Goal: Task Accomplishment & Management: Complete application form

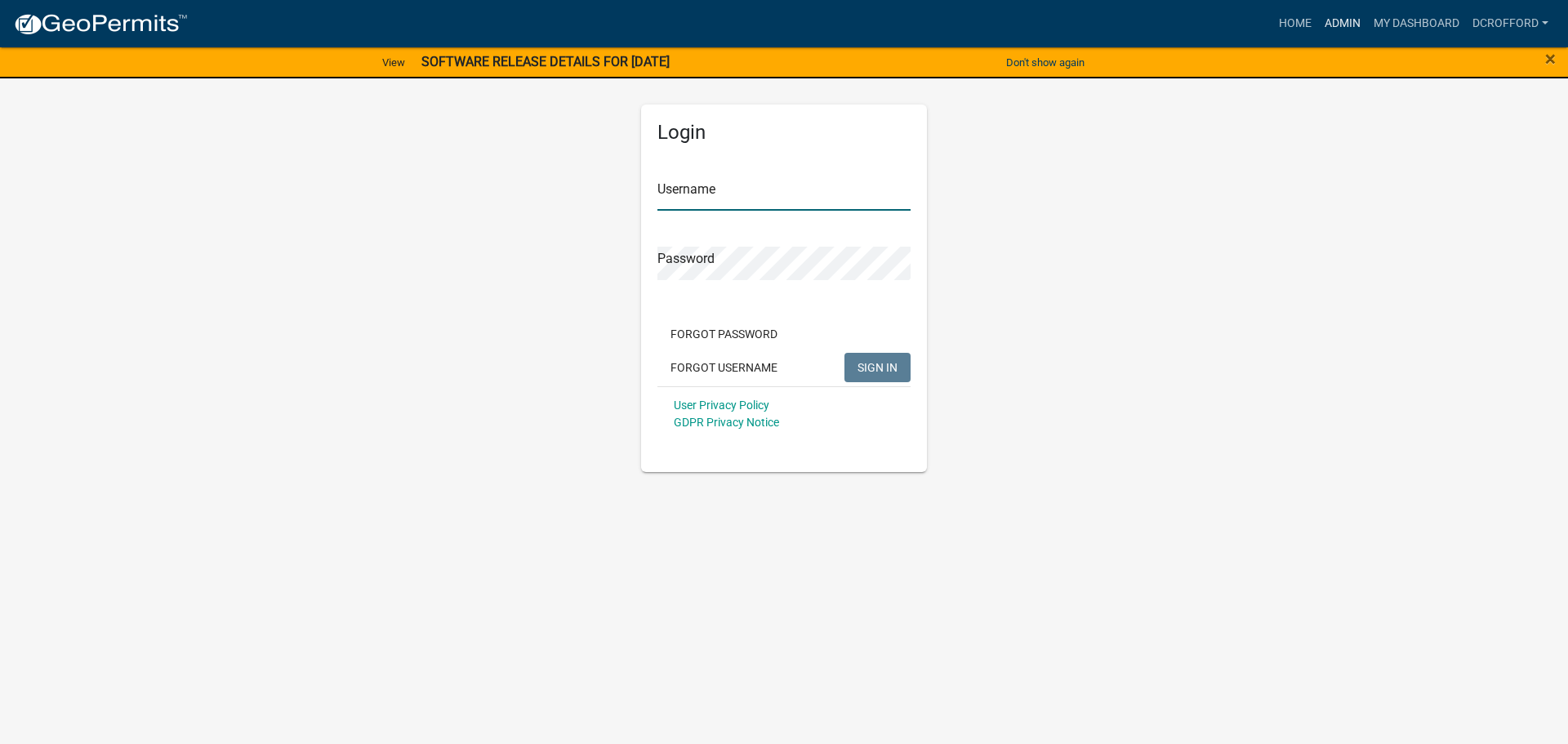
type input "dcrofford"
click at [1331, 26] on link "Admin" at bounding box center [1342, 23] width 49 height 31
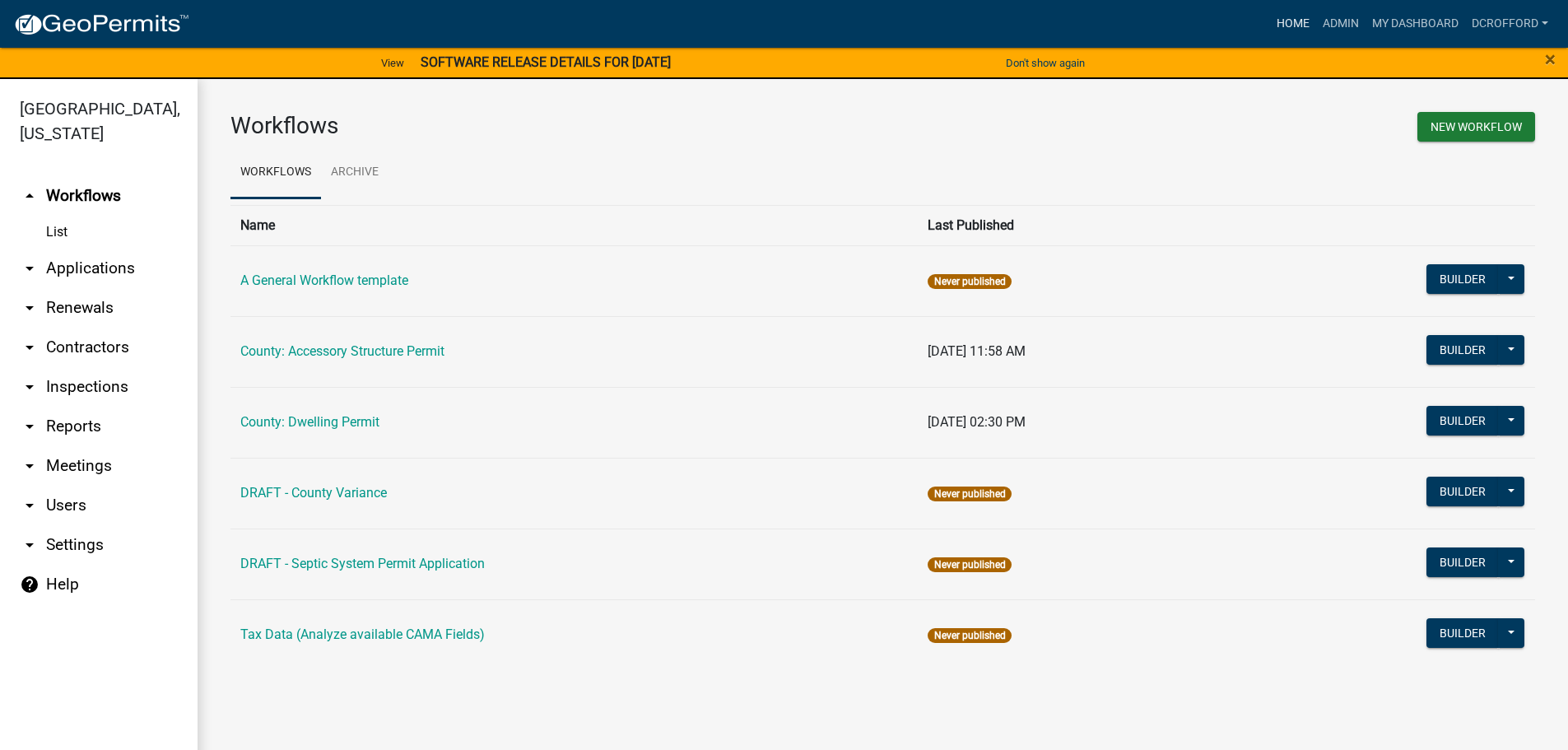
click at [1289, 18] on link "Home" at bounding box center [1293, 23] width 47 height 31
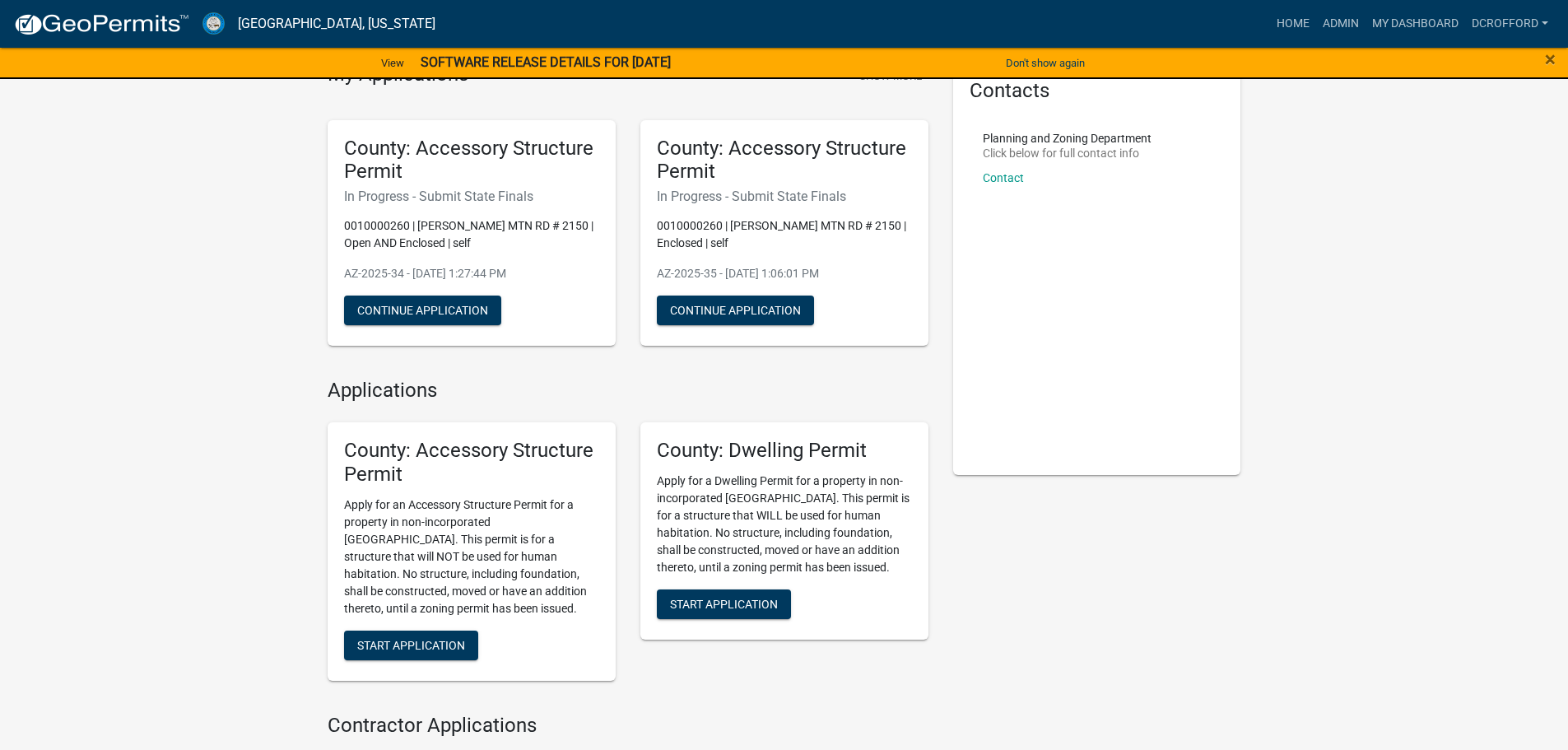
scroll to position [165, 0]
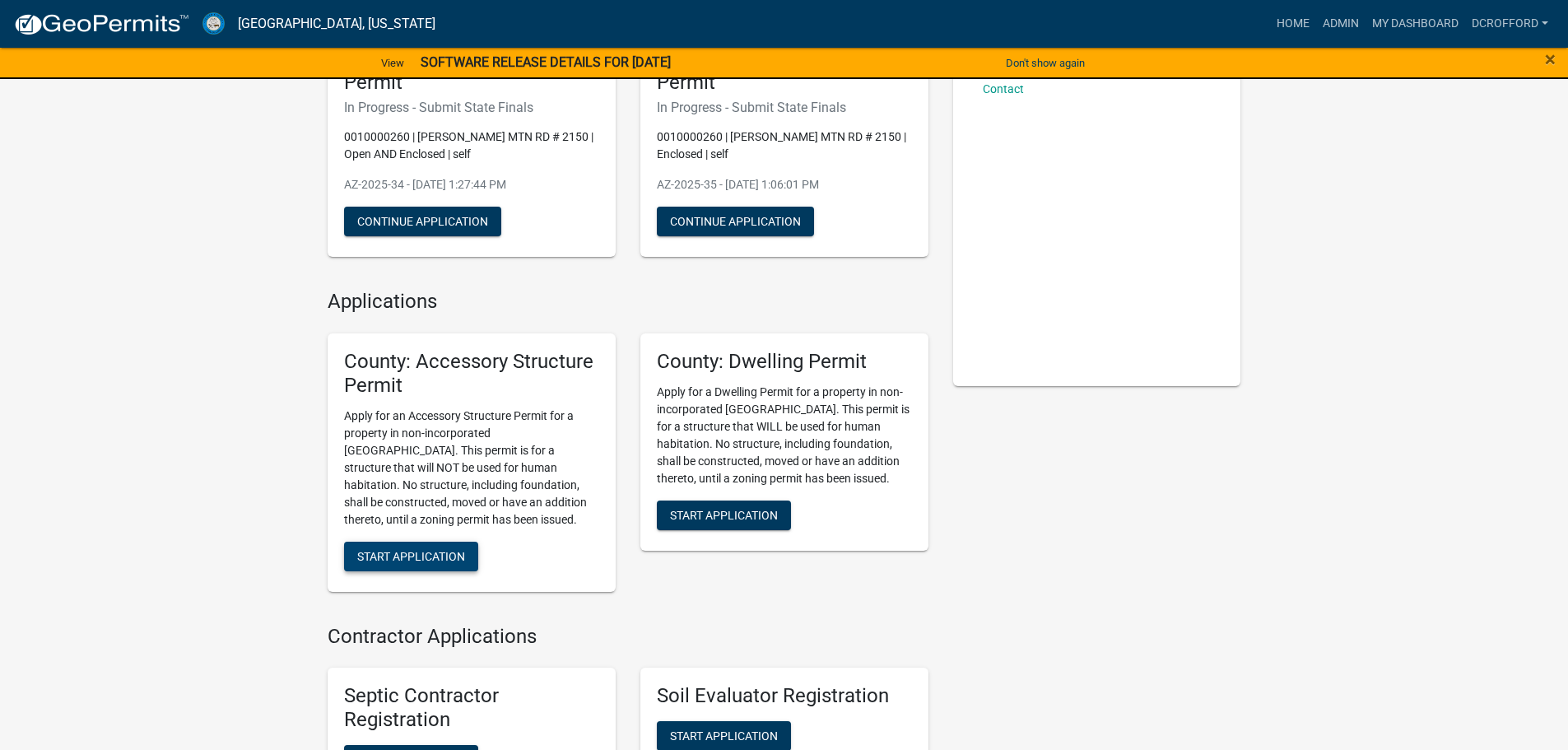
click at [452, 559] on span "Start Application" at bounding box center [411, 555] width 107 height 13
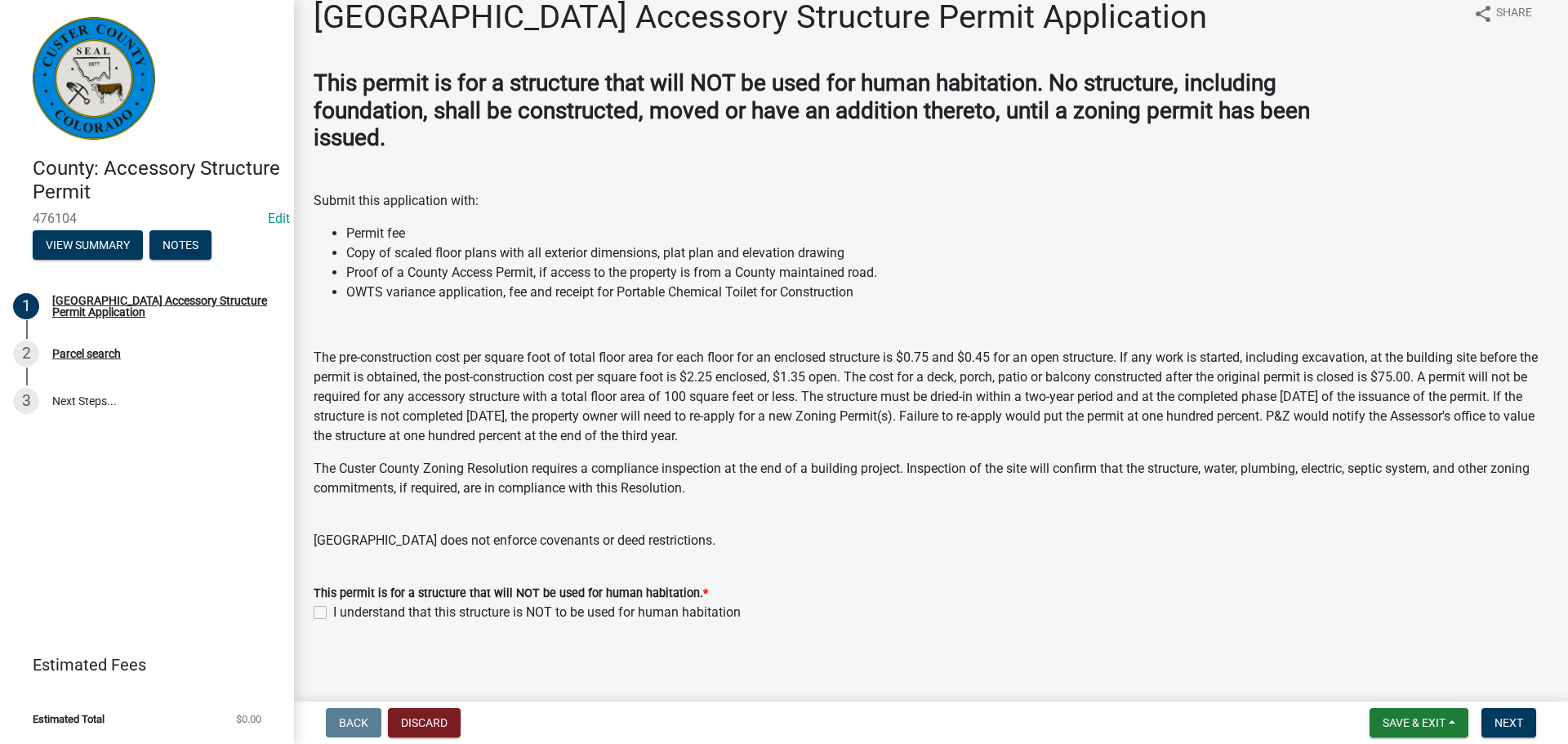
scroll to position [28, 0]
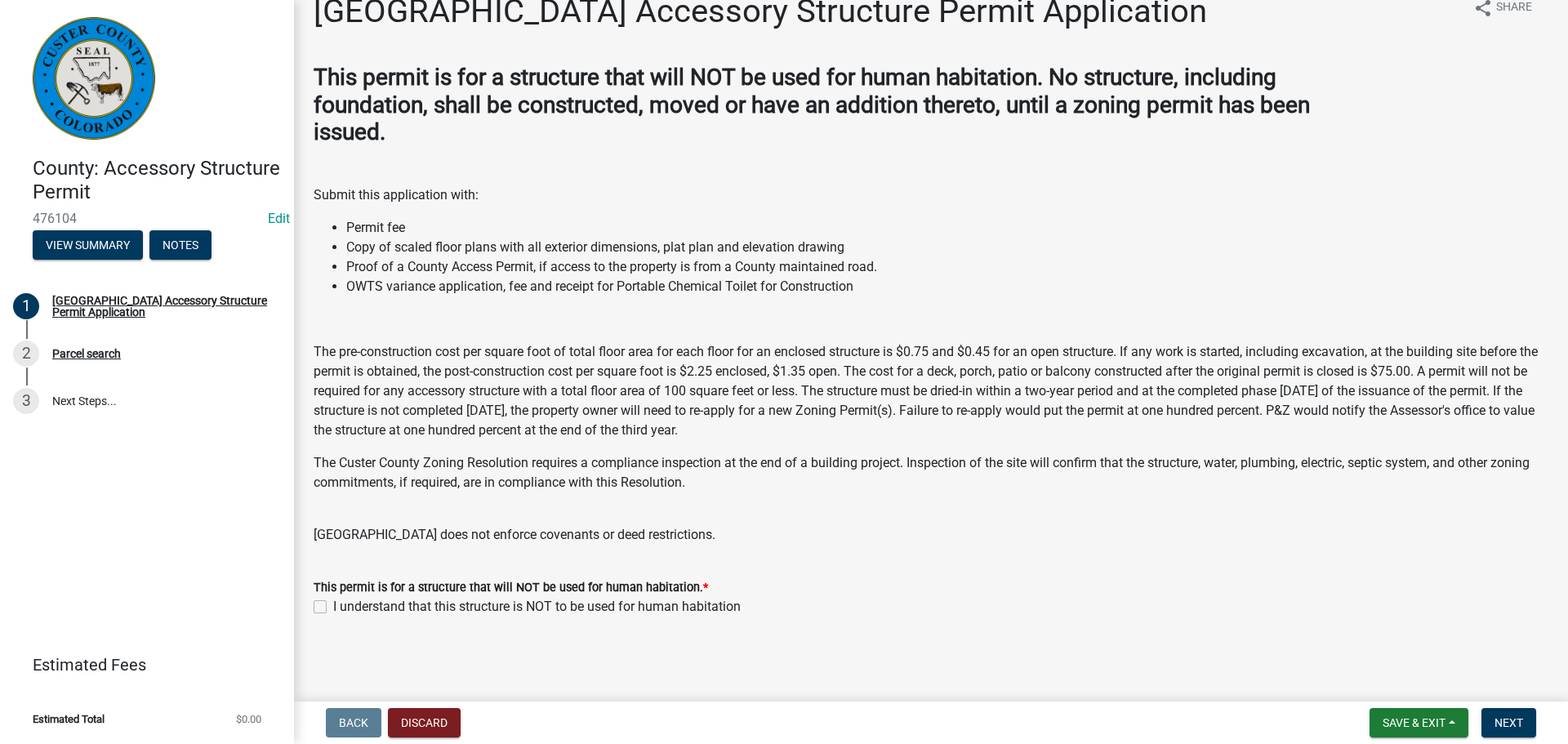
click at [333, 608] on label "I understand that this structure is NOT to be used for human habitation" at bounding box center [536, 606] width 408 height 20
click at [333, 607] on input "I understand that this structure is NOT to be used for human habitation" at bounding box center [338, 602] width 11 height 11
checkbox input "true"
click at [1510, 729] on span "Next" at bounding box center [1509, 723] width 28 height 13
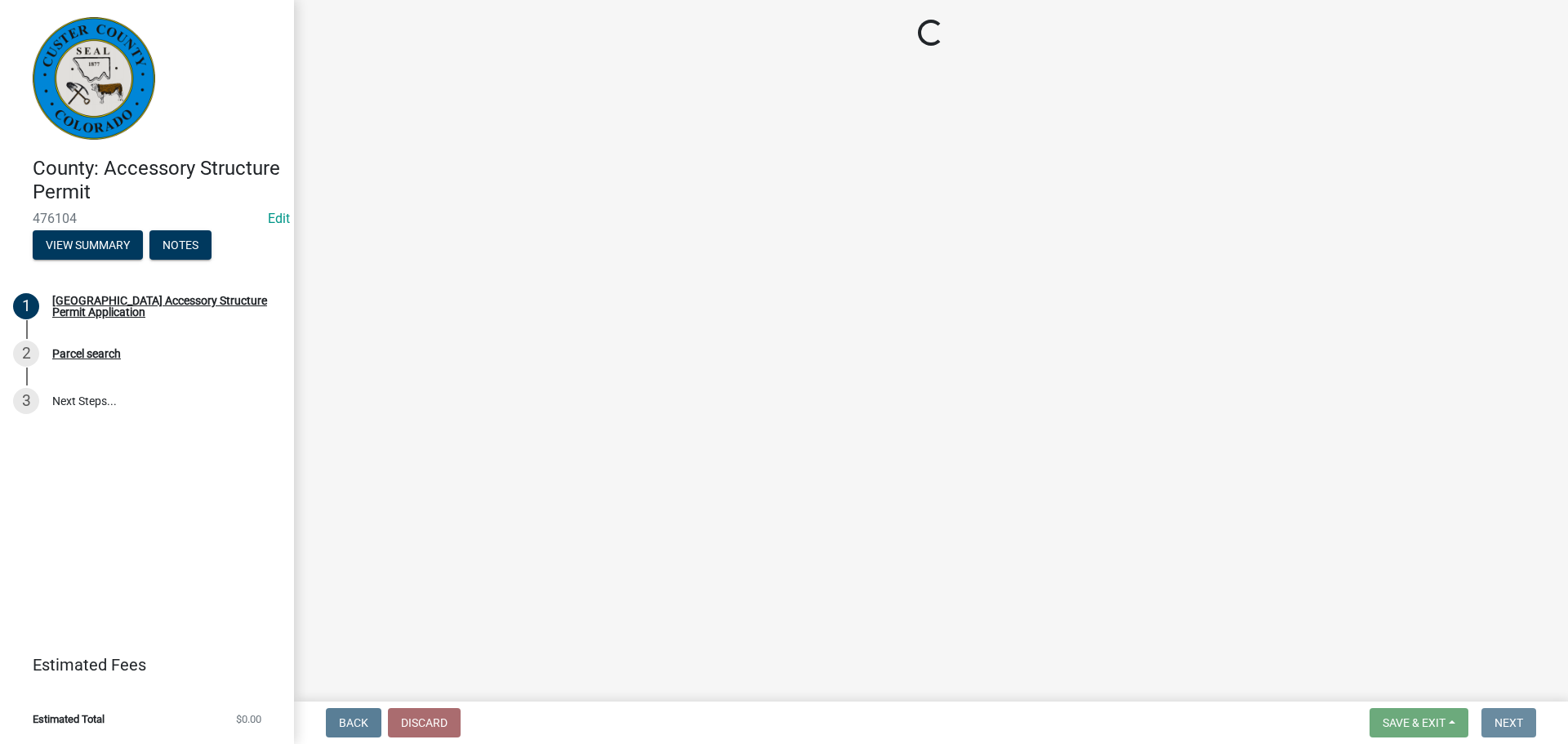
scroll to position [0, 0]
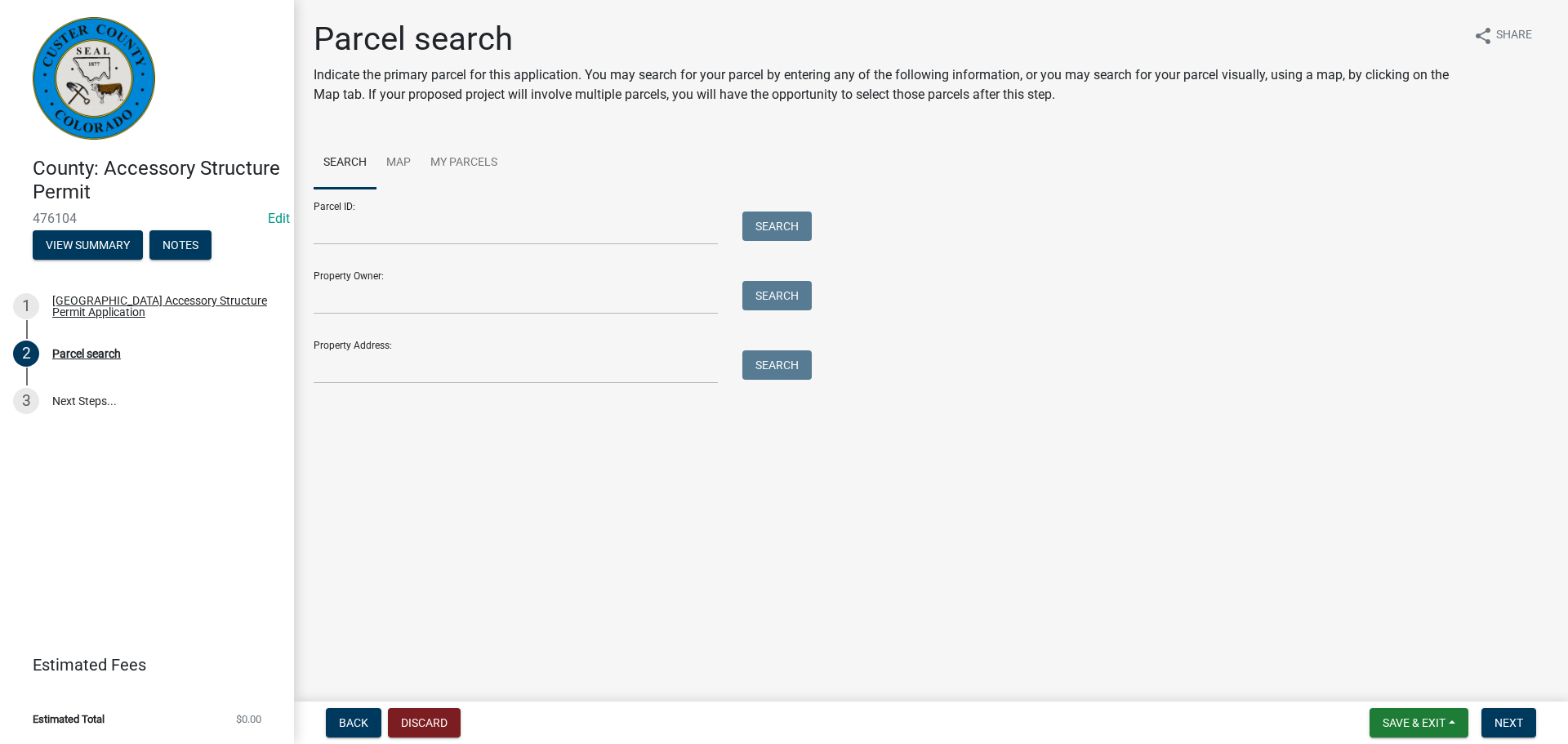
click at [1113, 261] on div "Parcel ID: Search Property Owner: Search Property Address: Search" at bounding box center [931, 286] width 1235 height 195
click at [401, 365] on input "Property Address:" at bounding box center [515, 368] width 404 height 34
click at [372, 361] on input "Property Address:" at bounding box center [515, 368] width 404 height 34
click at [799, 604] on main "Parcel search Indicate the primary parcel for this application. You may search …" at bounding box center [931, 347] width 1274 height 695
click at [535, 363] on input "Property Address:" at bounding box center [515, 368] width 404 height 34
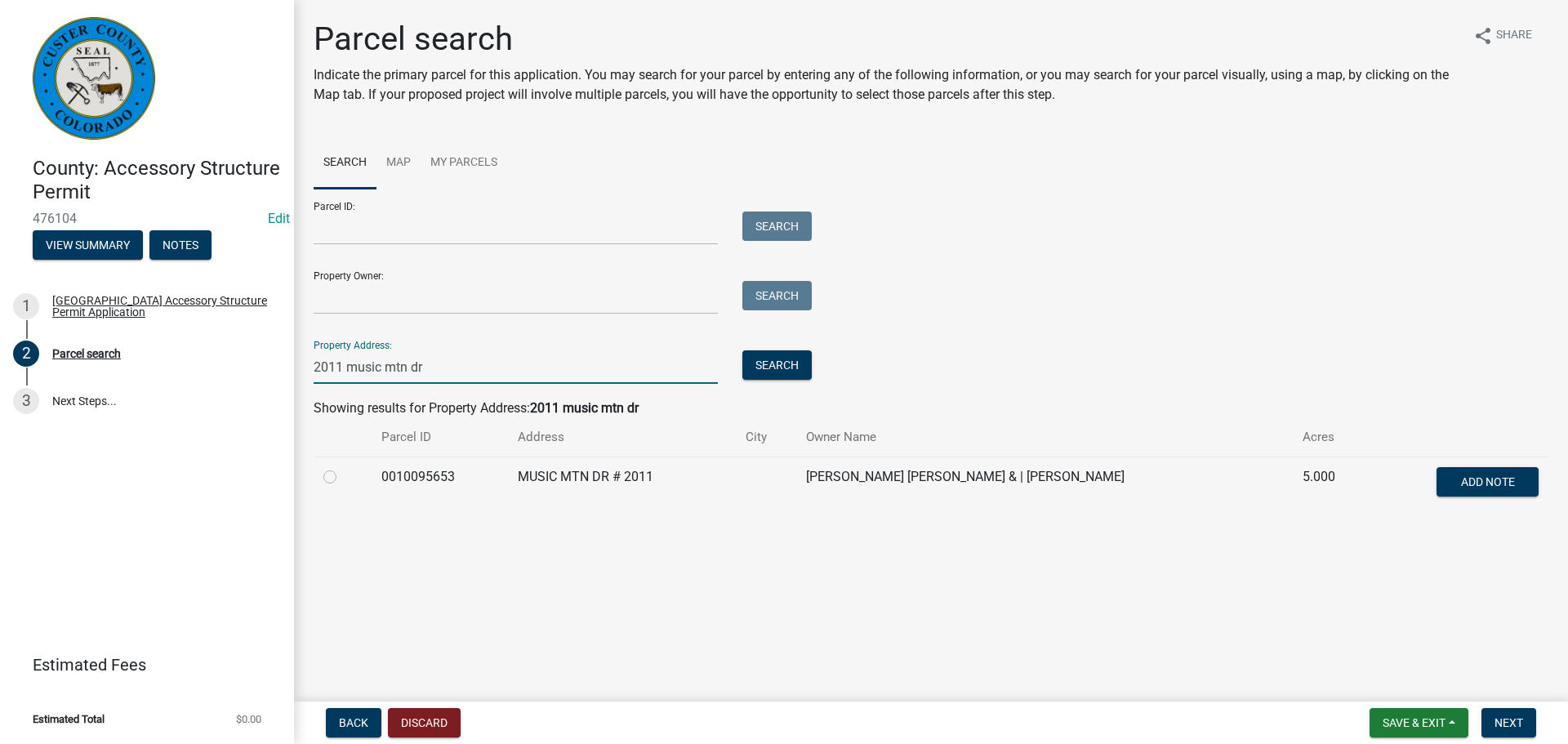
type input "2011 music mtn dr"
click at [343, 467] on label at bounding box center [343, 467] width 0 height 0
click at [343, 476] on input "radio" at bounding box center [348, 472] width 11 height 11
radio input "true"
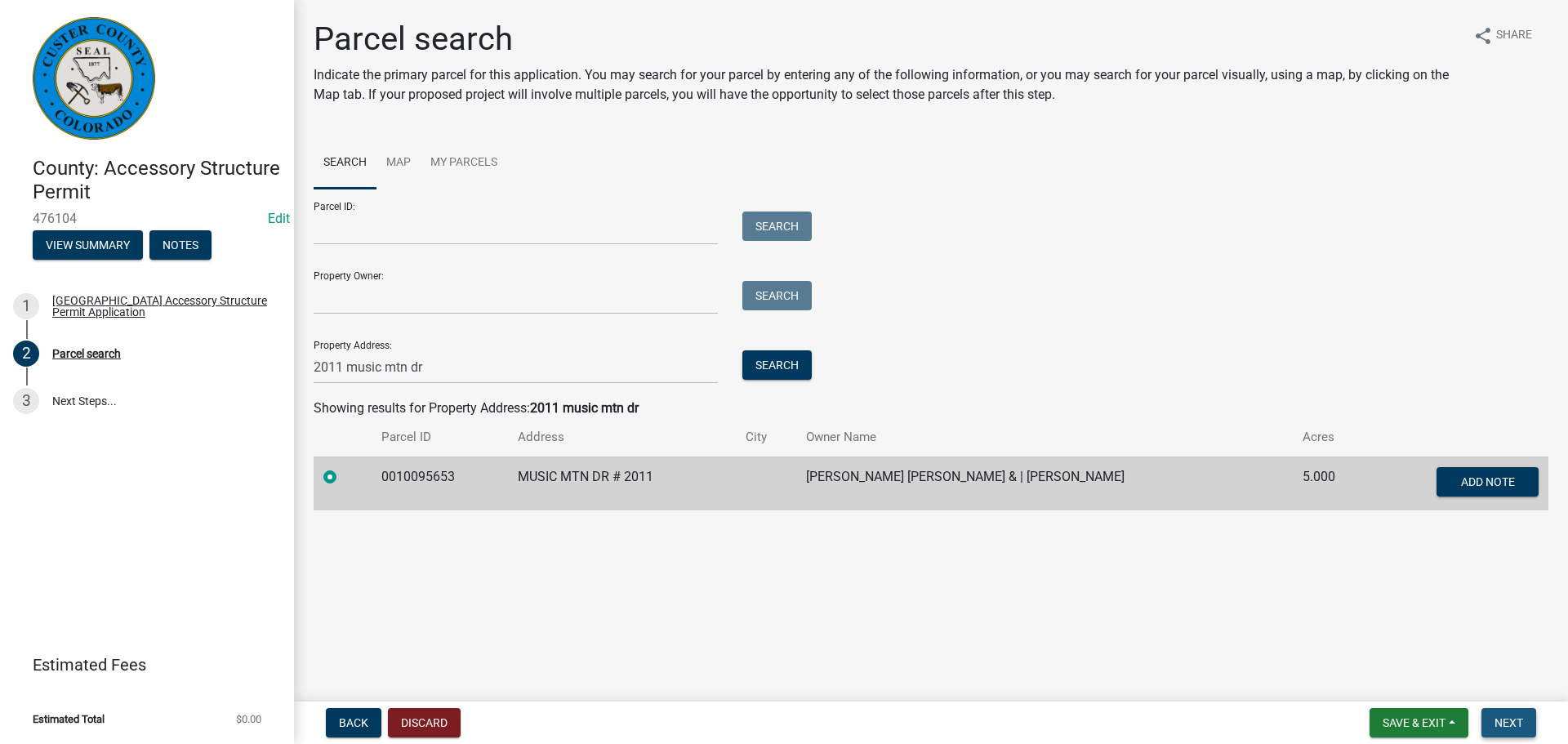
click at [1509, 717] on span "Next" at bounding box center [1509, 723] width 28 height 13
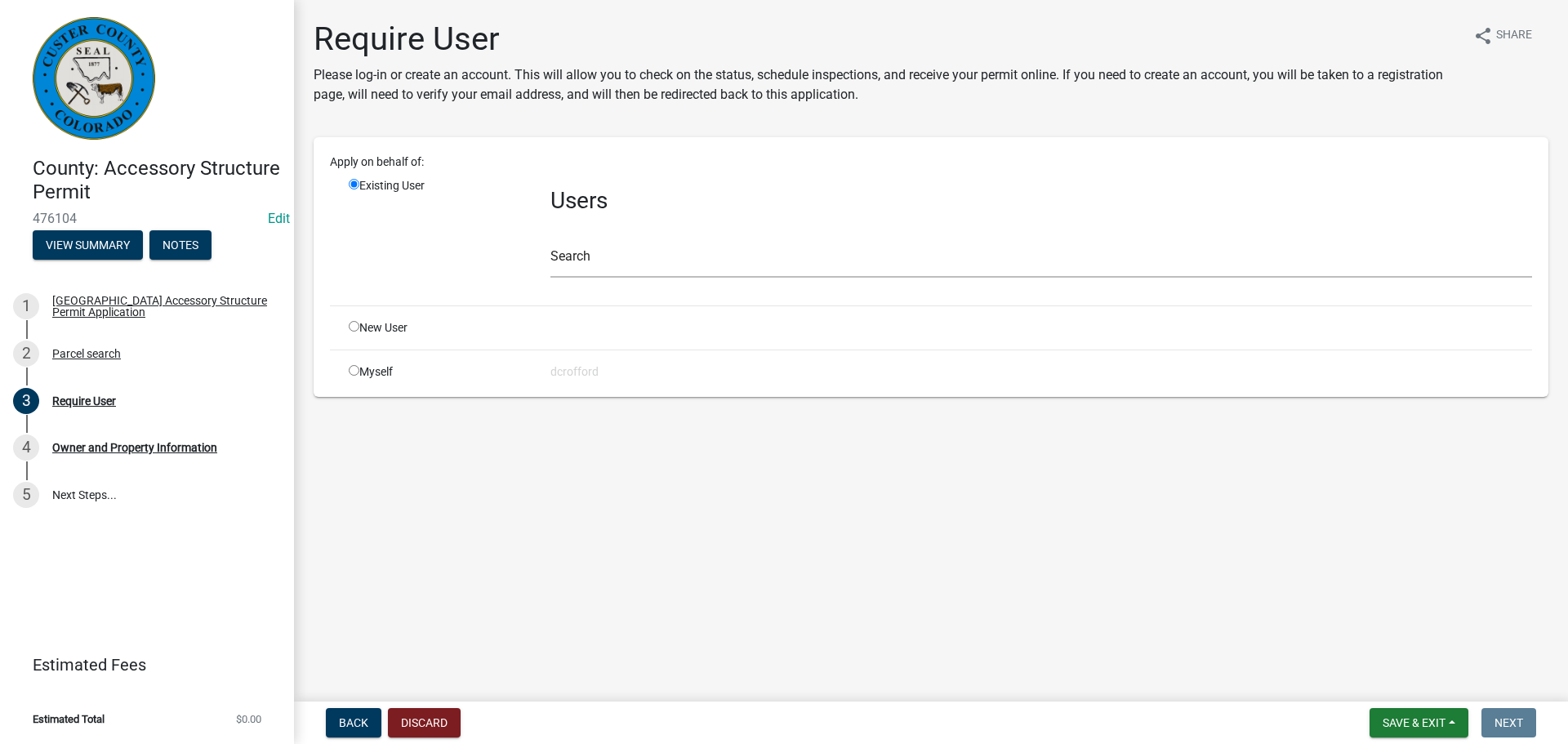
click at [353, 332] on div "New User" at bounding box center [437, 328] width 202 height 17
click at [354, 321] on input "radio" at bounding box center [354, 326] width 11 height 11
radio input "true"
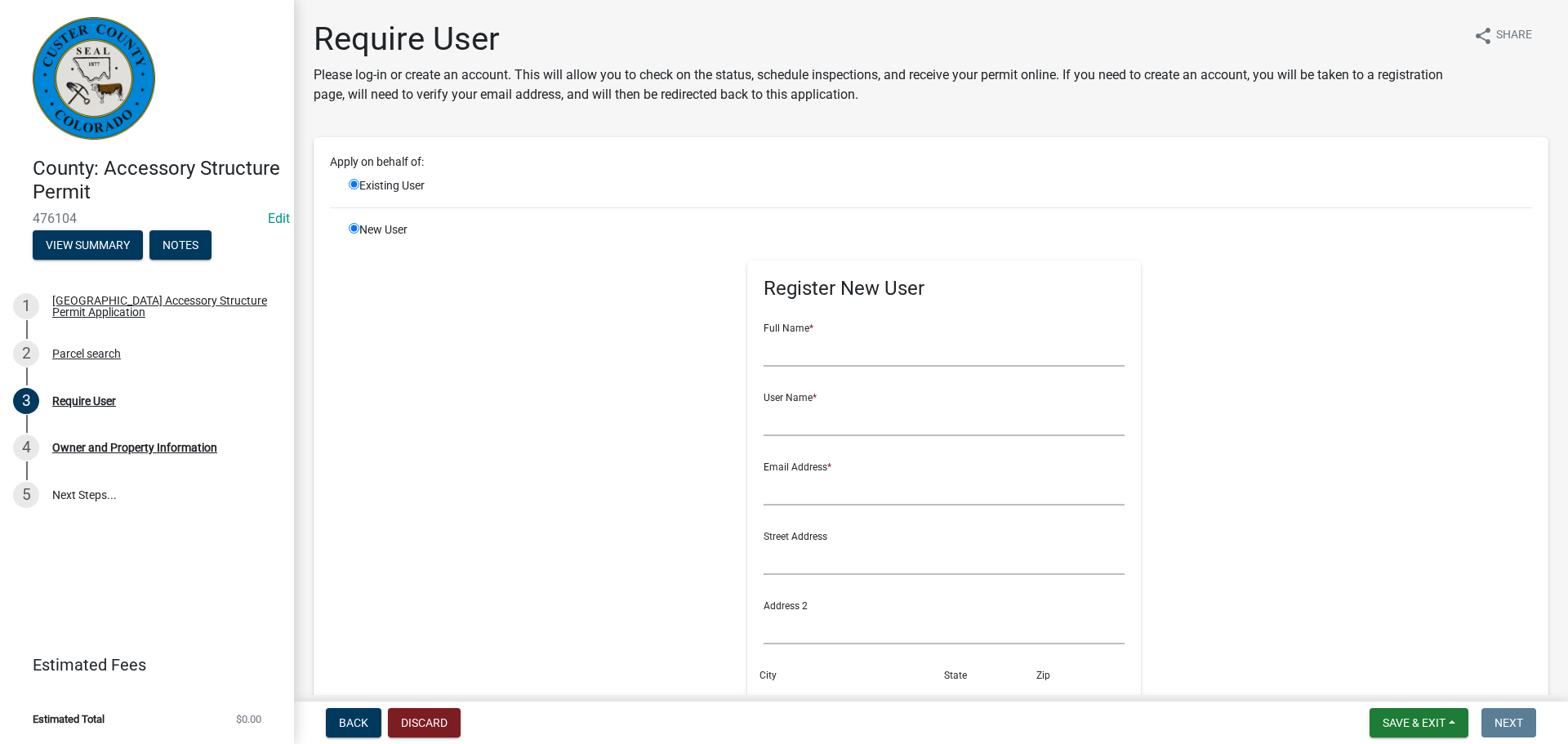
radio input "false"
click at [940, 361] on input "text" at bounding box center [944, 350] width 361 height 34
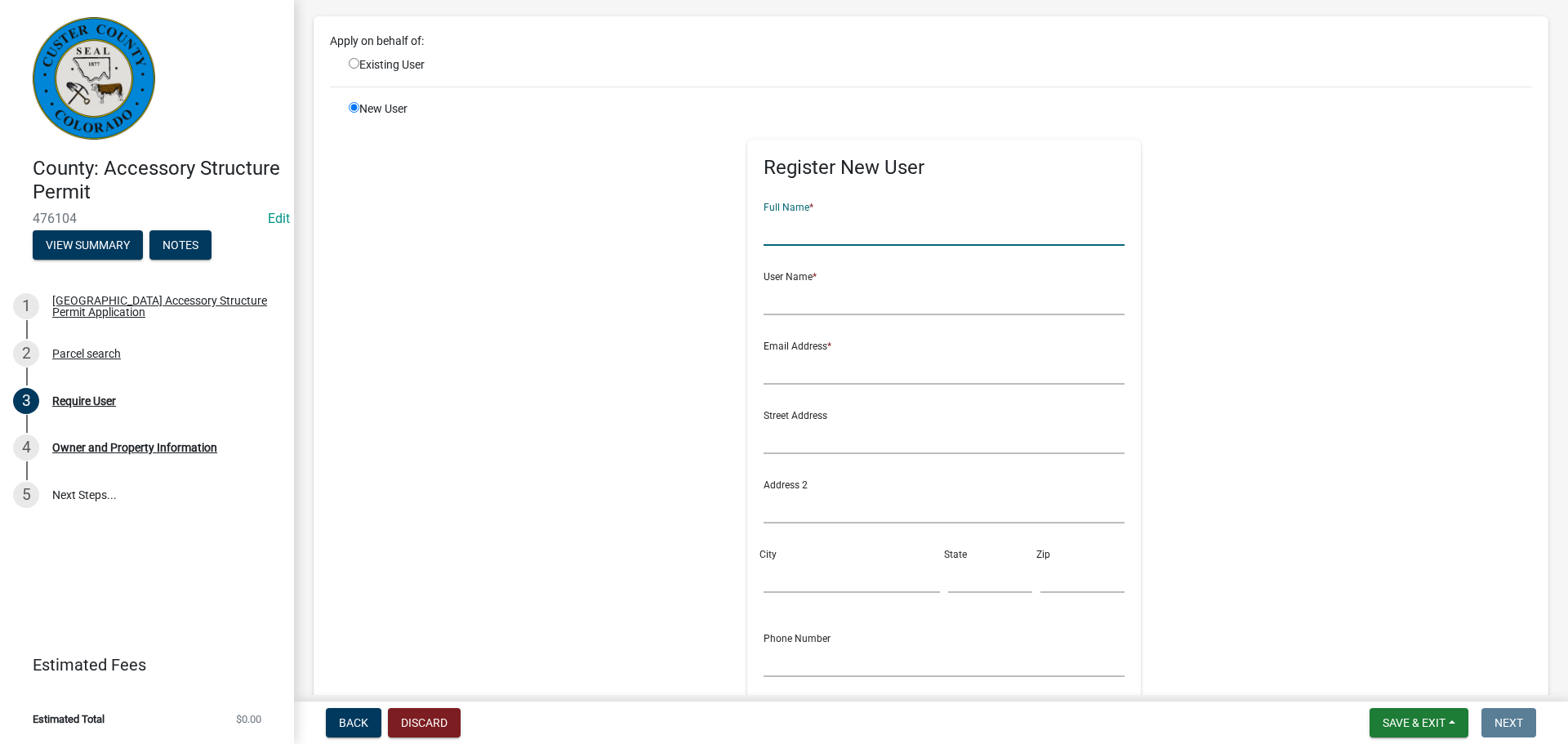
scroll to position [163, 0]
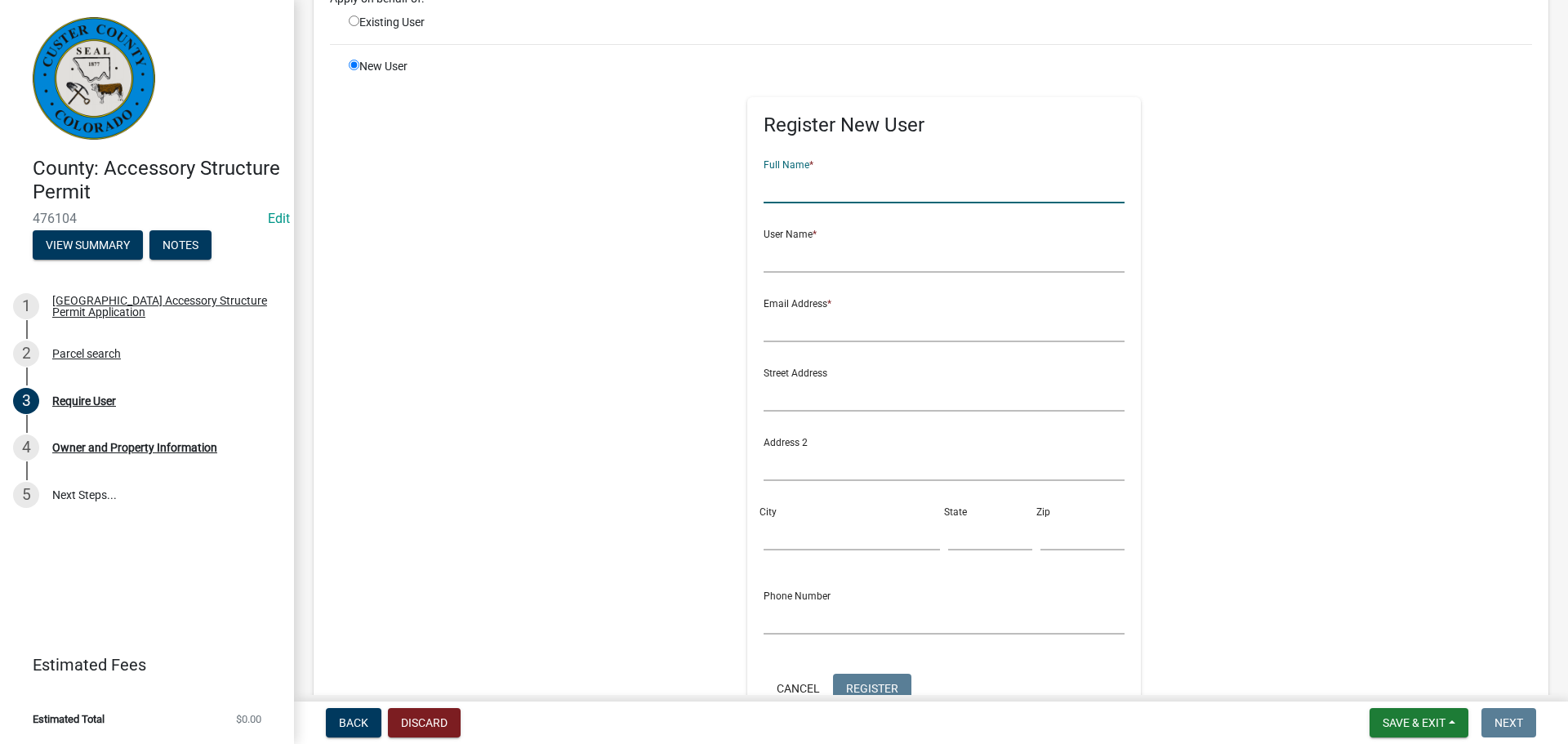
click at [856, 186] on input "text" at bounding box center [944, 186] width 361 height 34
type input "[PERSON_NAME]"
click at [828, 257] on input "text" at bounding box center [944, 256] width 361 height 34
type input "[PERSON_NAME]"
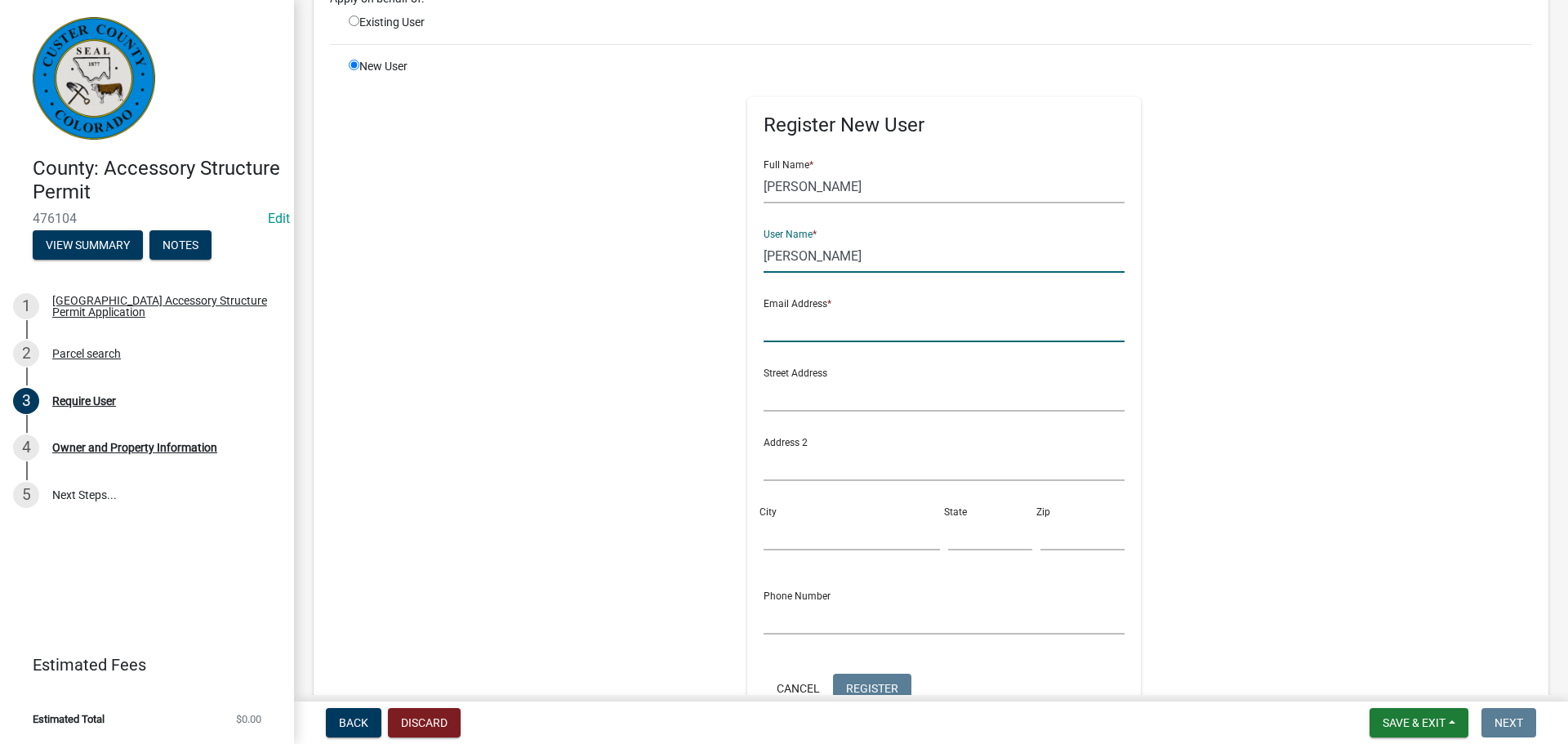
click at [828, 330] on input "text" at bounding box center [944, 326] width 361 height 34
drag, startPoint x: 627, startPoint y: 340, endPoint x: 634, endPoint y: 333, distance: 9.9
click at [627, 340] on div "Register New User Full Name * [PERSON_NAME] User Name * [PERSON_NAME] Email Add…" at bounding box center [944, 425] width 837 height 735
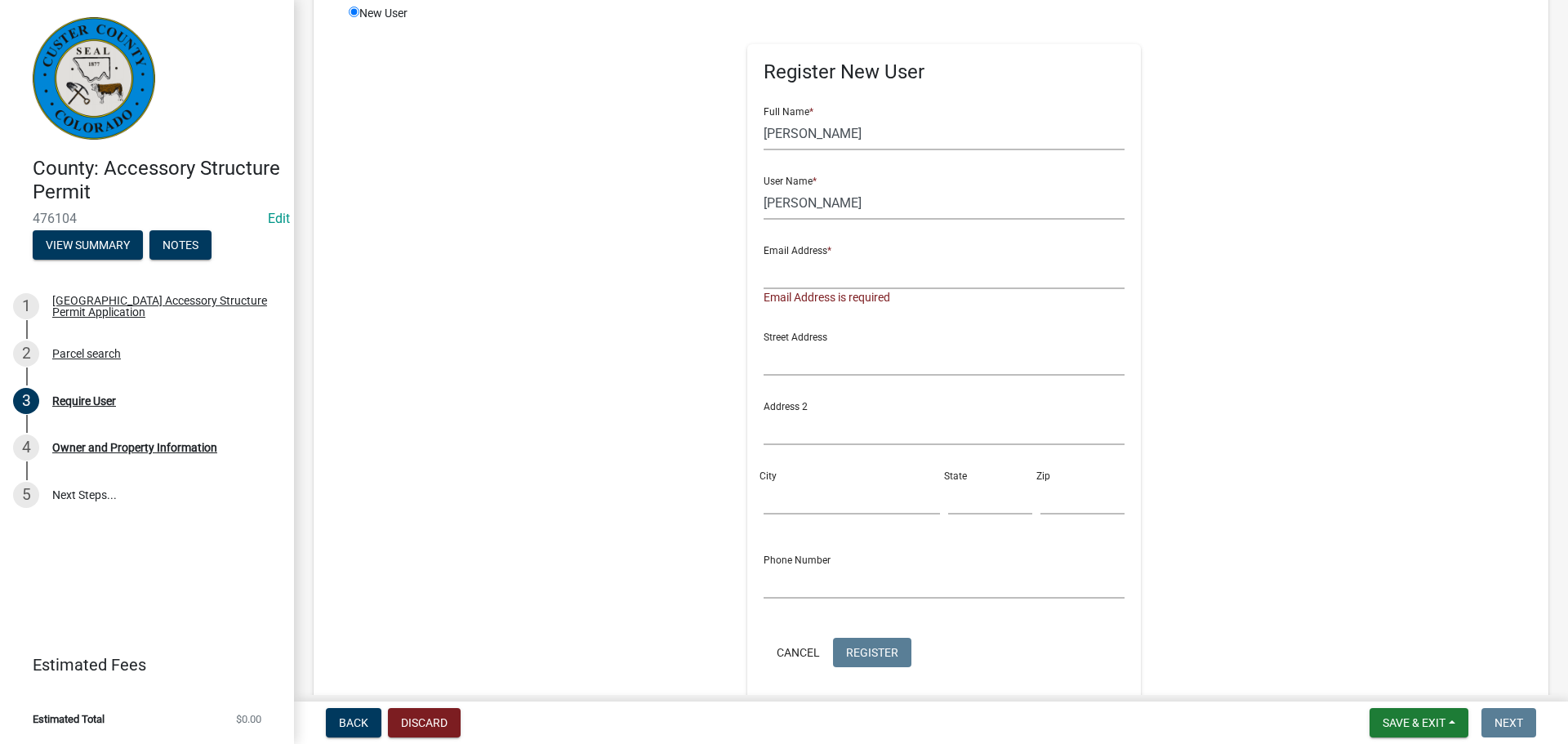
scroll to position [245, 0]
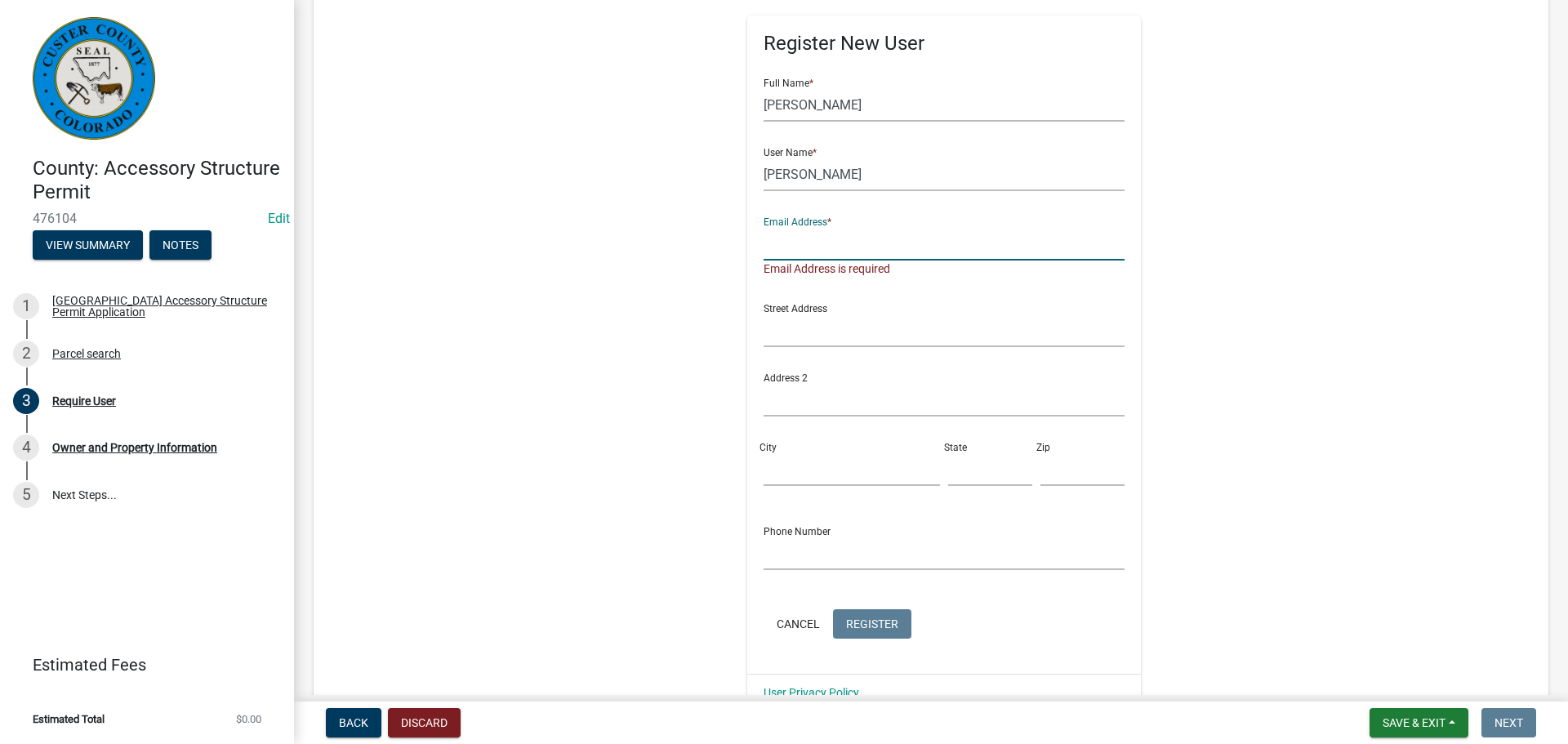
click at [905, 244] on input "text" at bounding box center [944, 244] width 361 height 34
click at [567, 289] on div "Register New User Full Name * [PERSON_NAME] User Name * [PERSON_NAME] Email Add…" at bounding box center [944, 352] width 837 height 752
click at [880, 331] on input "text" at bounding box center [944, 330] width 361 height 34
type input "2011 Music Mtn Dr"
type input "Westcliffe"
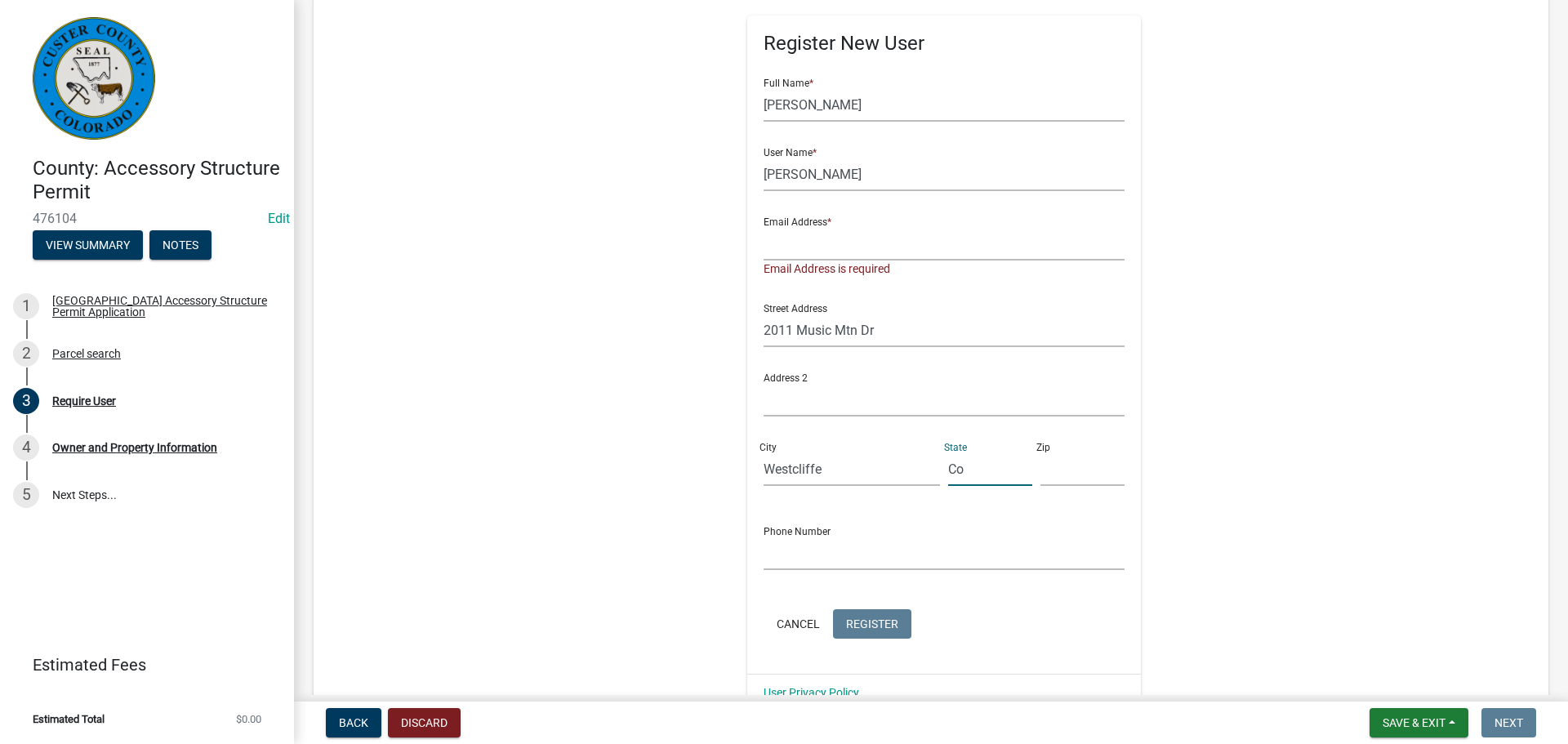
type input "Co"
type input "81252"
click at [796, 241] on input "text" at bounding box center [944, 244] width 361 height 34
click at [534, 297] on div "New User" at bounding box center [437, 352] width 202 height 752
click at [828, 247] on input "text" at bounding box center [944, 244] width 361 height 34
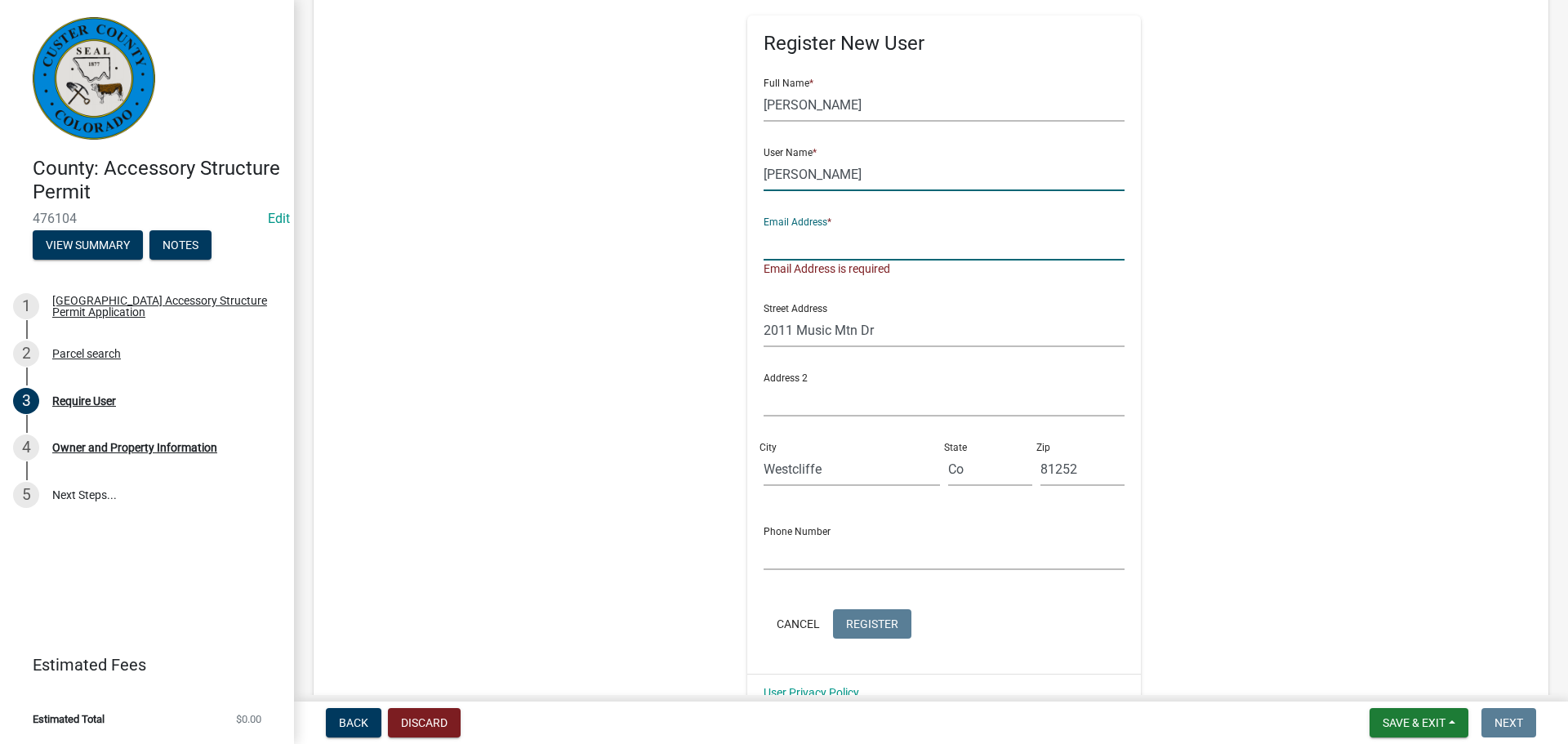
click at [919, 184] on input "[PERSON_NAME]" at bounding box center [944, 175] width 361 height 34
click at [870, 241] on input "text" at bounding box center [944, 244] width 361 height 34
click at [844, 245] on input "text" at bounding box center [944, 244] width 361 height 34
click at [880, 239] on input "text" at bounding box center [944, 244] width 361 height 34
click at [851, 239] on input "text" at bounding box center [944, 244] width 361 height 34
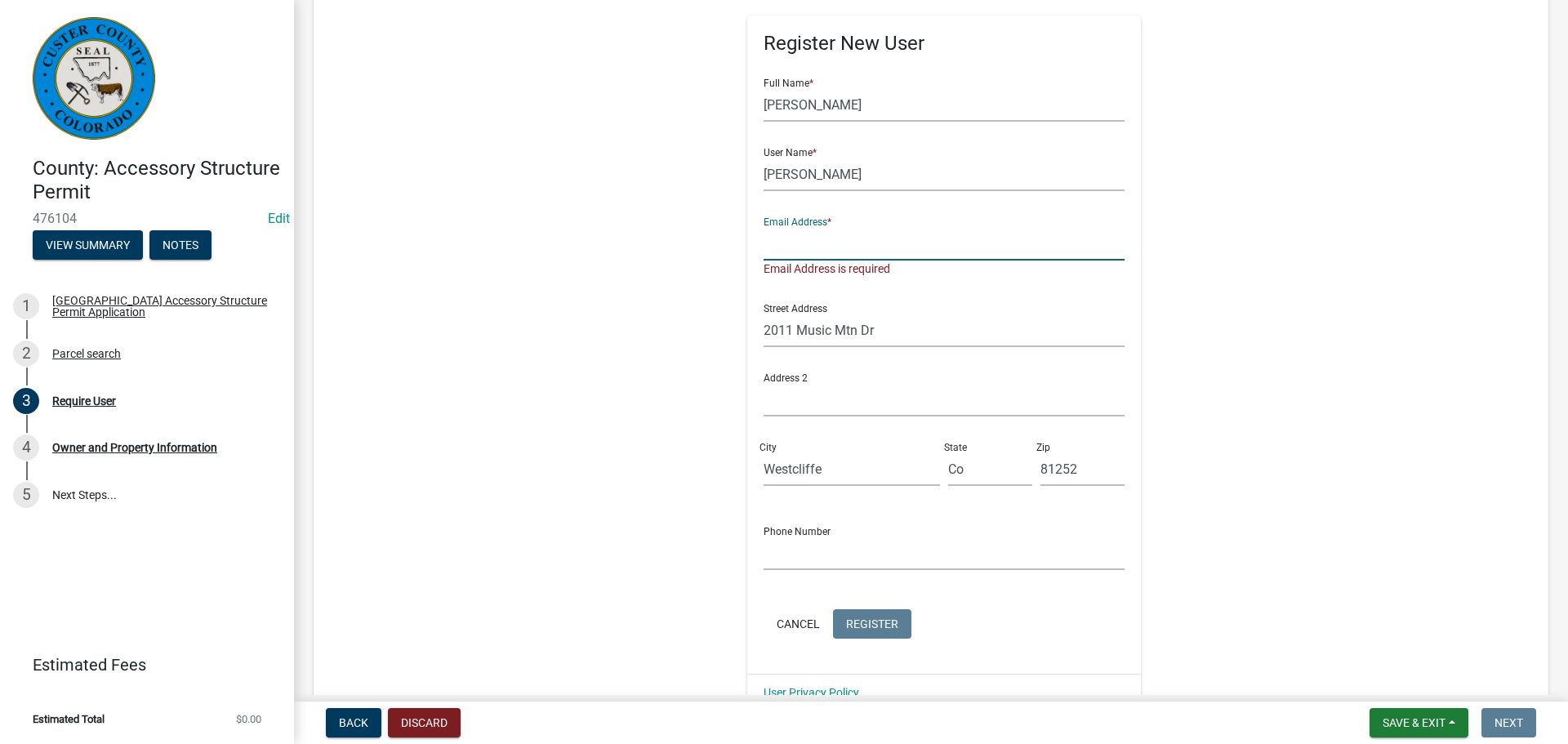
click at [859, 243] on input "text" at bounding box center [944, 244] width 361 height 34
click at [809, 241] on input "text" at bounding box center [944, 244] width 361 height 34
click at [878, 245] on input "text" at bounding box center [944, 244] width 361 height 34
click at [876, 245] on input "text" at bounding box center [944, 244] width 361 height 34
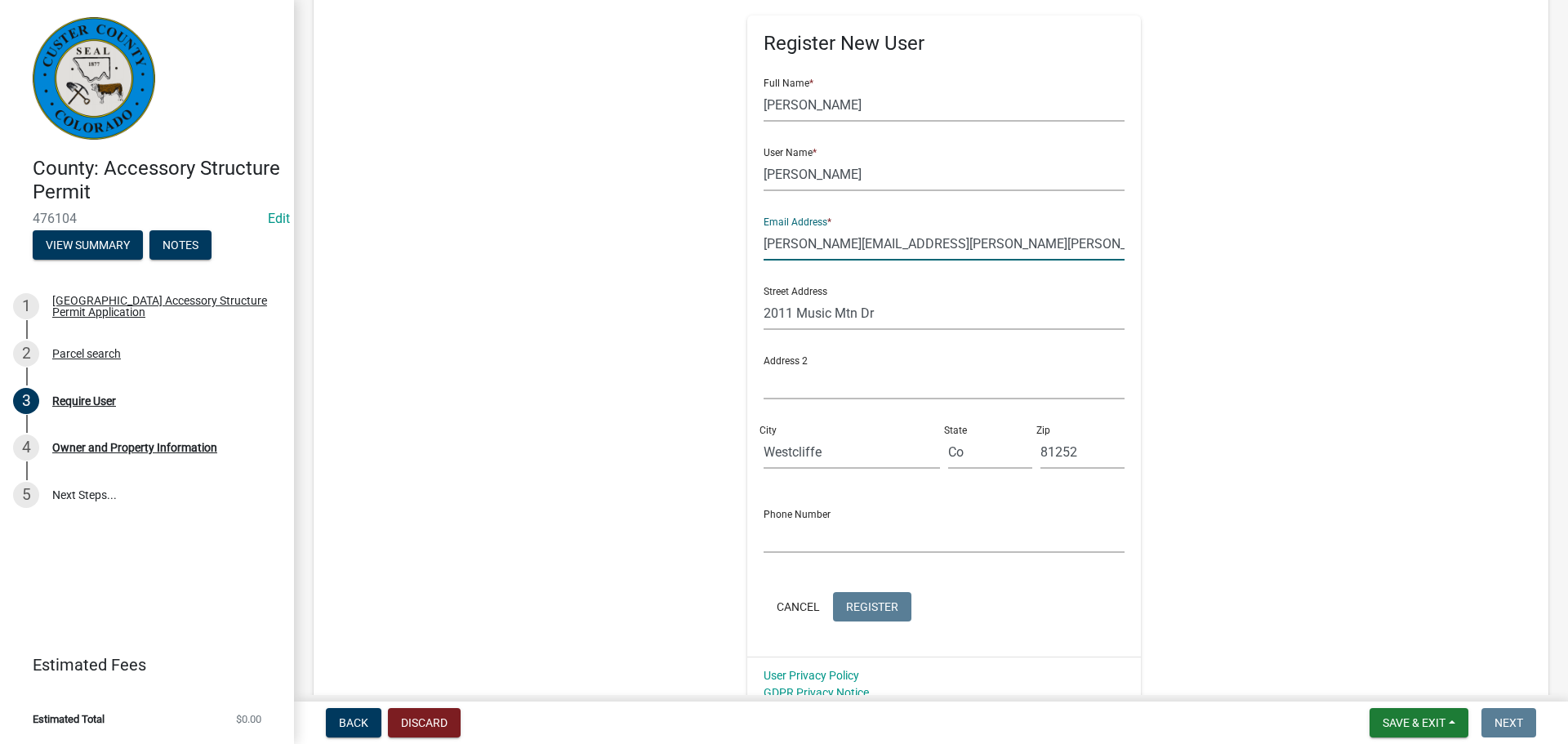
type input "[PERSON_NAME][EMAIL_ADDRESS][PERSON_NAME][PERSON_NAME][DOMAIN_NAME]"
drag, startPoint x: 800, startPoint y: 536, endPoint x: 818, endPoint y: 534, distance: 18.1
click at [800, 536] on input "text" at bounding box center [944, 536] width 361 height 34
type input "[PHONE_NUMBER]"
click at [873, 107] on input "[PERSON_NAME]" at bounding box center [944, 105] width 361 height 34
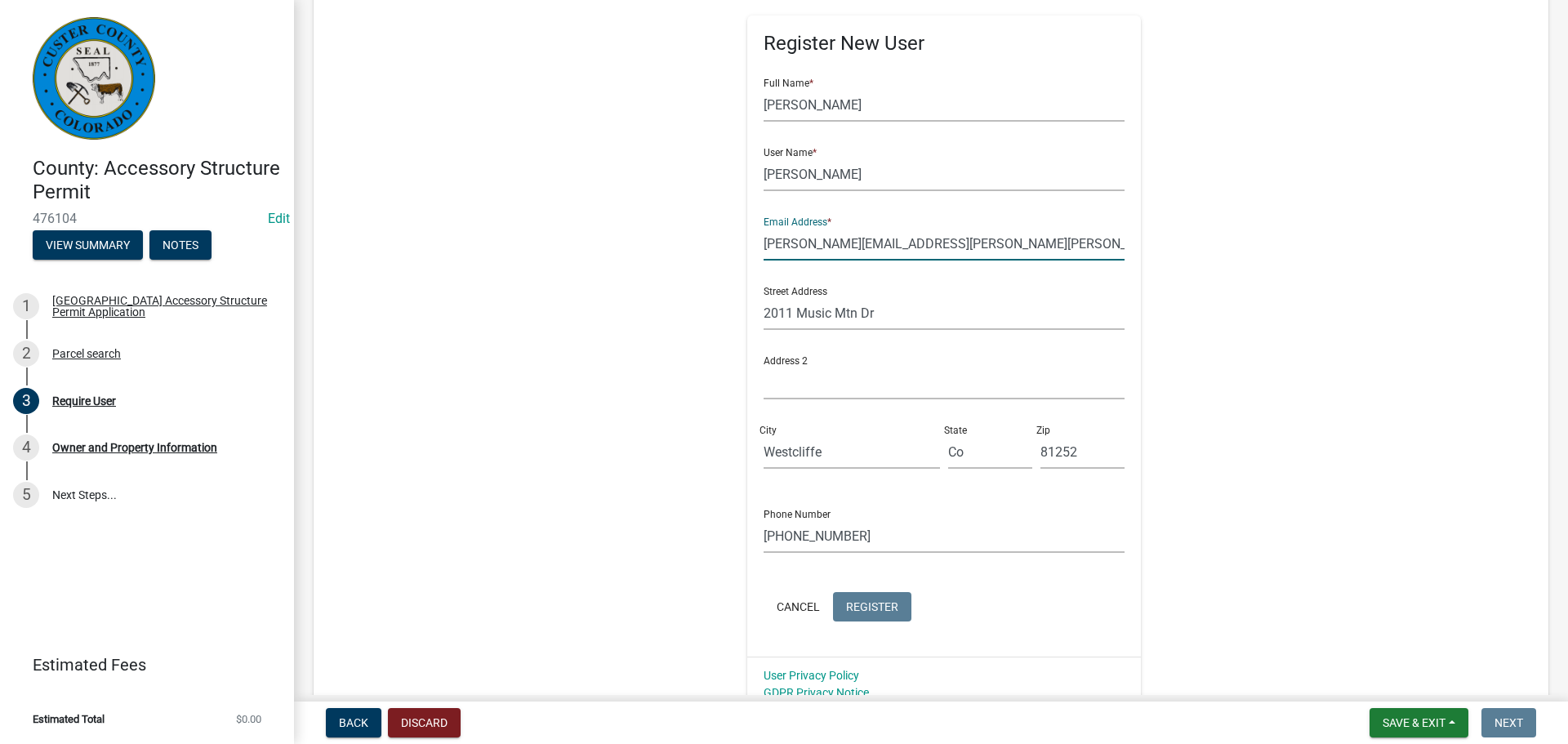
click at [975, 249] on input "[PERSON_NAME][EMAIL_ADDRESS][PERSON_NAME][PERSON_NAME][DOMAIN_NAME]" at bounding box center [944, 244] width 361 height 34
click at [847, 452] on input "Westcliffe" at bounding box center [851, 452] width 177 height 34
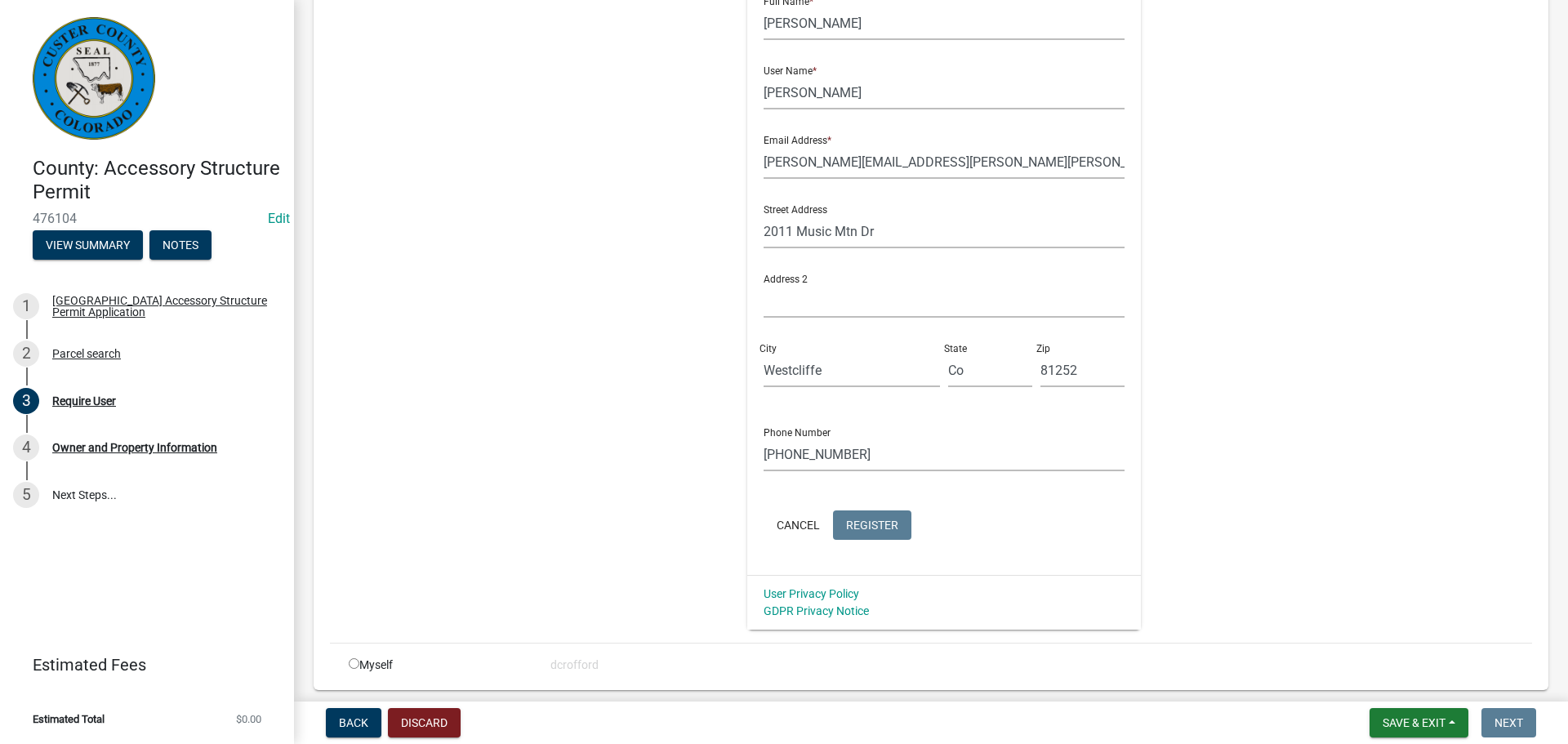
click at [859, 550] on div "Register New User Full Name * [PERSON_NAME] User Name * [PERSON_NAME] Address *…" at bounding box center [945, 255] width 394 height 641
drag, startPoint x: 813, startPoint y: 375, endPoint x: 671, endPoint y: 359, distance: 142.9
click at [671, 359] on div "Register New User Full Name * [PERSON_NAME] User Name * [PERSON_NAME] Email Add…" at bounding box center [944, 262] width 837 height 735
type input "Westcliffe"
type input "CO"
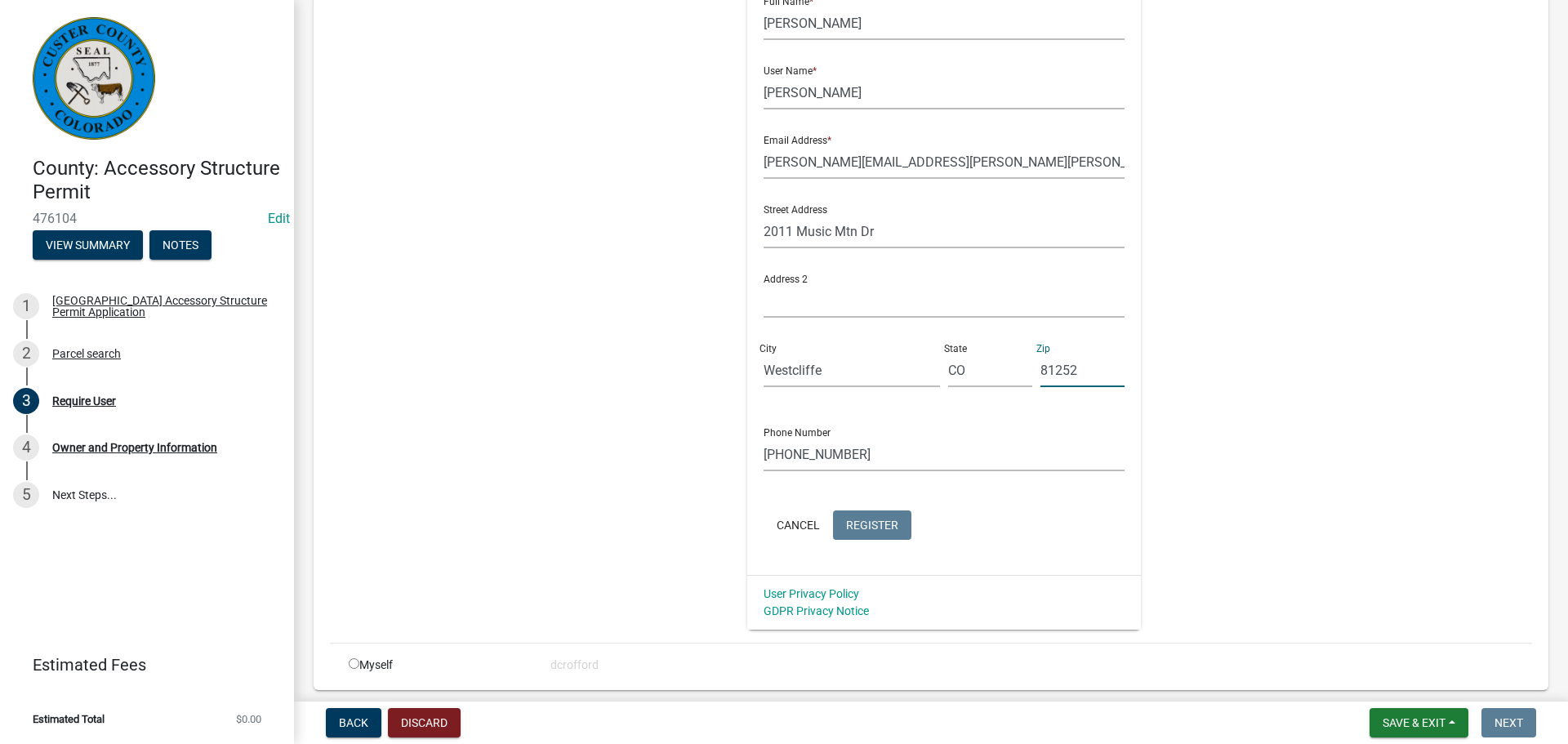
type input "81252"
type input "8164196405"
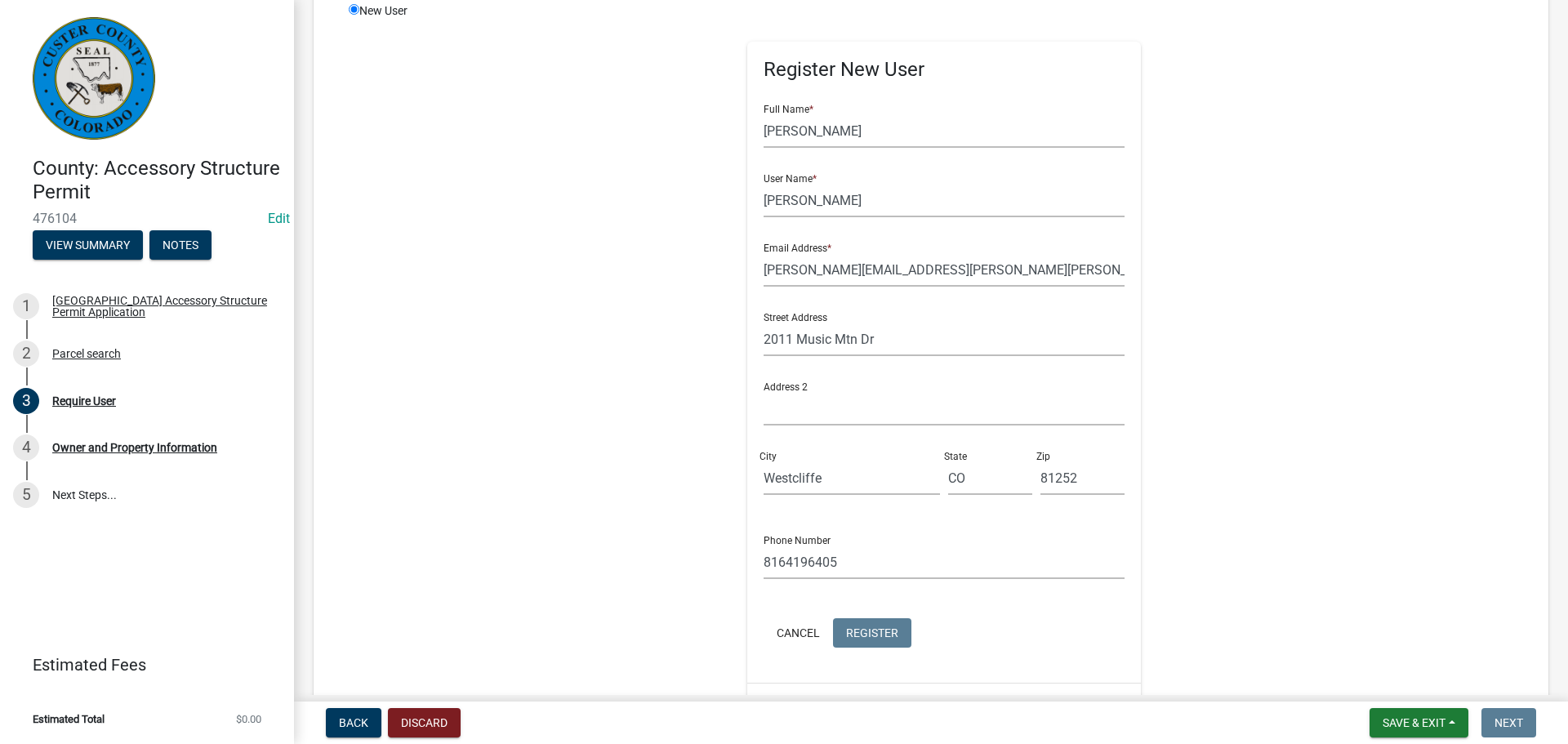
scroll to position [385, 0]
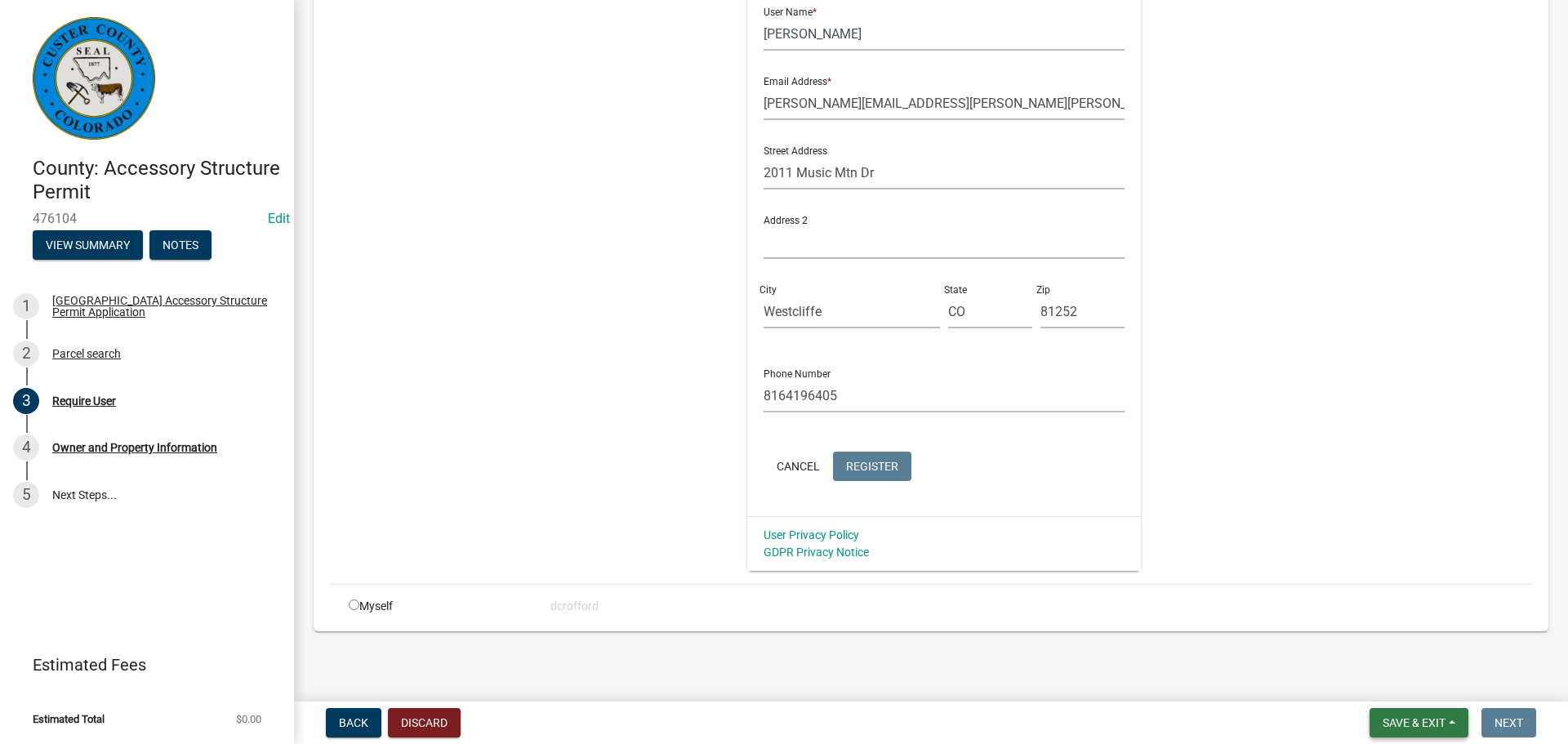
click at [1410, 724] on span "Save & Exit" at bounding box center [1414, 723] width 63 height 13
click at [1396, 685] on button "Save & Exit" at bounding box center [1402, 680] width 131 height 39
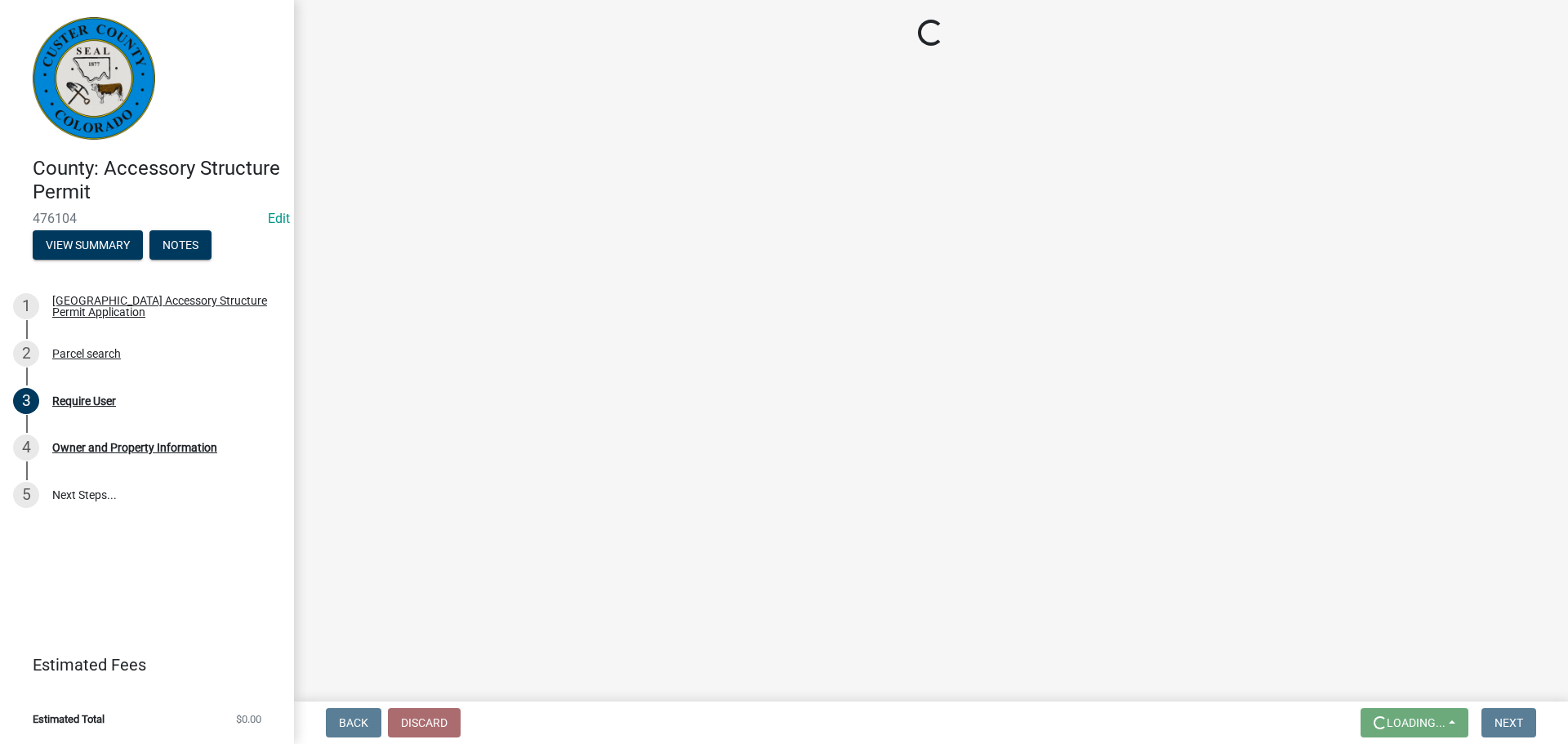
scroll to position [0, 0]
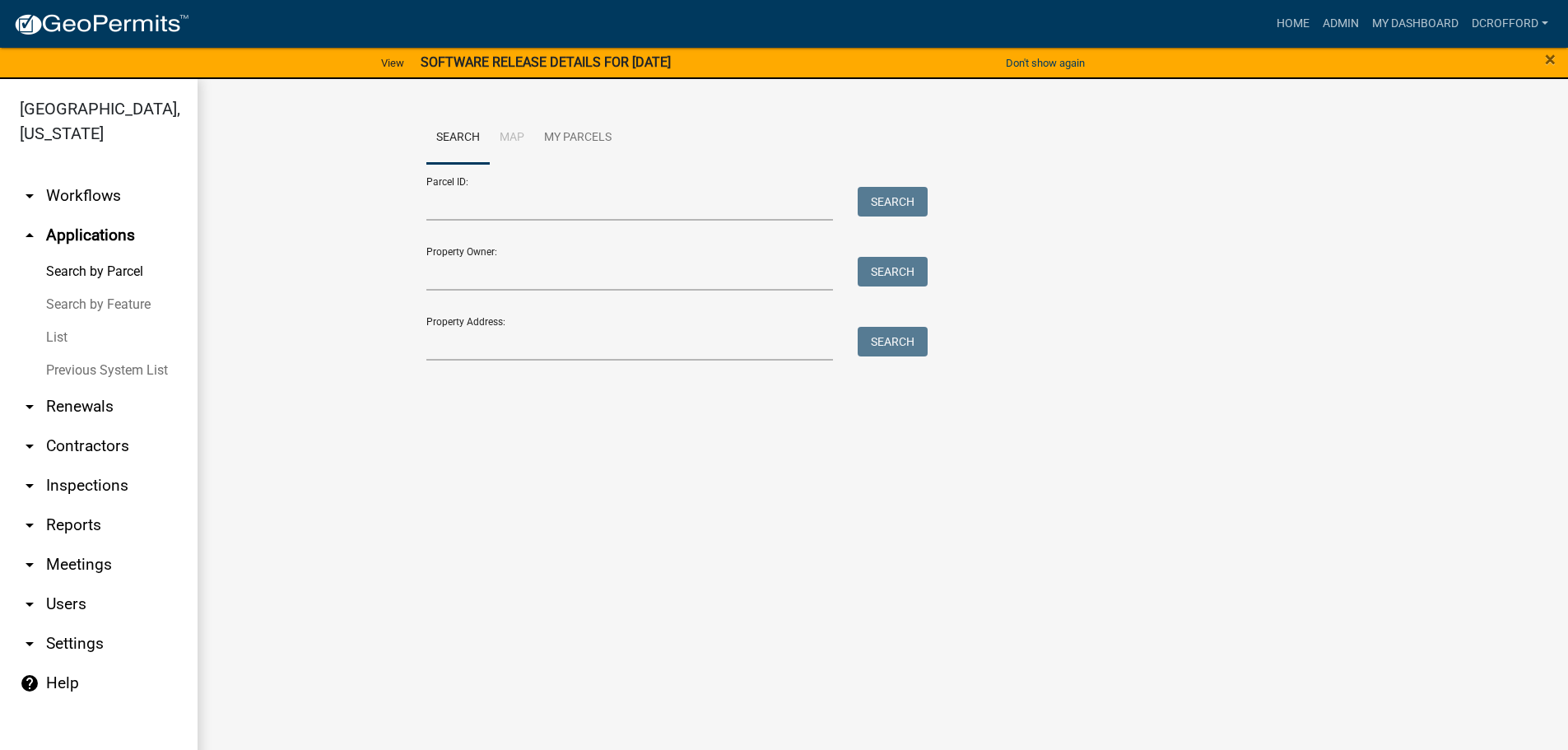
click at [115, 238] on link "arrow_drop_up Applications" at bounding box center [98, 235] width 198 height 39
click at [1291, 27] on link "Home" at bounding box center [1293, 23] width 47 height 31
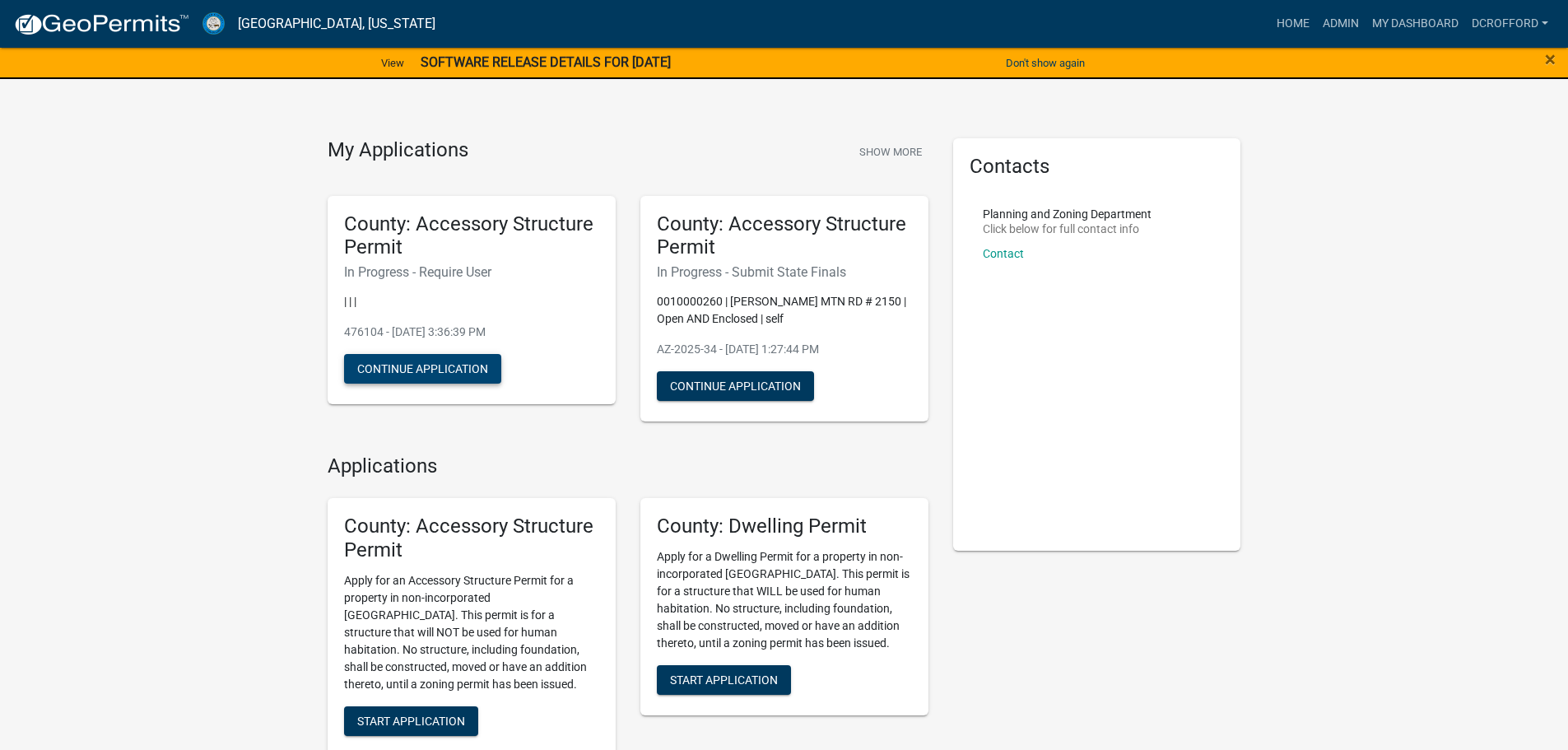
click at [412, 374] on button "Continue Application" at bounding box center [422, 368] width 158 height 30
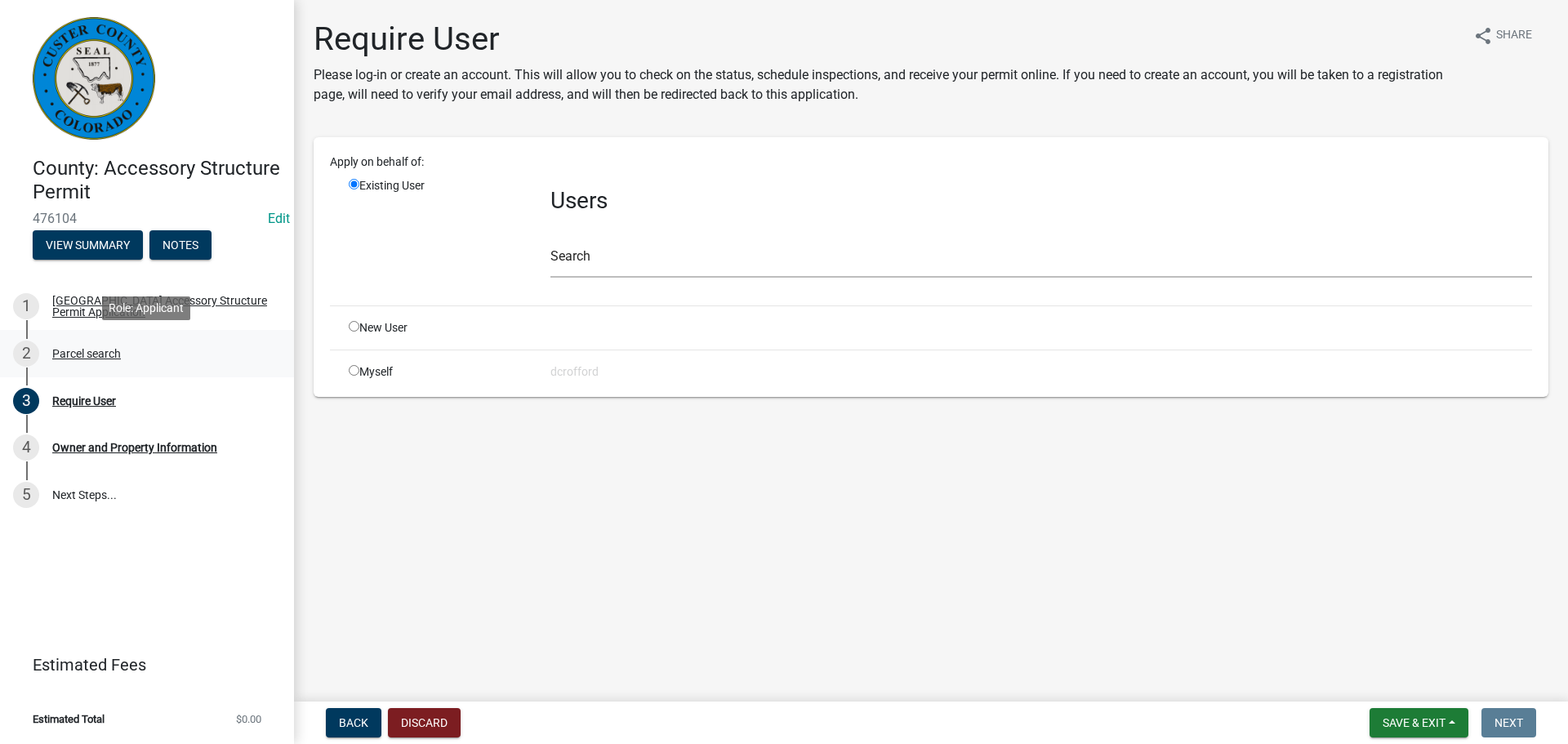
click at [75, 348] on div "Parcel search" at bounding box center [86, 353] width 68 height 12
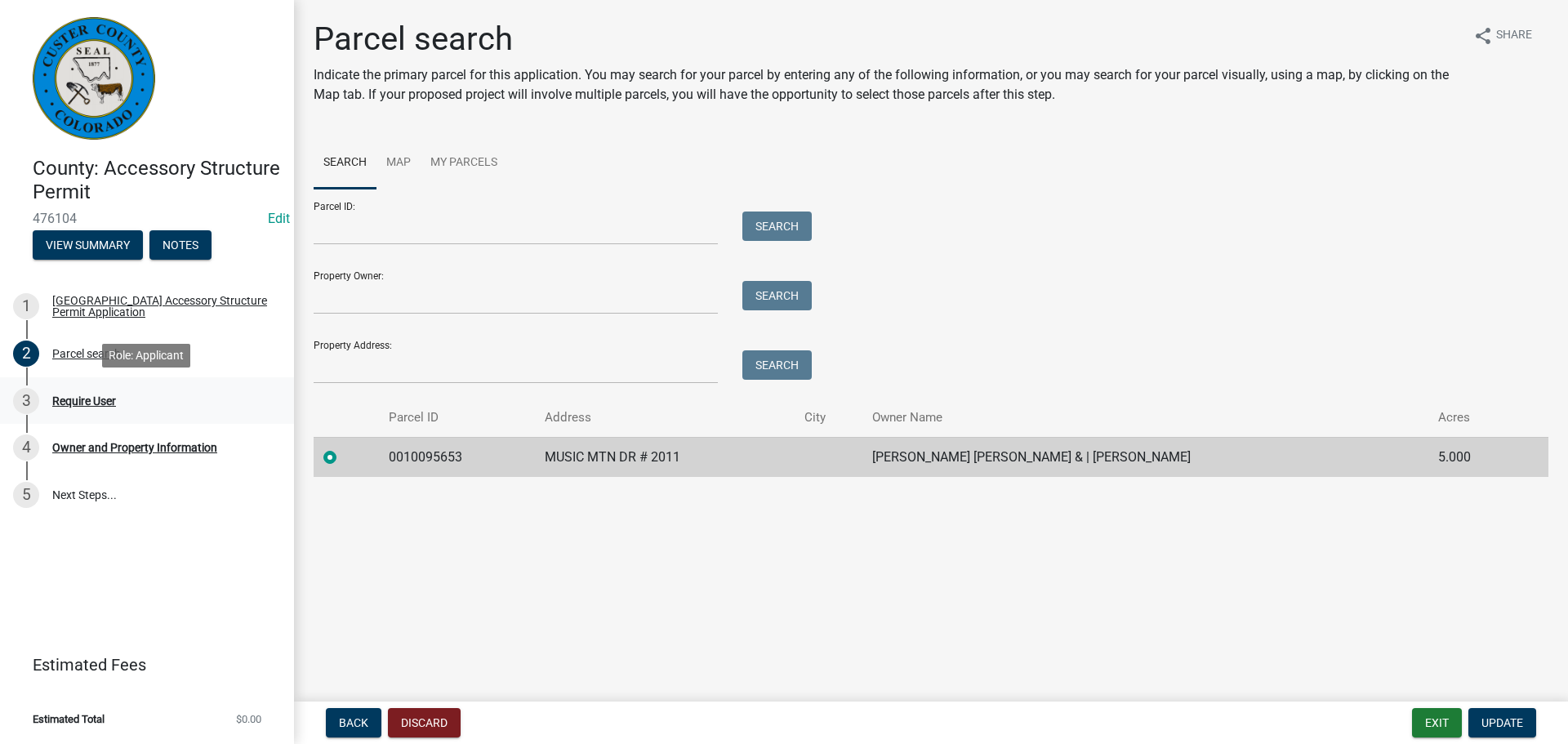
click at [86, 395] on div "Require User" at bounding box center [84, 400] width 64 height 12
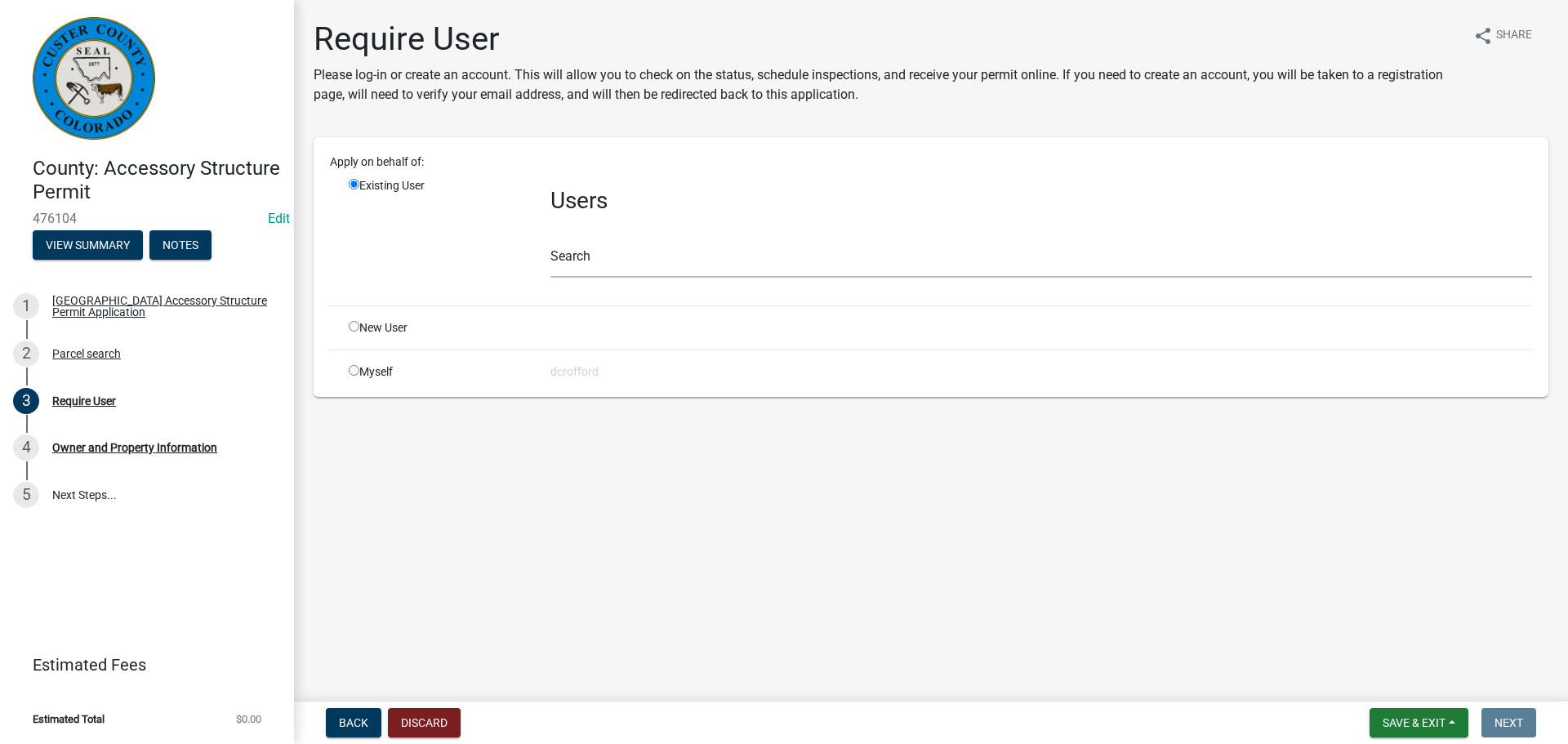
click at [354, 328] on input "radio" at bounding box center [354, 326] width 11 height 11
radio input "true"
radio input "false"
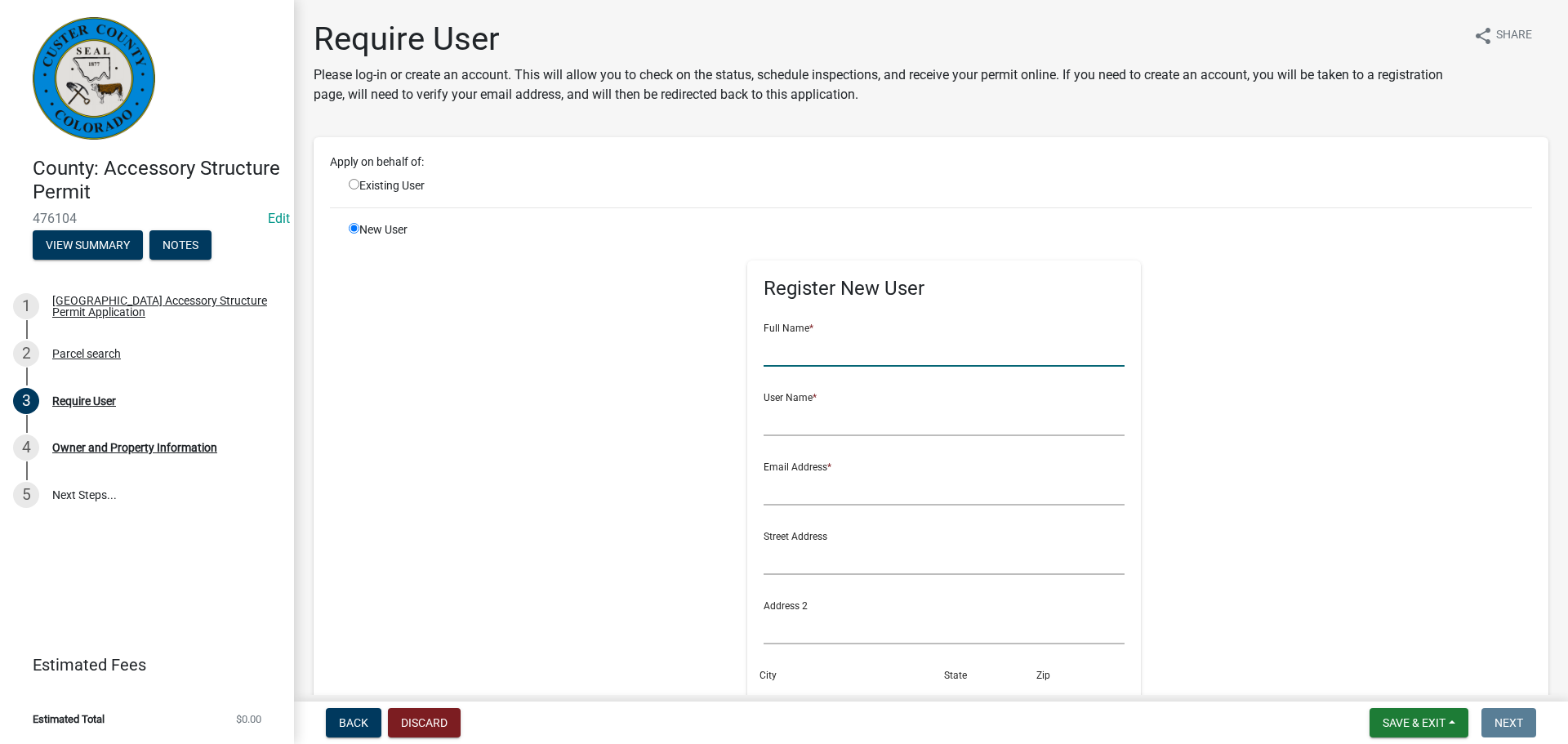
click at [814, 351] on input "text" at bounding box center [944, 350] width 361 height 34
type input "[PERSON_NAME]"
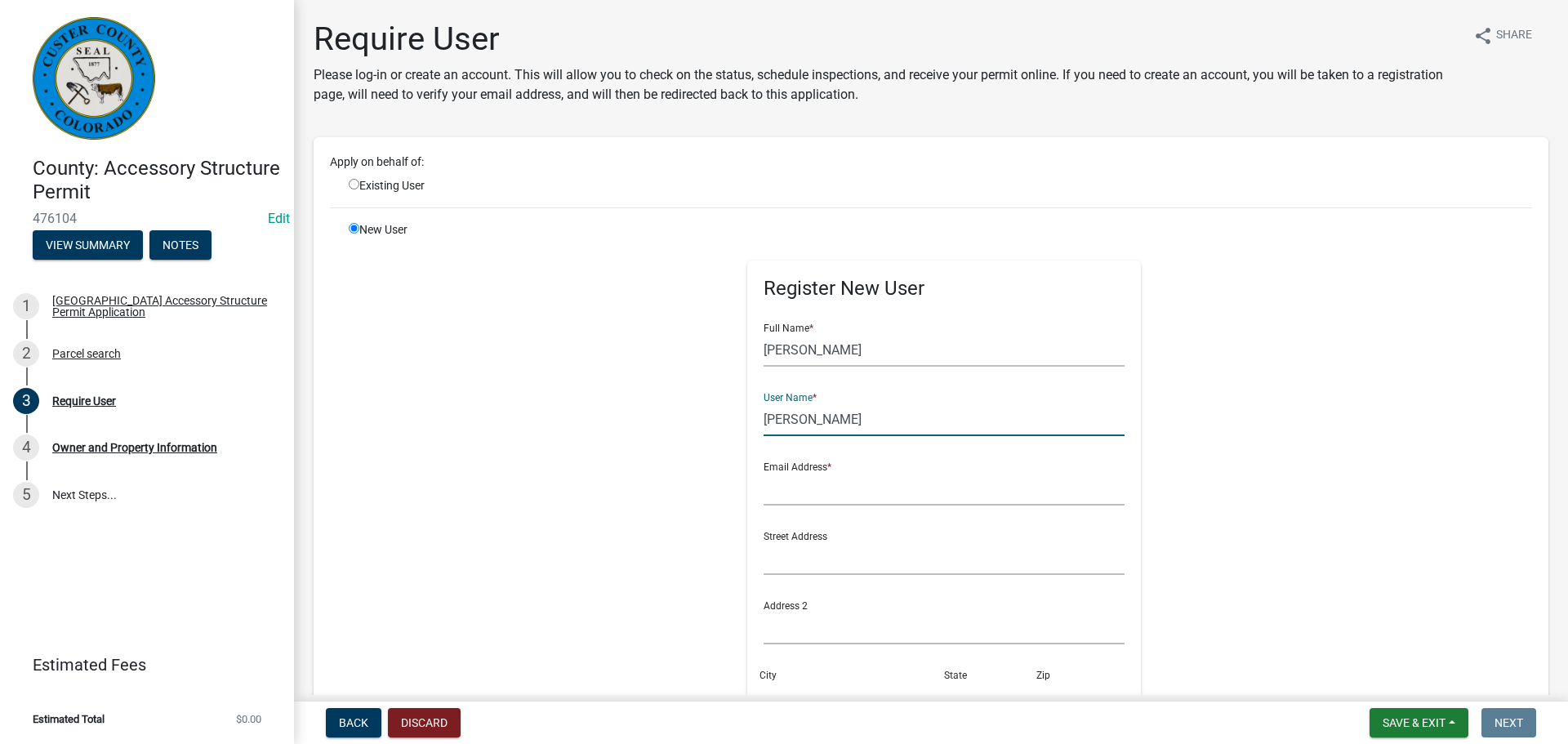
type input "[PERSON_NAME]"
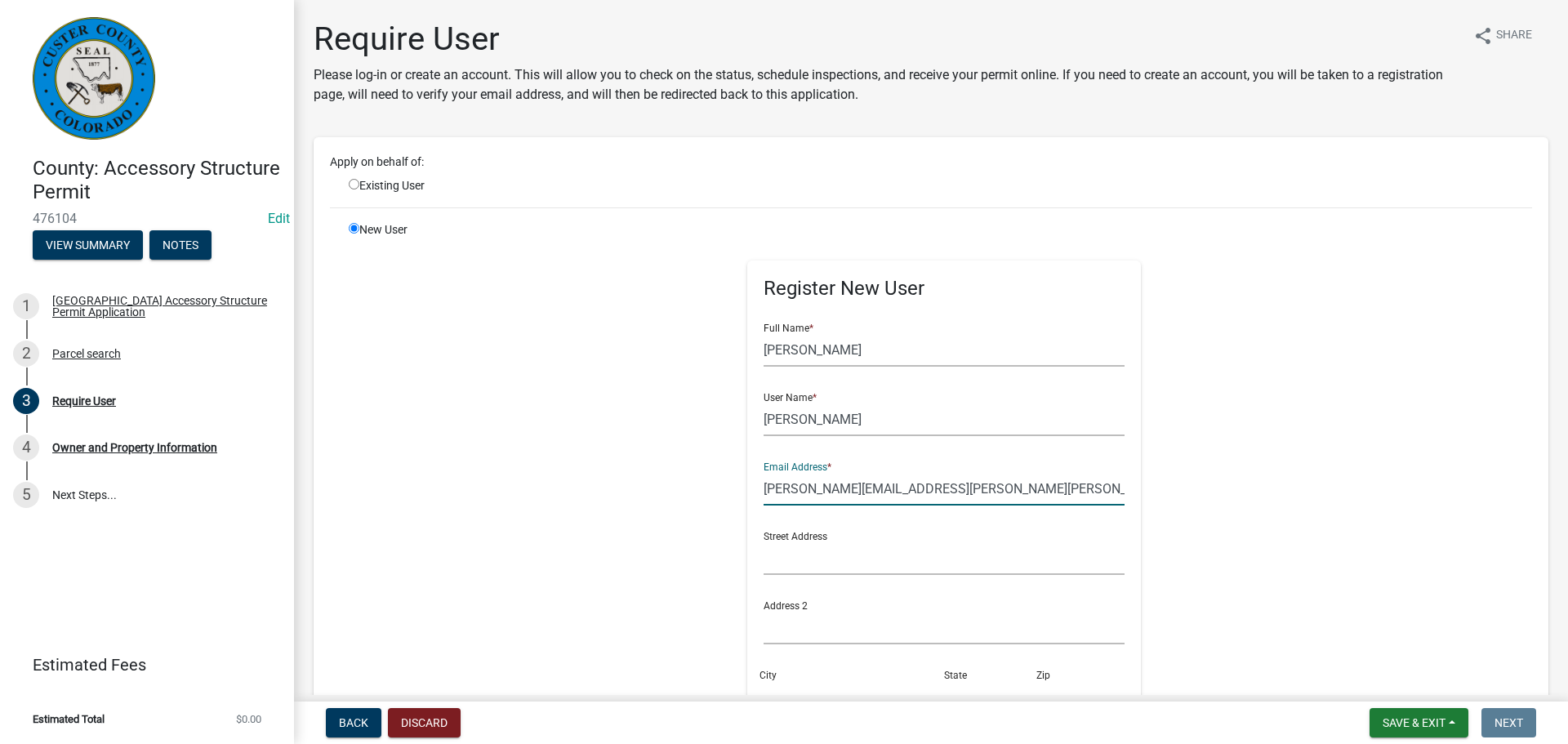
type input "[PERSON_NAME][EMAIL_ADDRESS][PERSON_NAME][PERSON_NAME][DOMAIN_NAME]"
type input "2011 Music Mtn Dr"
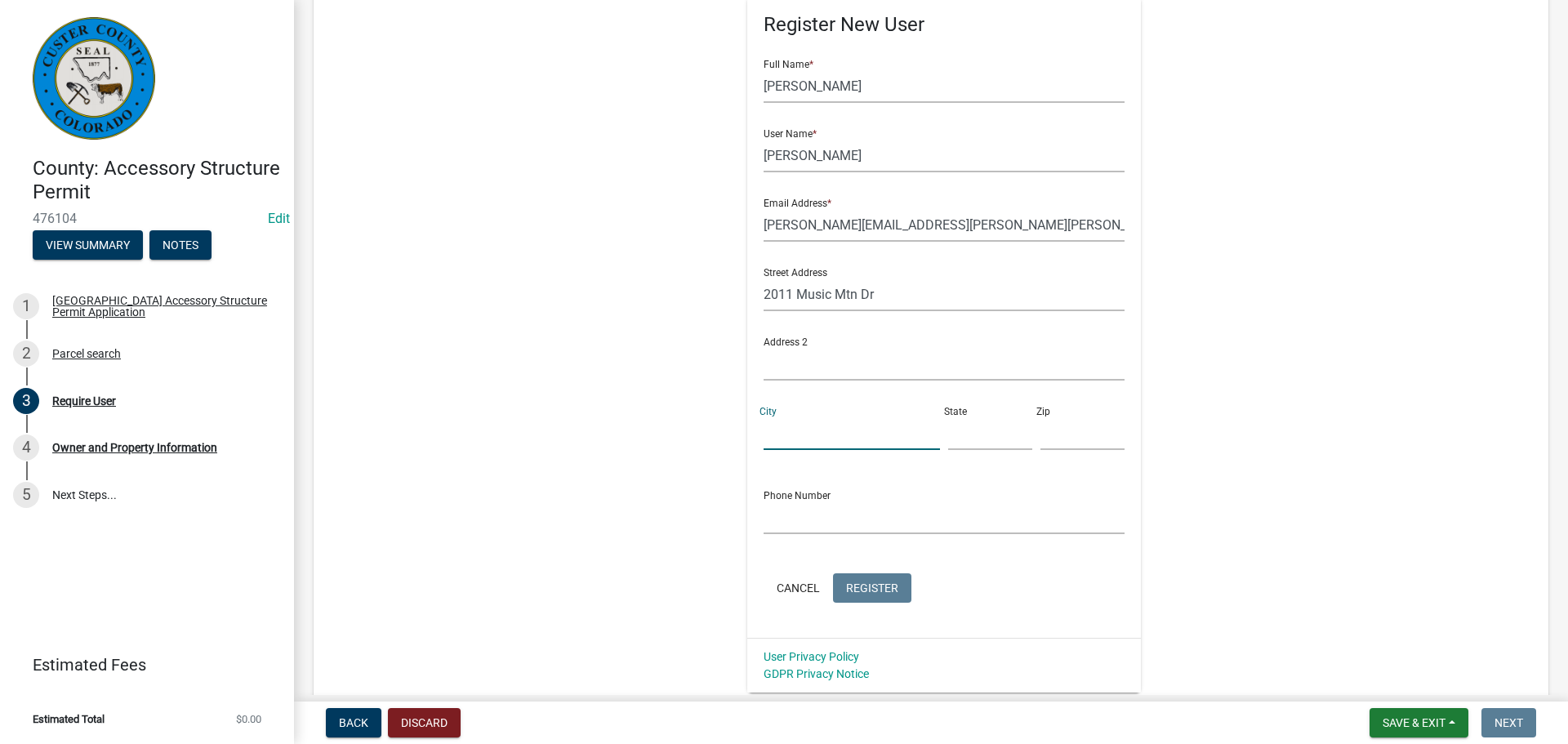
scroll to position [345, 0]
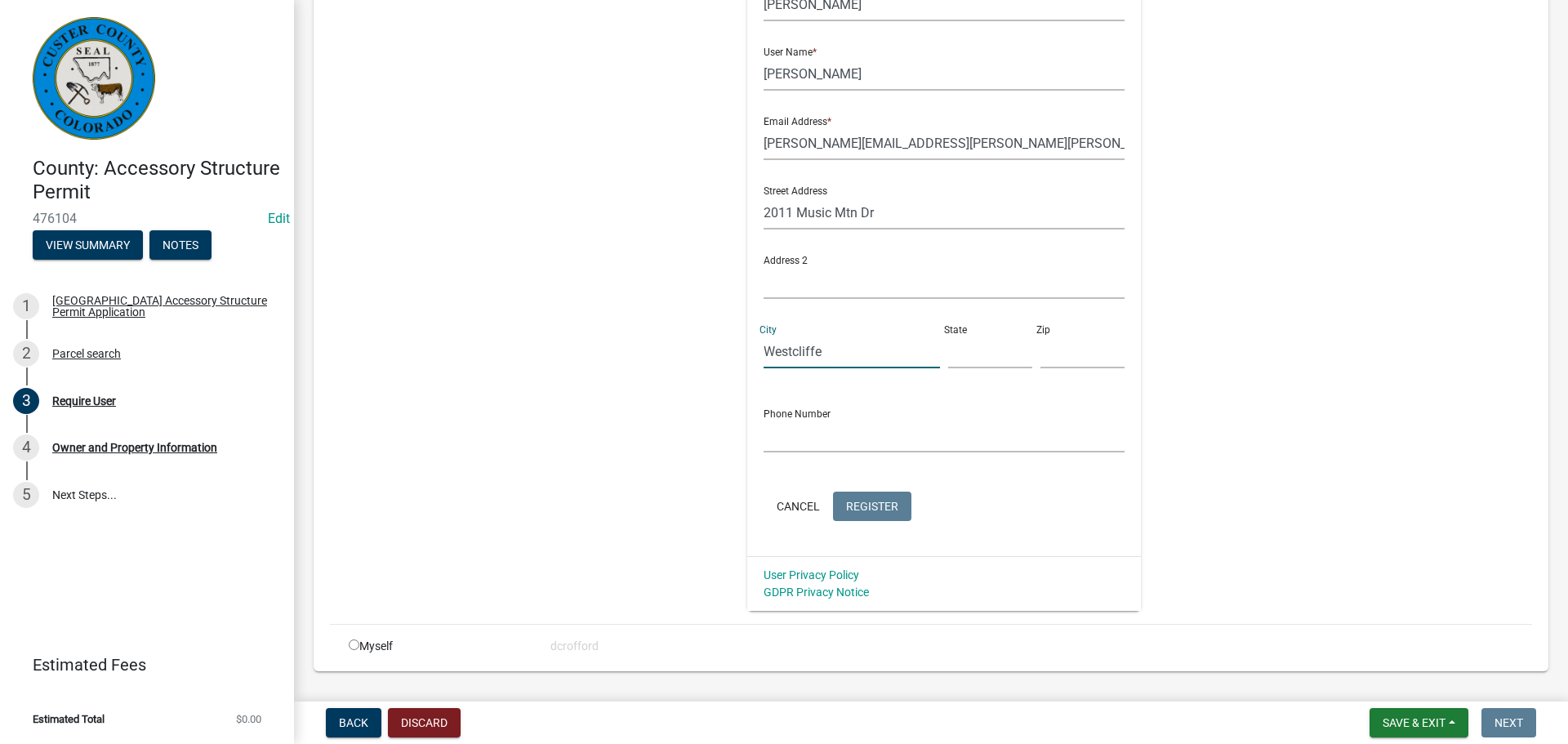
type input "Westcliffe"
type input "CO"
type input "81252"
type input "8164196405"
click at [775, 439] on input "8164196405" at bounding box center [944, 436] width 361 height 34
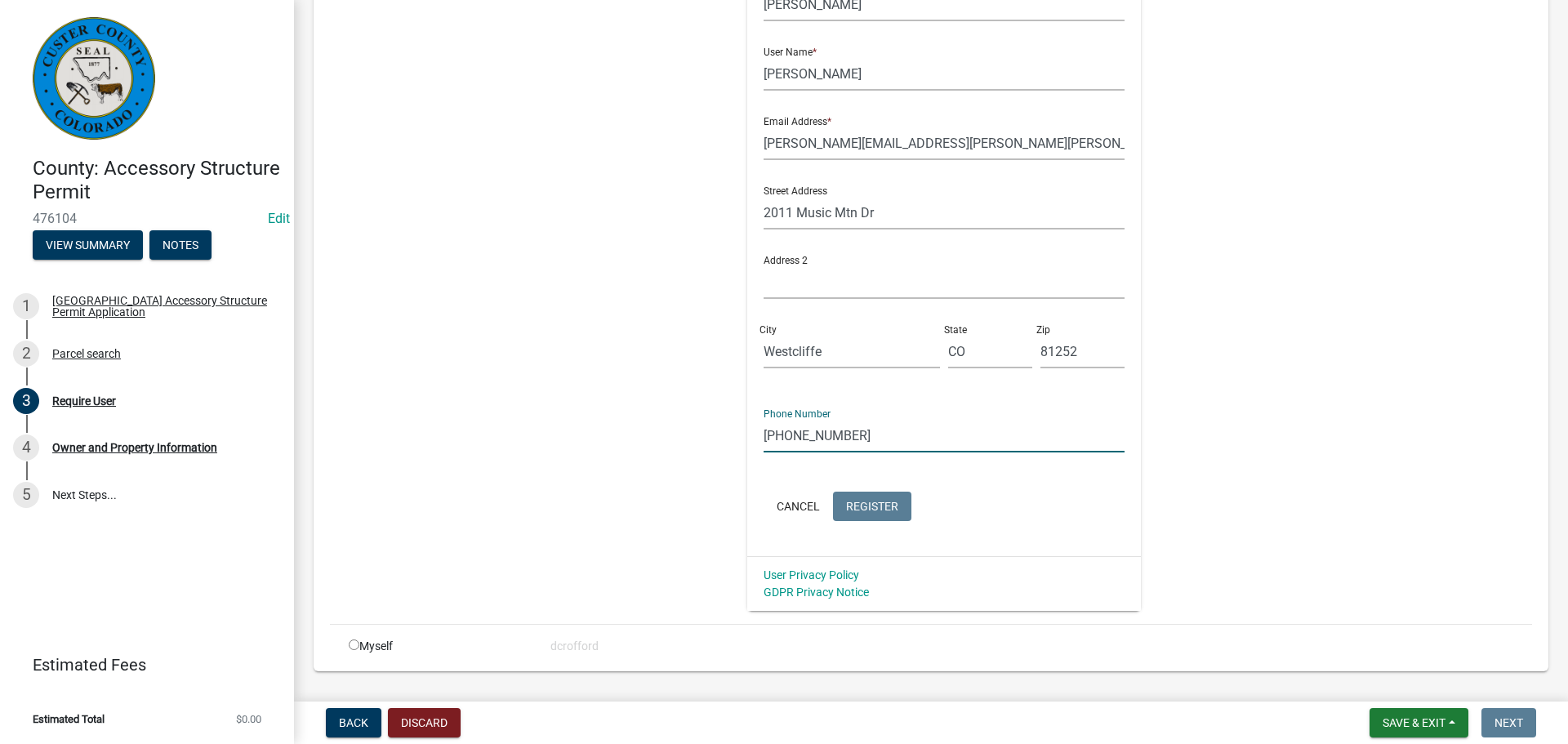
type input "[PHONE_NUMBER]"
click at [661, 479] on div "Register New User Full Name * [PERSON_NAME] User Name * [PERSON_NAME] Email Add…" at bounding box center [944, 243] width 837 height 735
click at [864, 432] on input "[PHONE_NUMBER]" at bounding box center [944, 436] width 361 height 34
click at [599, 280] on div "Register New User Full Name * [PERSON_NAME] User Name * [PERSON_NAME] Email Add…" at bounding box center [944, 243] width 837 height 735
click at [560, 216] on div "Register New User Full Name * [PERSON_NAME] User Name * [PERSON_NAME] Email Add…" at bounding box center [944, 243] width 837 height 735
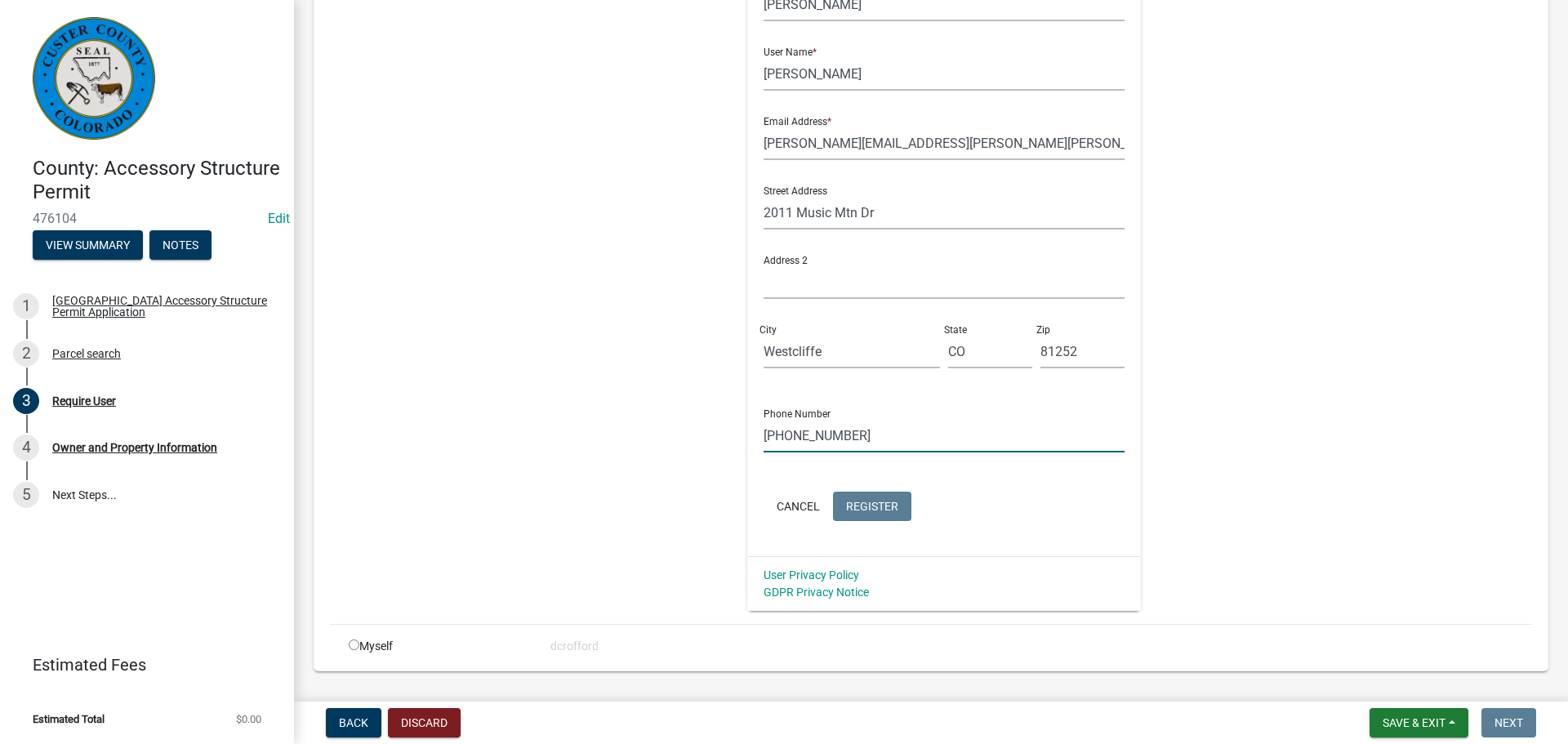
click at [848, 440] on input "[PHONE_NUMBER]" at bounding box center [944, 436] width 361 height 34
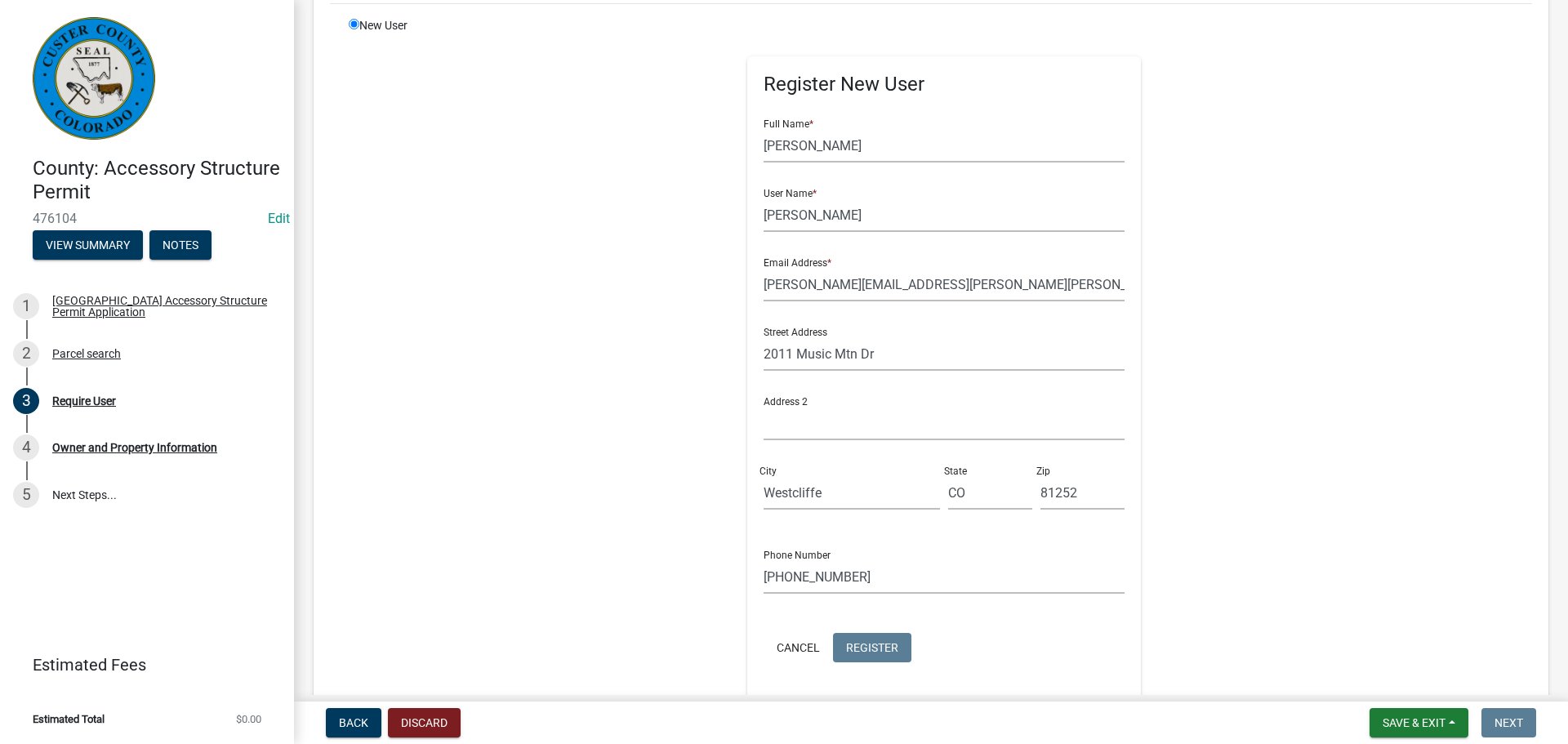
scroll to position [385, 0]
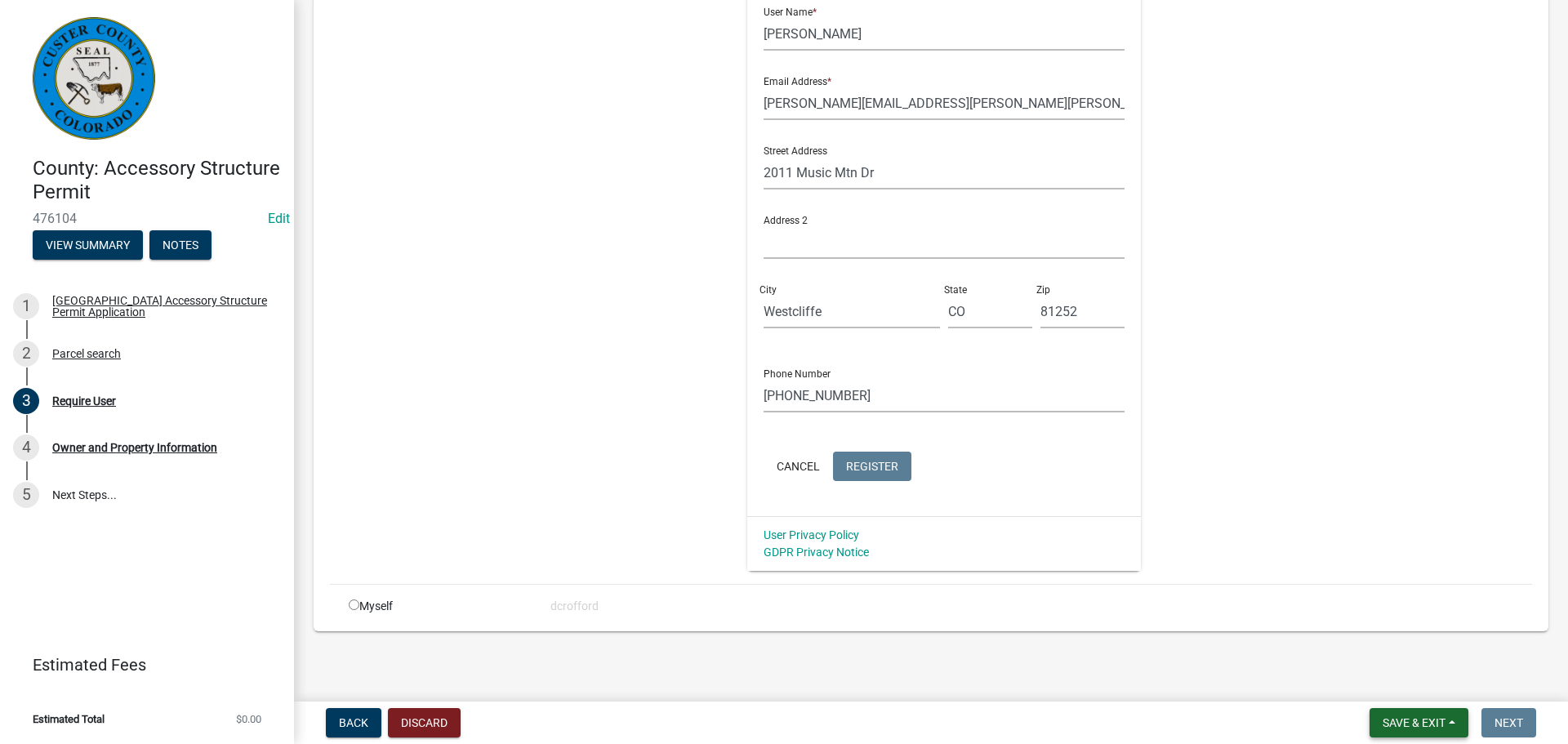
click at [1410, 717] on span "Save & Exit" at bounding box center [1414, 723] width 63 height 13
click at [1414, 684] on button "Save & Exit" at bounding box center [1402, 680] width 131 height 39
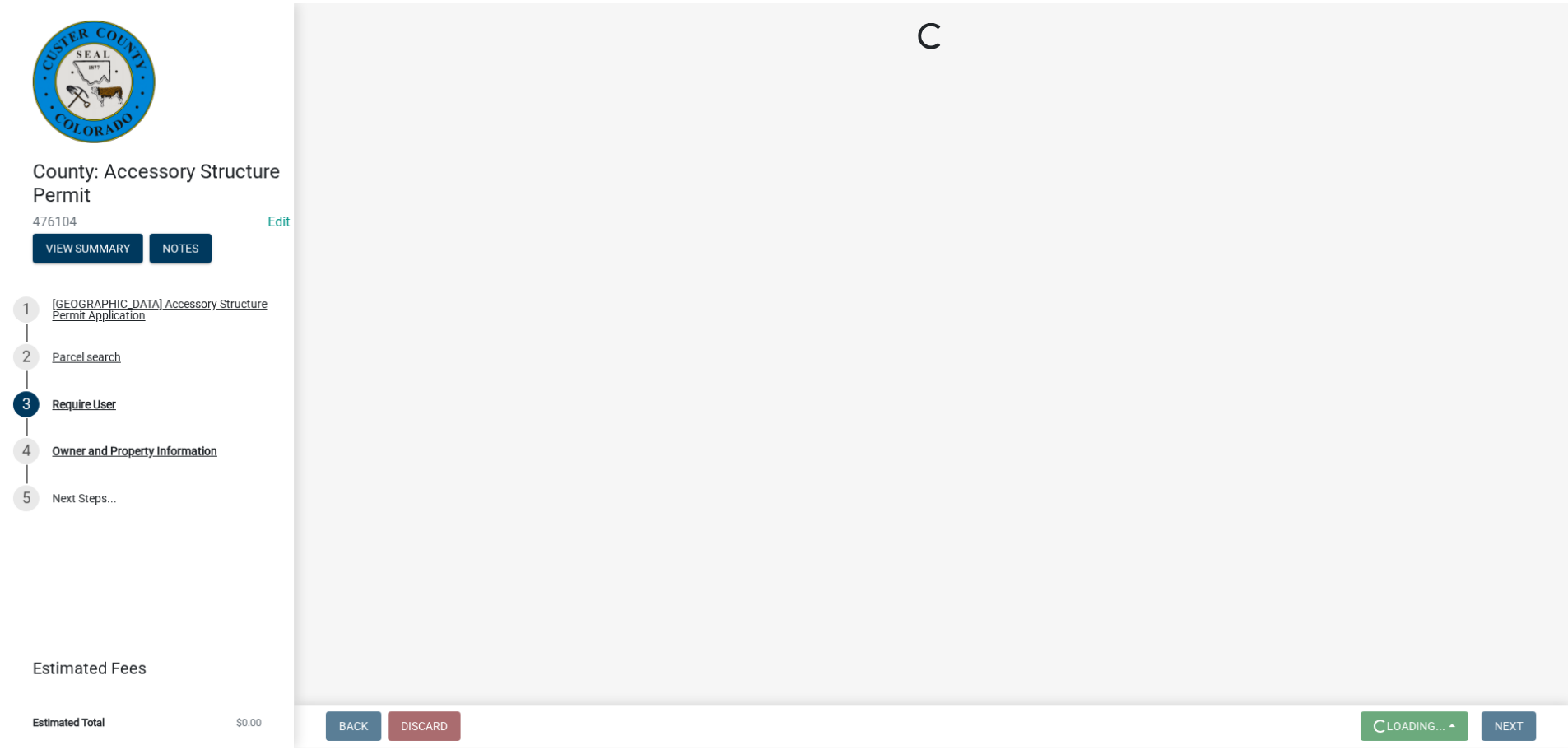
scroll to position [0, 0]
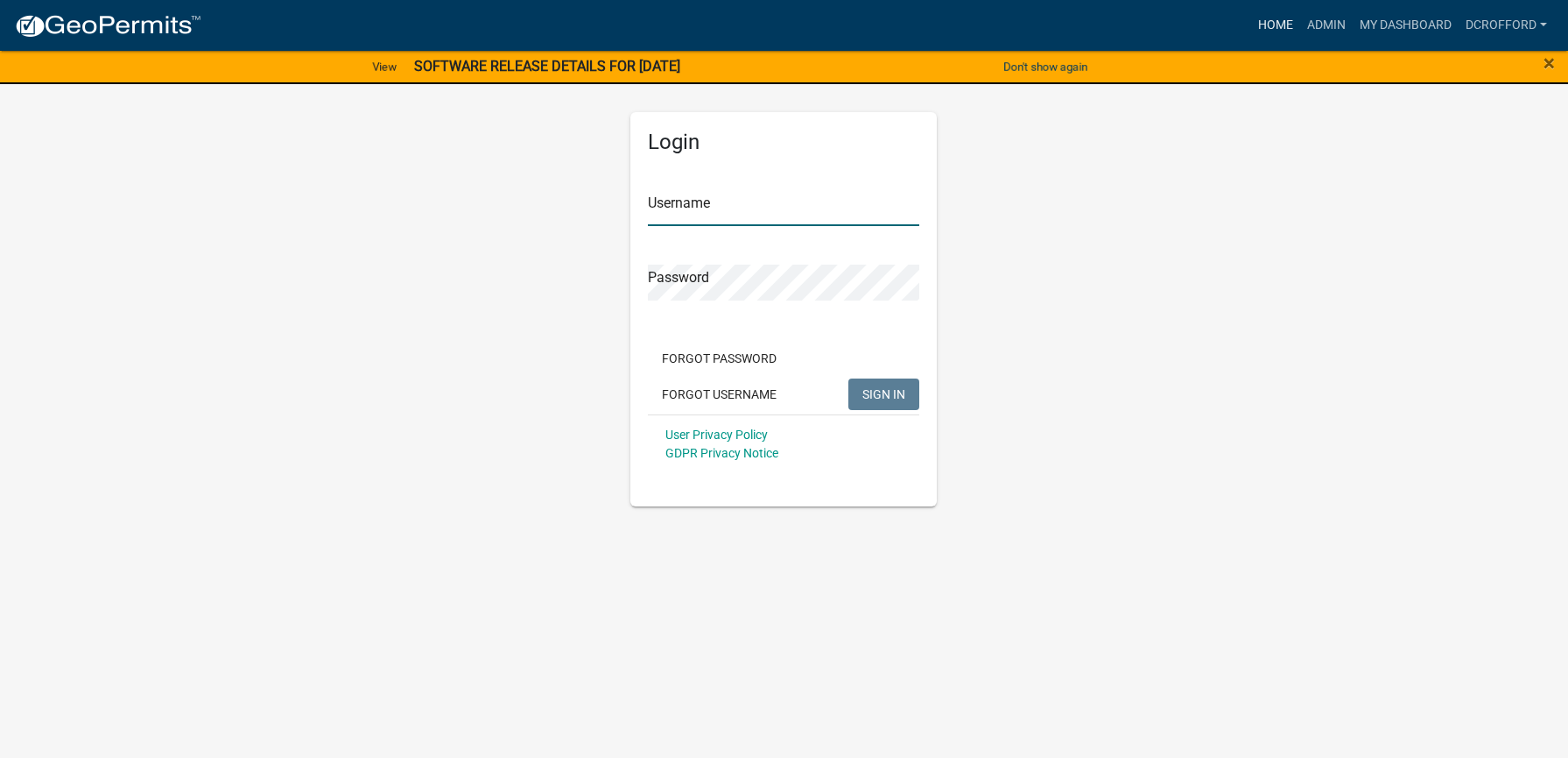
type input "dcrofford"
click at [1284, 27] on link "Home" at bounding box center [1276, 25] width 50 height 33
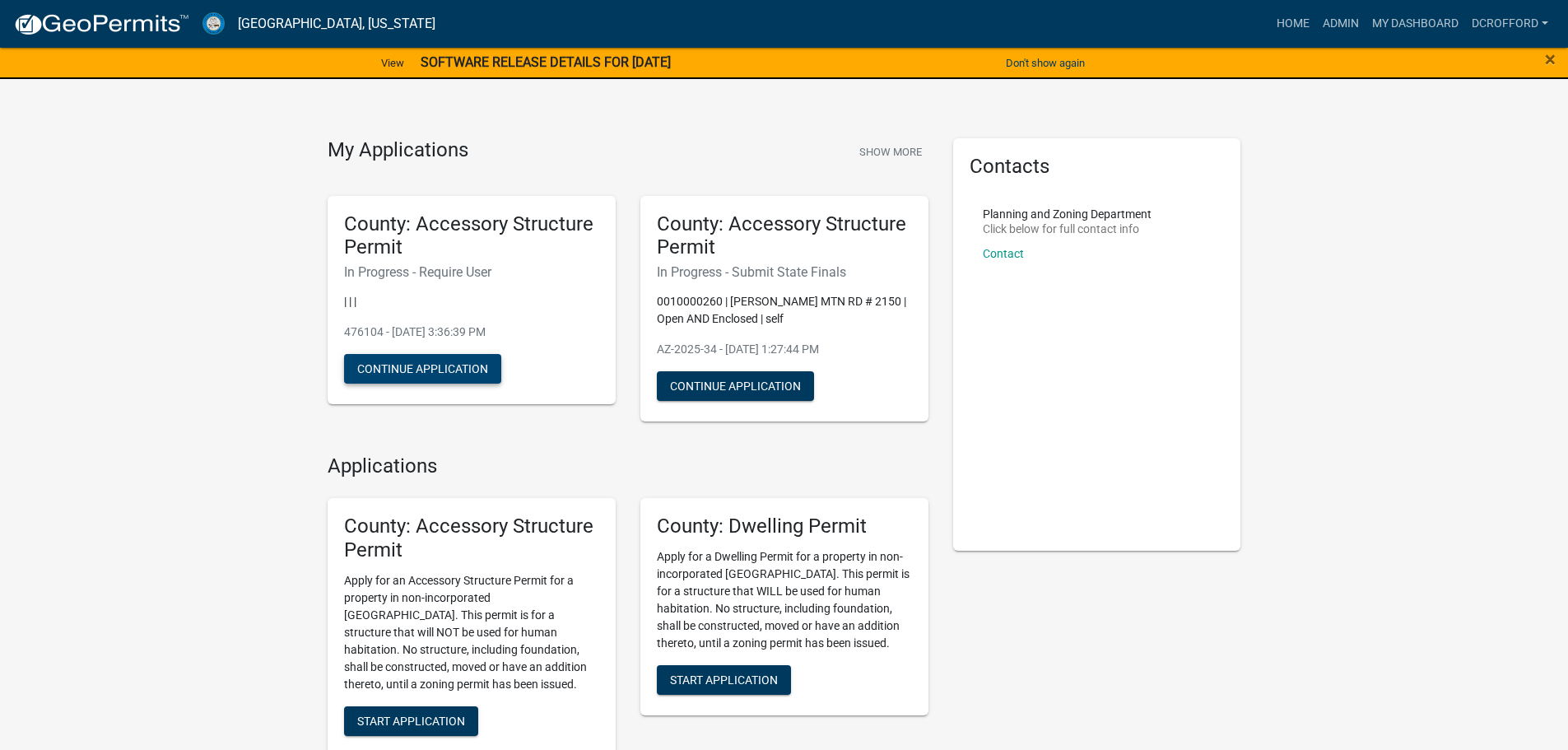
click at [422, 359] on button "Continue Application" at bounding box center [422, 368] width 158 height 30
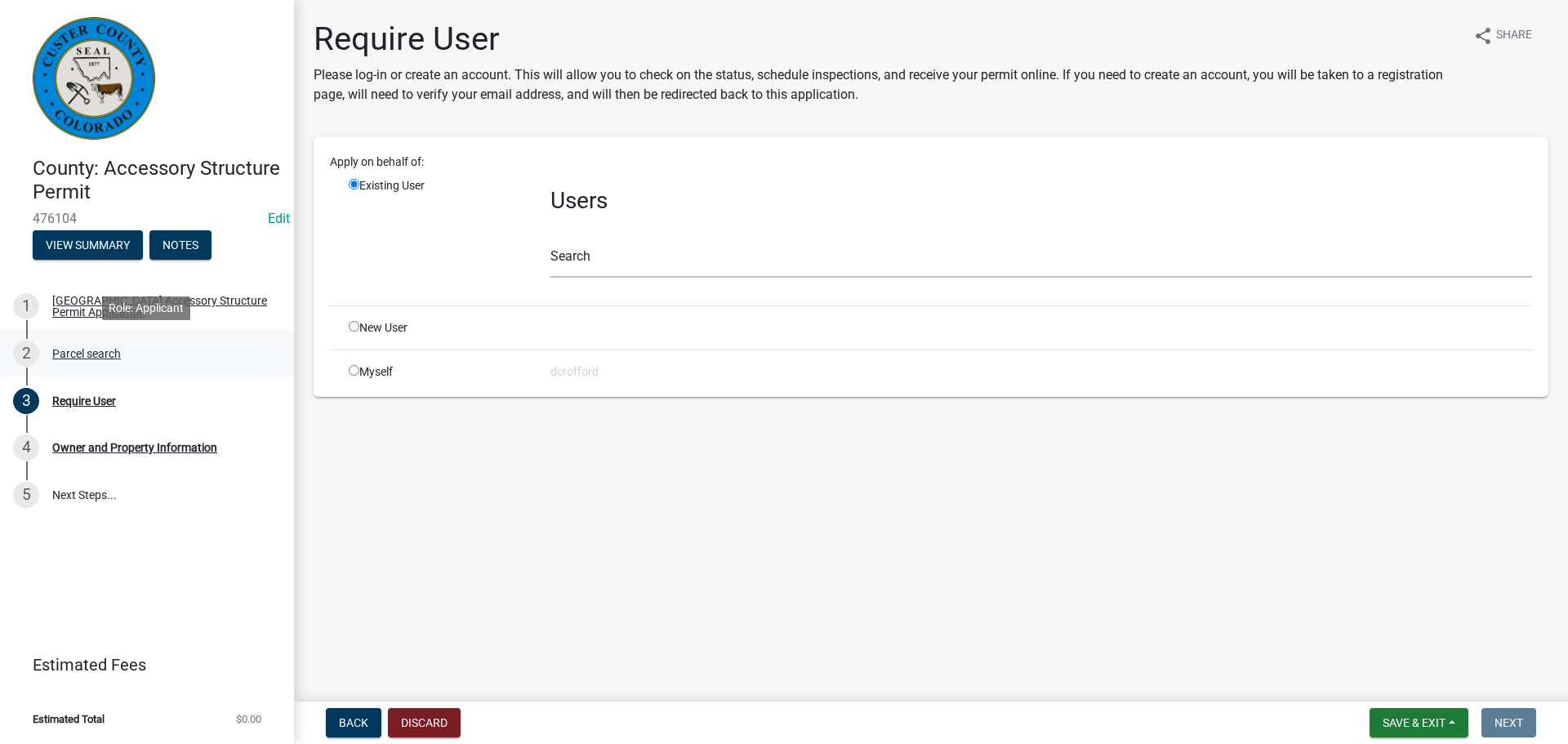
click at [65, 351] on div "Parcel search" at bounding box center [86, 353] width 68 height 12
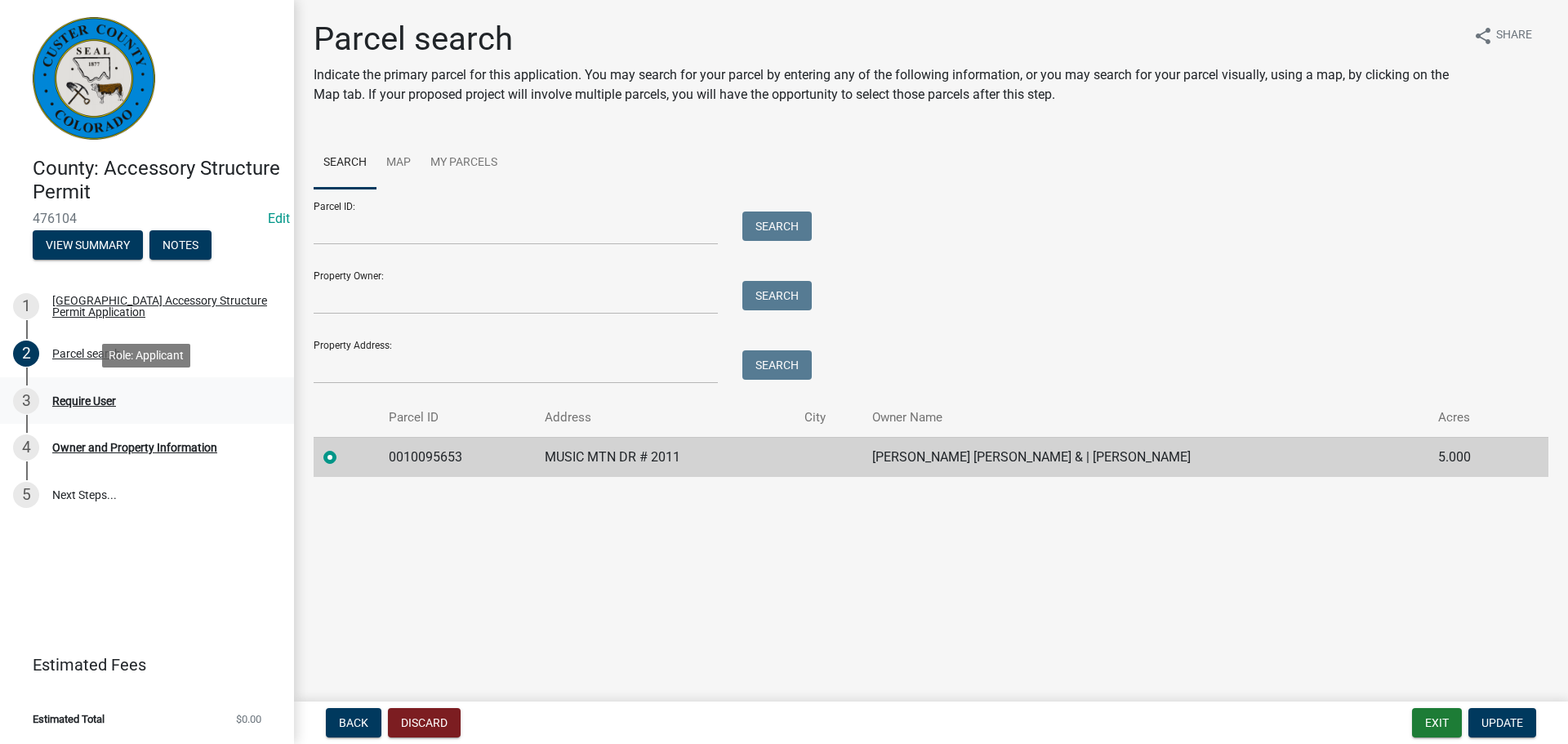
click at [82, 401] on div "Require User" at bounding box center [84, 400] width 64 height 12
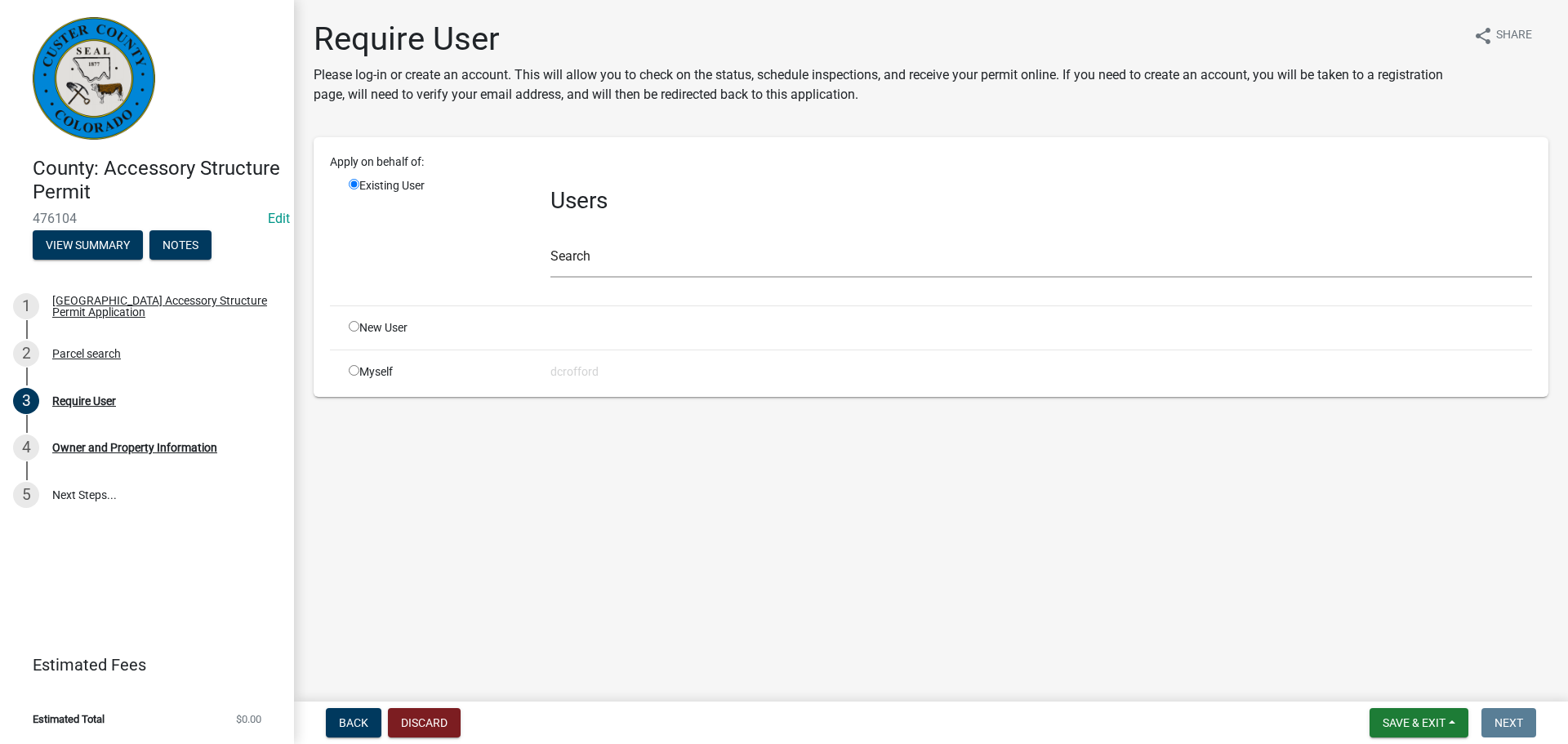
click at [352, 329] on input "radio" at bounding box center [354, 326] width 11 height 11
radio input "true"
radio input "false"
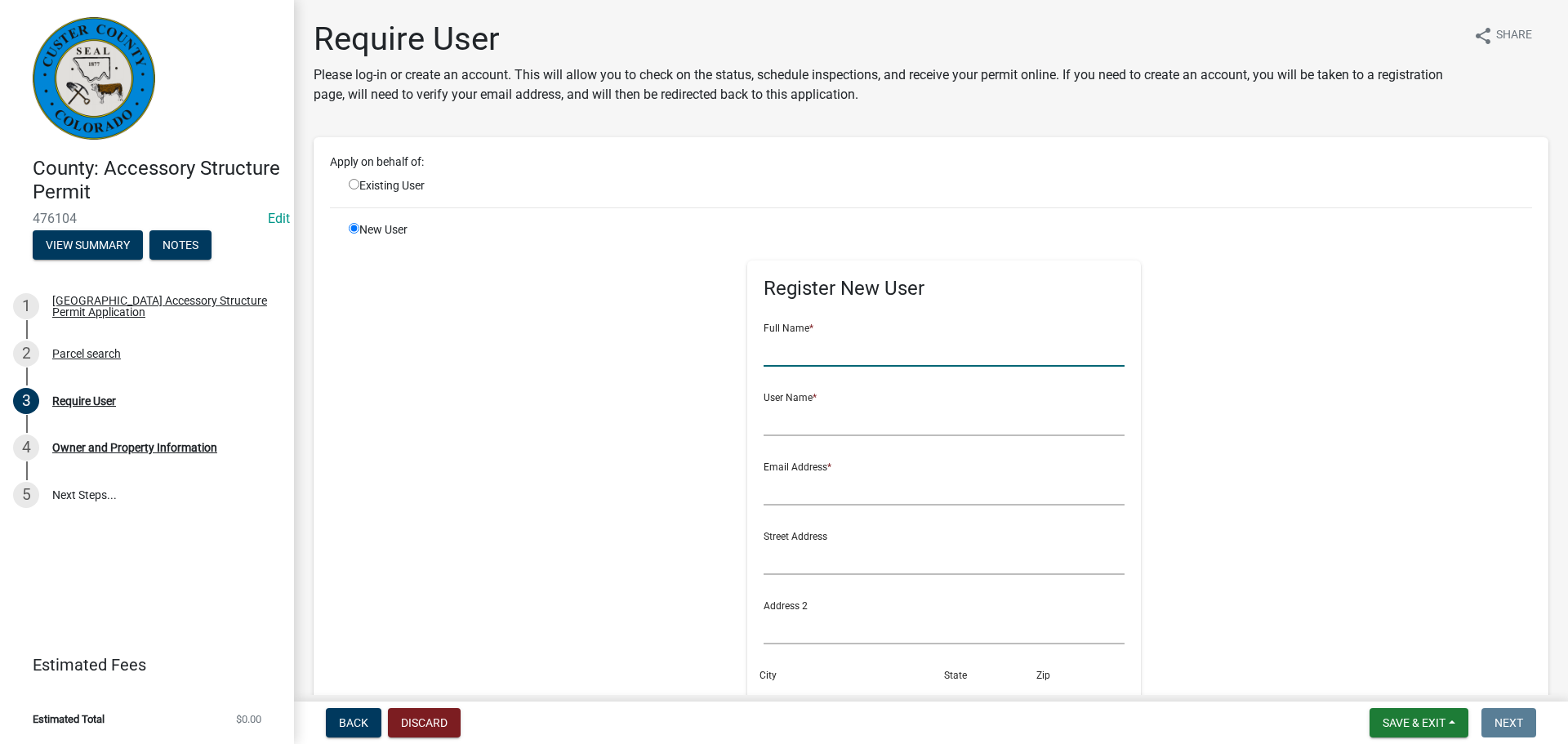
click at [843, 352] on input "text" at bounding box center [944, 350] width 361 height 34
type input "[PERSON_NAME]"
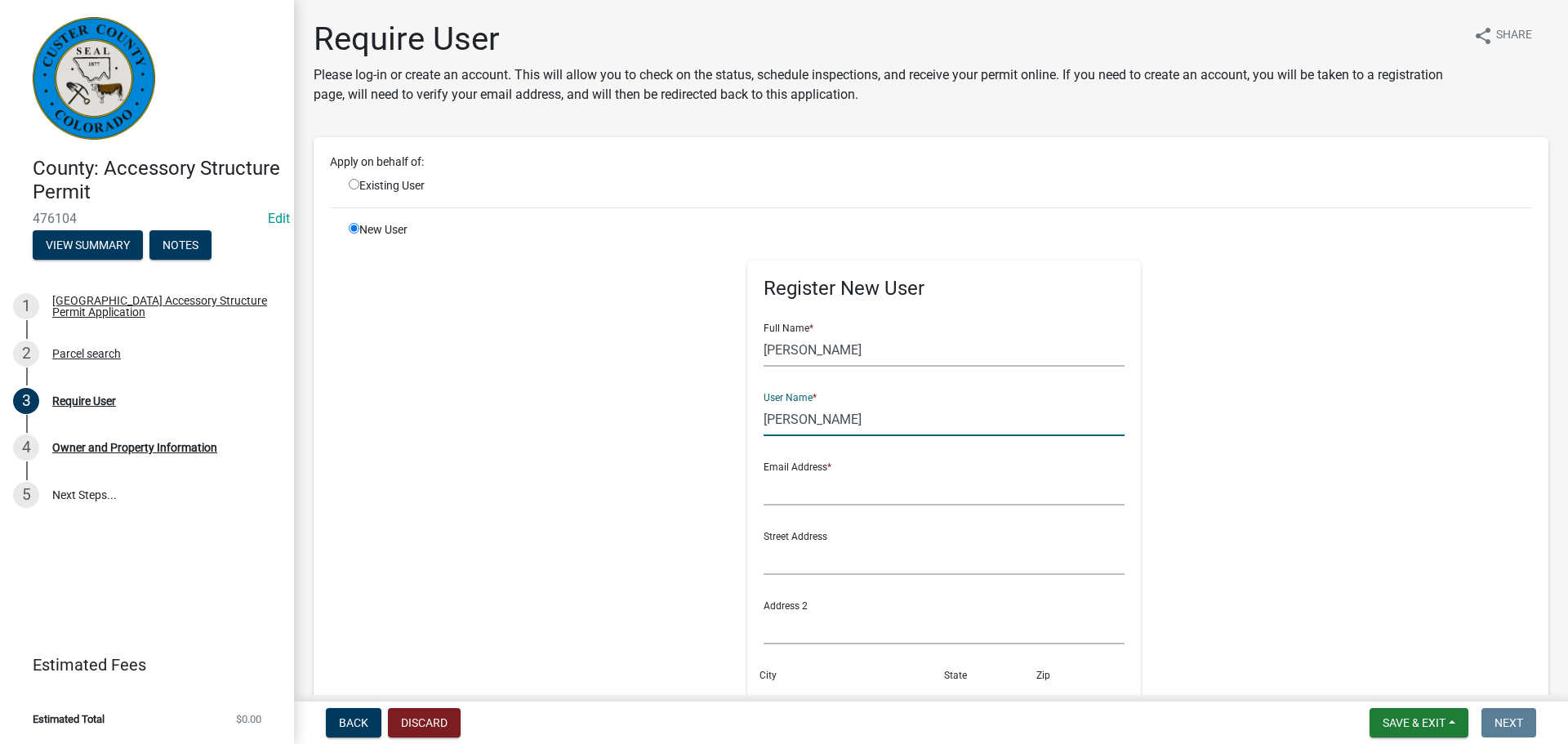
type input "[PERSON_NAME]"
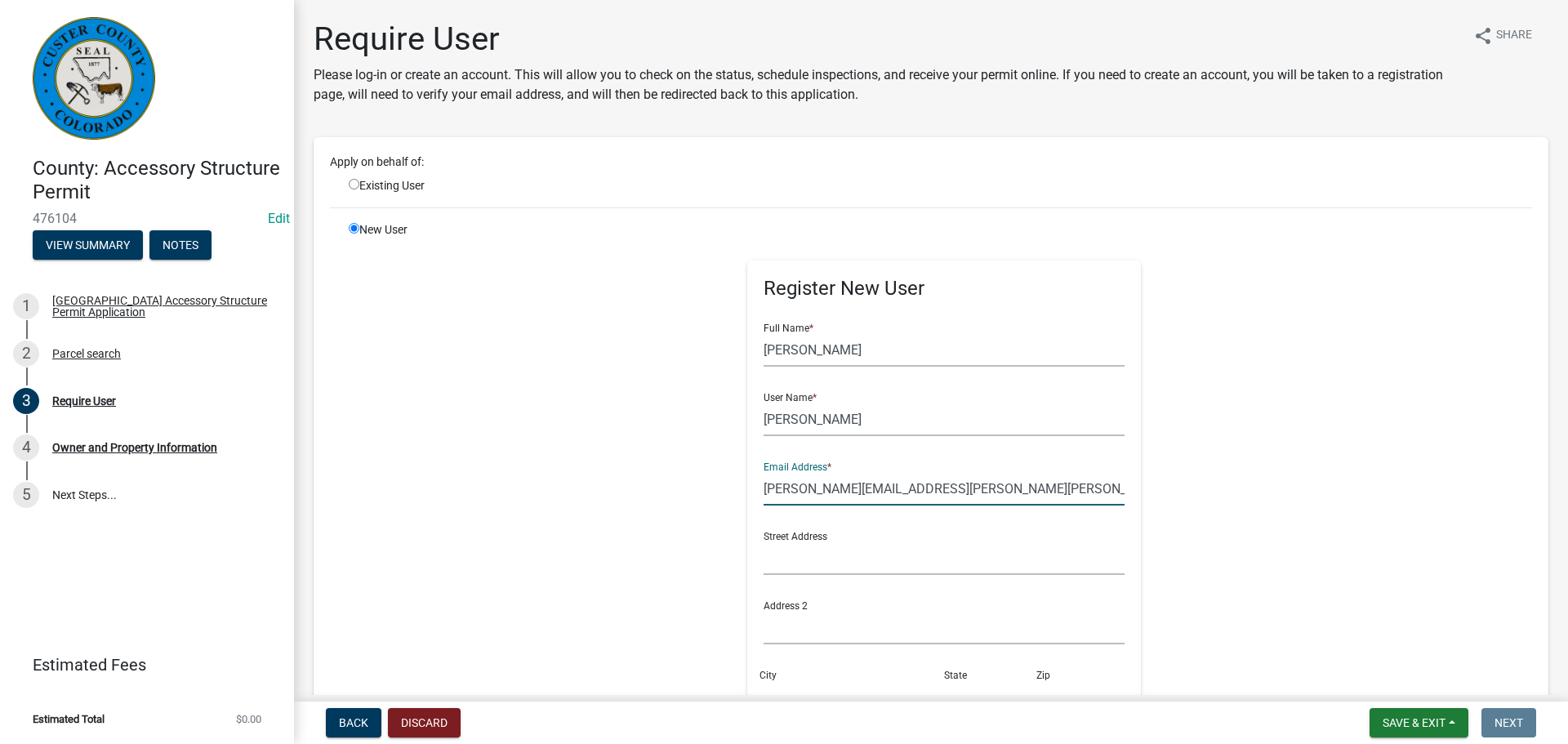
type input "stephanie.Dailey.Berry@gmail.com"
click at [766, 554] on input "text" at bounding box center [944, 558] width 361 height 34
type input "2011 Music Mountain Dr"
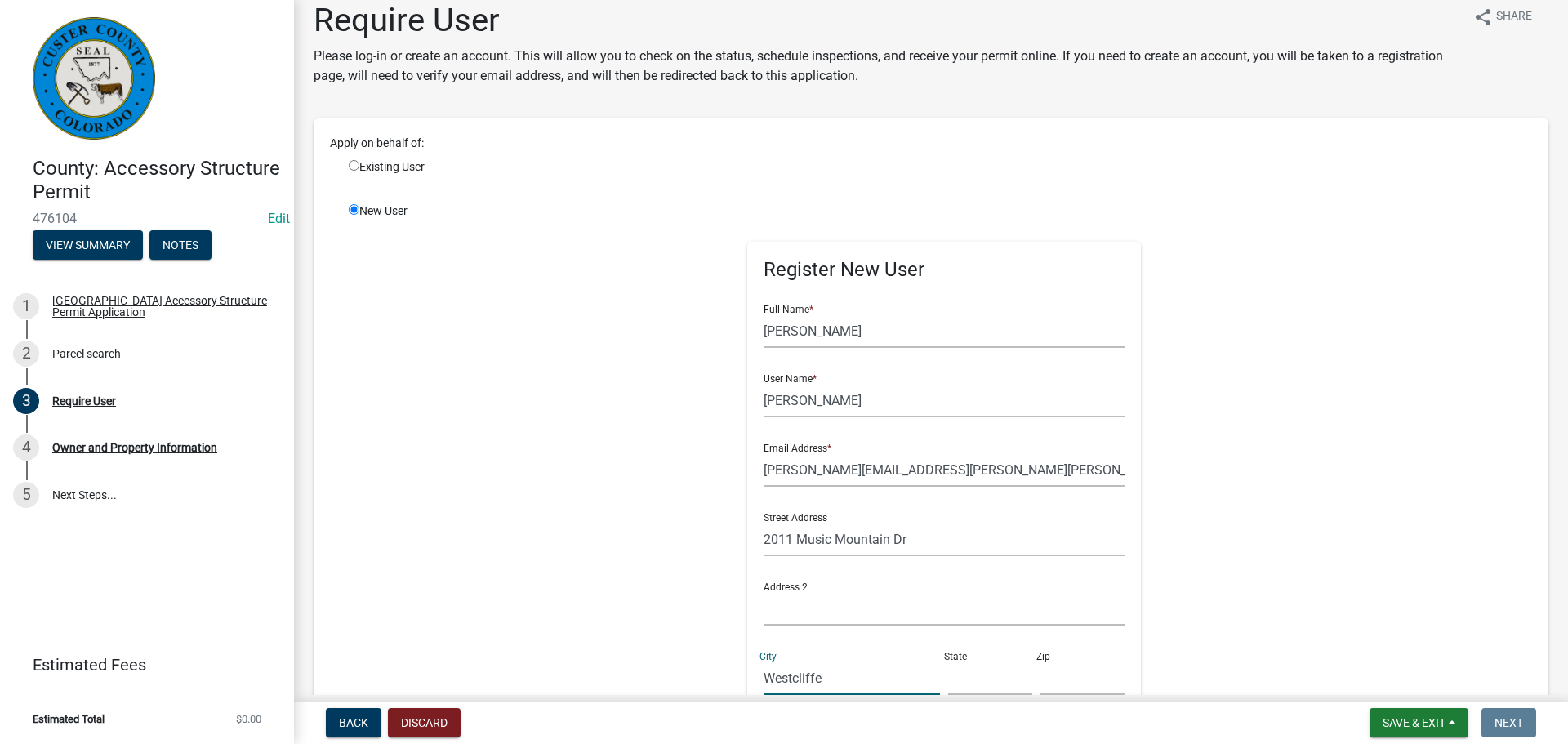
type input "Westcliffe"
type input "CO"
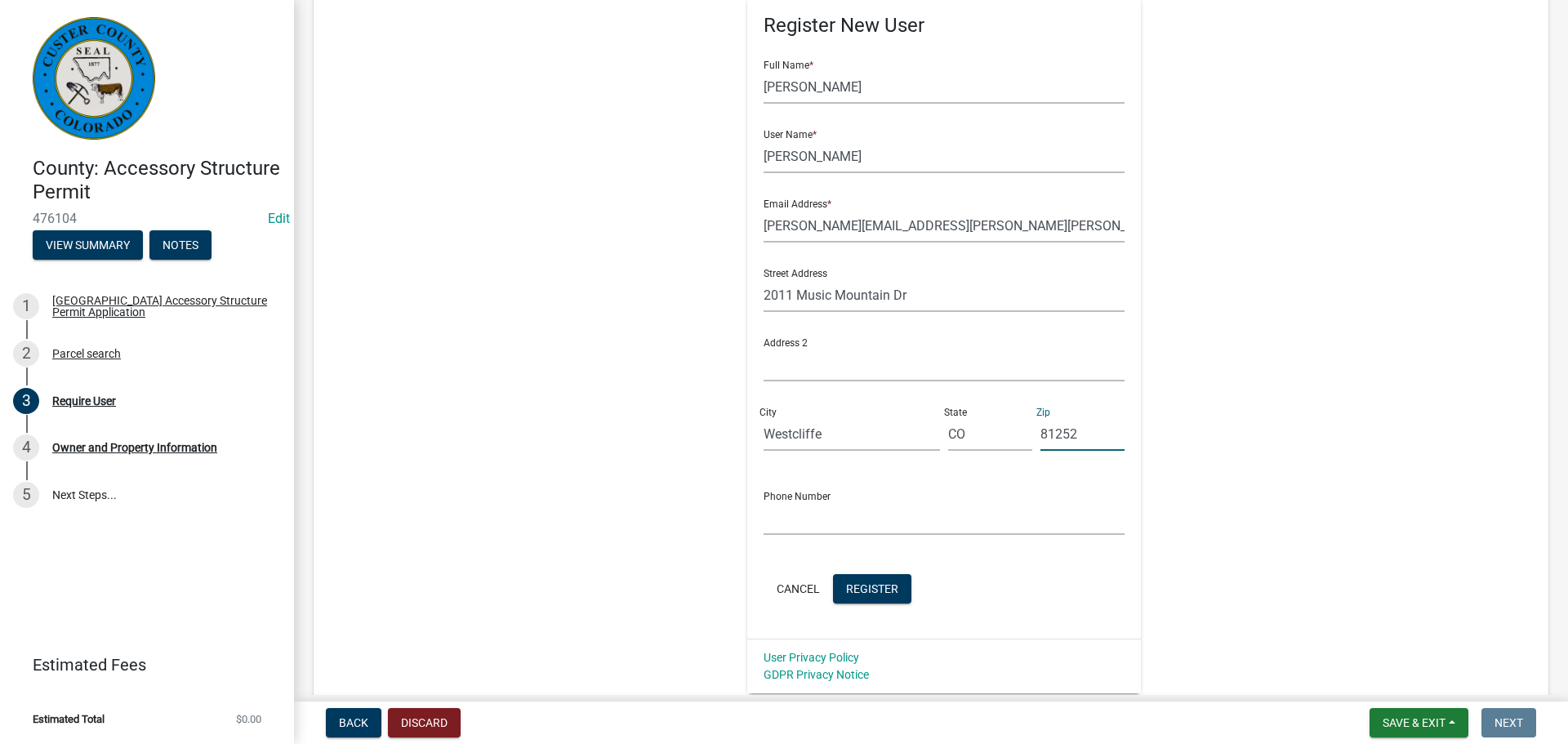
scroll to position [345, 0]
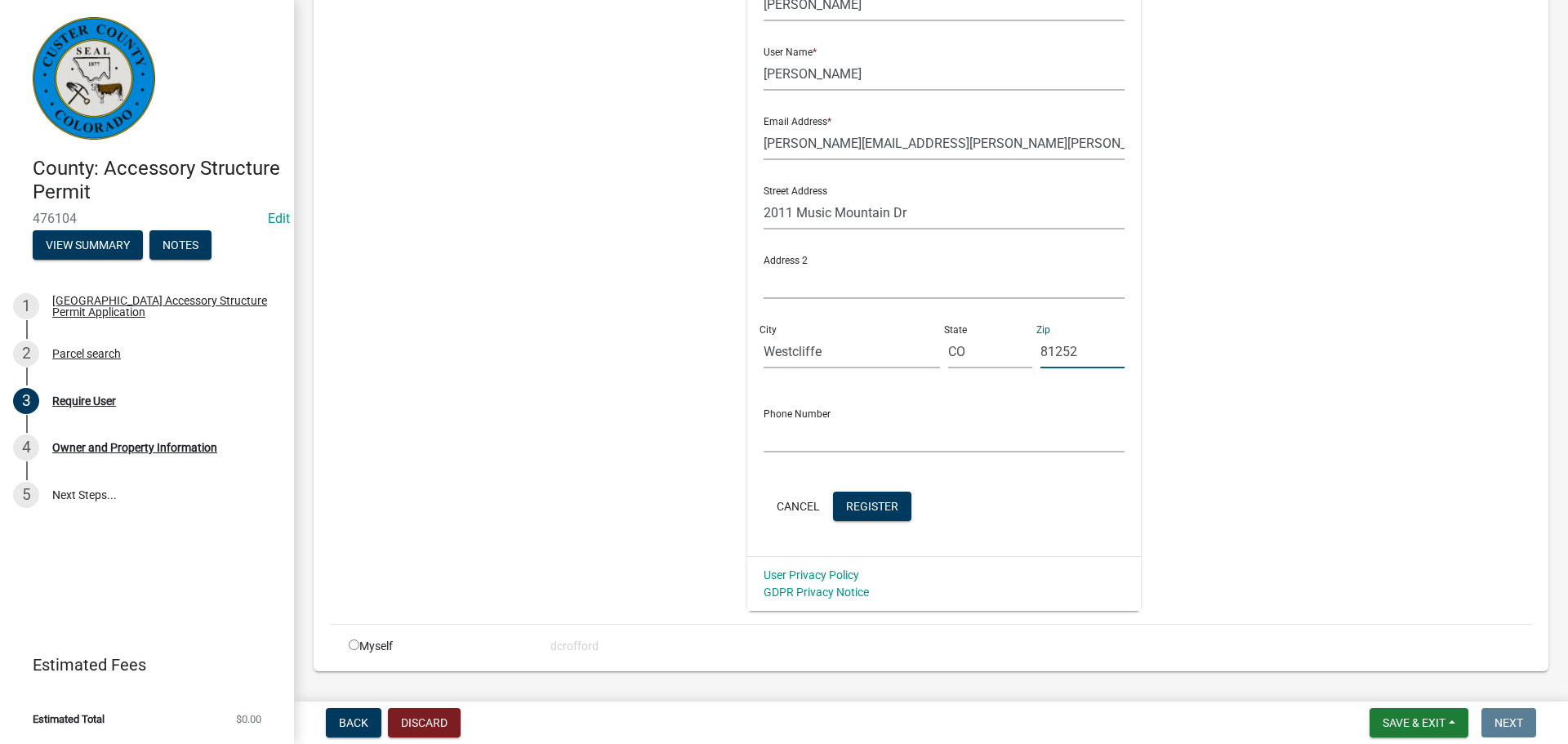
type input "81252"
type input "8164196405"
click at [883, 504] on span "Register" at bounding box center [872, 505] width 52 height 13
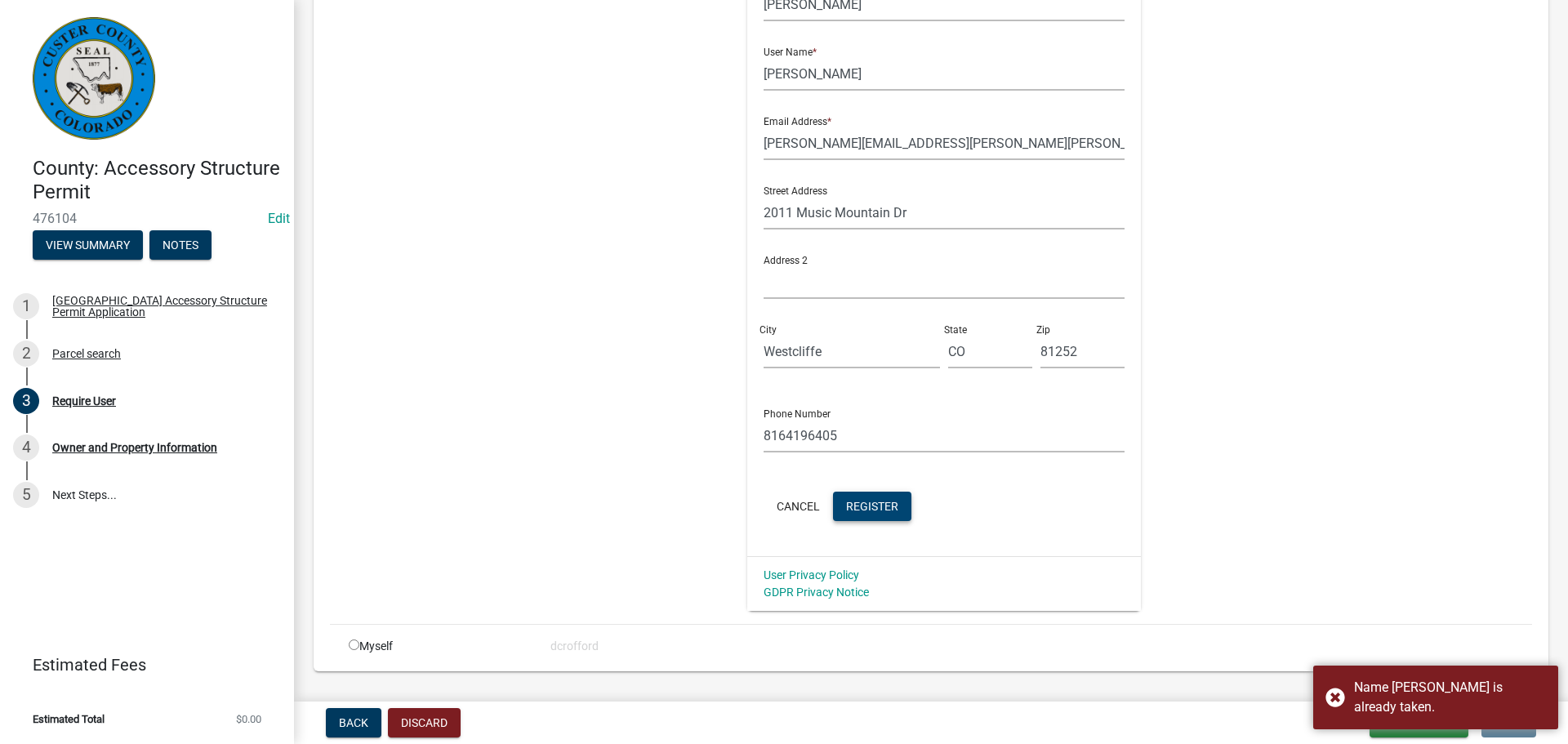
scroll to position [182, 0]
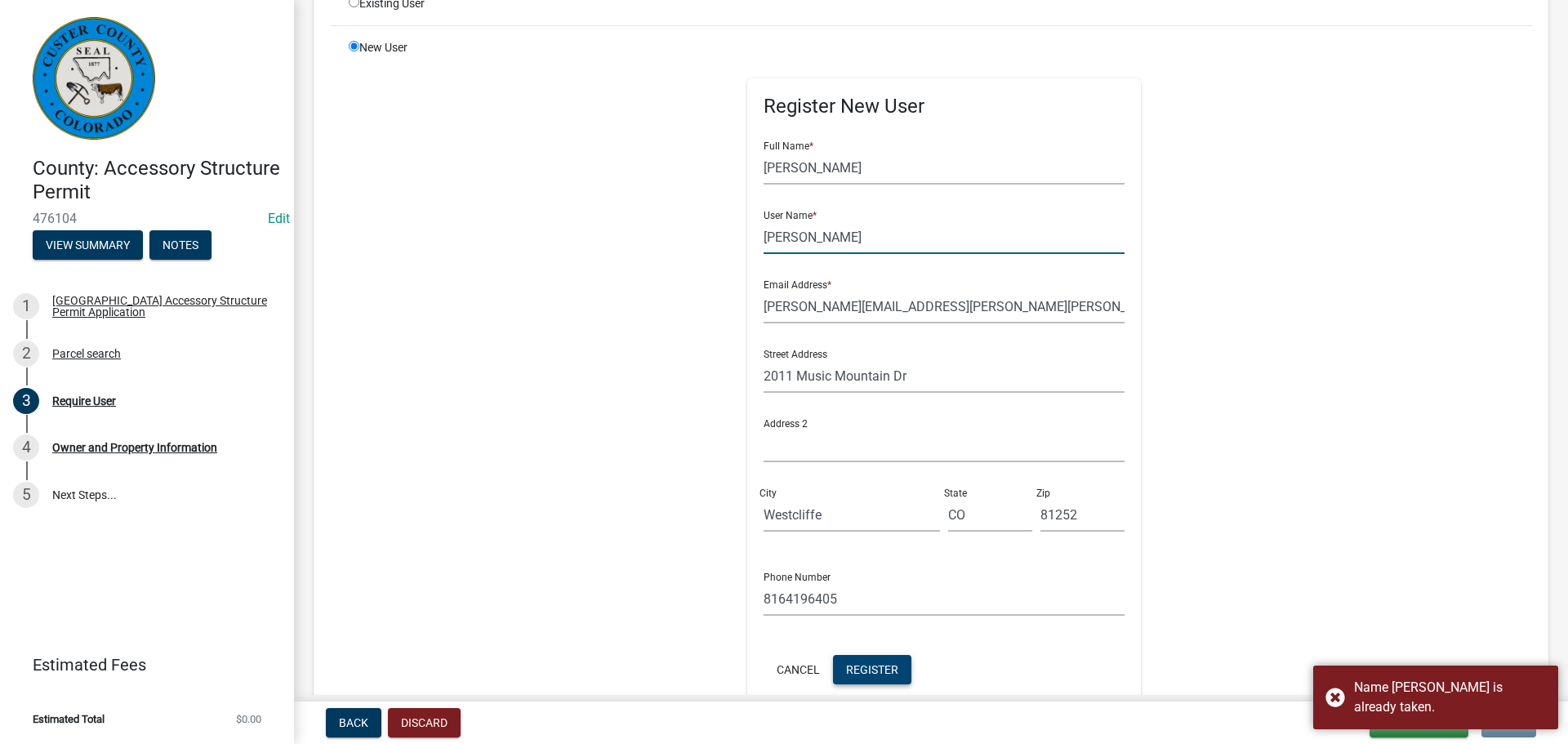
click at [764, 236] on input "[PERSON_NAME]" at bounding box center [944, 237] width 361 height 34
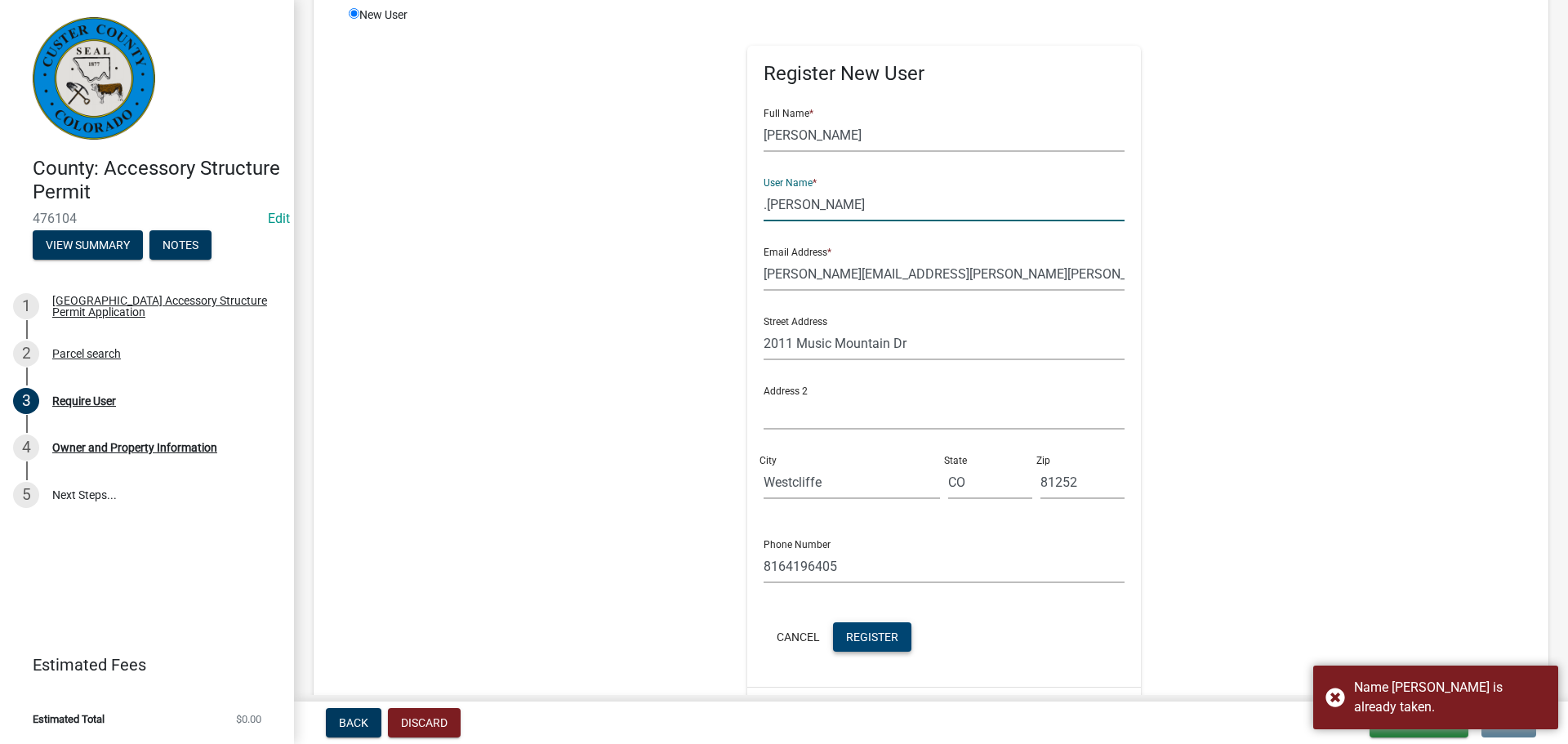
scroll to position [264, 0]
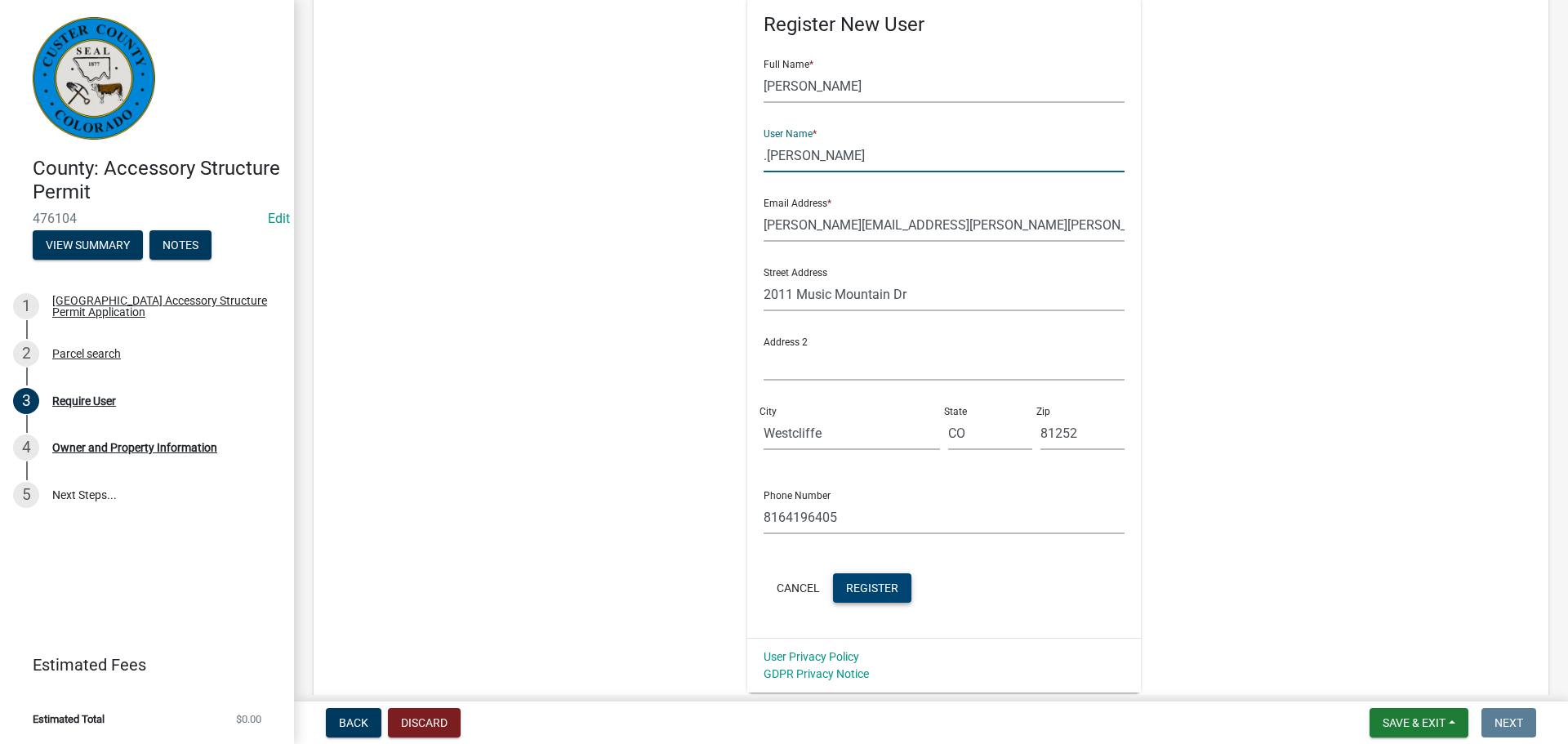
type input ".Berry"
click at [880, 579] on button "Register" at bounding box center [872, 588] width 78 height 29
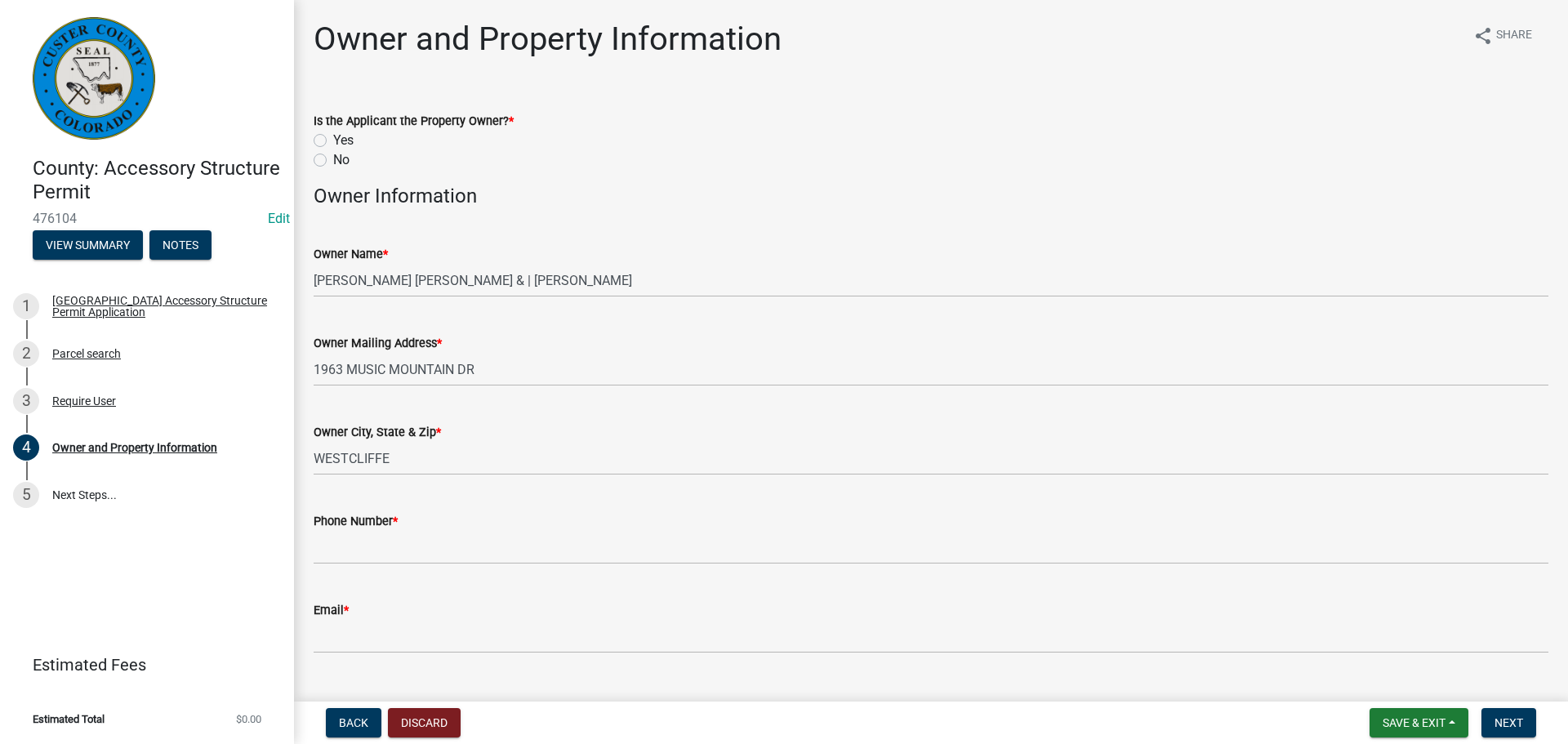
click at [333, 139] on label "Yes" at bounding box center [343, 140] width 20 height 20
click at [333, 139] on input "Yes" at bounding box center [338, 136] width 11 height 11
radio input "true"
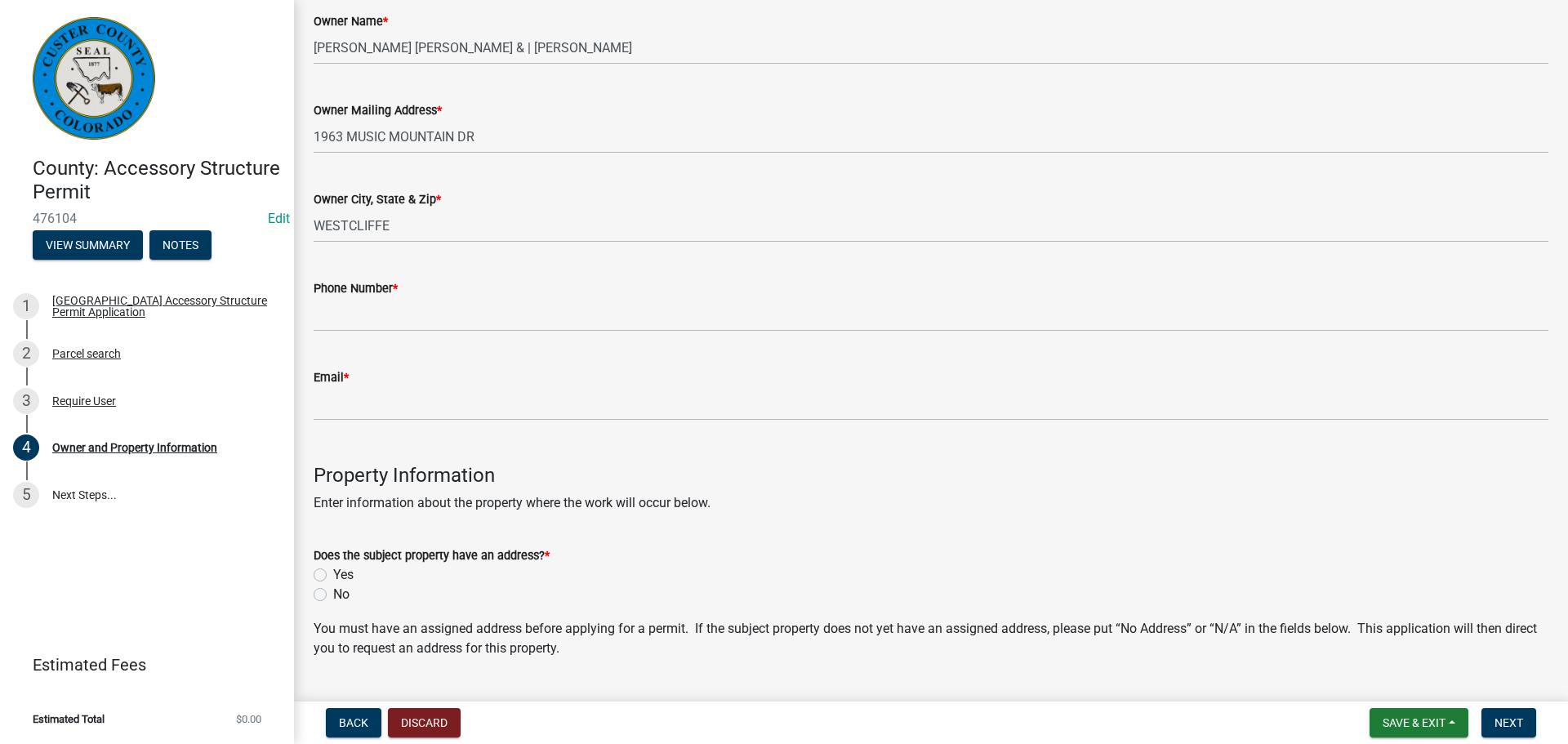
scroll to position [245, 0]
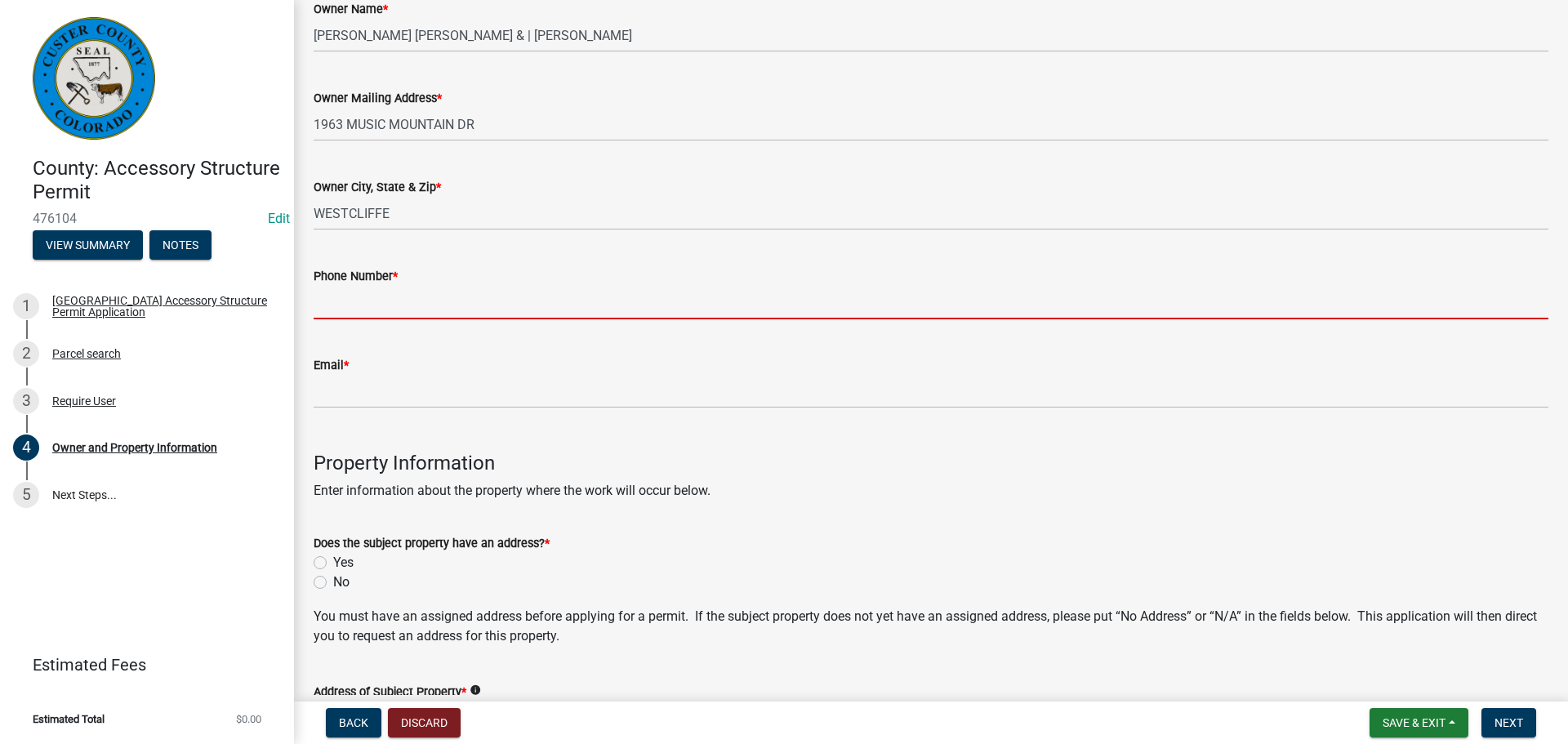
click at [480, 300] on input "Phone Number *" at bounding box center [931, 303] width 1235 height 34
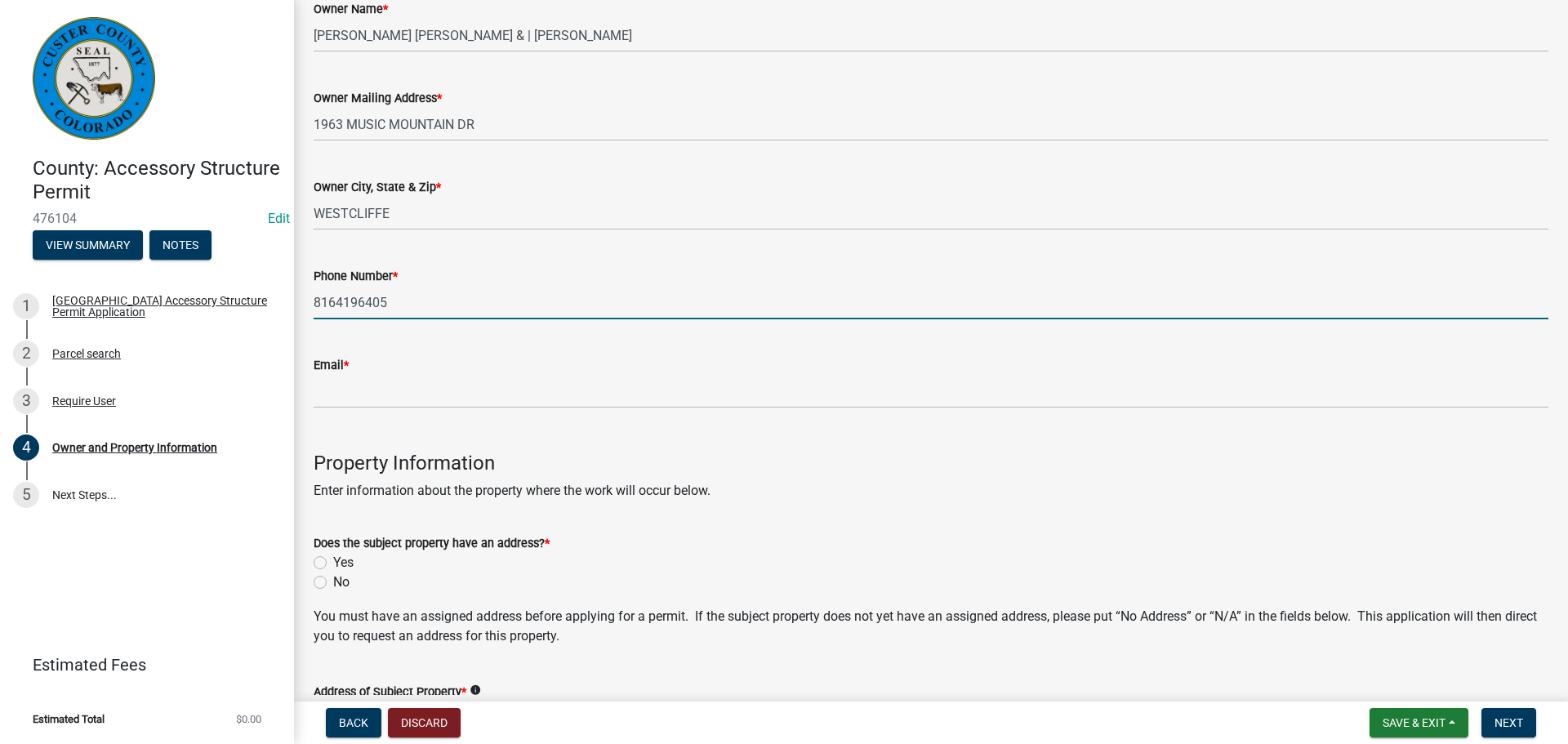
type input "8164196405"
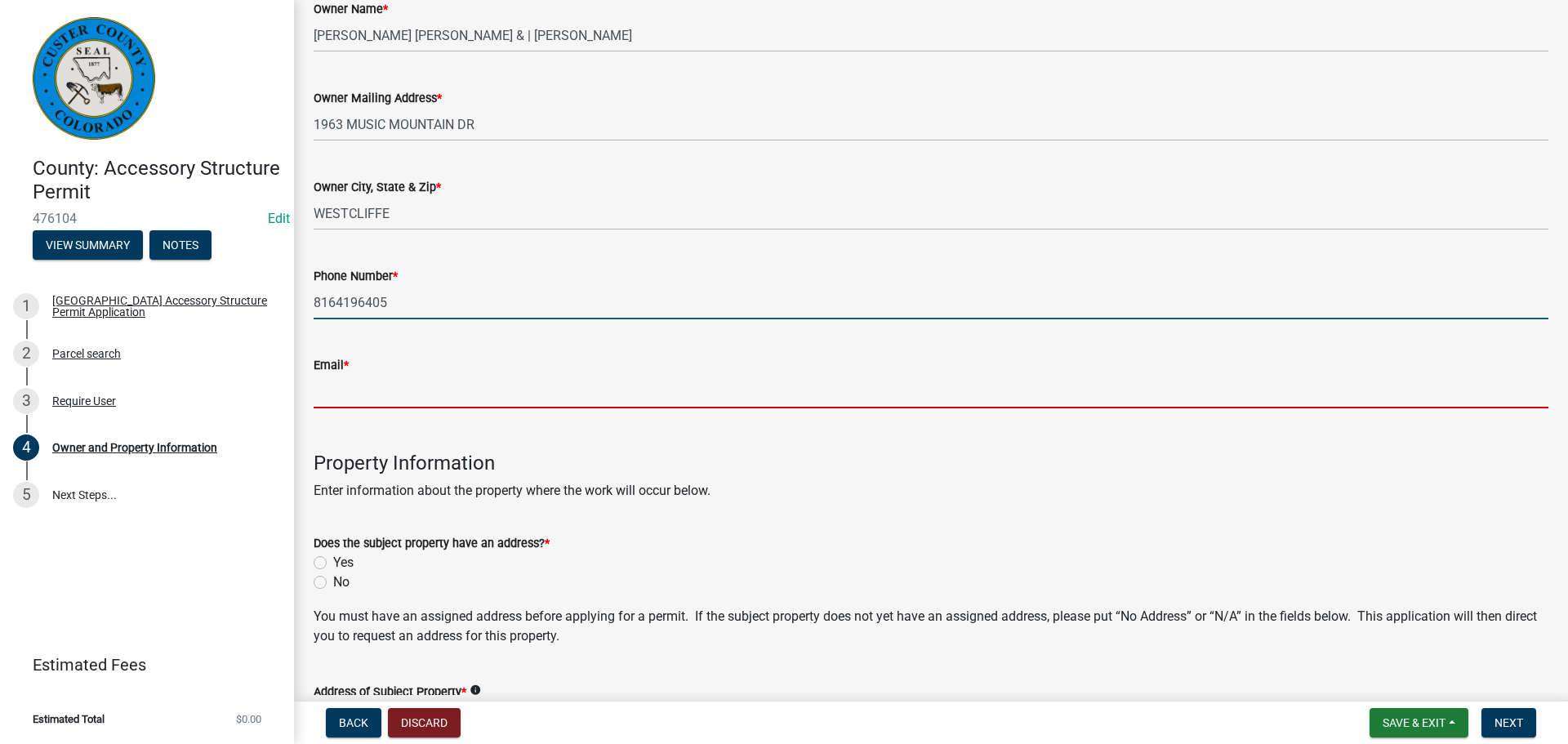
click at [442, 375] on input "Email *" at bounding box center [931, 392] width 1235 height 34
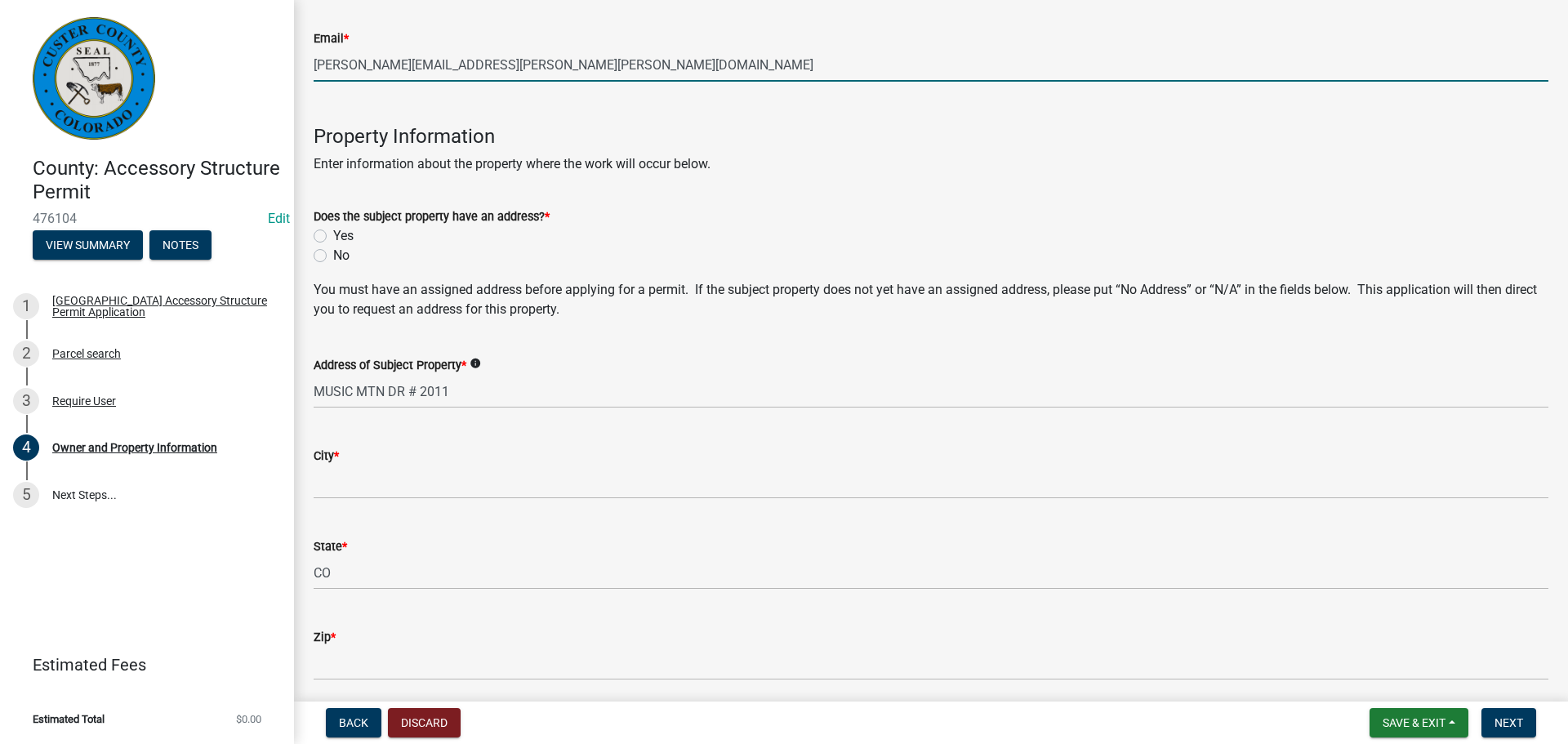
scroll to position [653, 0]
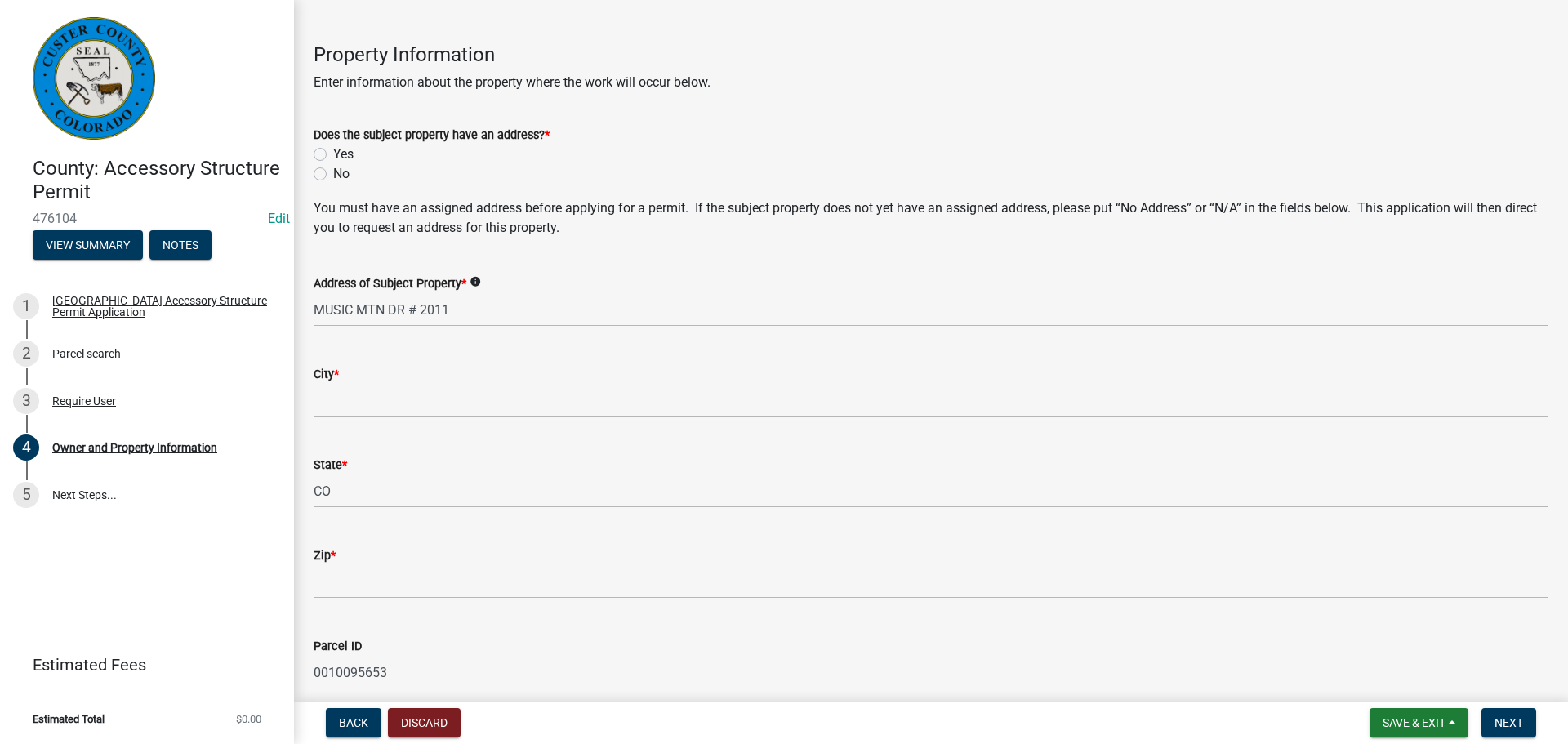
click at [321, 157] on div "Does the subject property have an address? * Yes No" at bounding box center [931, 154] width 1235 height 59
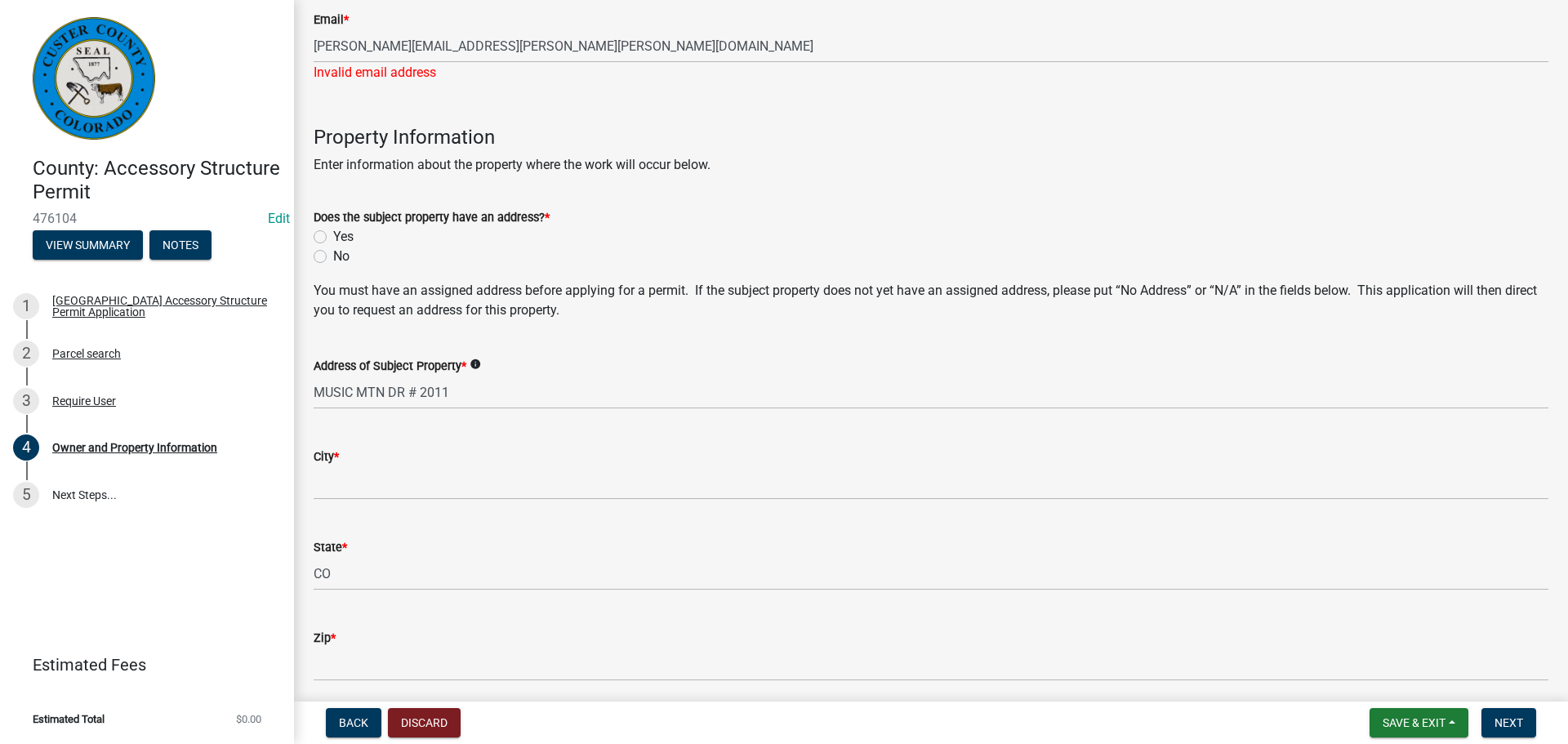
scroll to position [572, 0]
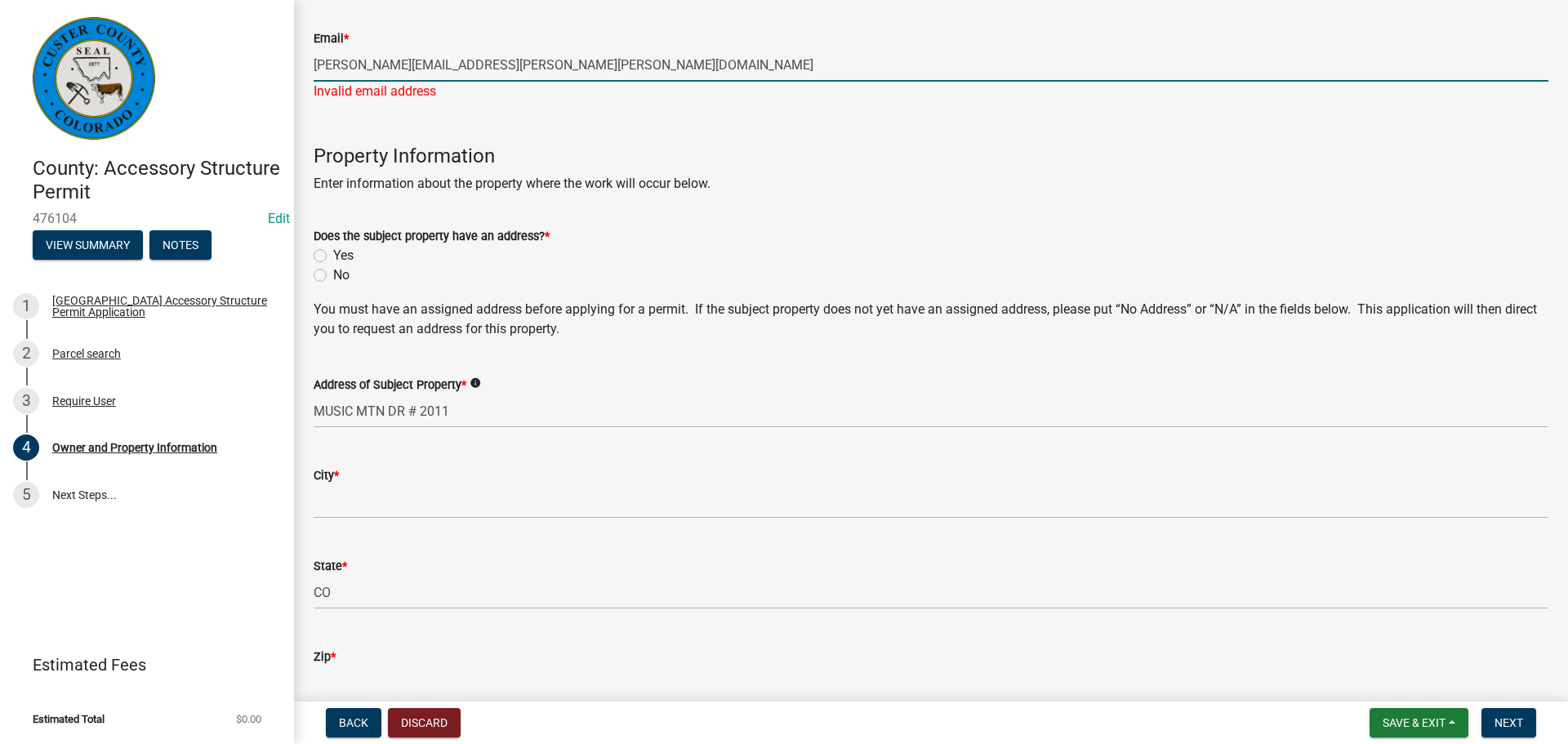
click at [540, 59] on input "[PERSON_NAME][EMAIL_ADDRESS][PERSON_NAME][PERSON_NAME][DOMAIN_NAME]" at bounding box center [931, 65] width 1235 height 34
type input "[PERSON_NAME][EMAIL_ADDRESS][PERSON_NAME][PERSON_NAME][DOMAIN_NAME]"
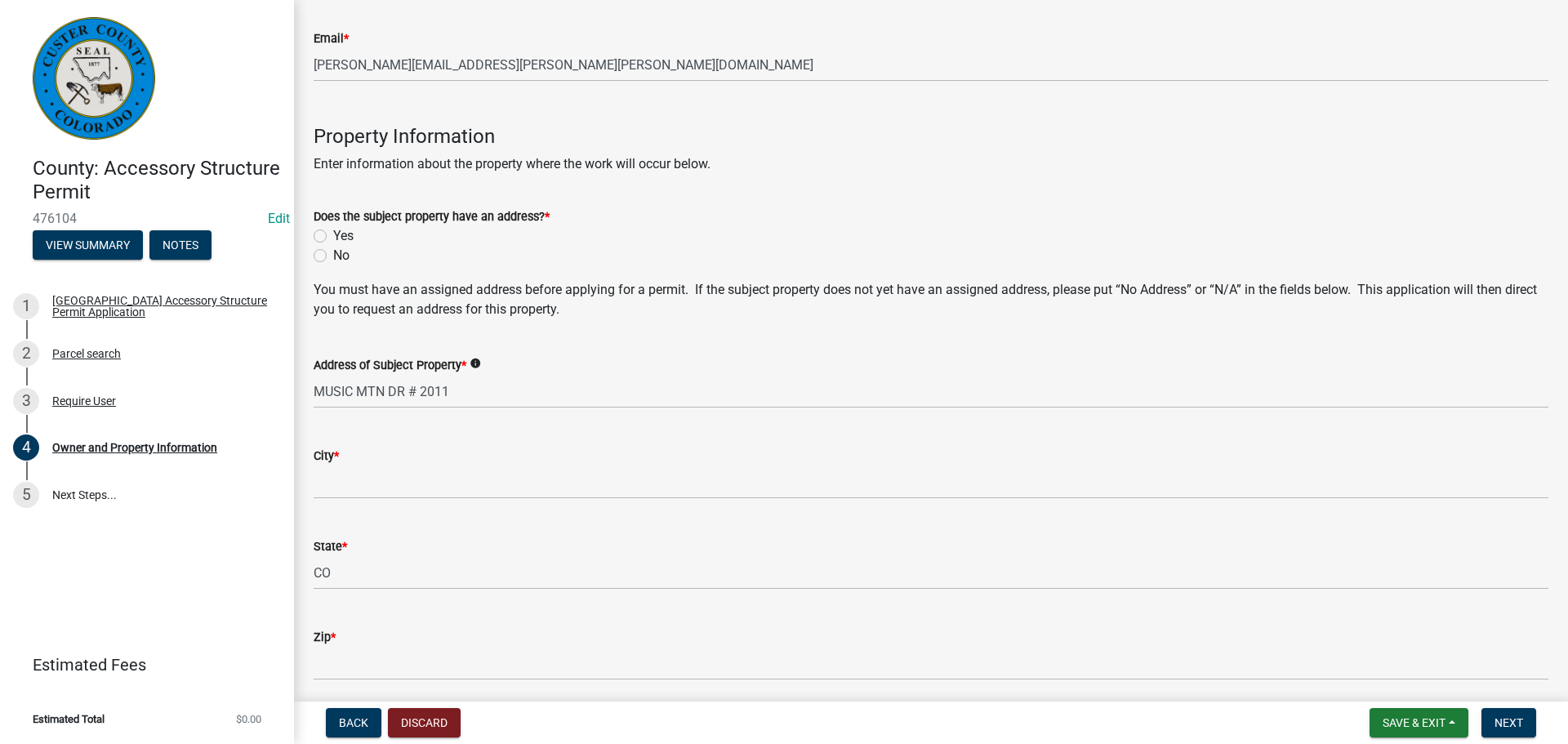
click at [321, 252] on div "Does the subject property have an address? * Yes No" at bounding box center [931, 236] width 1235 height 59
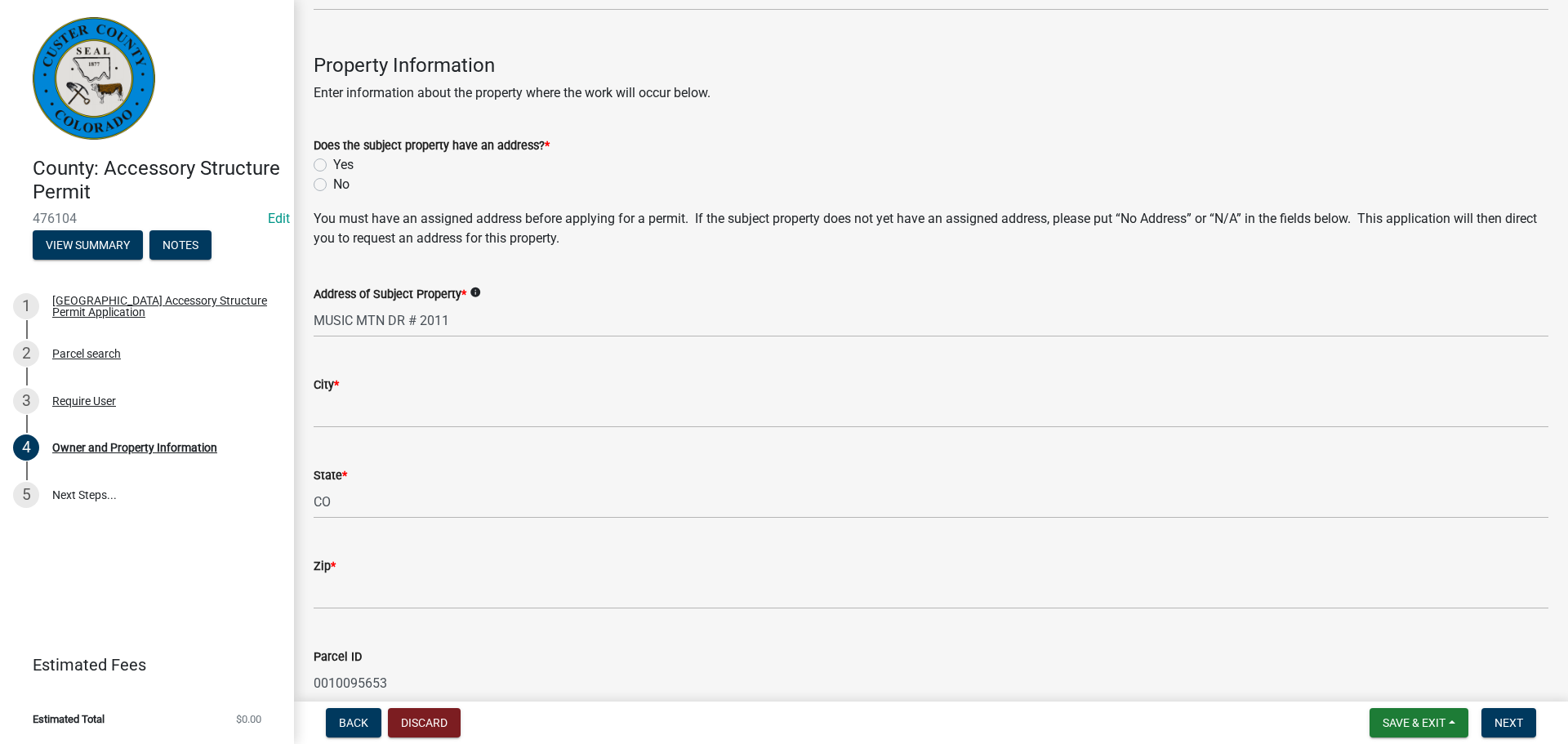
scroll to position [653, 0]
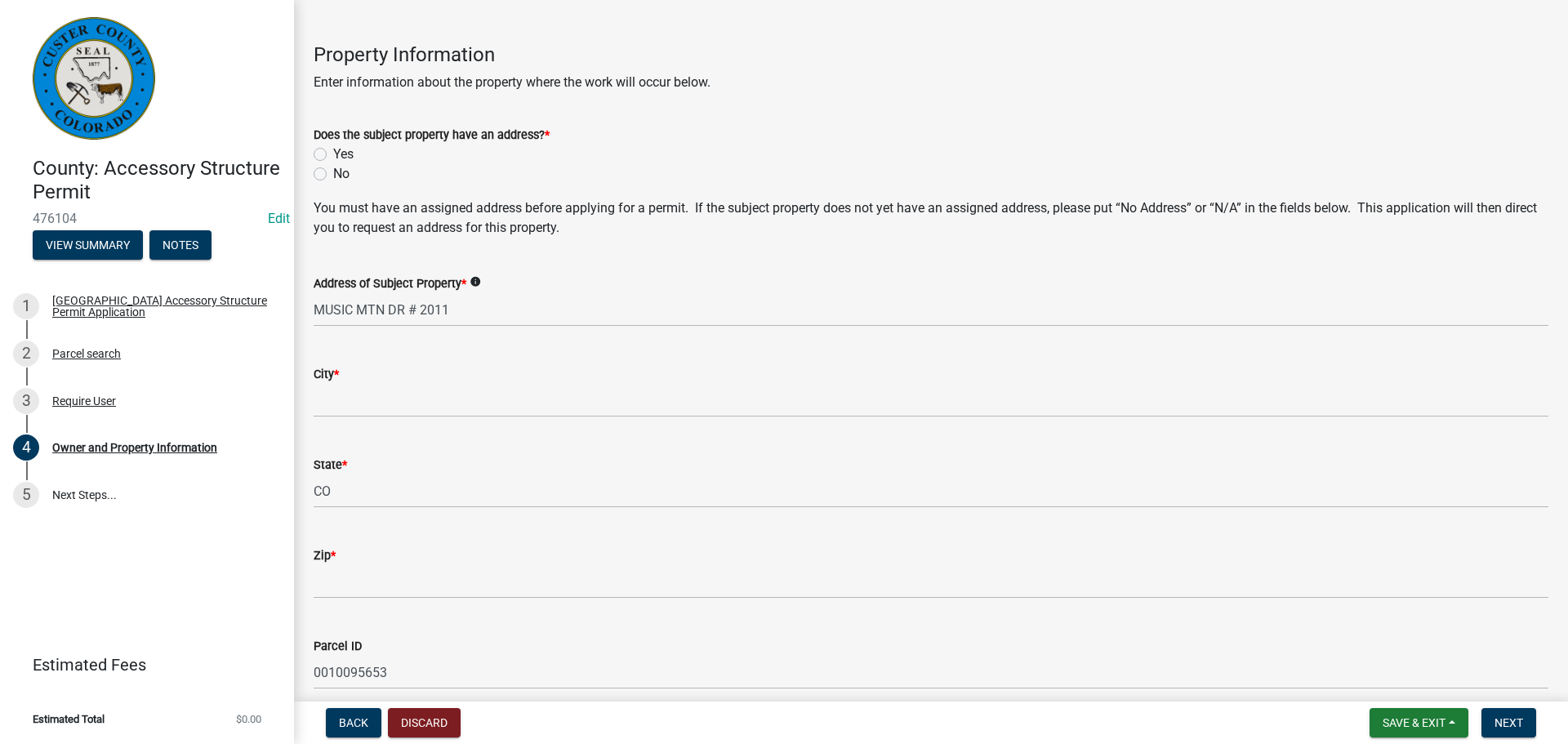
click at [333, 158] on label "Yes" at bounding box center [343, 154] width 20 height 20
click at [333, 155] on input "Yes" at bounding box center [338, 150] width 11 height 11
radio input "true"
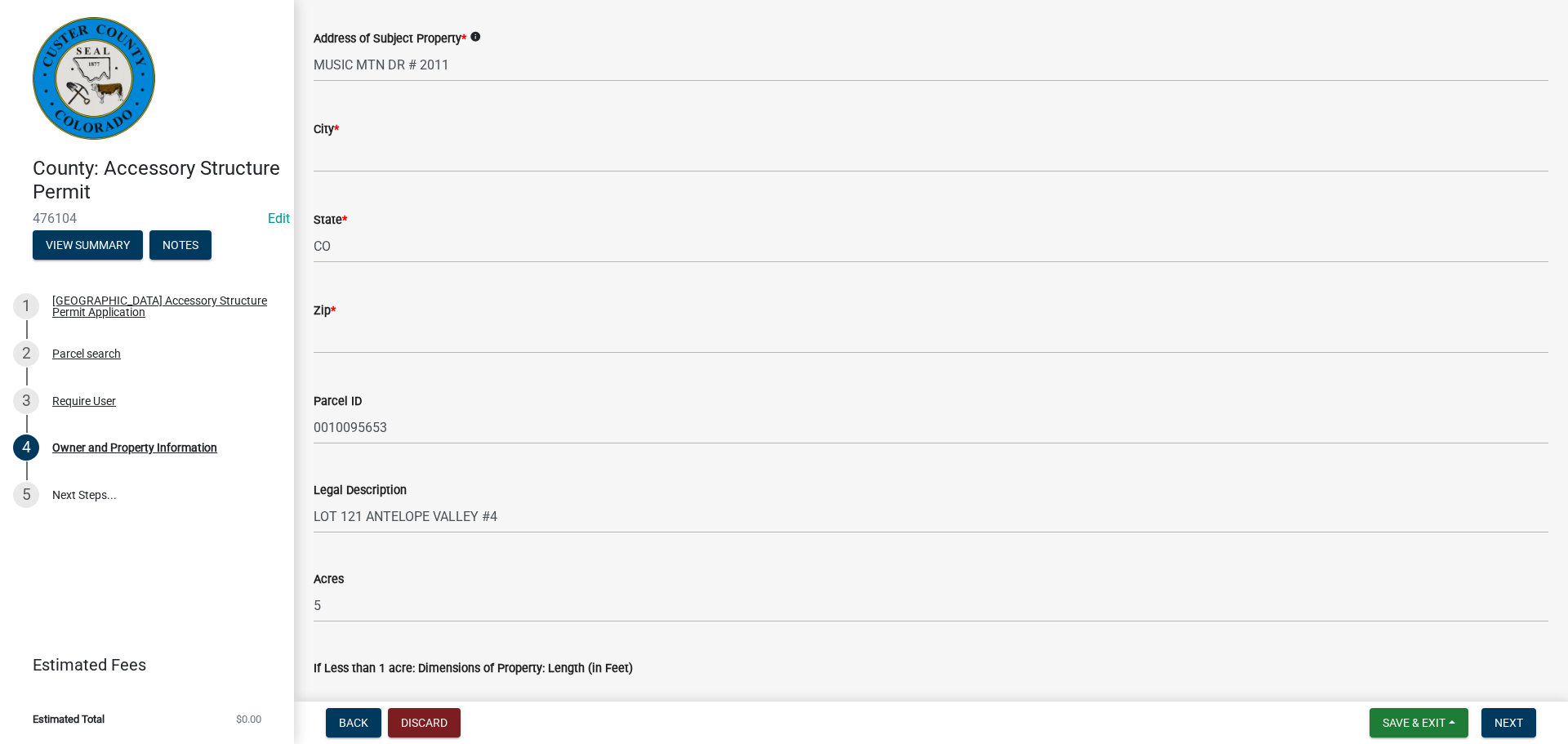
scroll to position [817, 0]
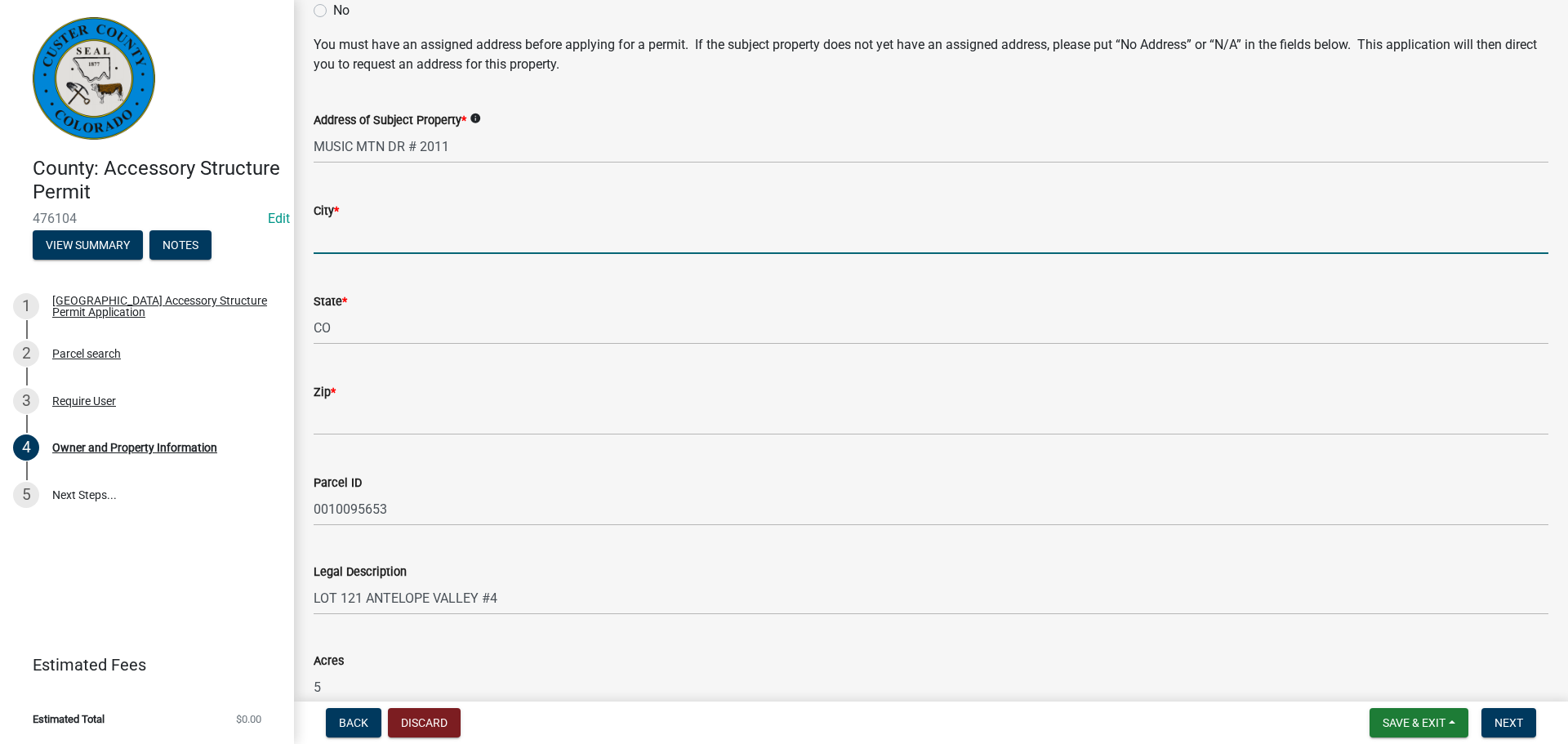
click at [402, 233] on input "City *" at bounding box center [931, 237] width 1235 height 34
type input "westcliffe"
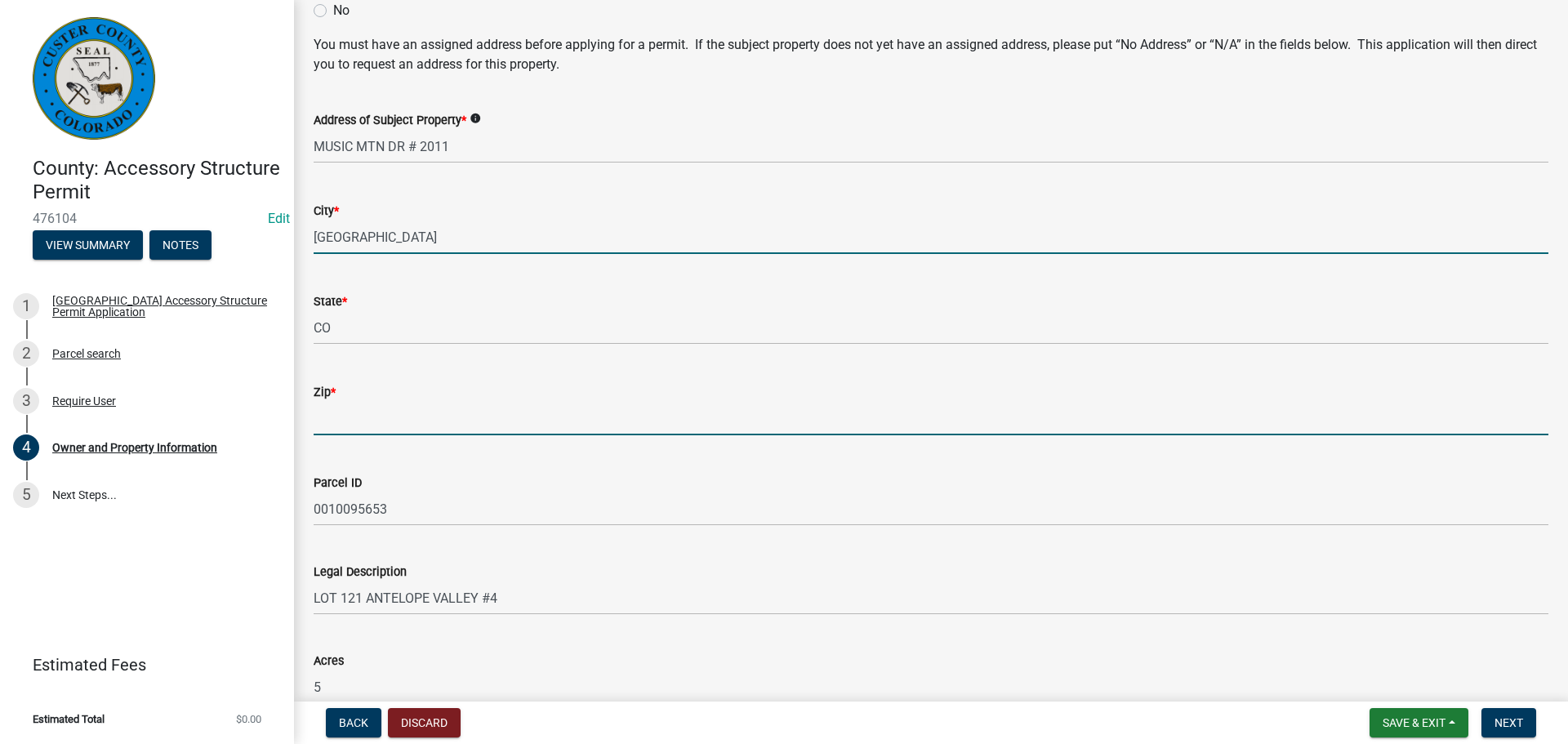
click at [360, 426] on input "Zip *" at bounding box center [931, 418] width 1235 height 34
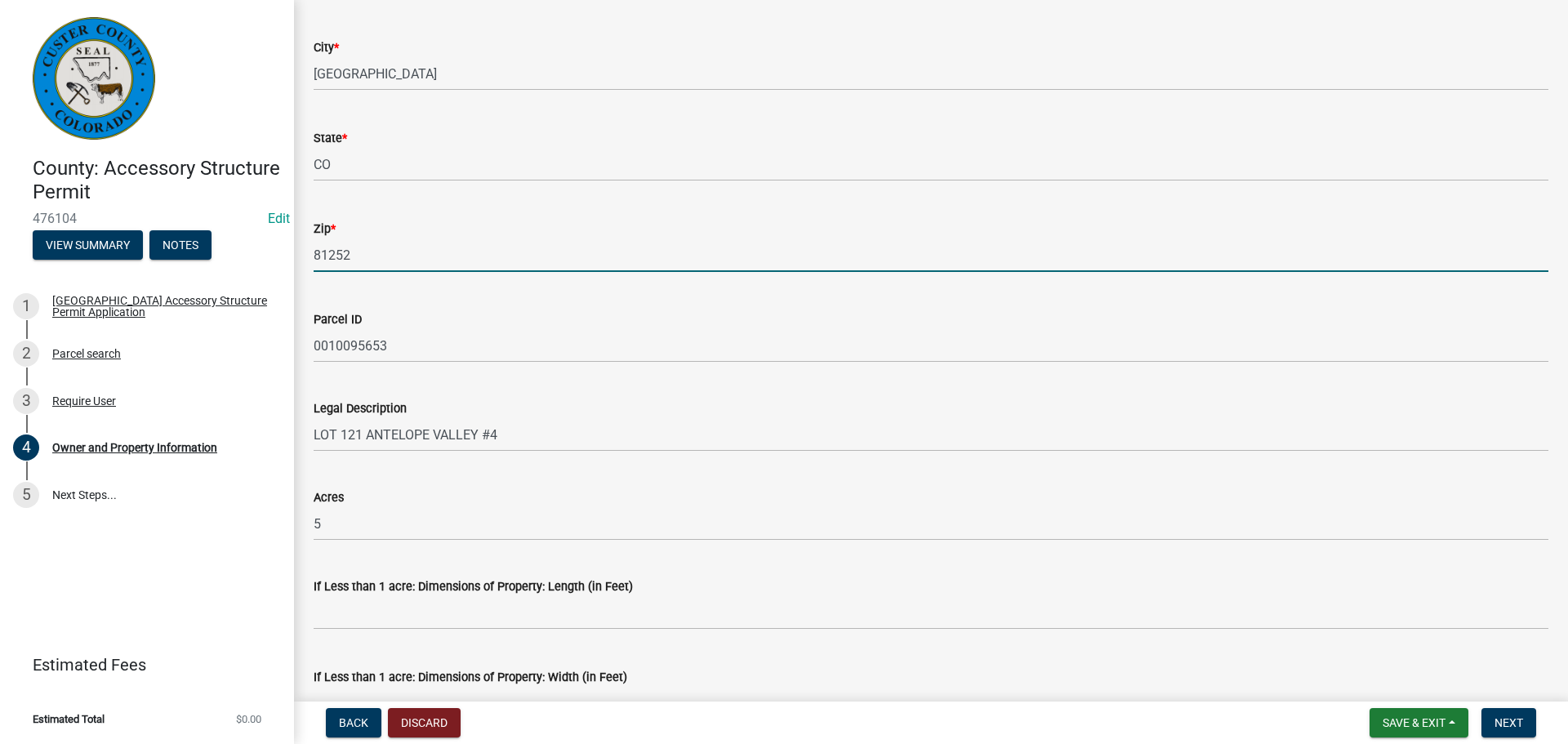
scroll to position [1062, 0]
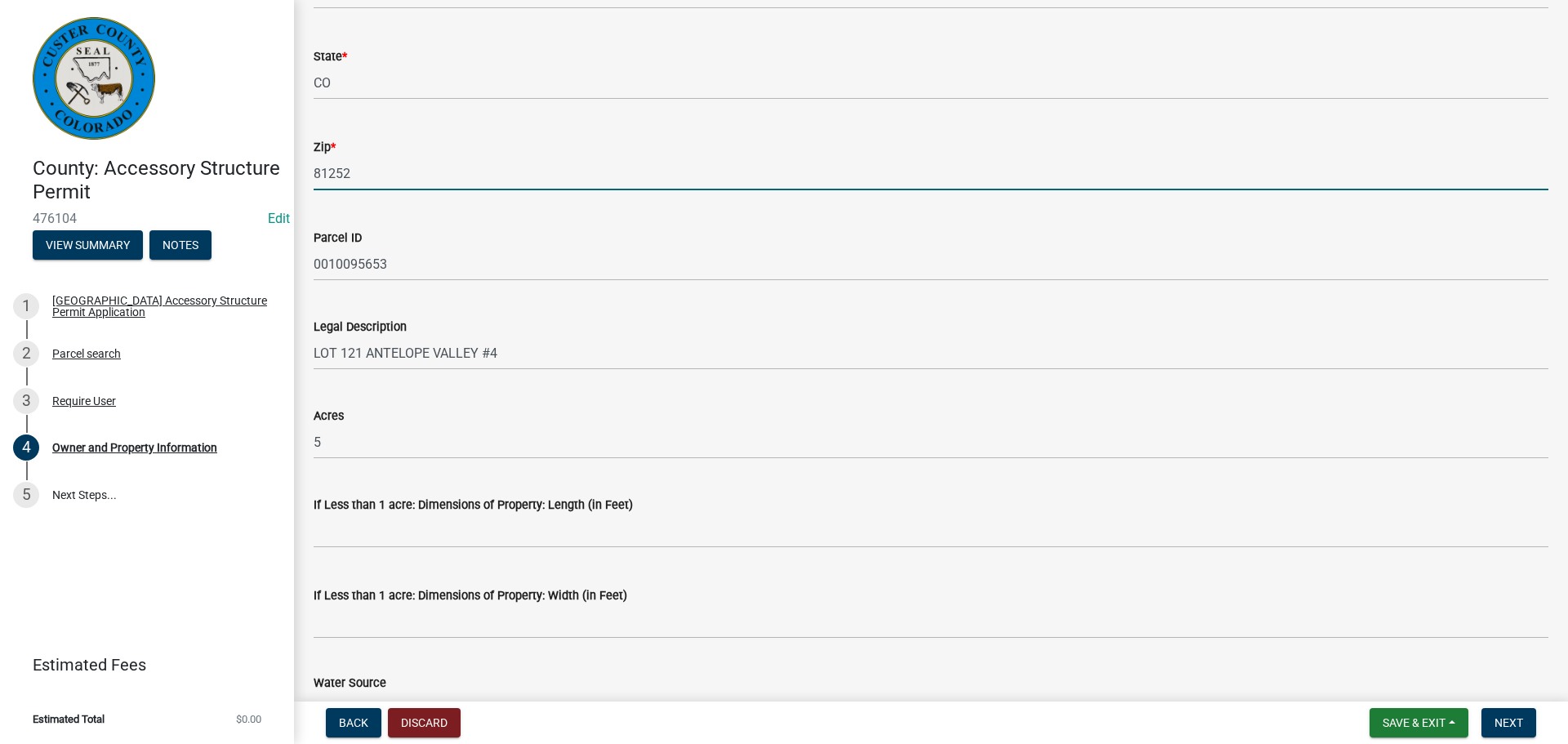
type input "81252"
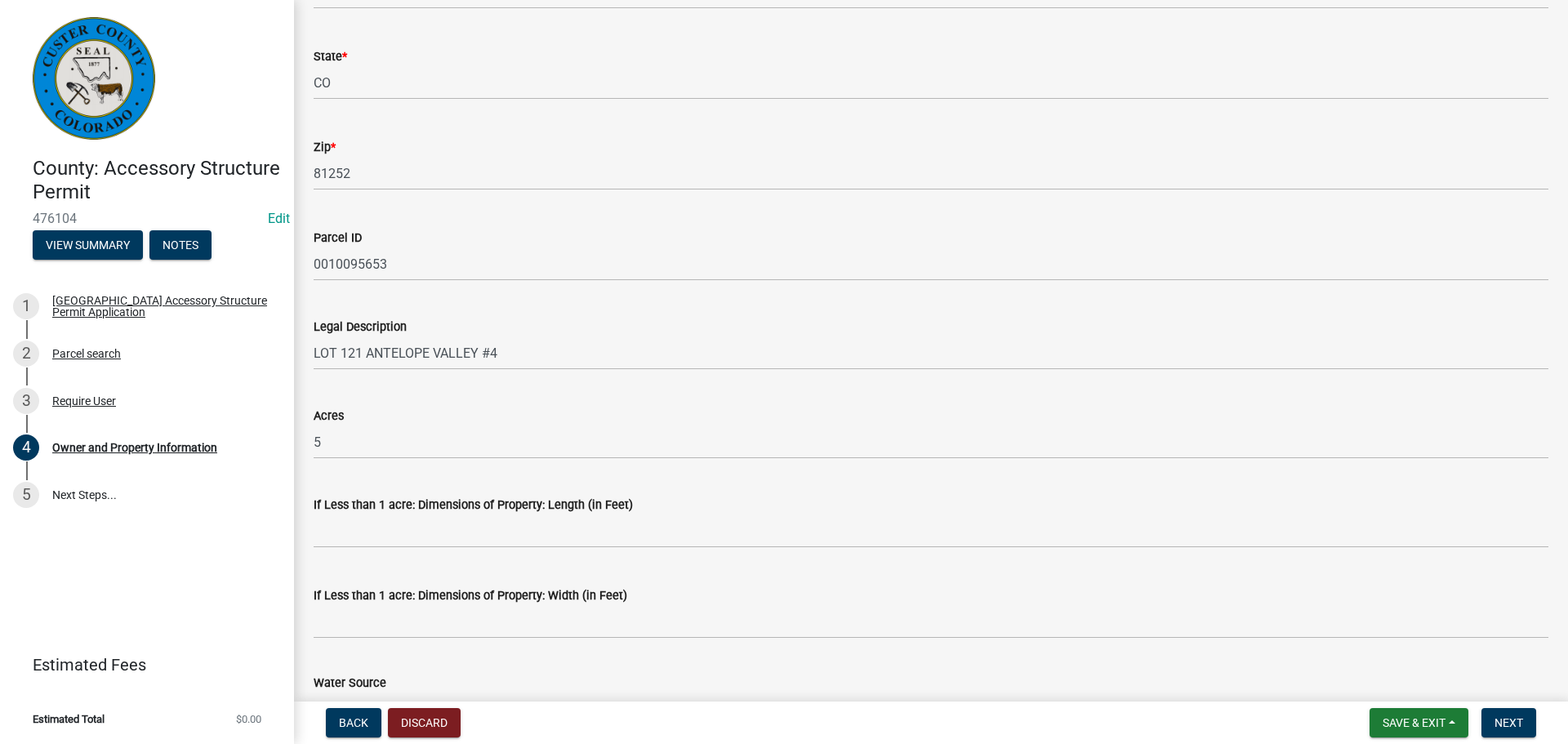
click at [229, 645] on header "Estimated Fees" at bounding box center [147, 665] width 294 height 59
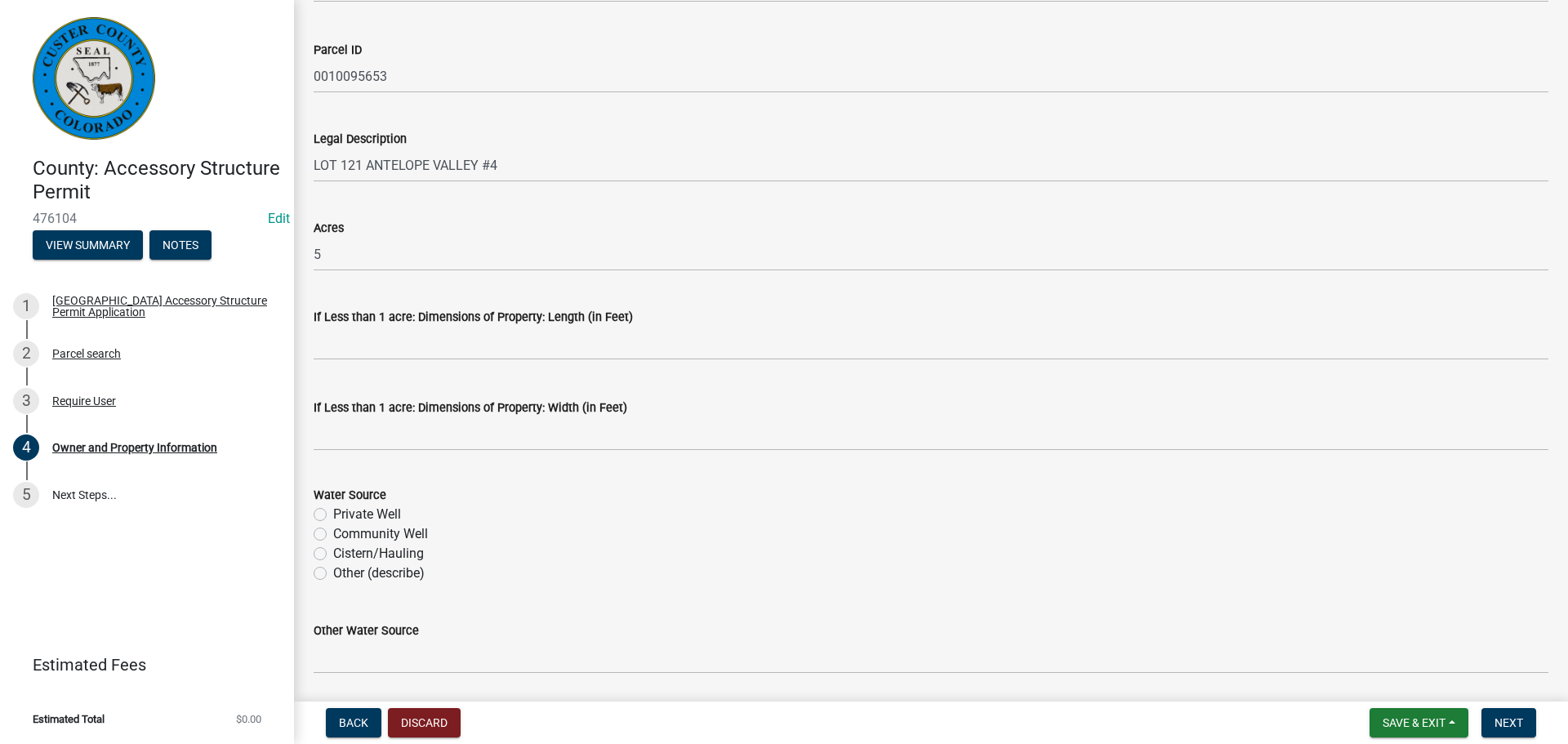
scroll to position [1305, 0]
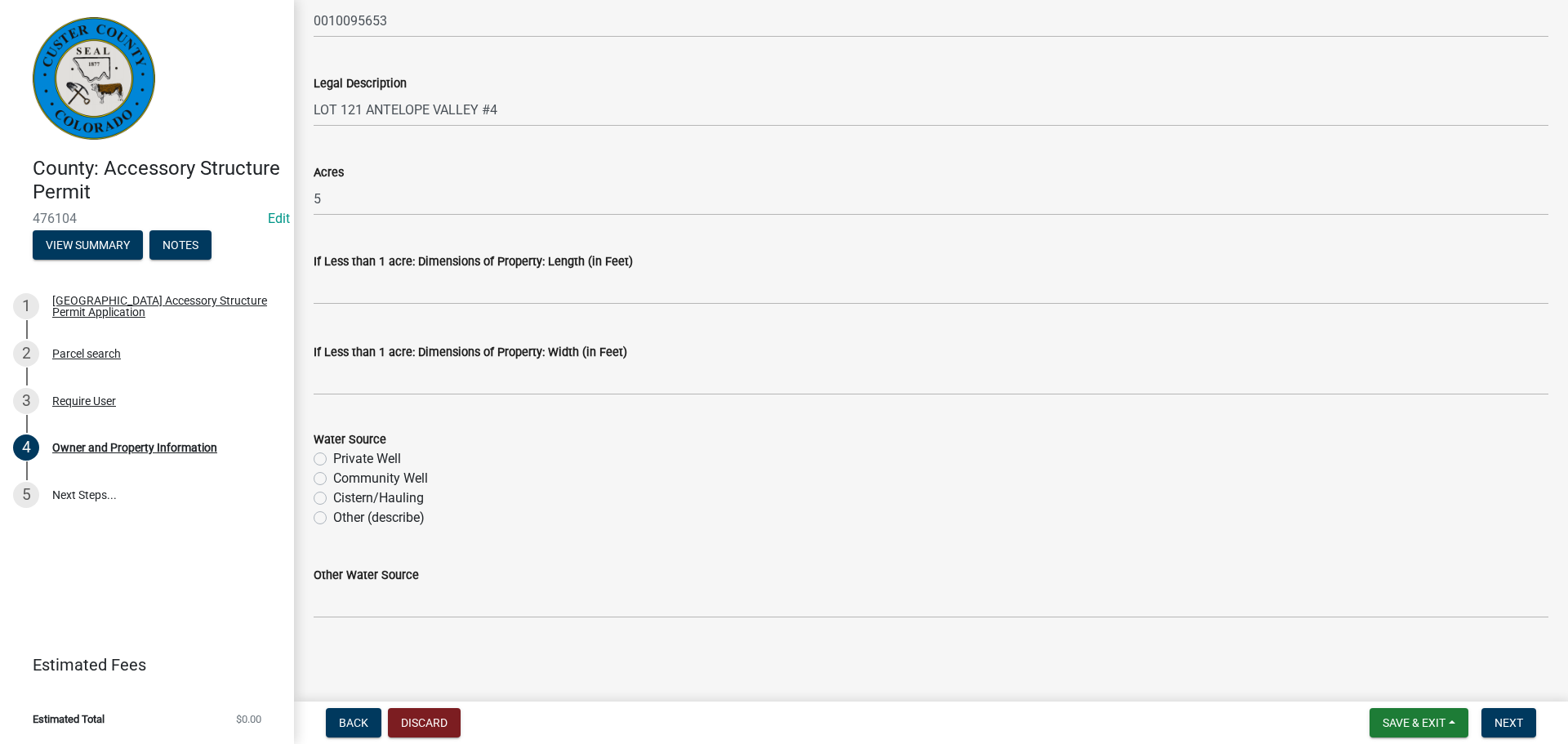
click at [333, 460] on label "Private Well" at bounding box center [367, 459] width 67 height 20
click at [333, 460] on input "Private Well" at bounding box center [338, 455] width 11 height 11
radio input "true"
click at [1461, 706] on span "Next" at bounding box center [1509, 723] width 28 height 13
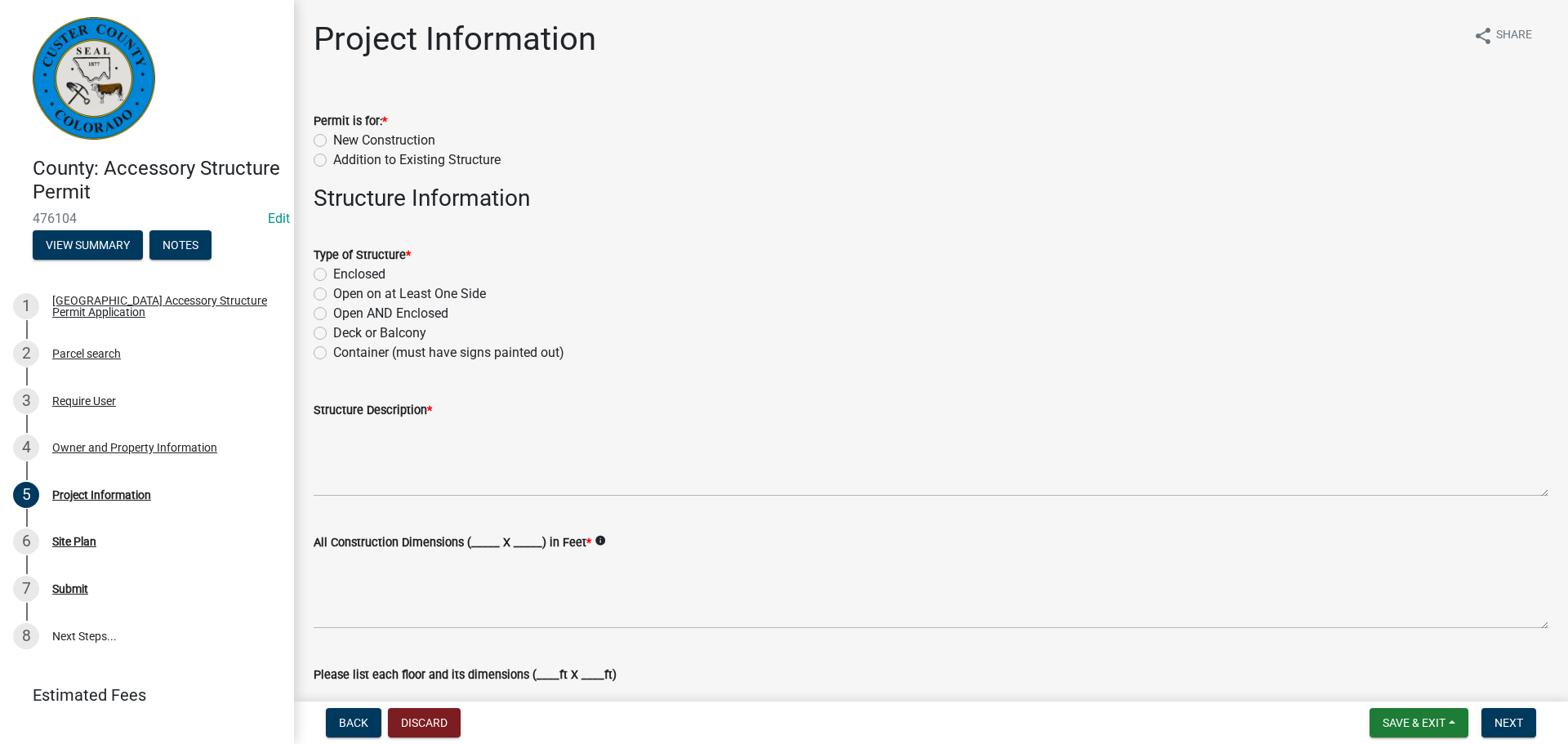
click at [333, 137] on label "New Construction" at bounding box center [384, 140] width 102 height 20
click at [333, 137] on input "New Construction" at bounding box center [338, 136] width 11 height 11
radio input "true"
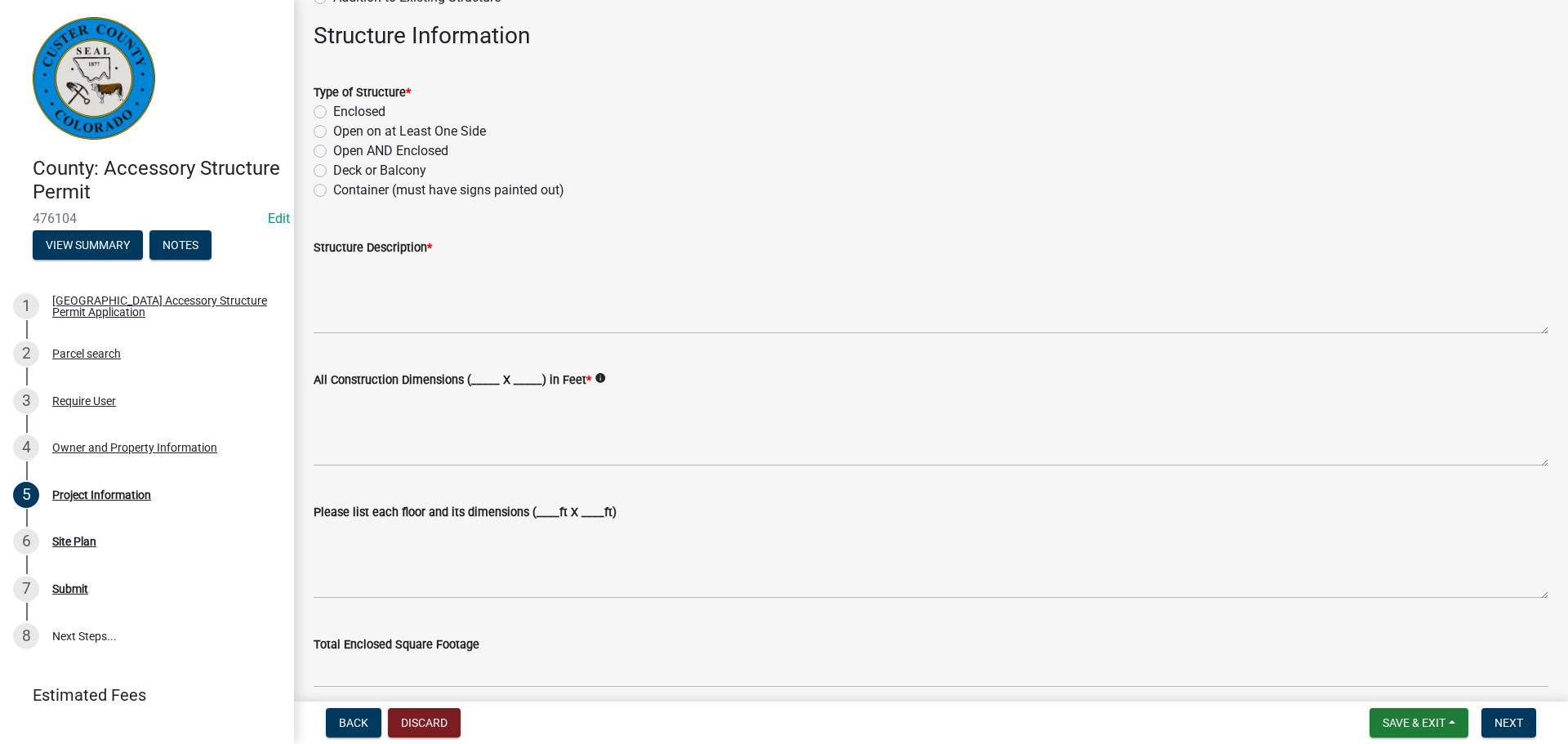
scroll to position [163, 0]
click at [333, 128] on label "Open on at Least One Side" at bounding box center [409, 131] width 153 height 20
click at [333, 128] on input "Open on at Least One Side" at bounding box center [338, 126] width 11 height 11
radio input "true"
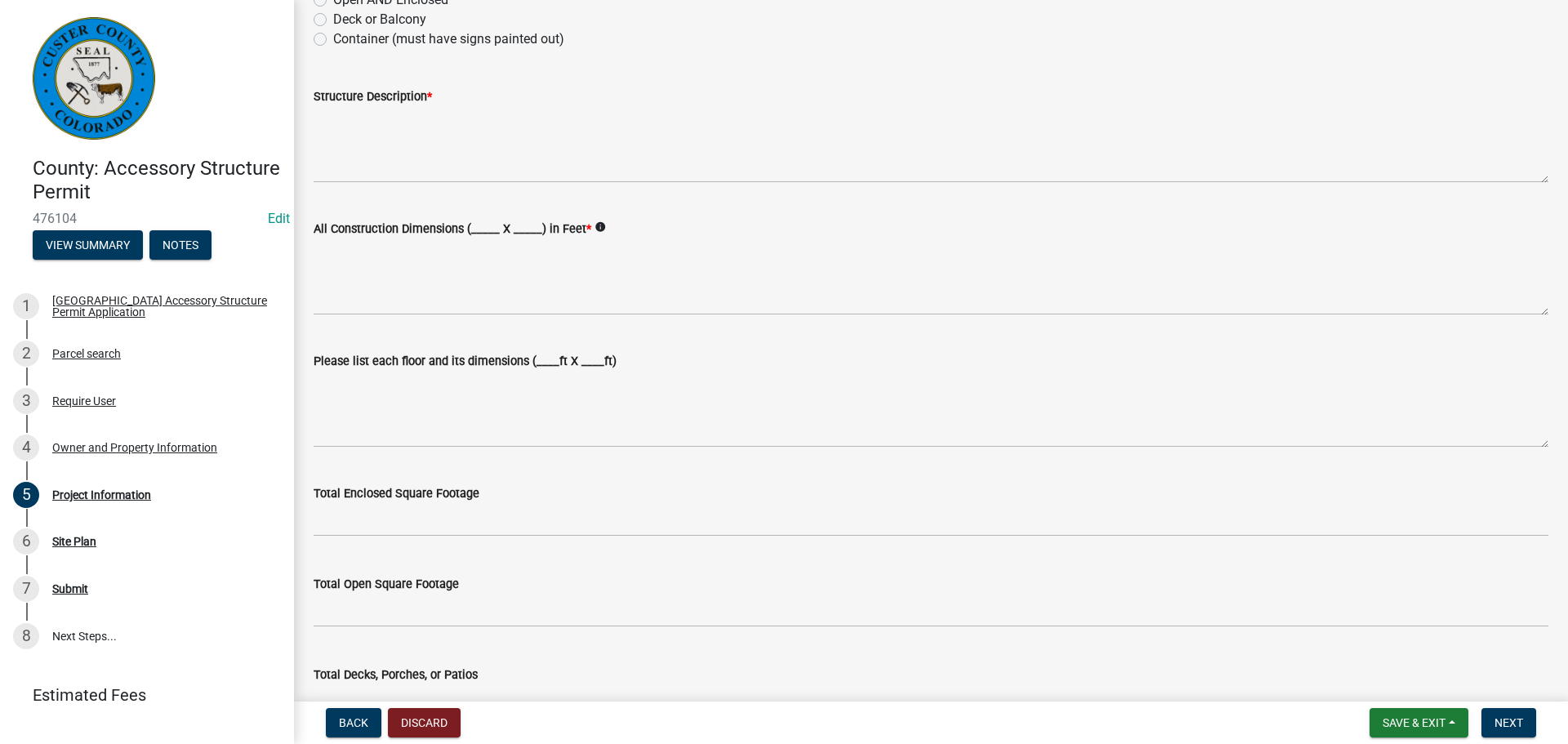
scroll to position [327, 0]
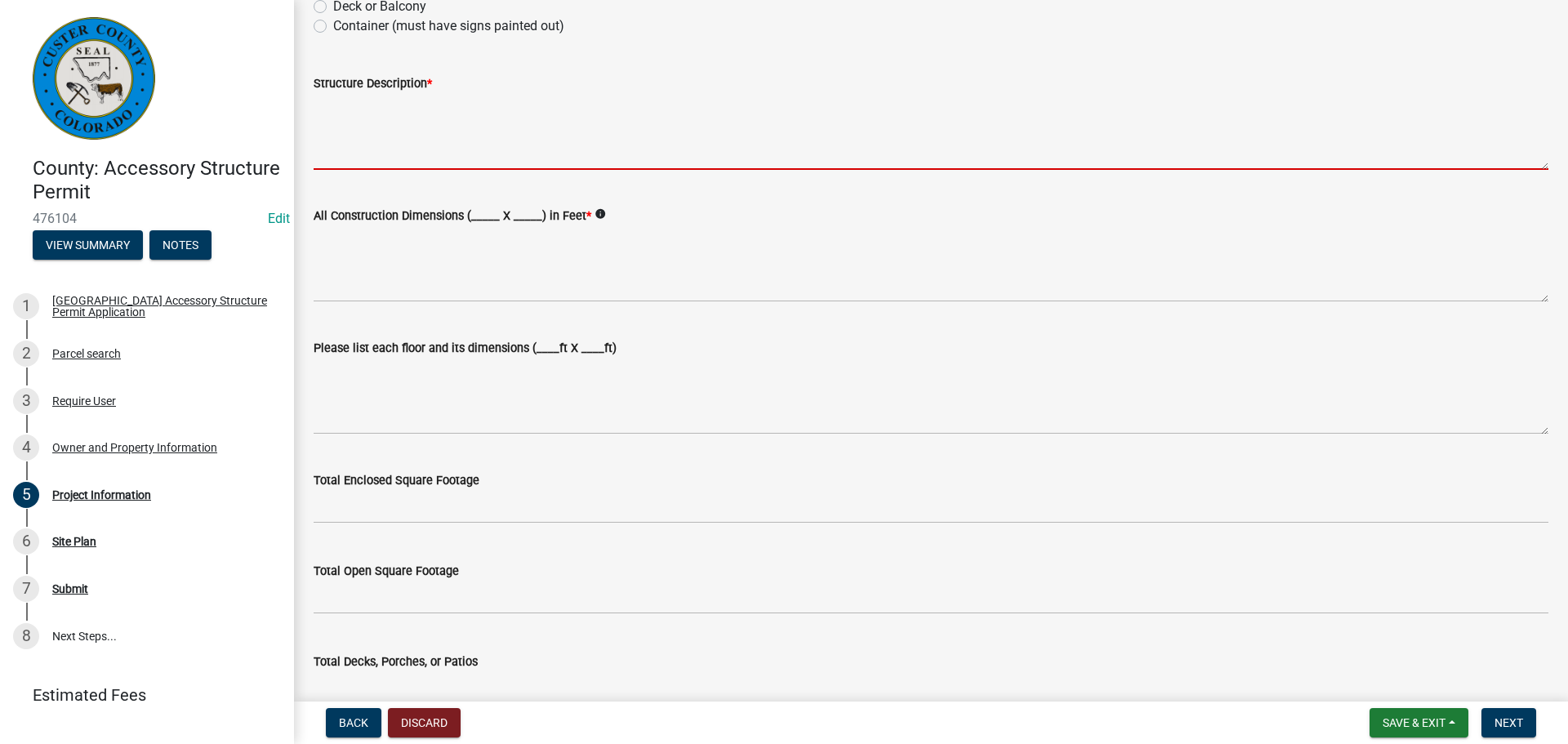
click at [363, 156] on textarea "Structure Description *" at bounding box center [931, 131] width 1235 height 76
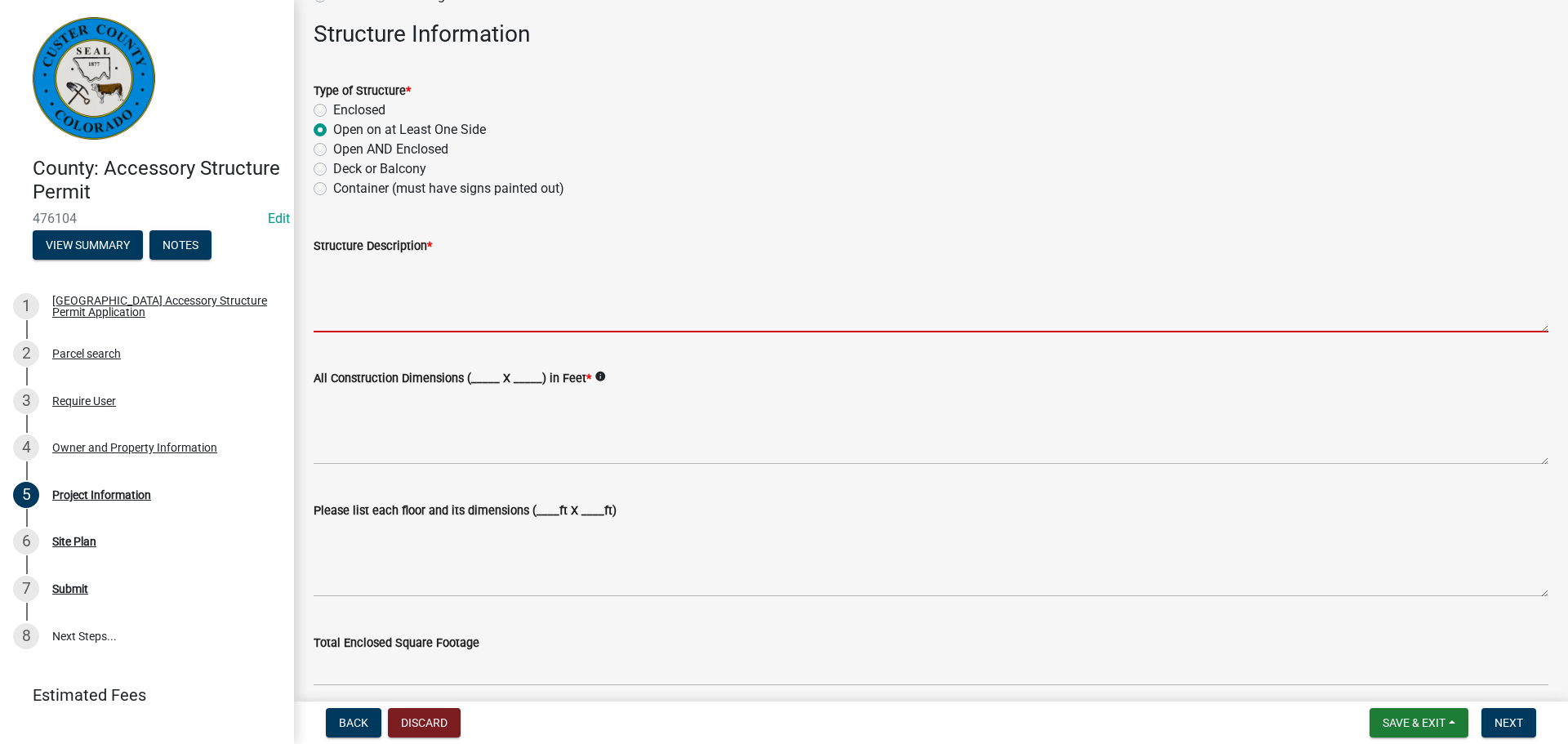
scroll to position [163, 0]
click at [392, 313] on textarea "Structure Description *" at bounding box center [931, 295] width 1235 height 76
click at [385, 291] on textarea "Structure Description *" at bounding box center [931, 295] width 1235 height 76
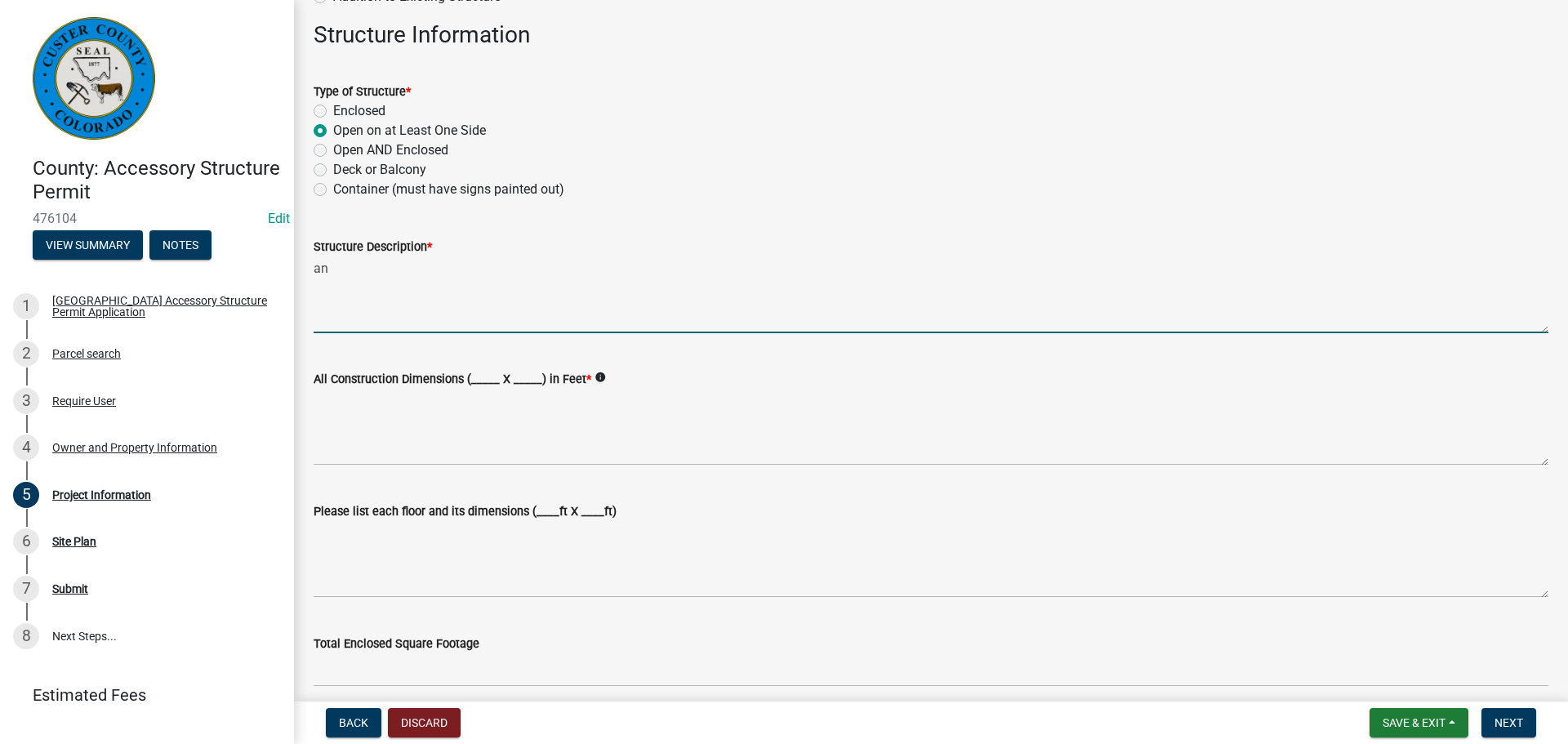
type textarea "a"
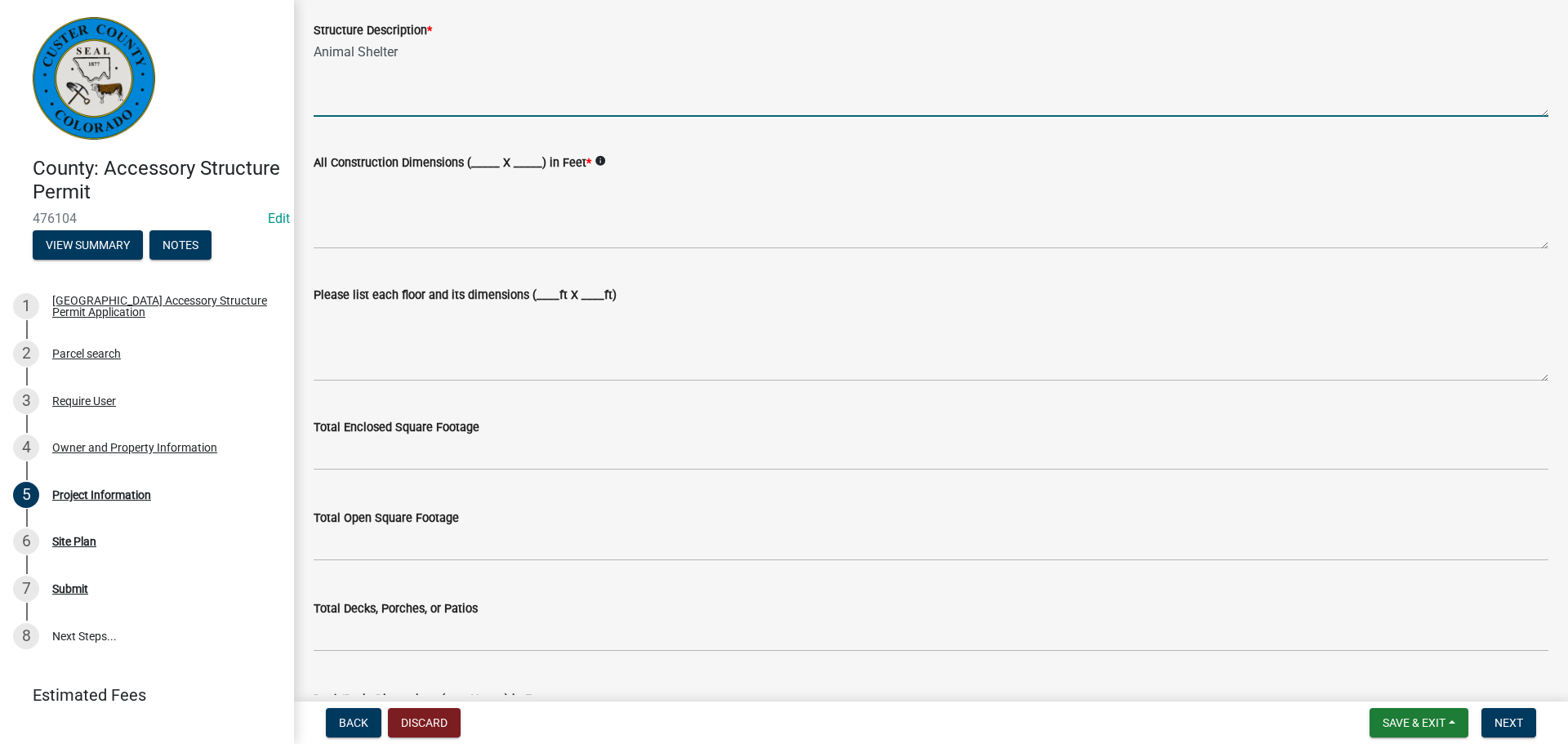
scroll to position [408, 0]
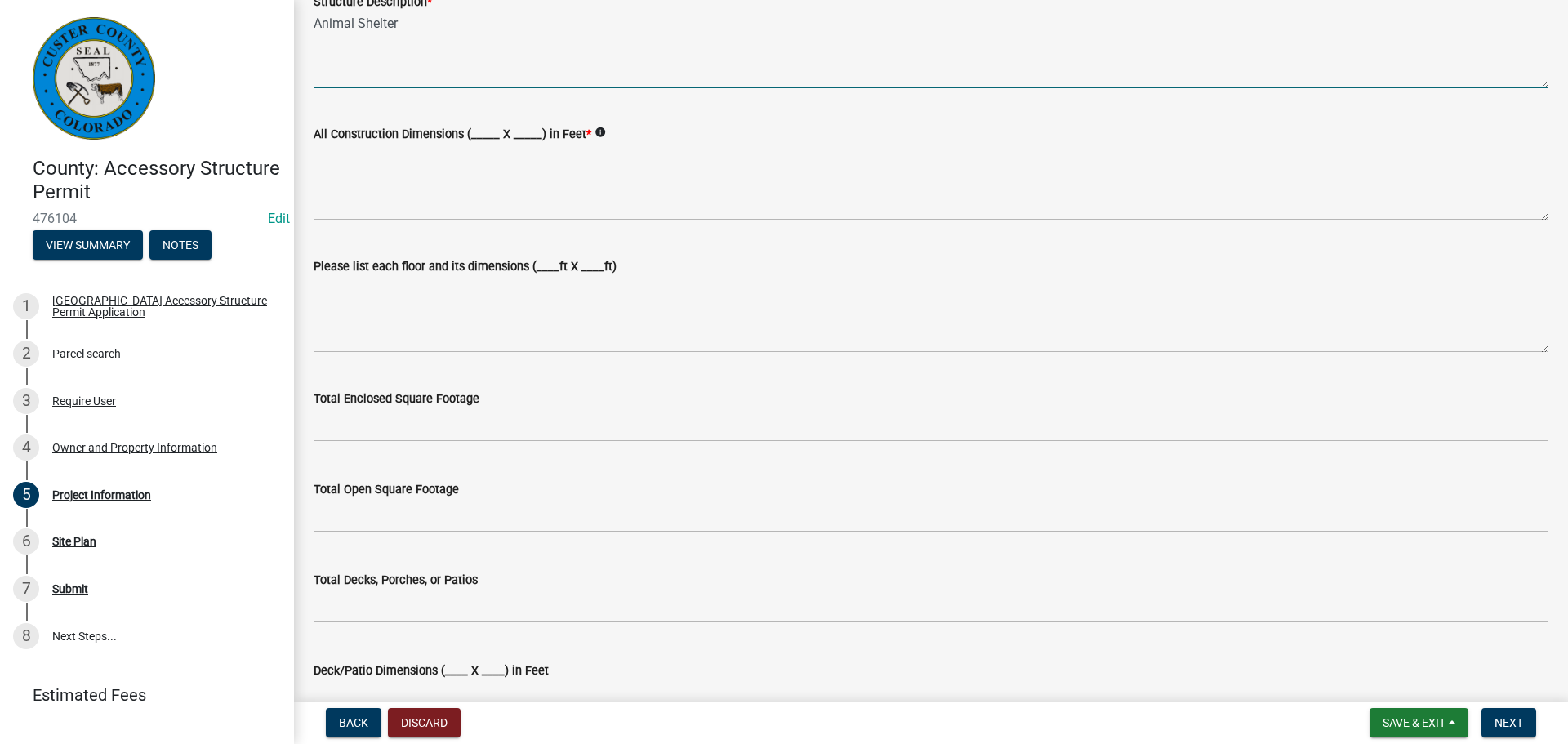
type textarea "Animal Shelter"
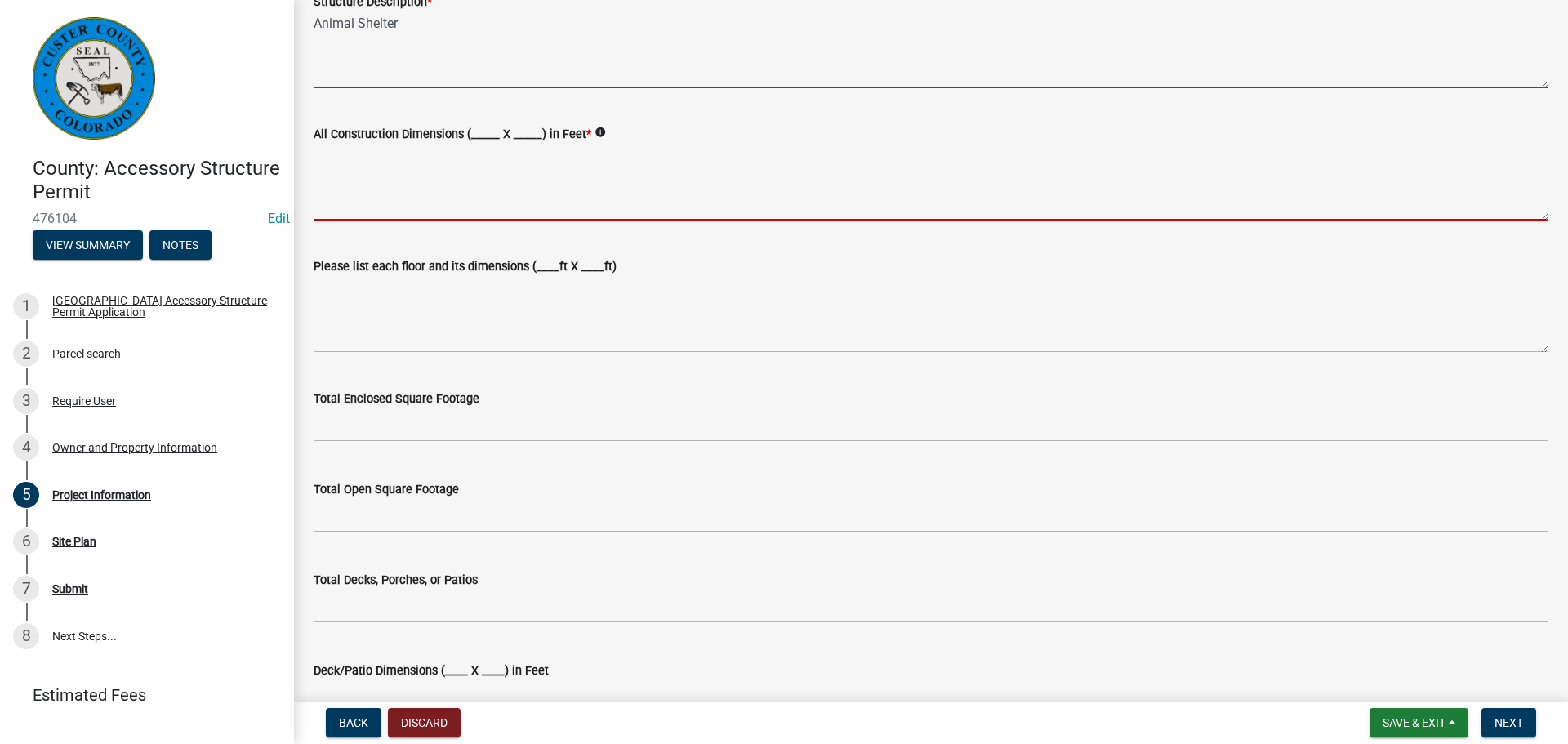
click at [533, 219] on textarea "All Construction Dimensions (_____ X _____) in Feet *" at bounding box center [931, 182] width 1235 height 76
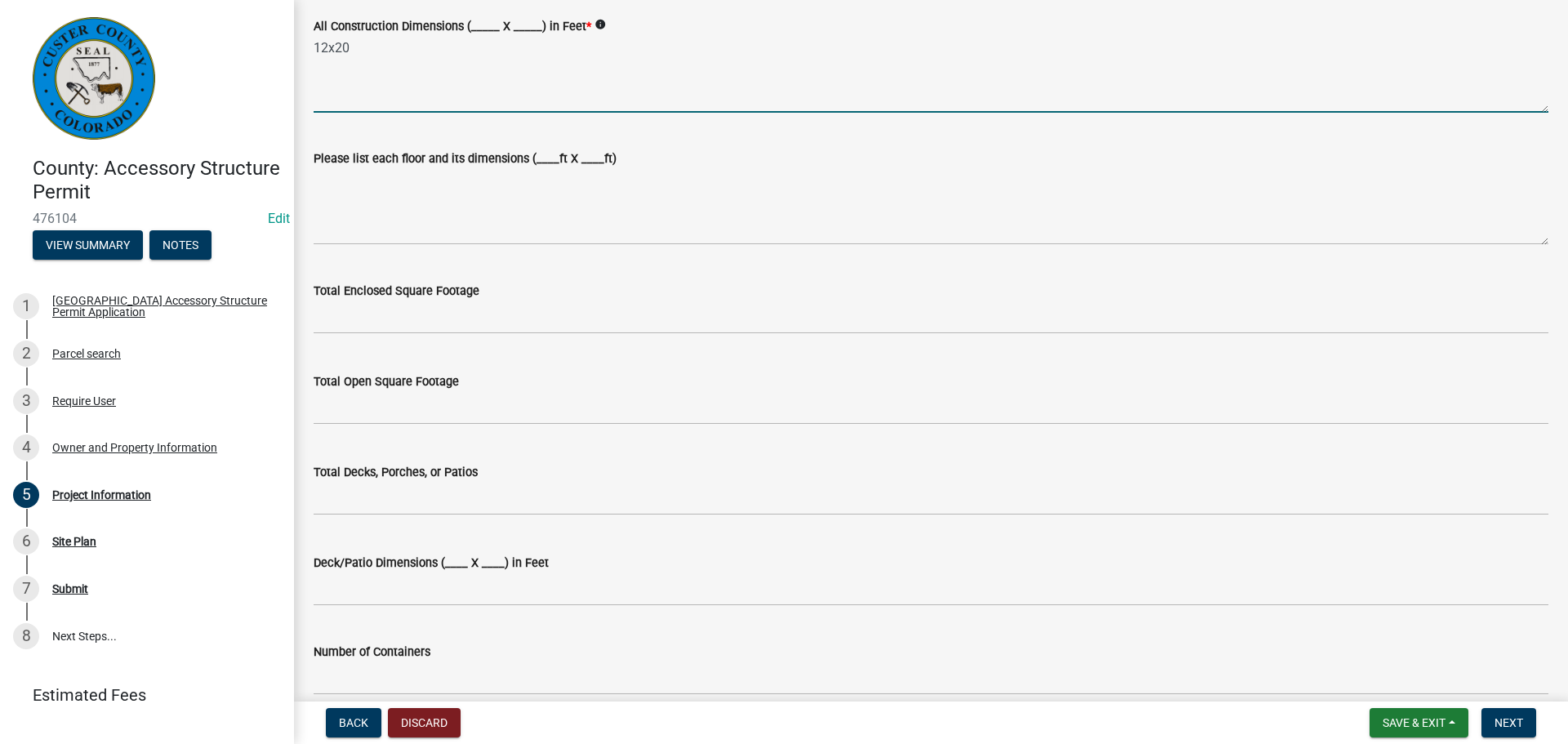
scroll to position [653, 0]
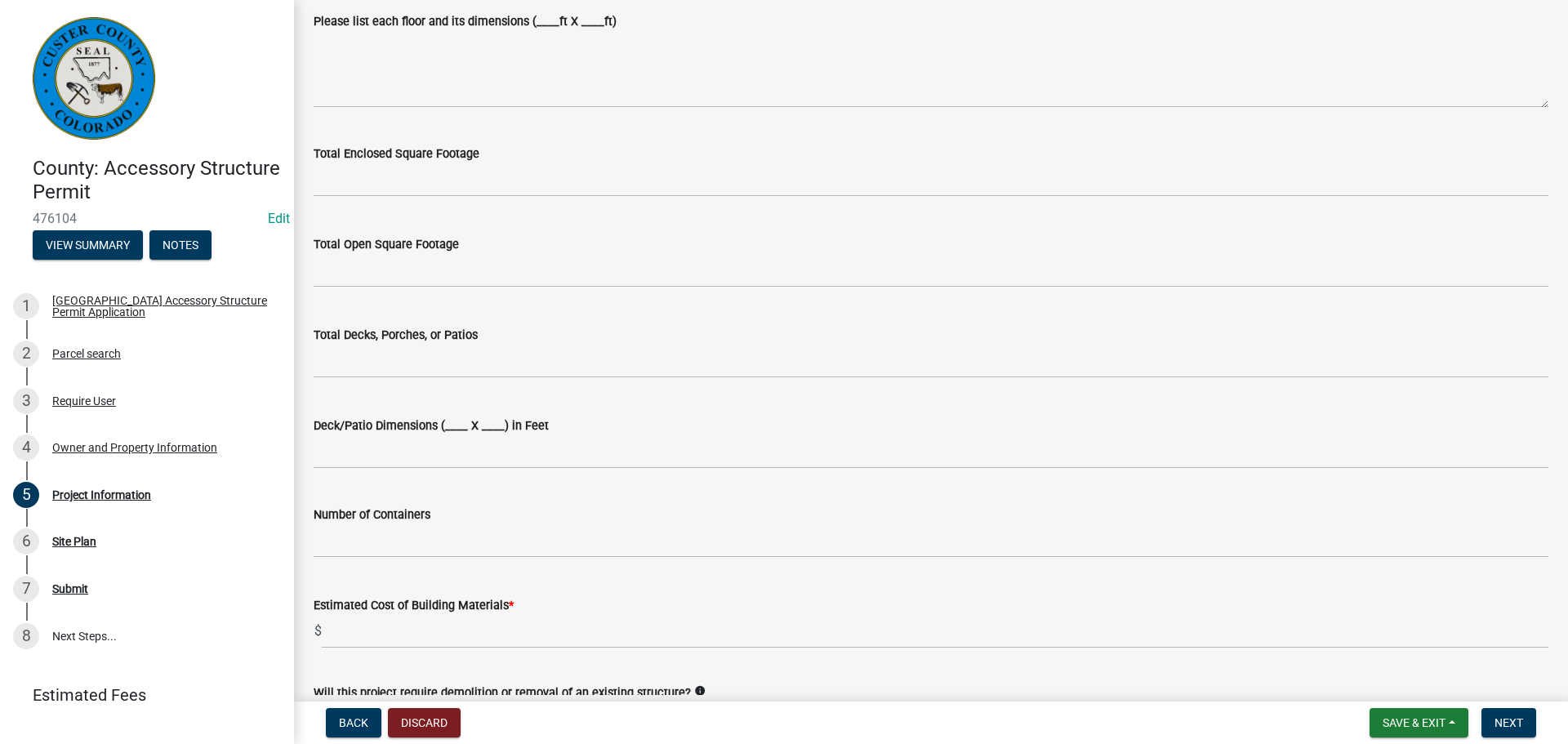
type textarea "12x20"
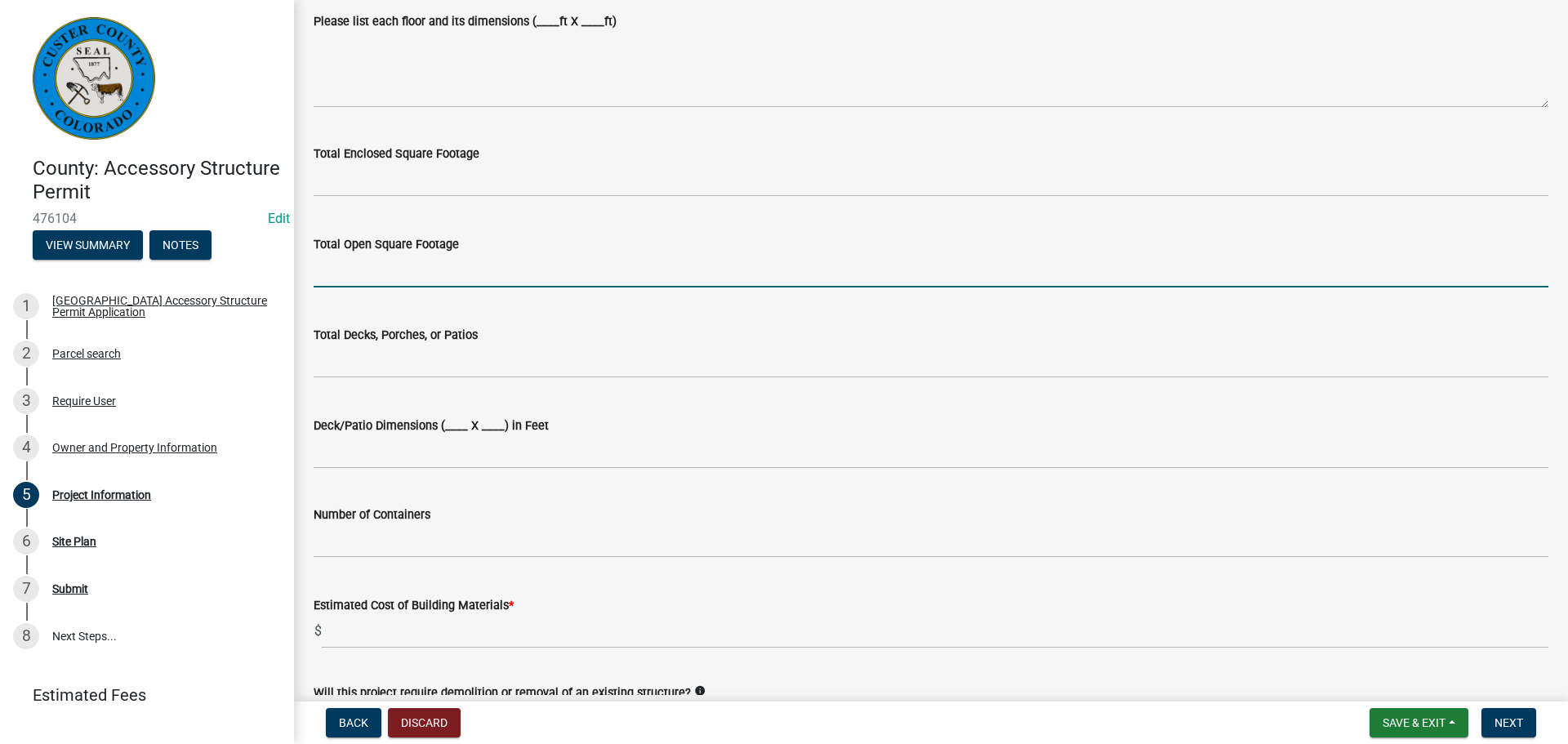
click at [410, 272] on input "text" at bounding box center [931, 271] width 1235 height 34
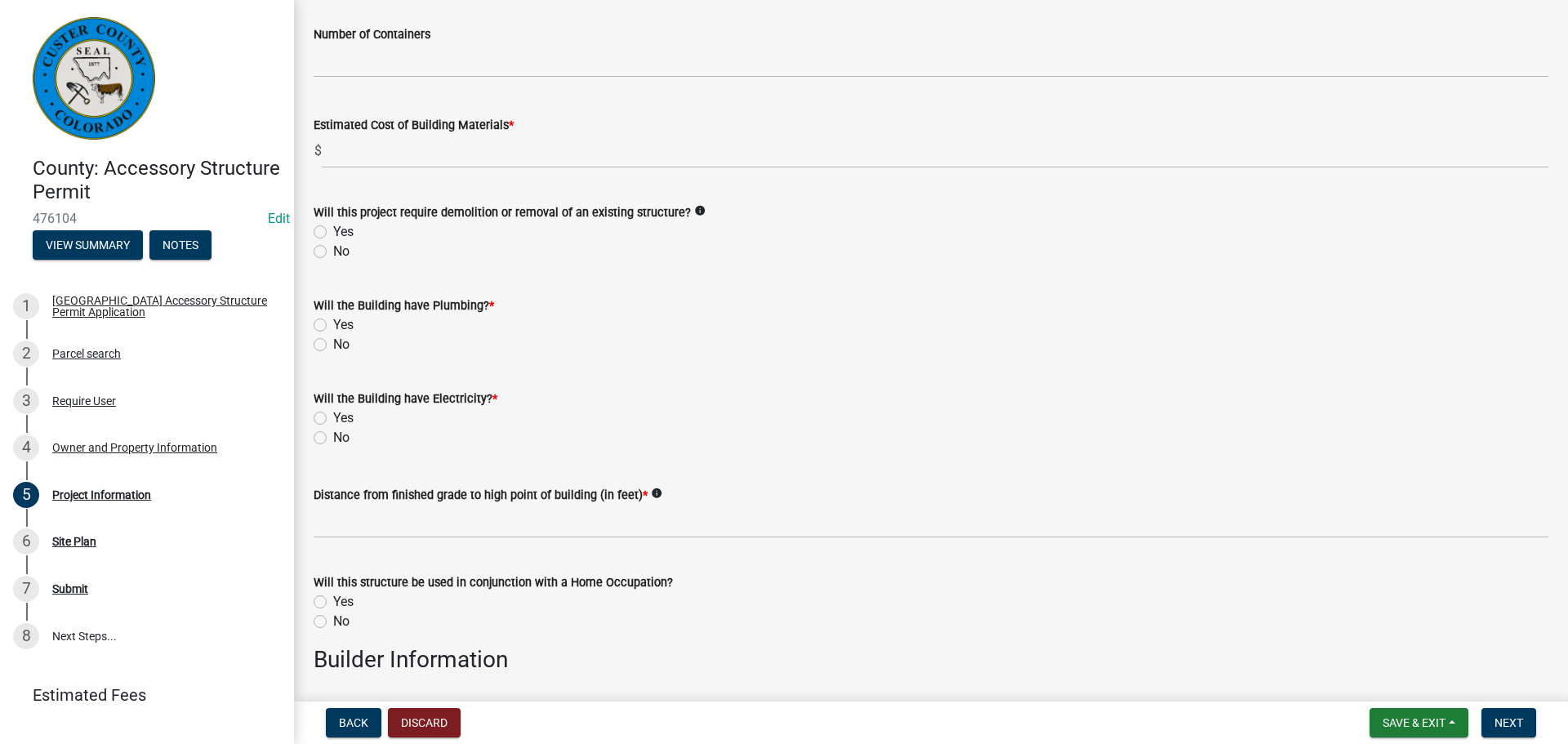
scroll to position [1144, 0]
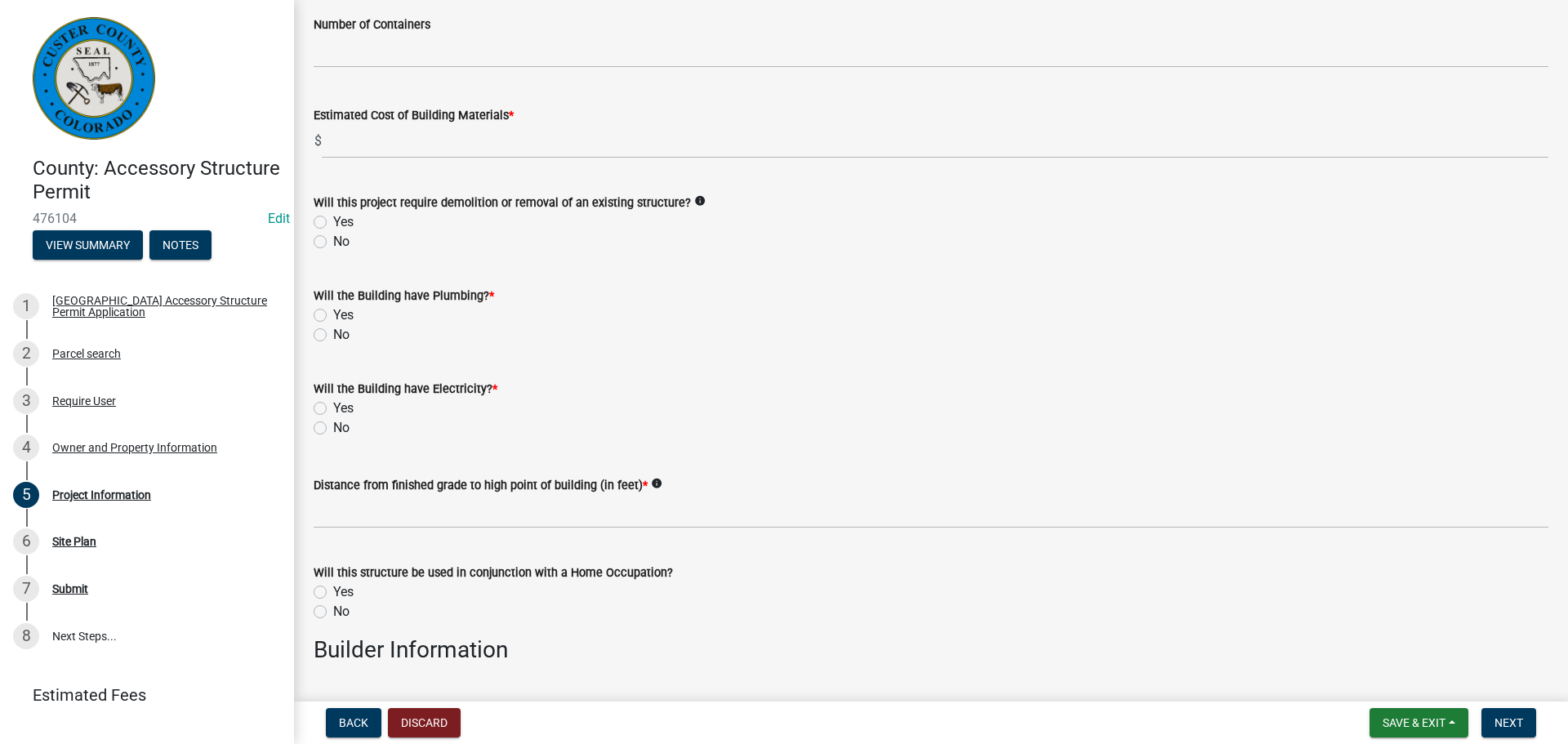
type input "240"
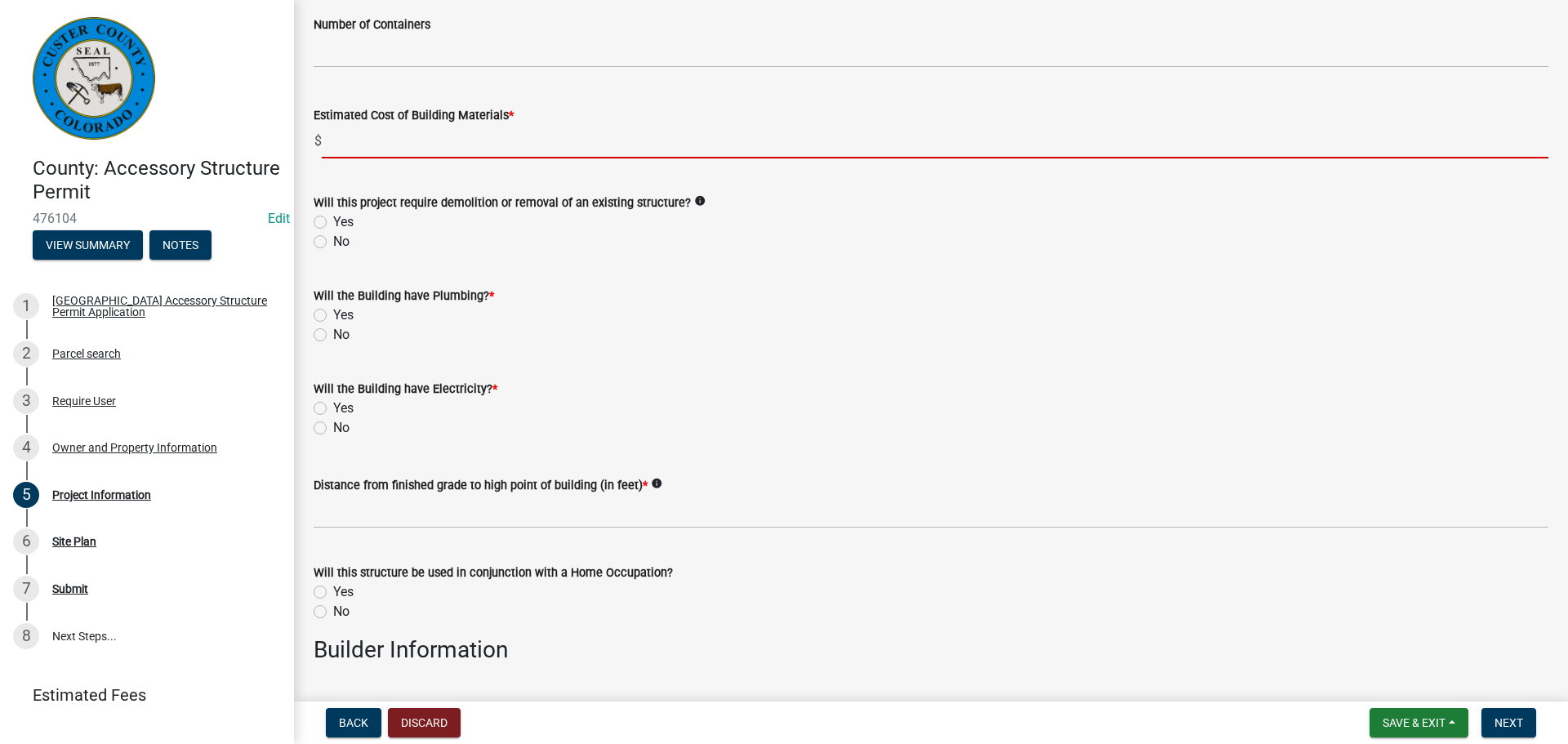
click at [400, 144] on input "text" at bounding box center [934, 142] width 1226 height 34
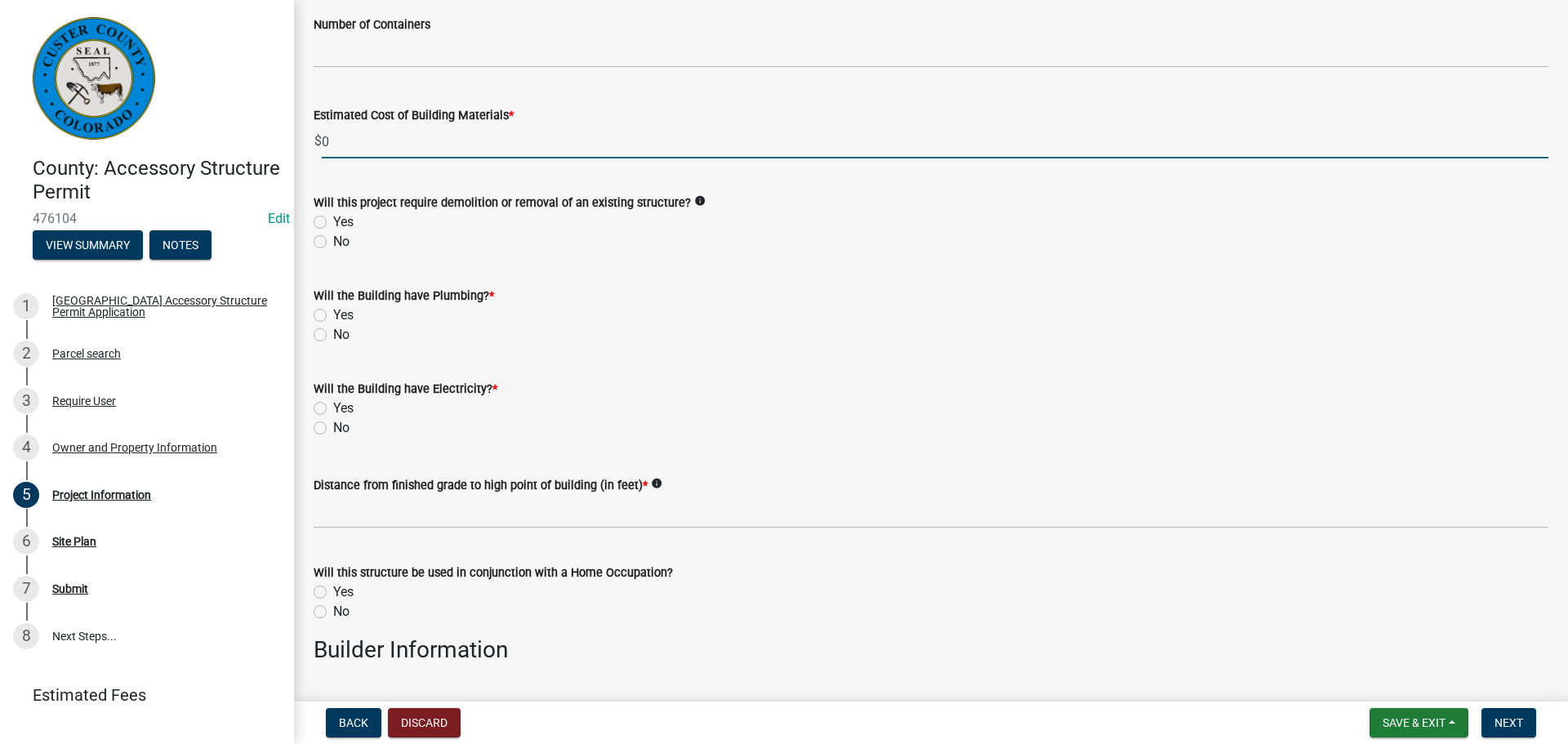
type input "0"
click at [333, 241] on label "No" at bounding box center [341, 241] width 16 height 20
click at [333, 241] on input "No" at bounding box center [338, 237] width 11 height 11
radio input "true"
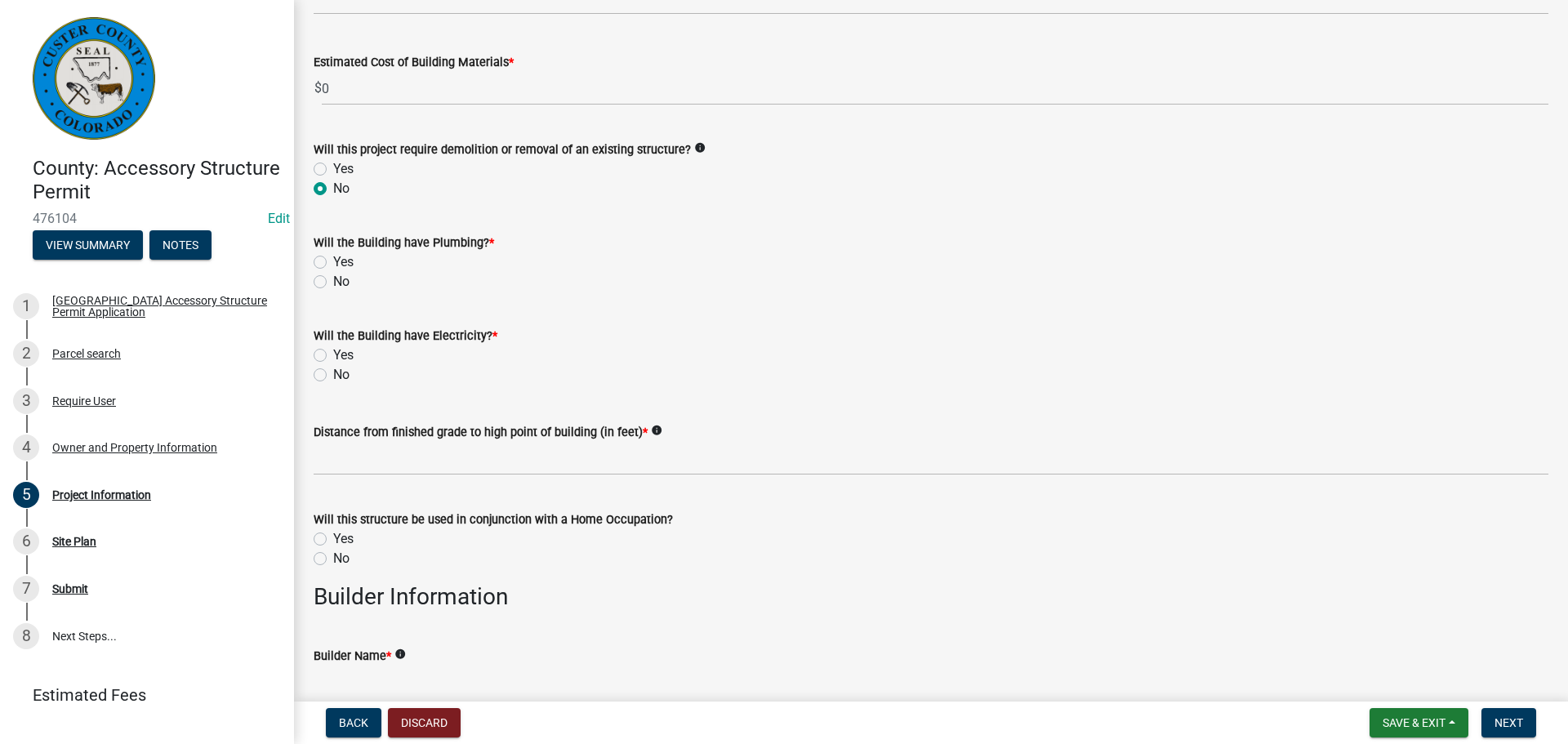
scroll to position [1225, 0]
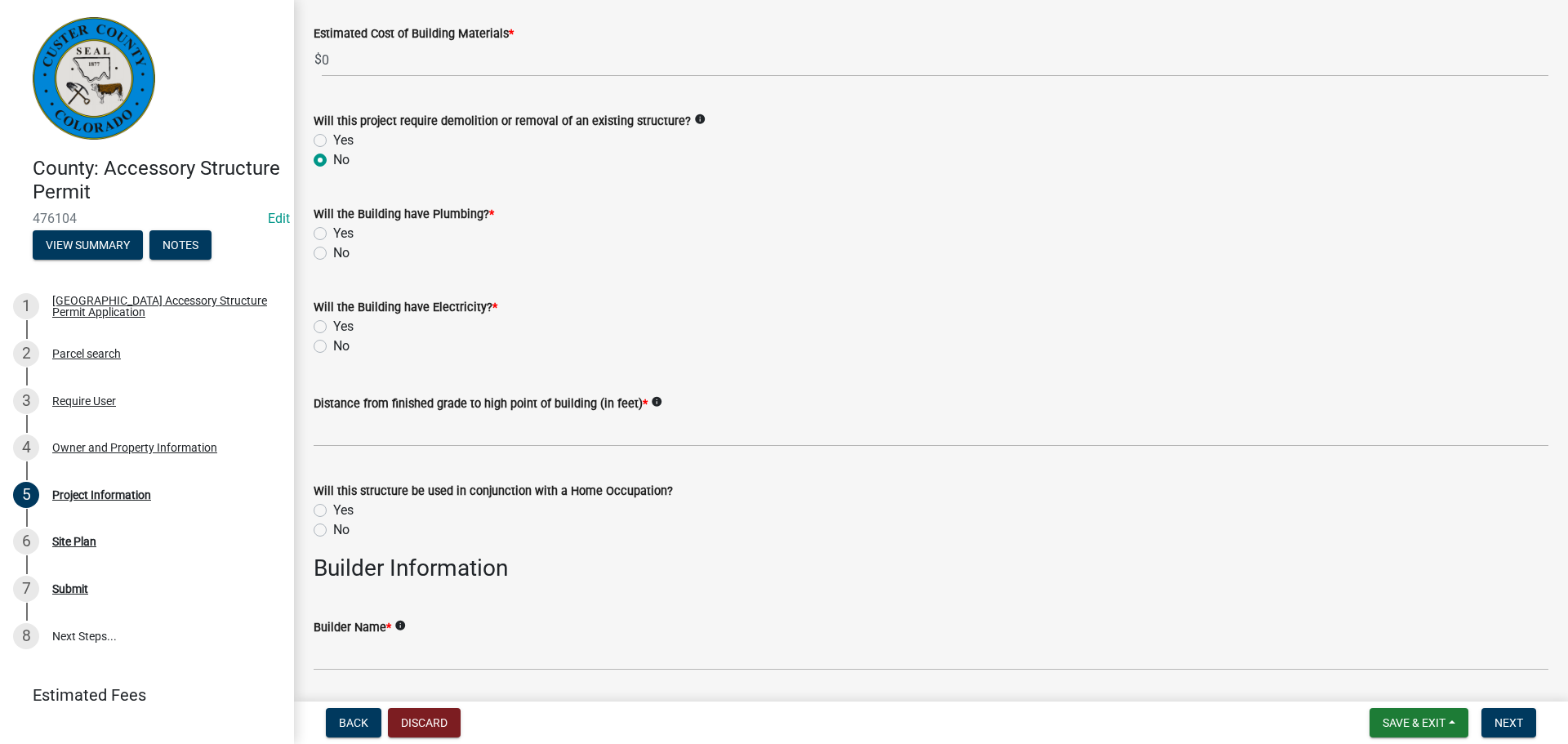
click at [333, 253] on label "No" at bounding box center [341, 253] width 16 height 20
click at [333, 253] on input "No" at bounding box center [338, 249] width 11 height 11
radio input "true"
click at [333, 346] on label "No" at bounding box center [341, 346] width 16 height 20
click at [333, 346] on input "No" at bounding box center [338, 342] width 11 height 11
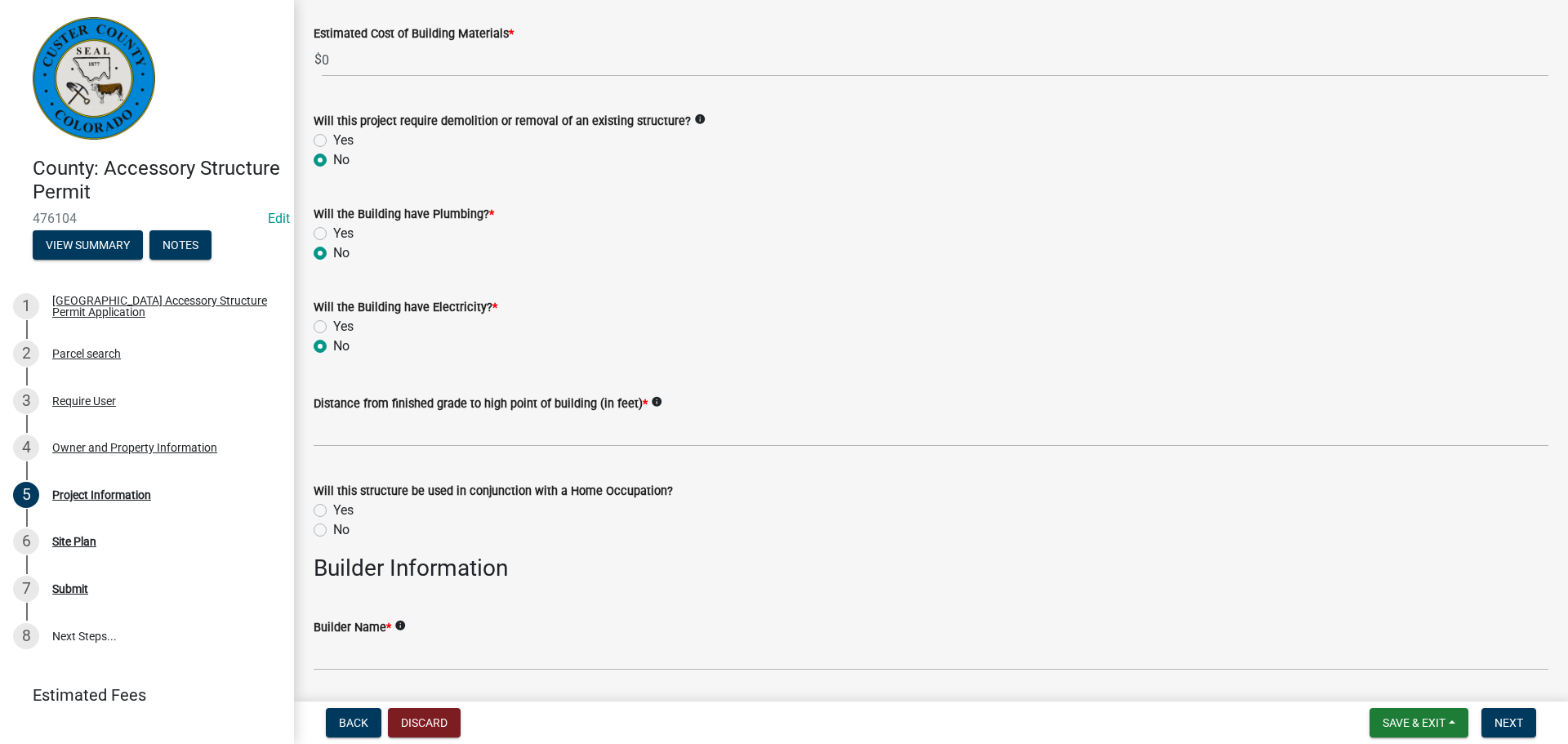
radio input "true"
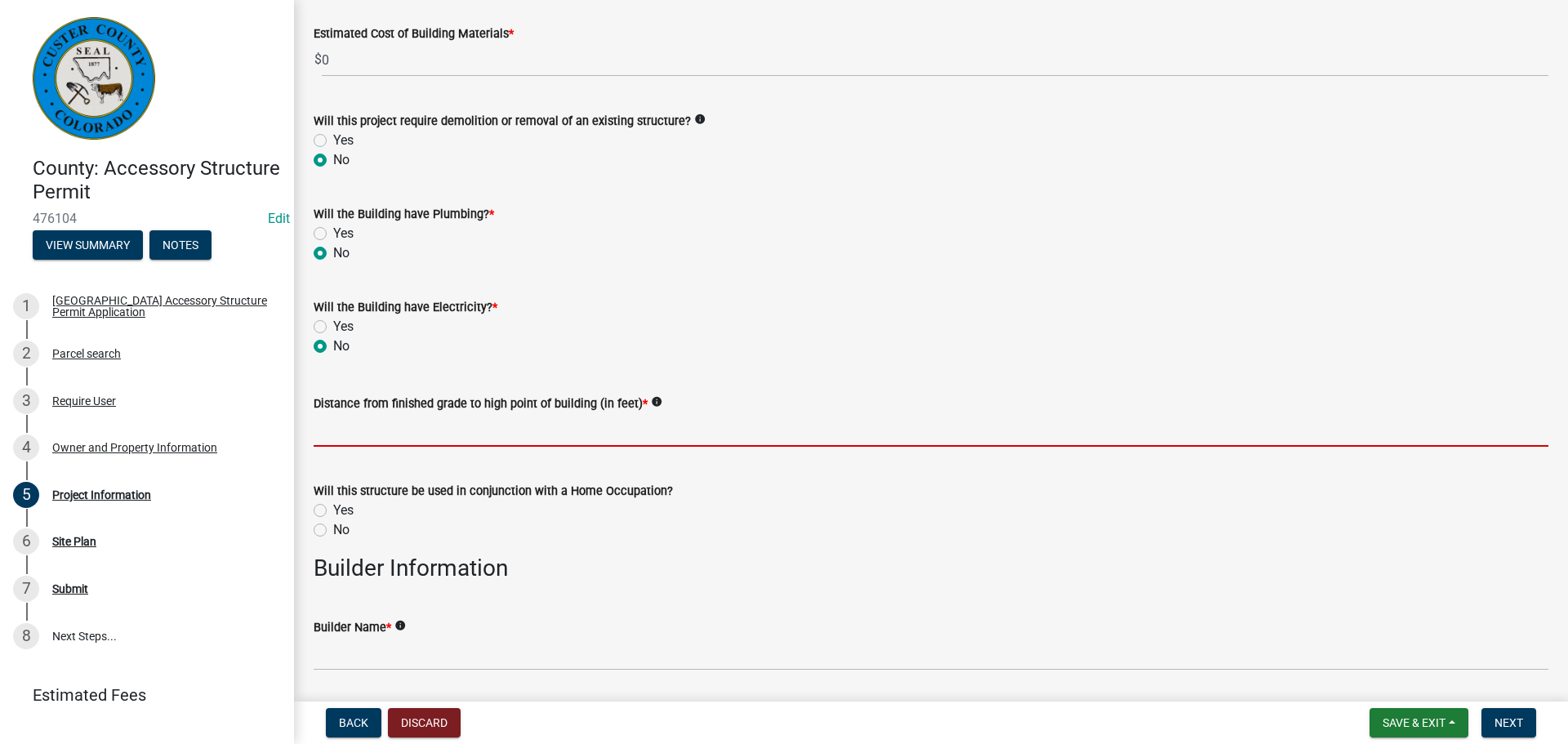
click at [422, 434] on input "text" at bounding box center [931, 430] width 1235 height 34
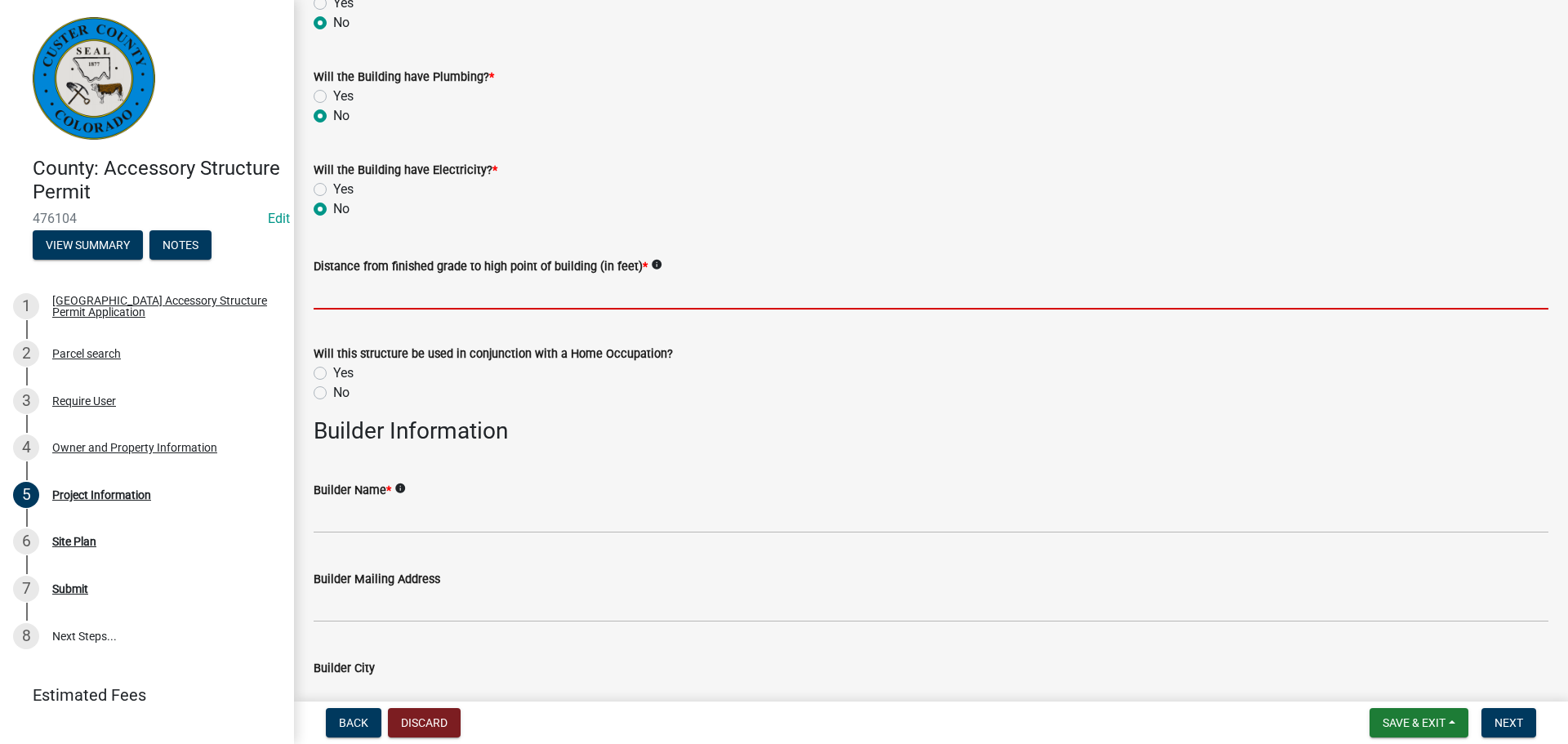
scroll to position [1389, 0]
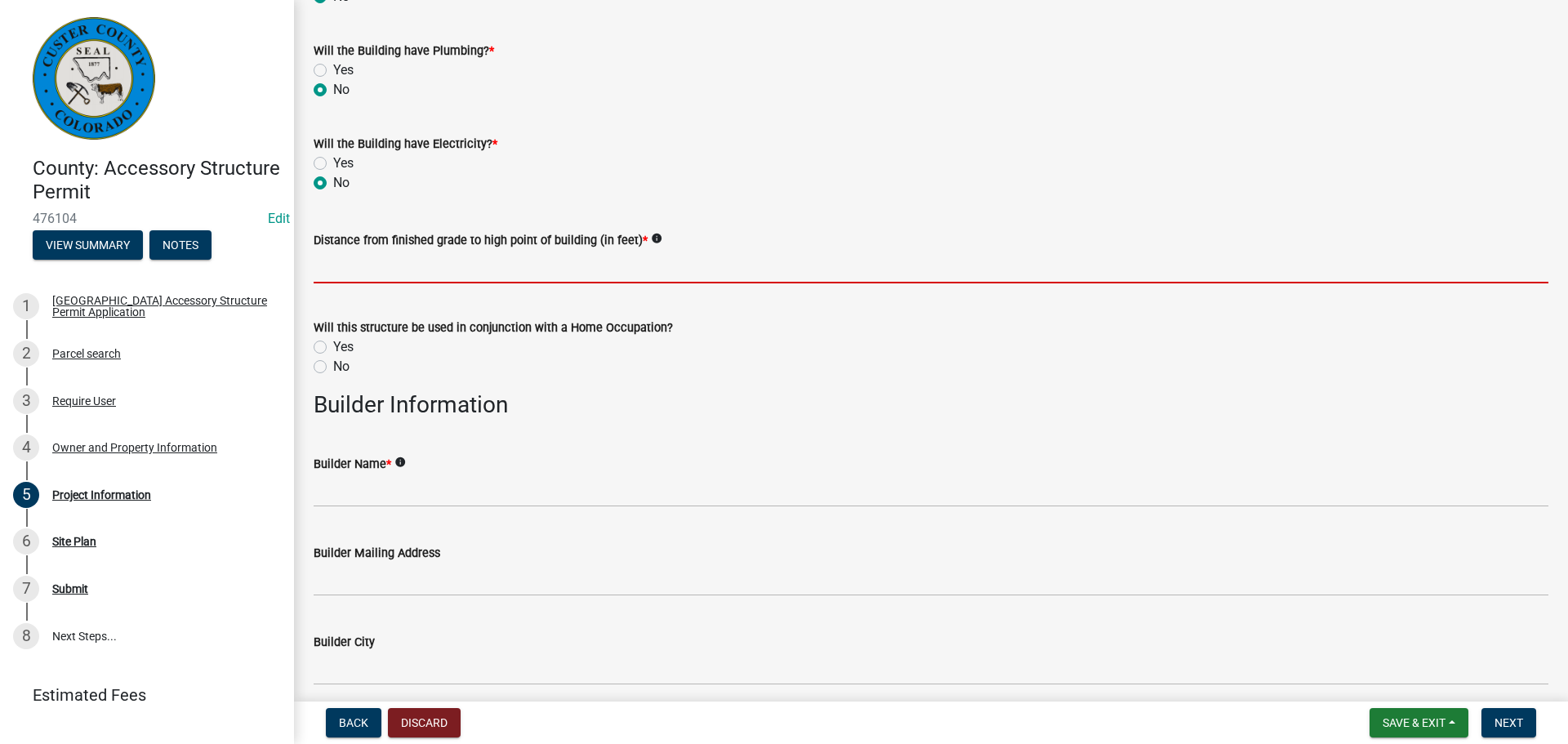
click at [406, 270] on input "text" at bounding box center [931, 266] width 1235 height 34
click at [962, 265] on input "text" at bounding box center [931, 266] width 1235 height 34
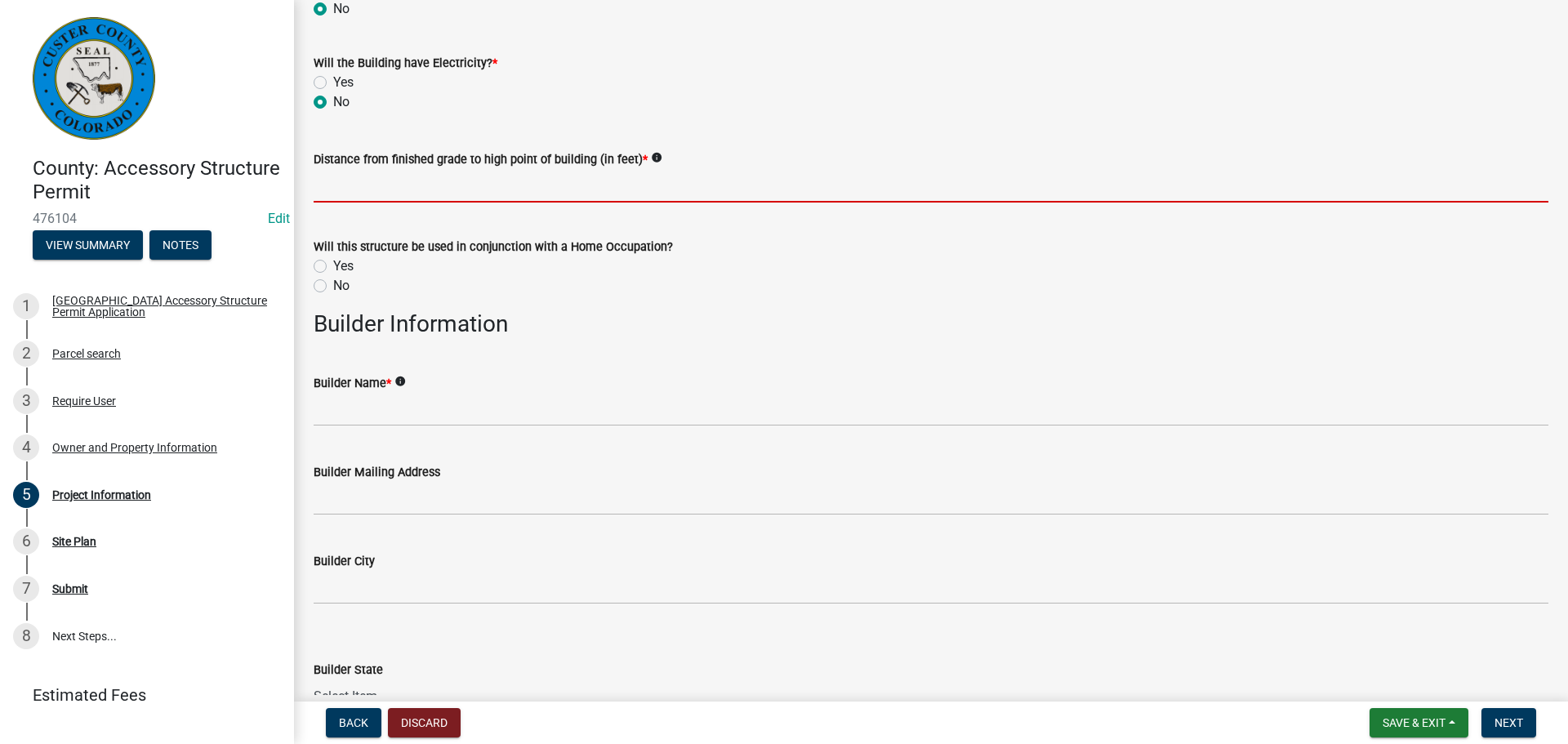
scroll to position [1469, 0]
click at [322, 282] on div "Will this structure be used in conjunction with a Home Occupation? Yes No" at bounding box center [931, 265] width 1235 height 59
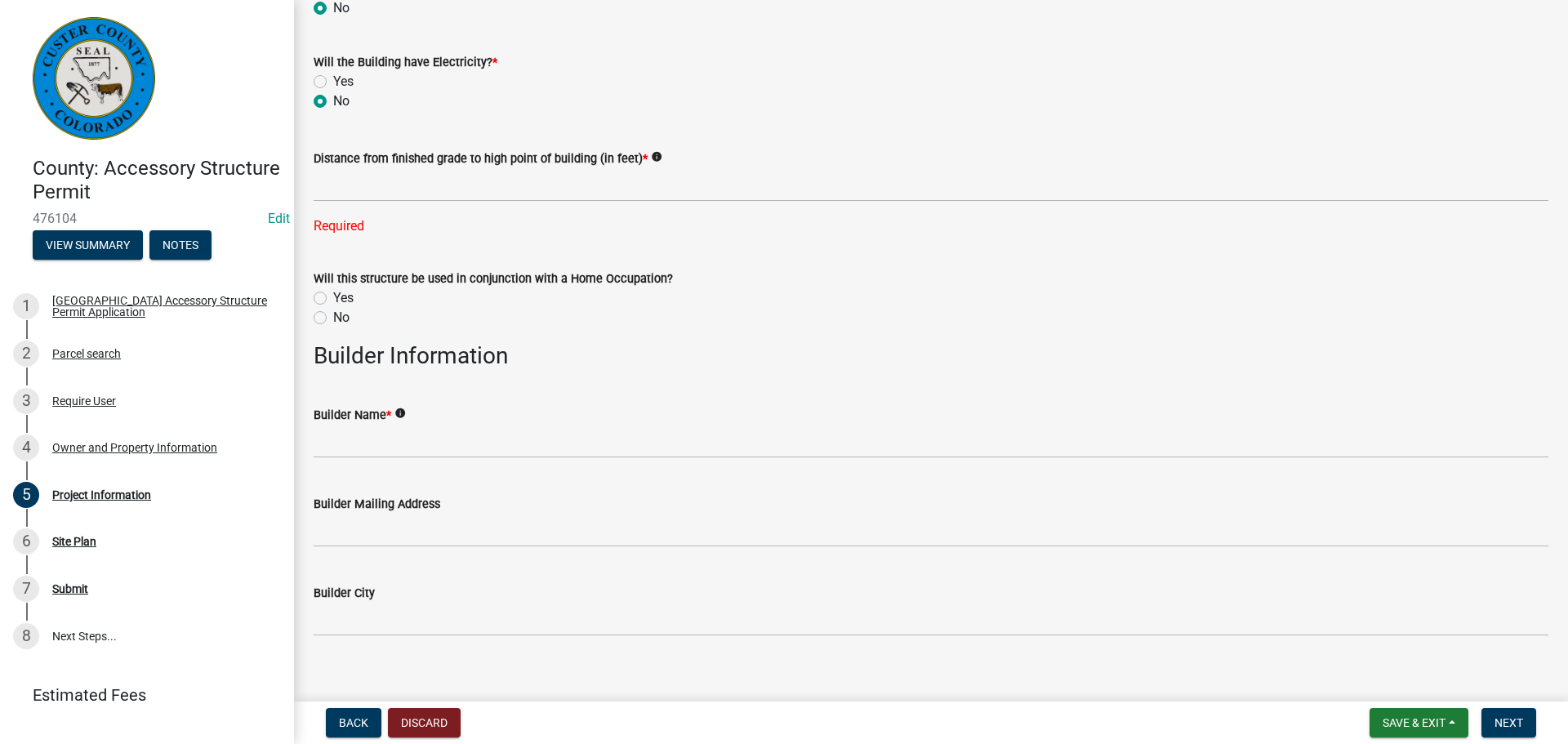
click at [333, 320] on label "No" at bounding box center [341, 318] width 16 height 20
click at [333, 319] on input "No" at bounding box center [338, 313] width 11 height 11
radio input "true"
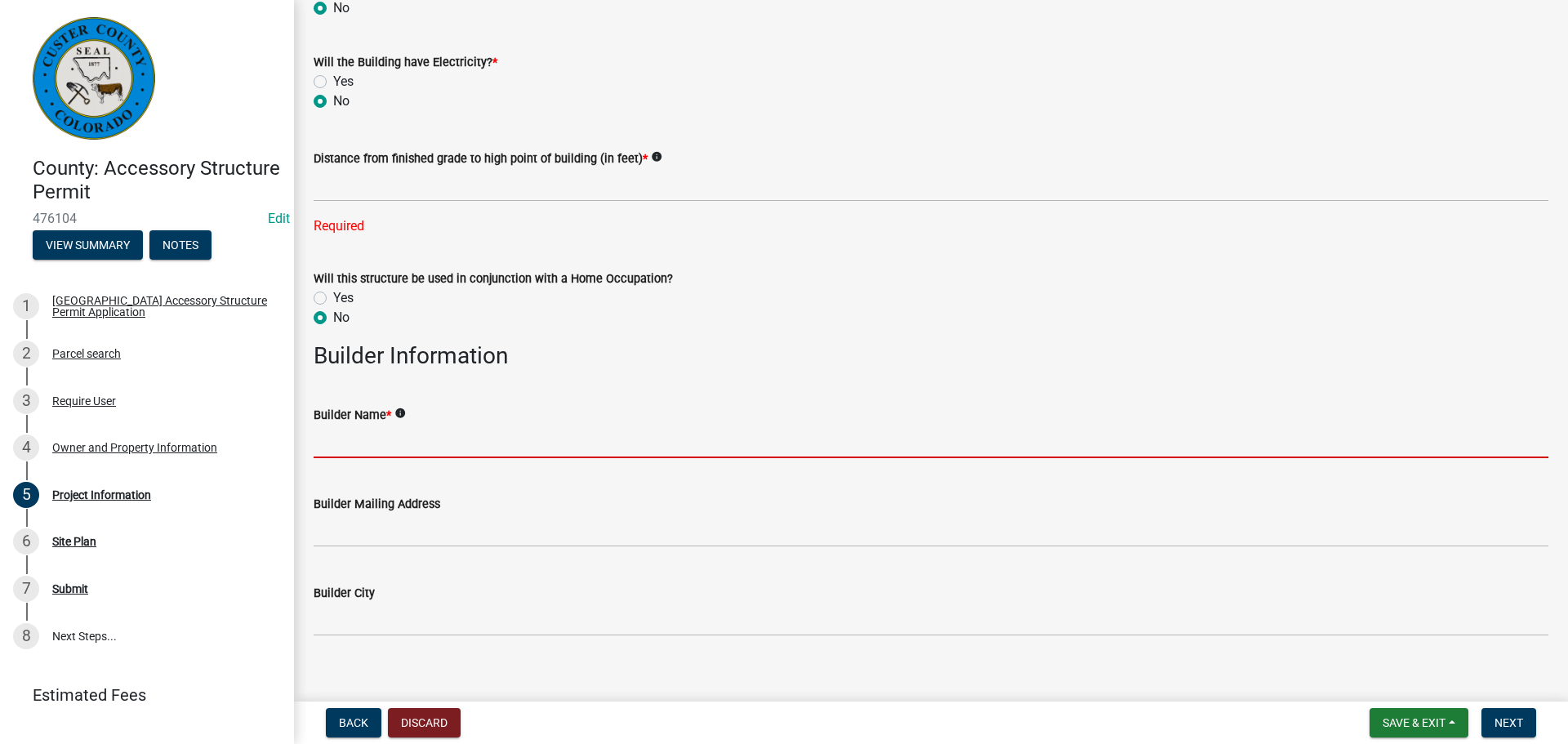
click at [408, 435] on input "Builder Name *" at bounding box center [931, 441] width 1235 height 34
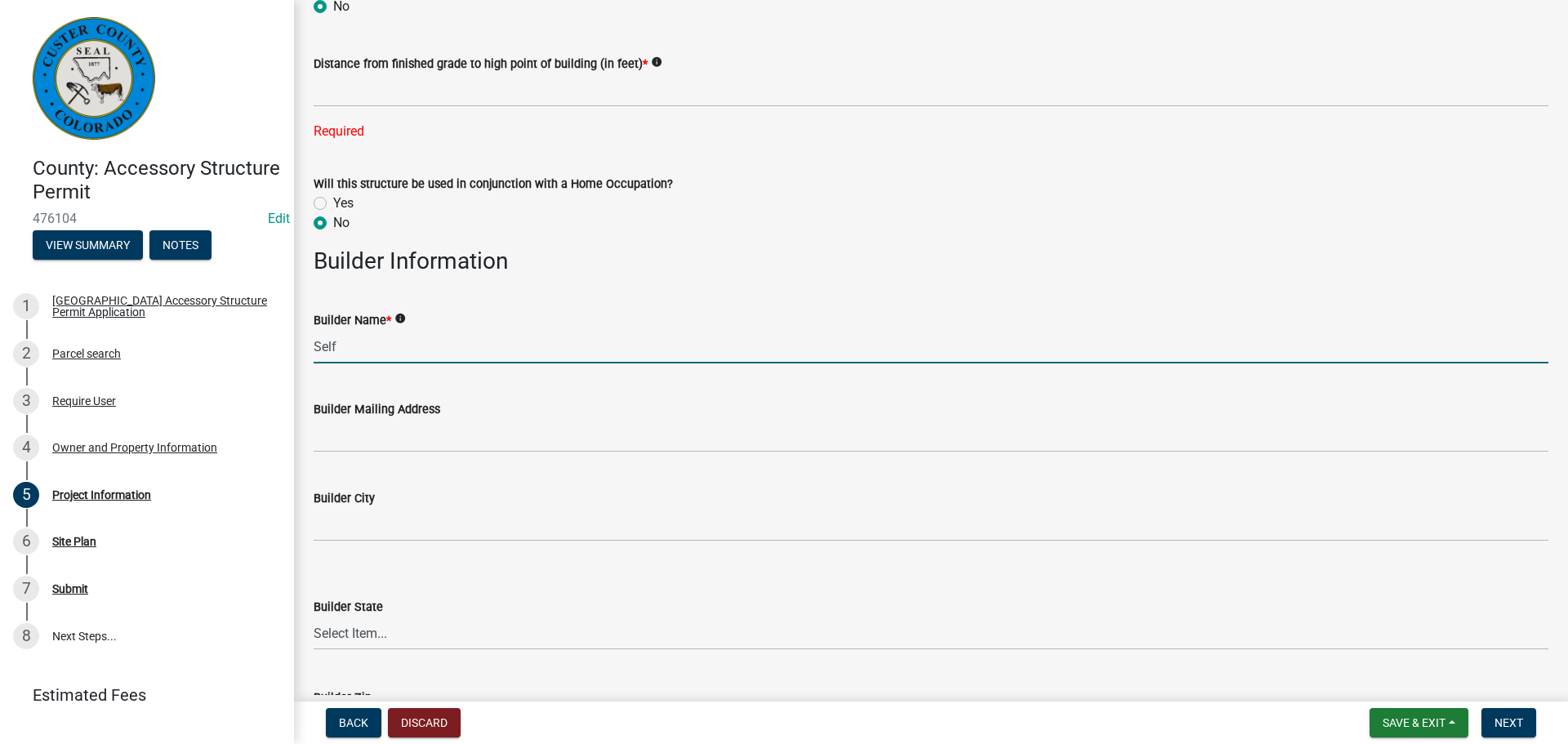
scroll to position [1551, 0]
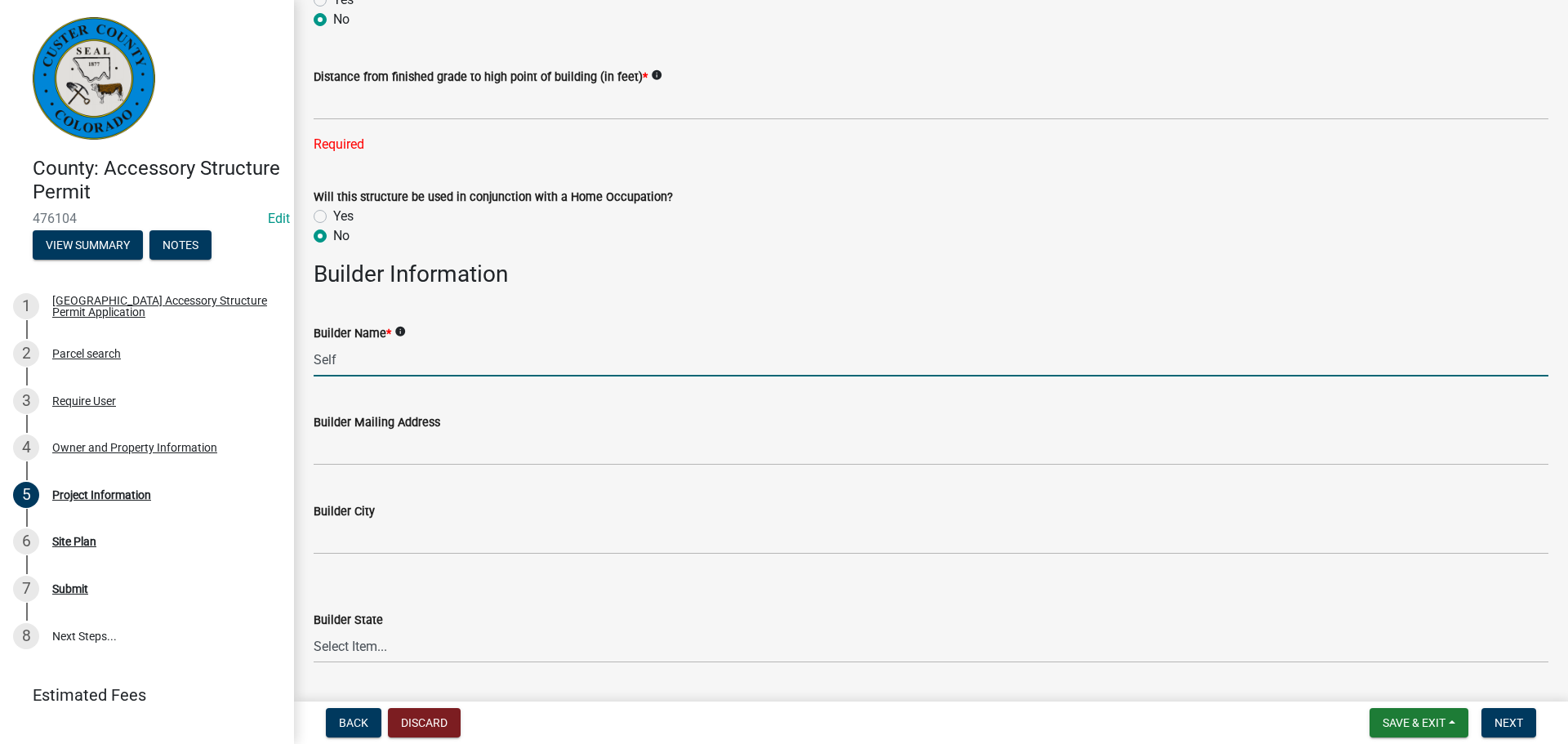
type input "Self"
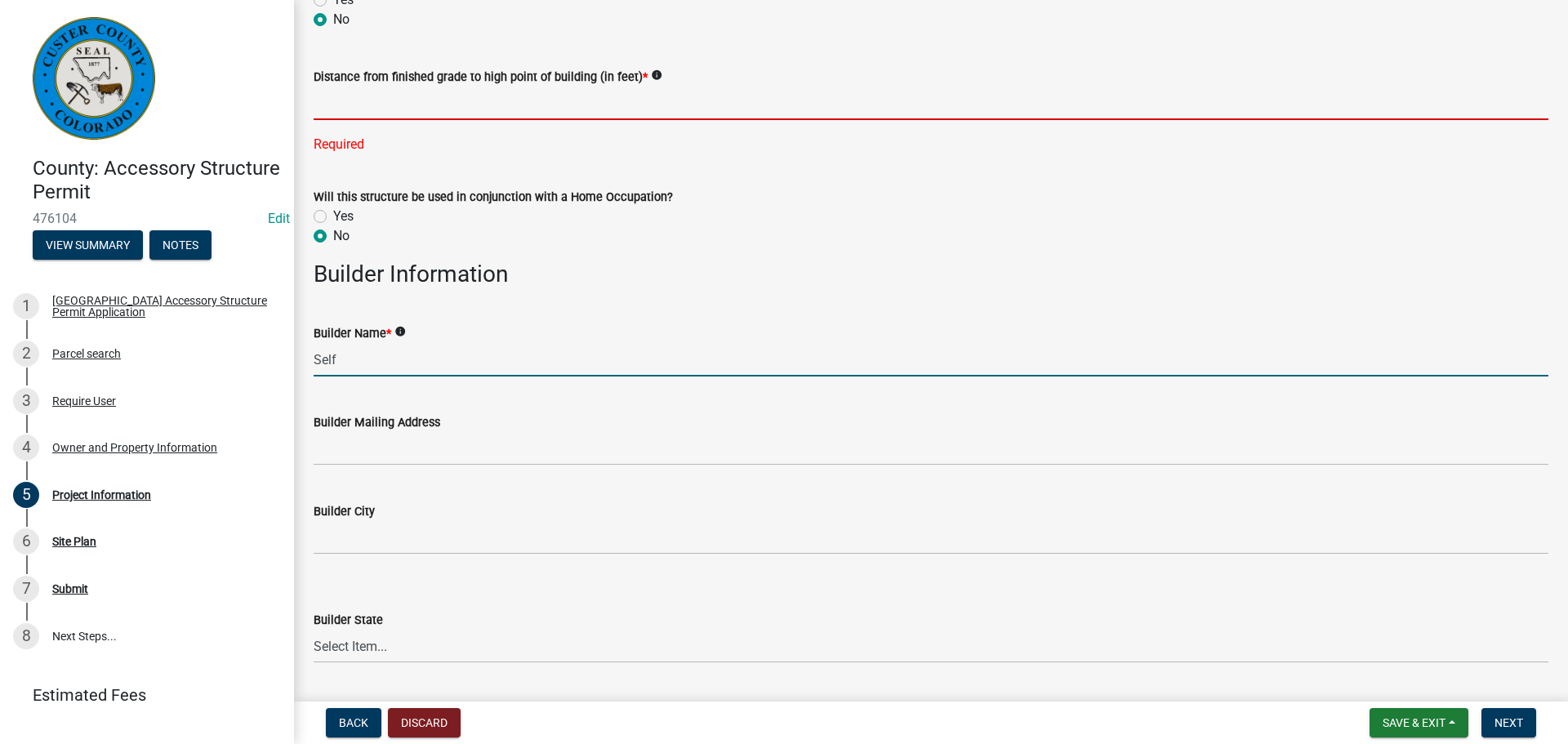
drag, startPoint x: 403, startPoint y: 113, endPoint x: 419, endPoint y: 63, distance: 52.5
click at [404, 105] on input "text" at bounding box center [931, 103] width 1235 height 34
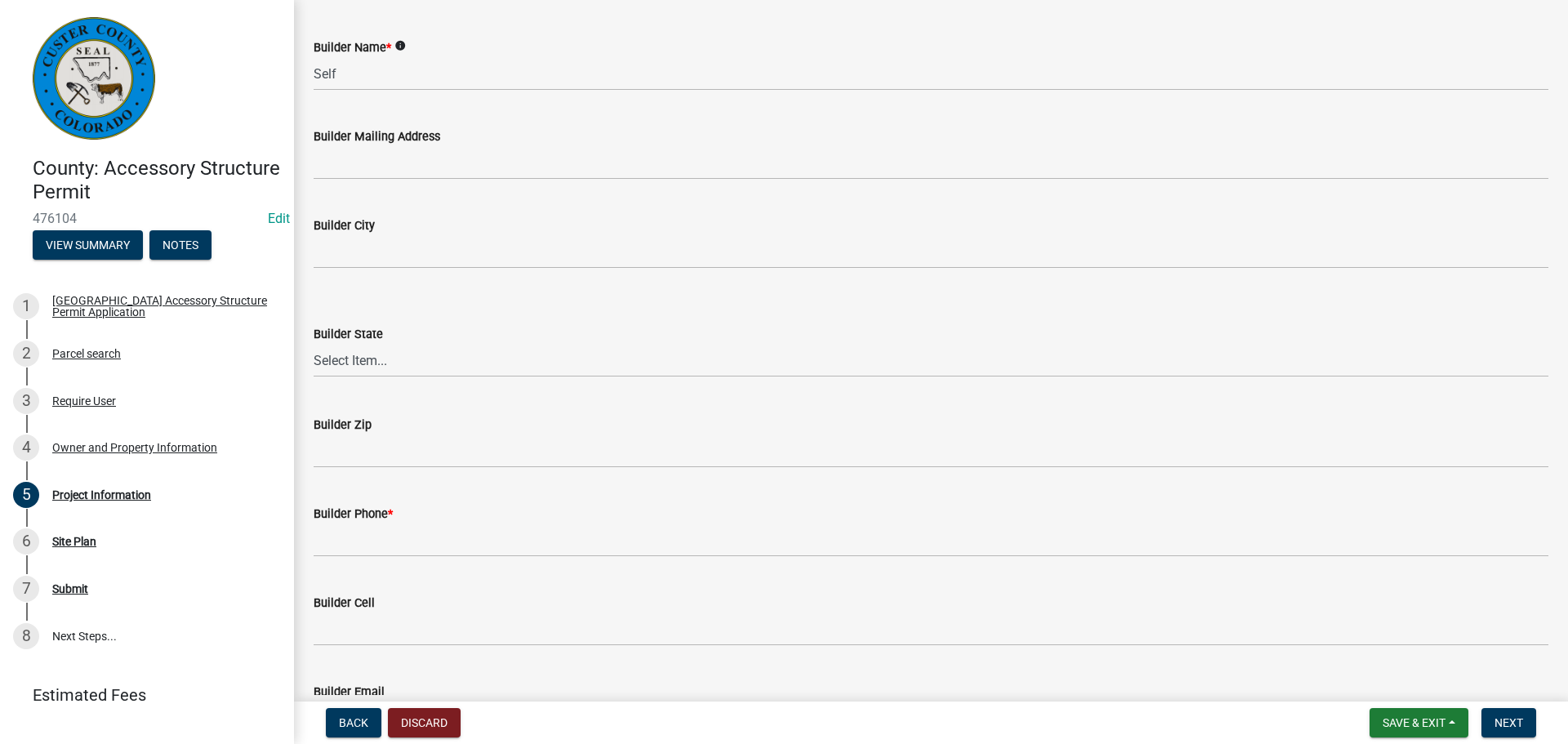
scroll to position [1878, 0]
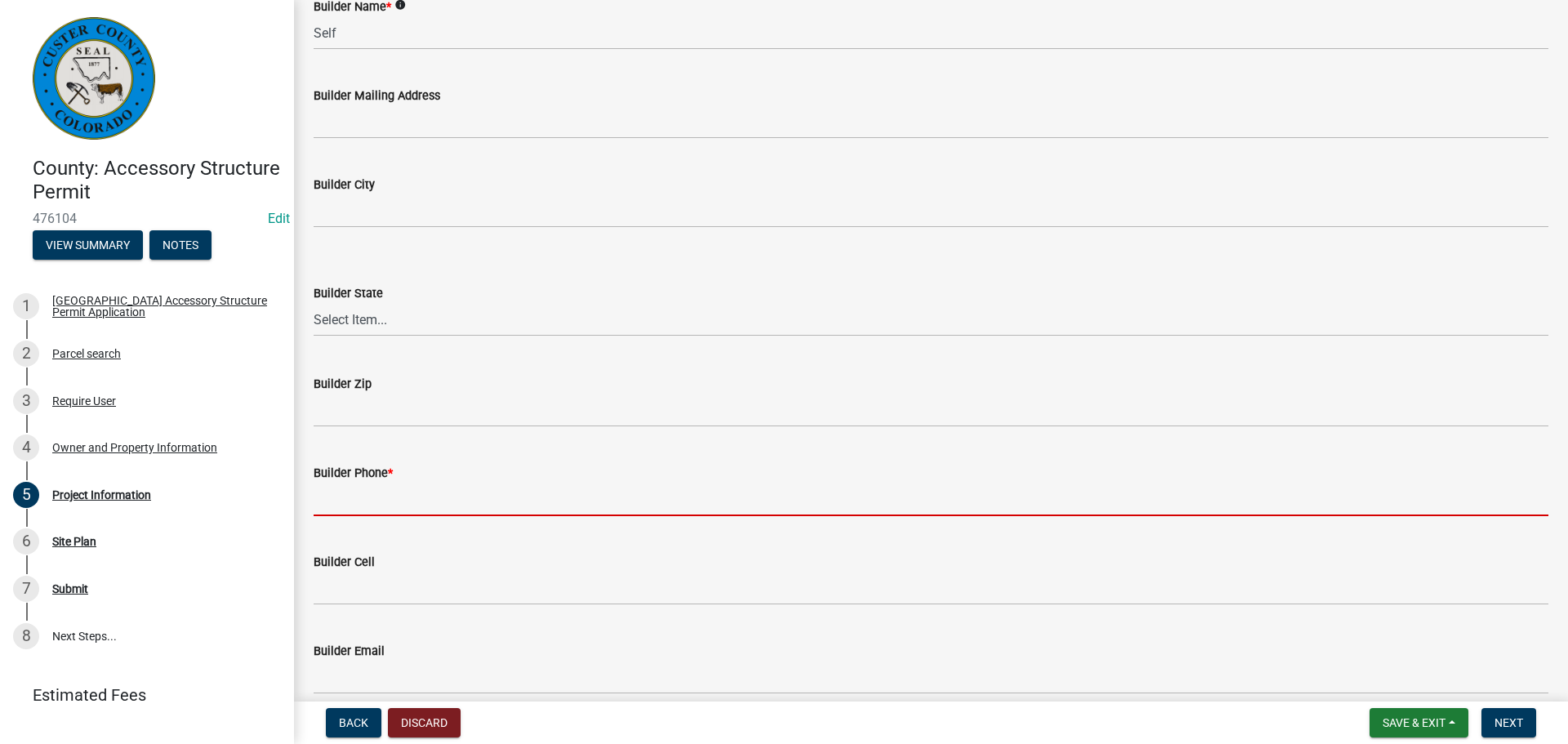
click at [399, 500] on input "Builder Phone *" at bounding box center [931, 500] width 1235 height 34
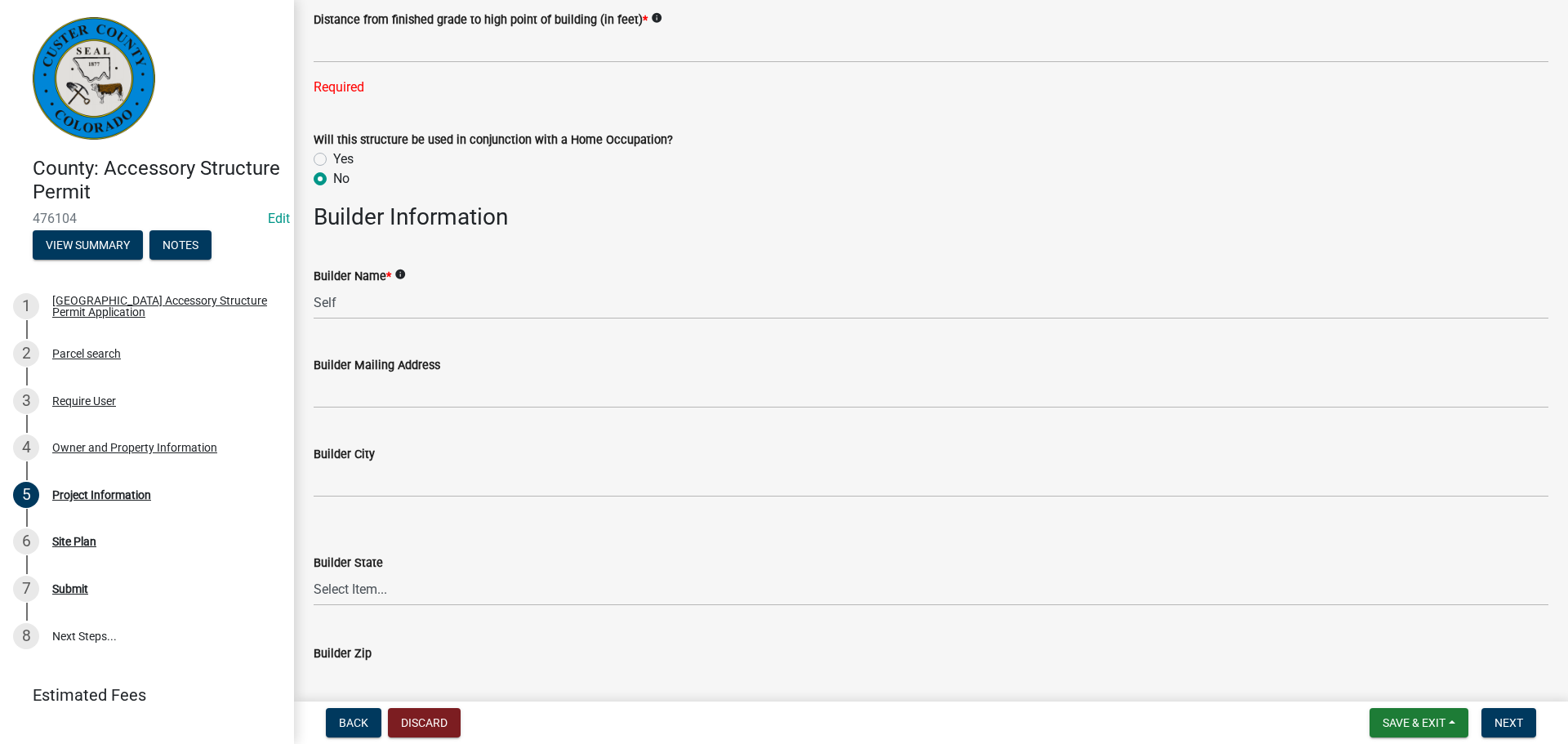
scroll to position [1551, 0]
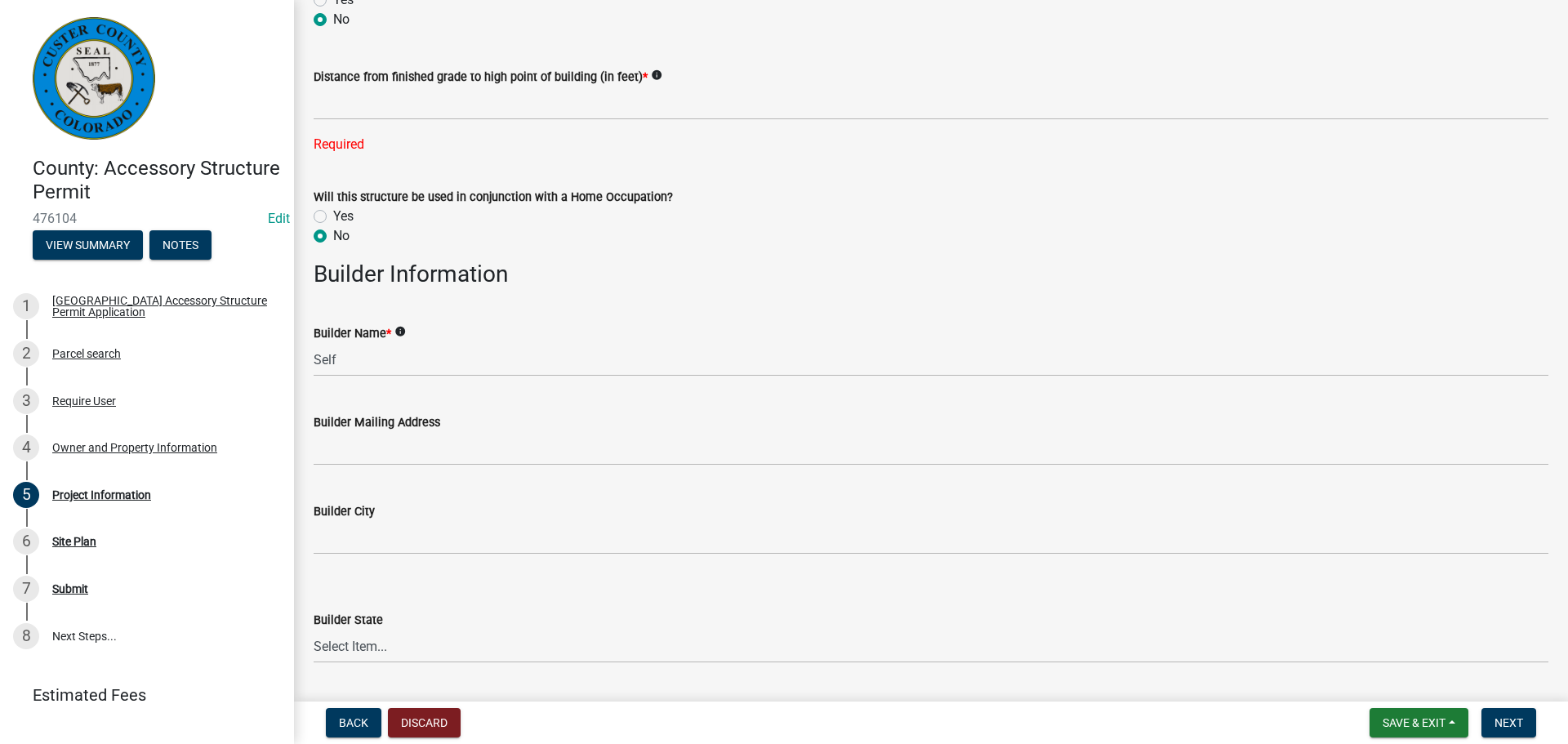
type input "816419"
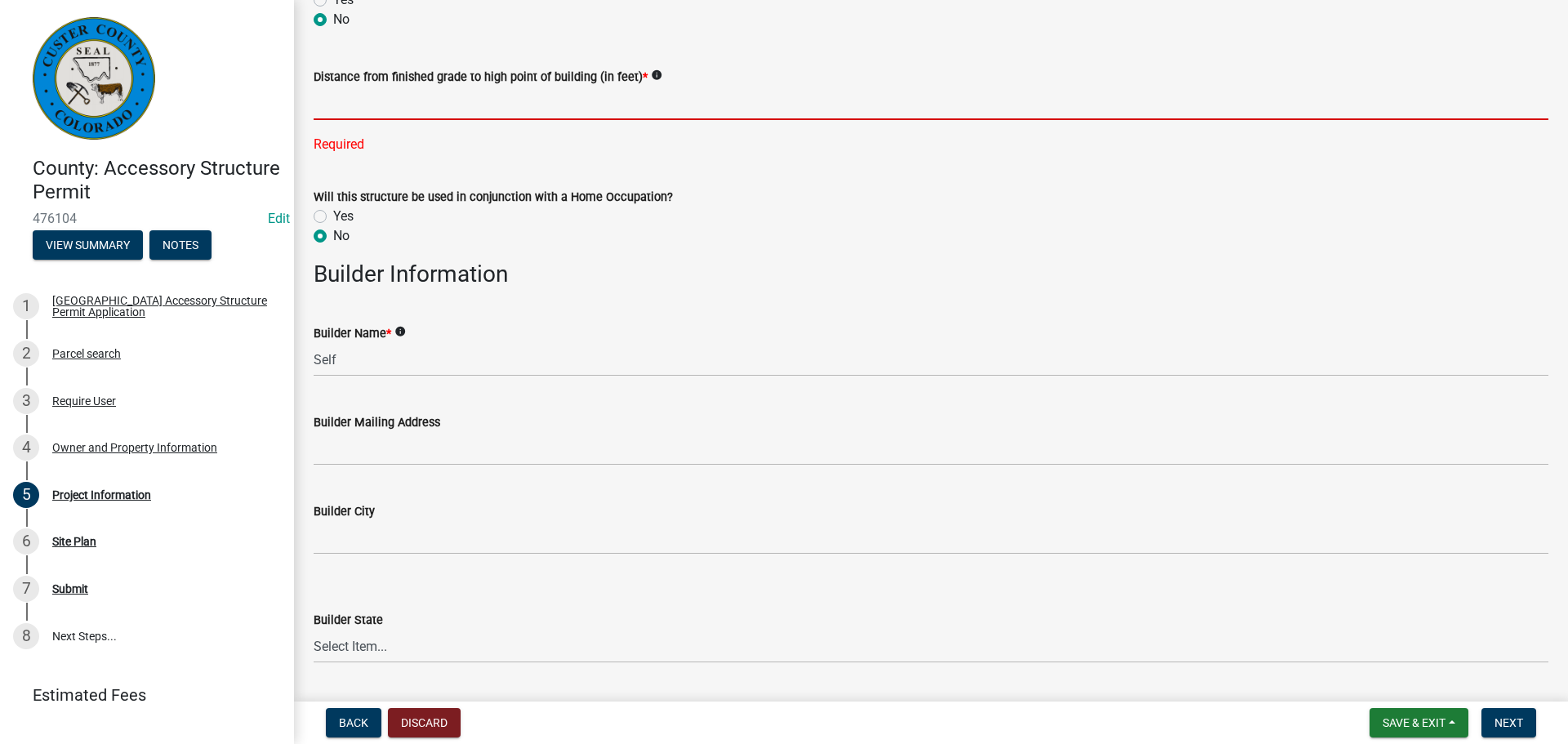
click at [398, 114] on input "text" at bounding box center [931, 103] width 1235 height 34
click at [422, 122] on div "Distance from finished grade to high point of building (in feet) * info Required" at bounding box center [931, 99] width 1235 height 110
click at [424, 107] on input "text" at bounding box center [931, 103] width 1235 height 34
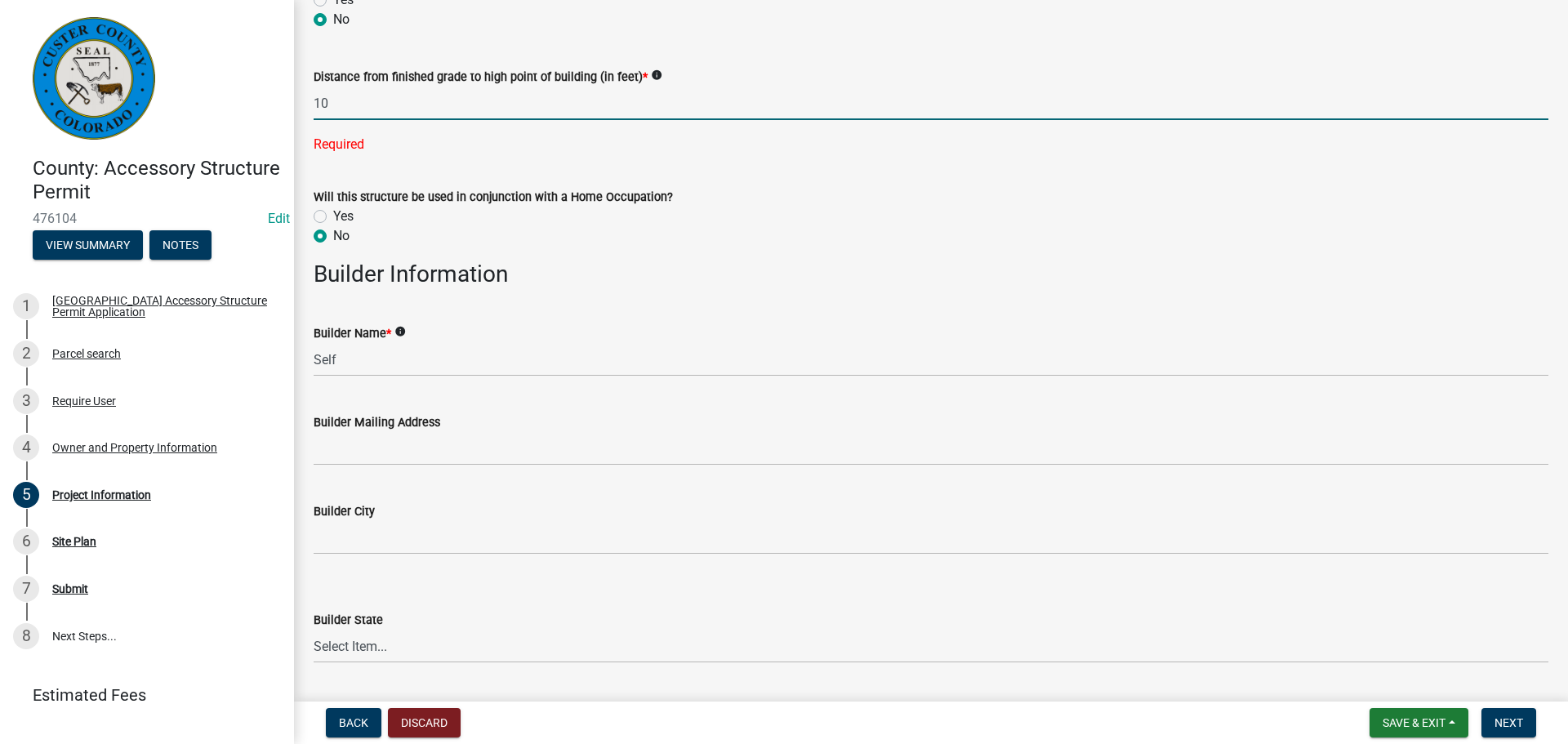
click at [424, 107] on input "10" at bounding box center [931, 103] width 1235 height 34
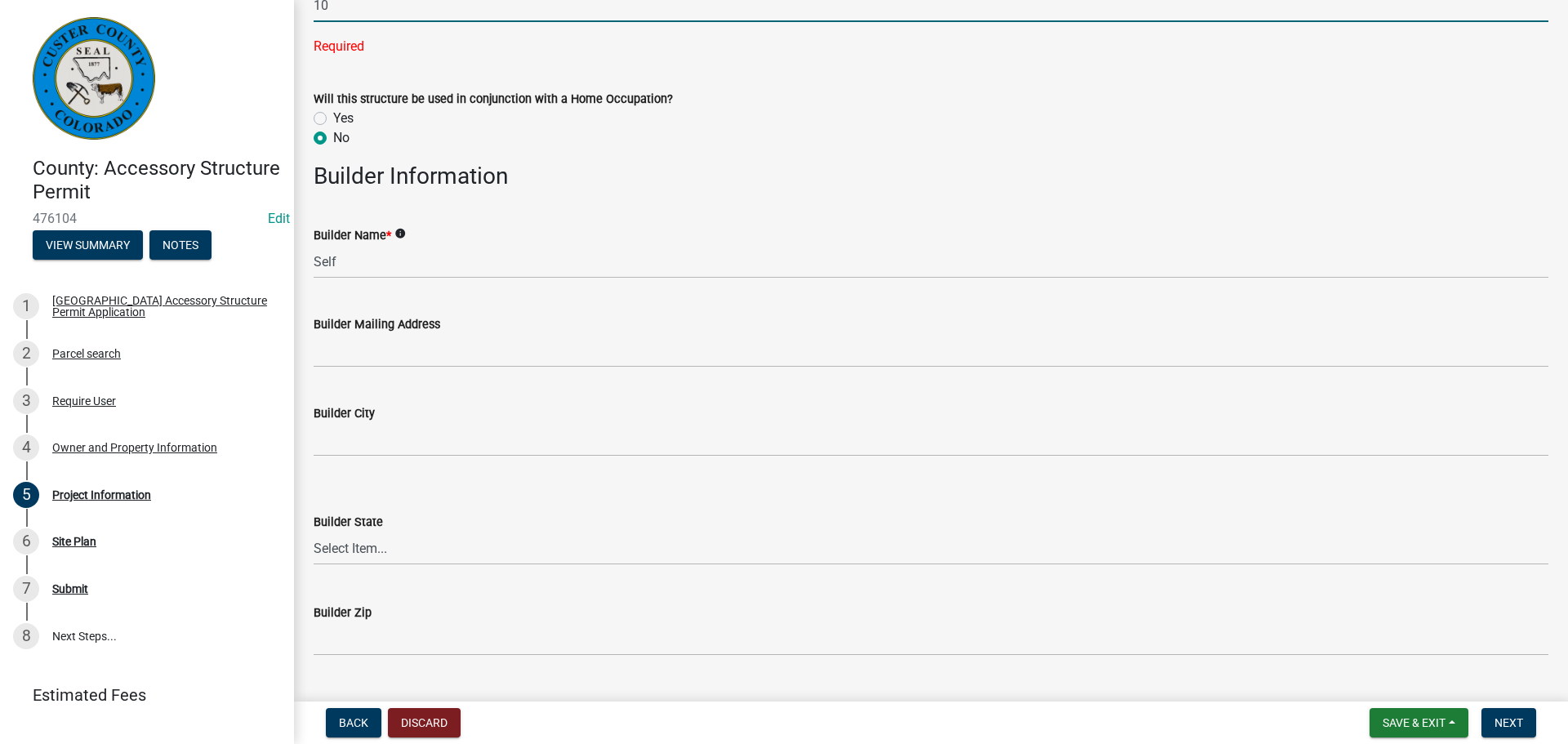
scroll to position [1714, 0]
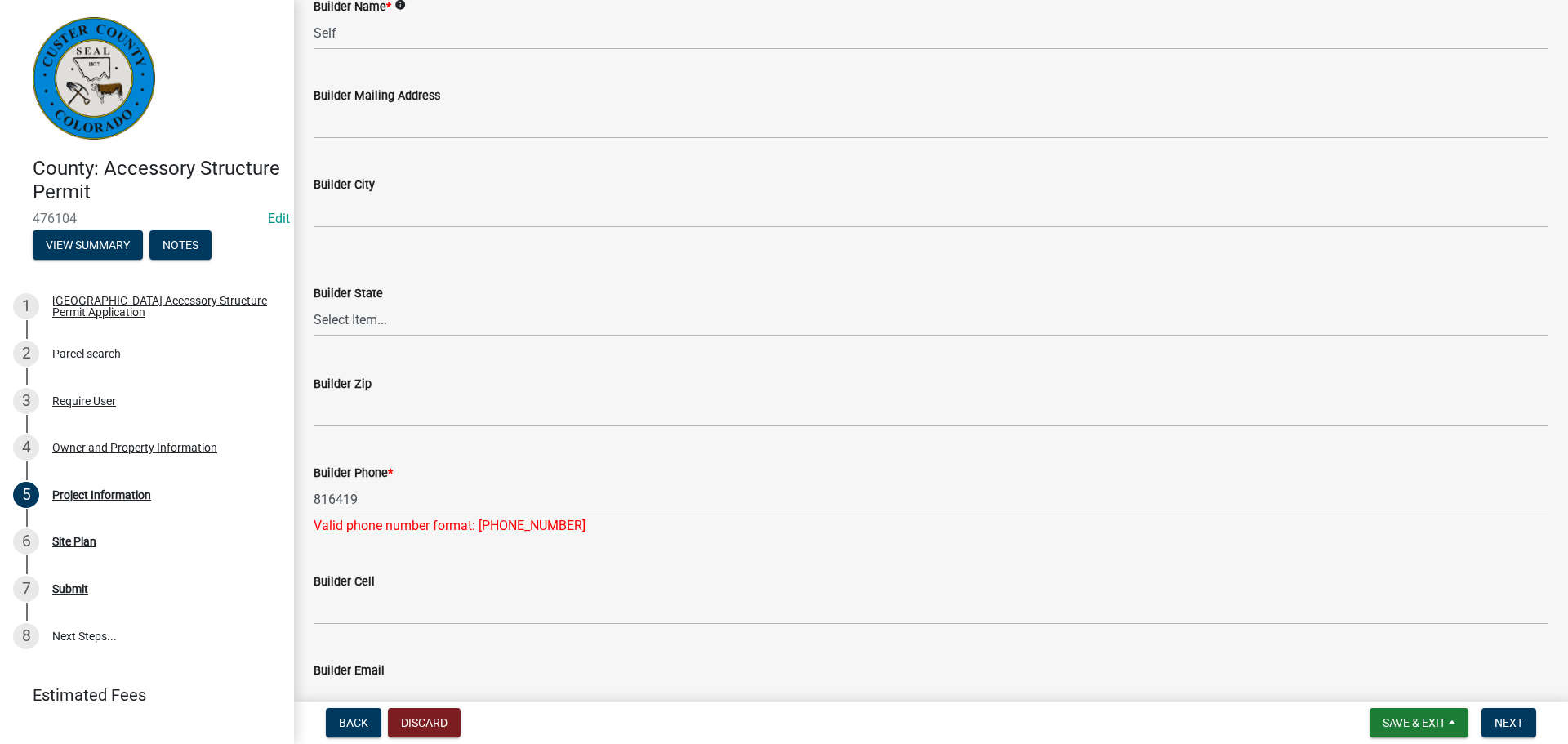
type input "10"
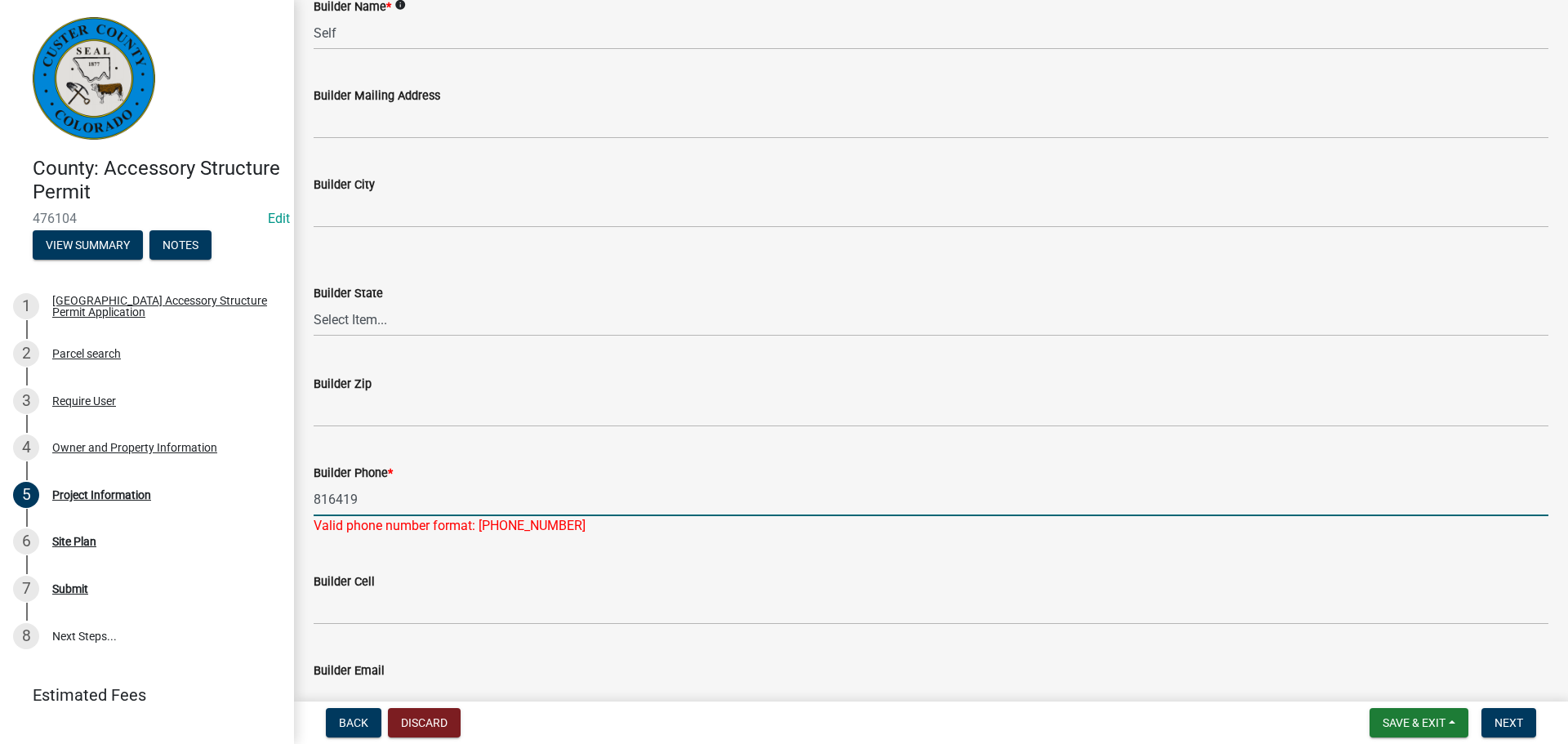
click at [386, 502] on input "816419" at bounding box center [931, 500] width 1235 height 34
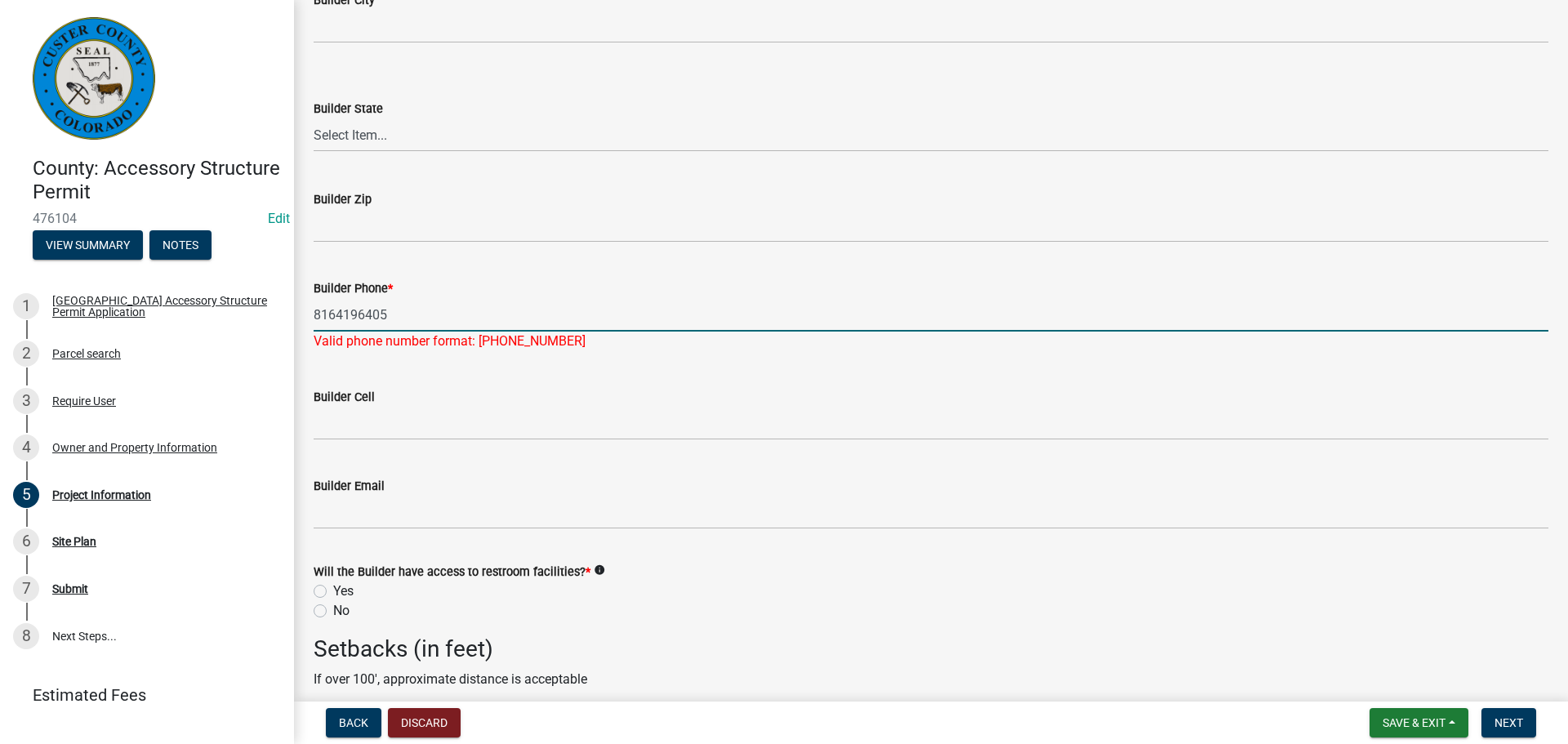
scroll to position [2090, 0]
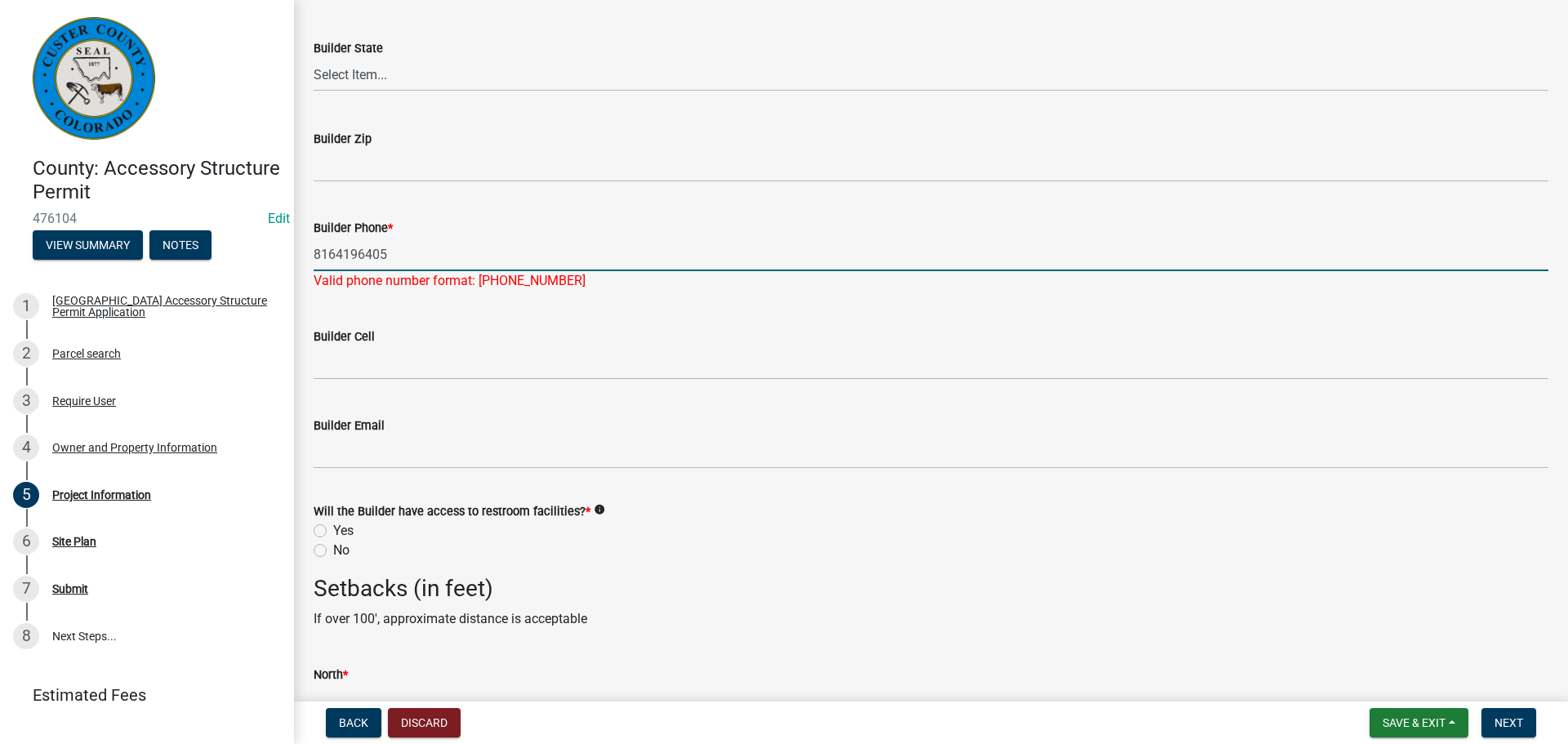
type input "8164196405"
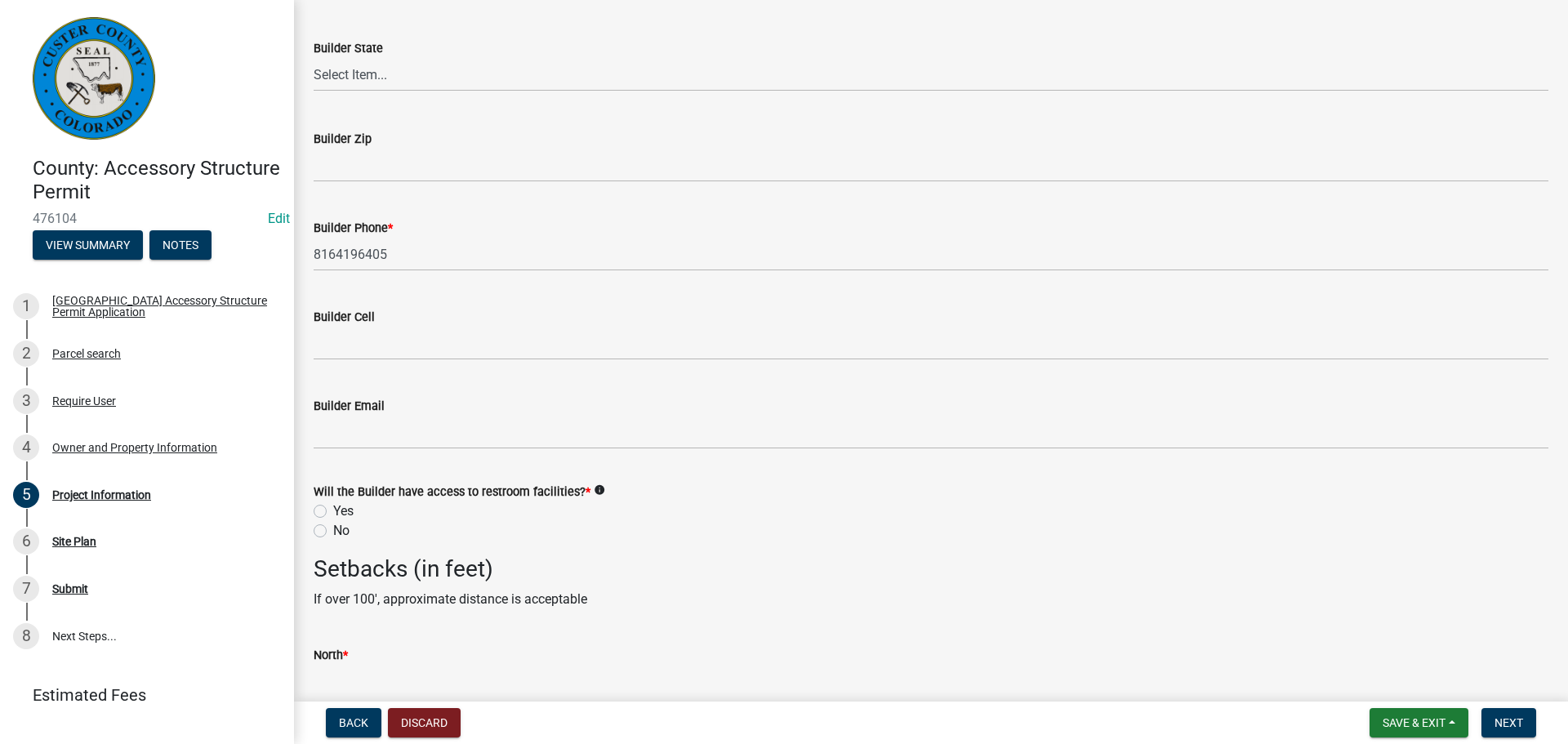
click at [708, 527] on div "Will the Builder have access to restroom facilities? * info Yes No" at bounding box center [931, 511] width 1235 height 59
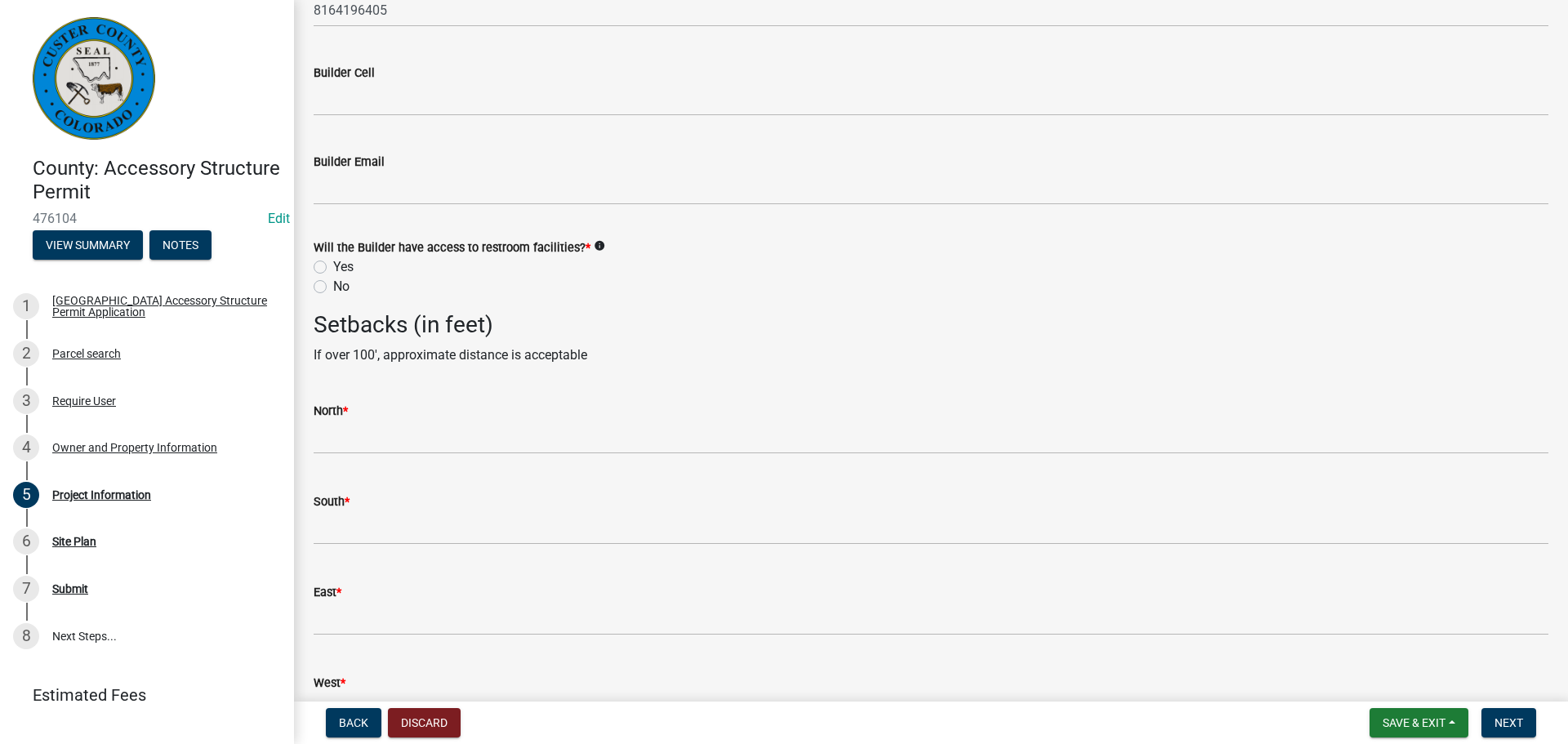
scroll to position [2335, 0]
click at [333, 268] on label "Yes" at bounding box center [343, 266] width 20 height 20
click at [333, 267] on input "Yes" at bounding box center [338, 262] width 11 height 11
radio input "true"
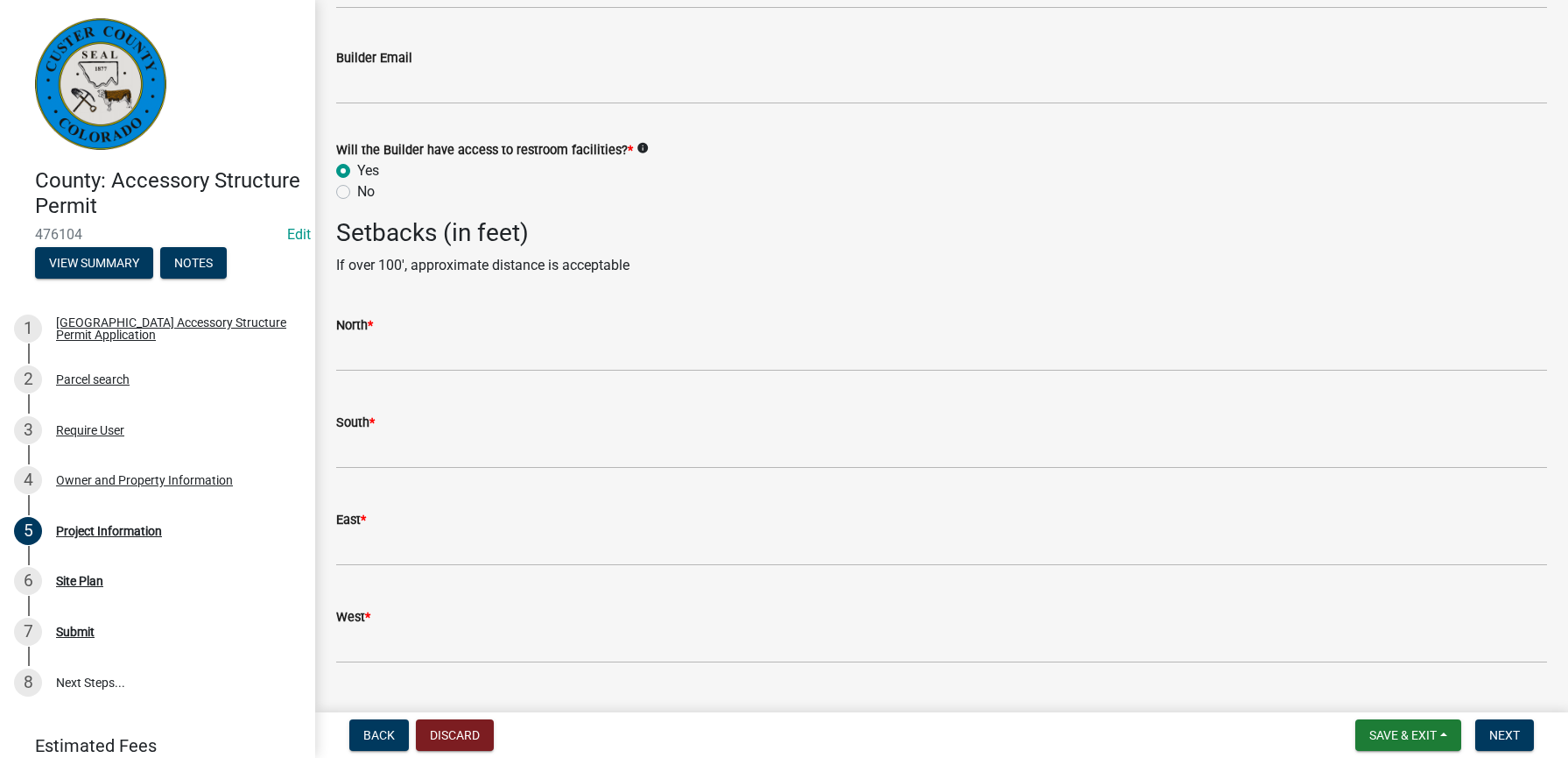
scroll to position [2660, 0]
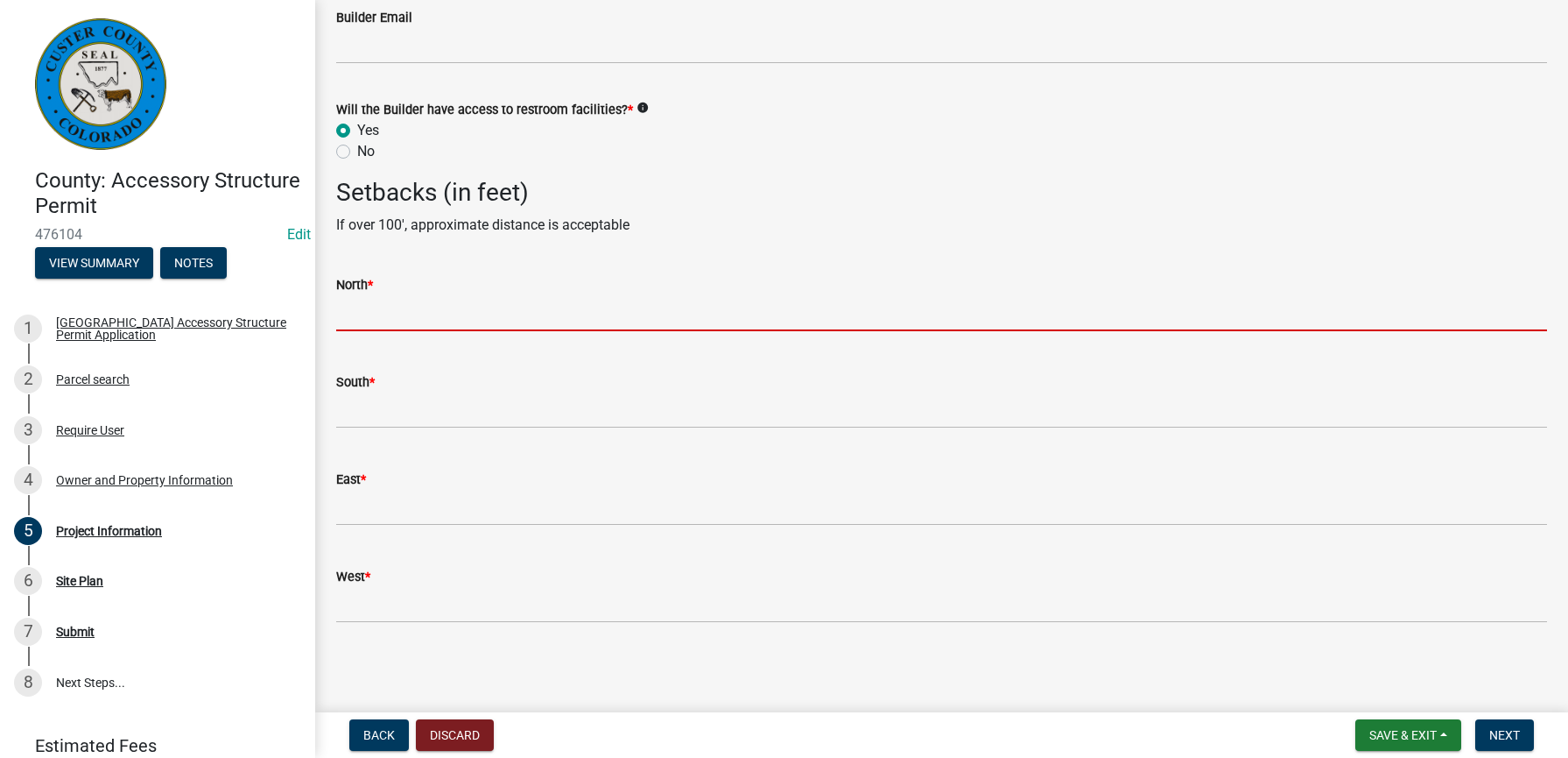
click at [534, 302] on input "text" at bounding box center [942, 313] width 1211 height 36
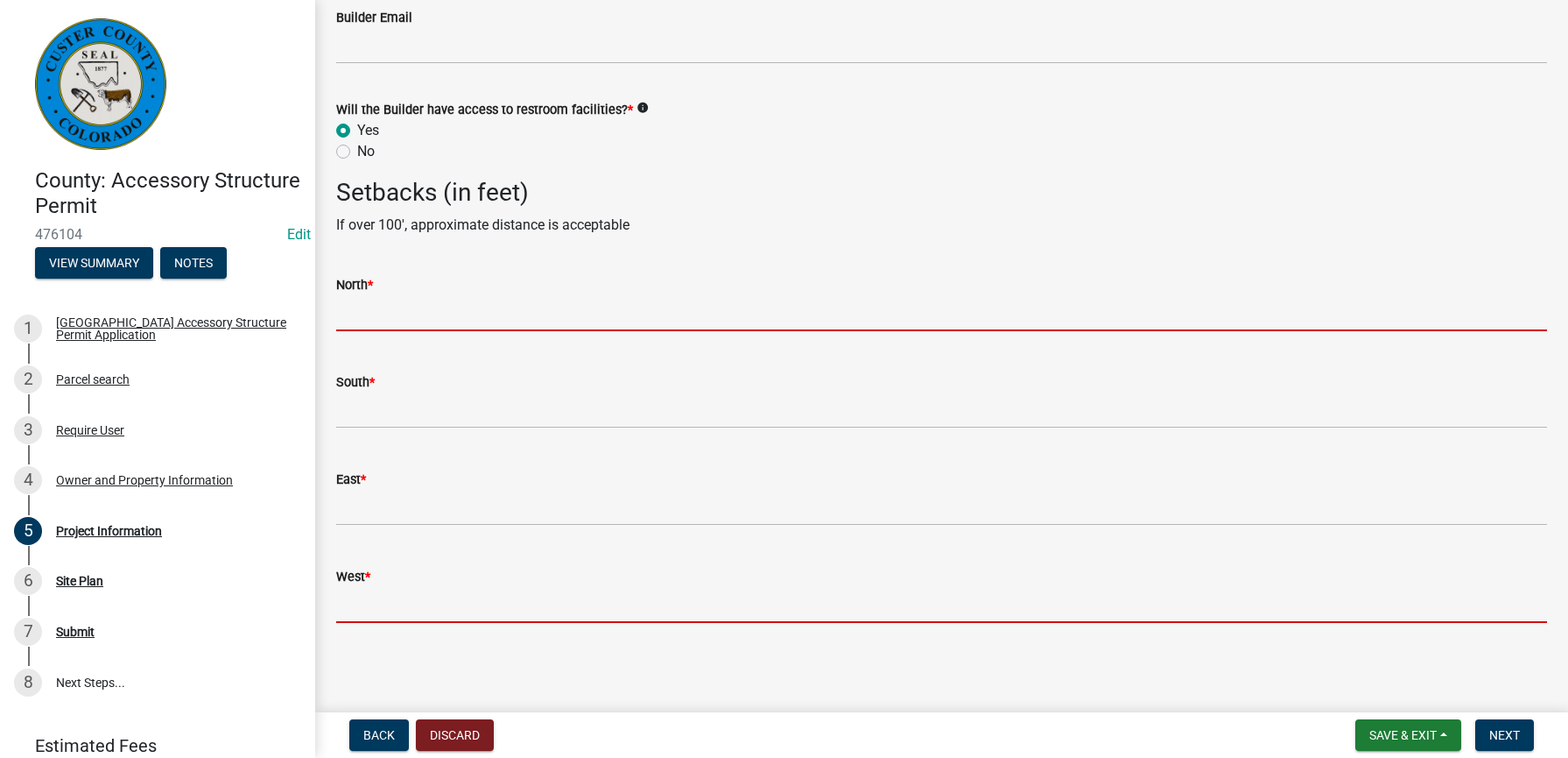
click at [399, 603] on form "West *" at bounding box center [942, 594] width 1211 height 57
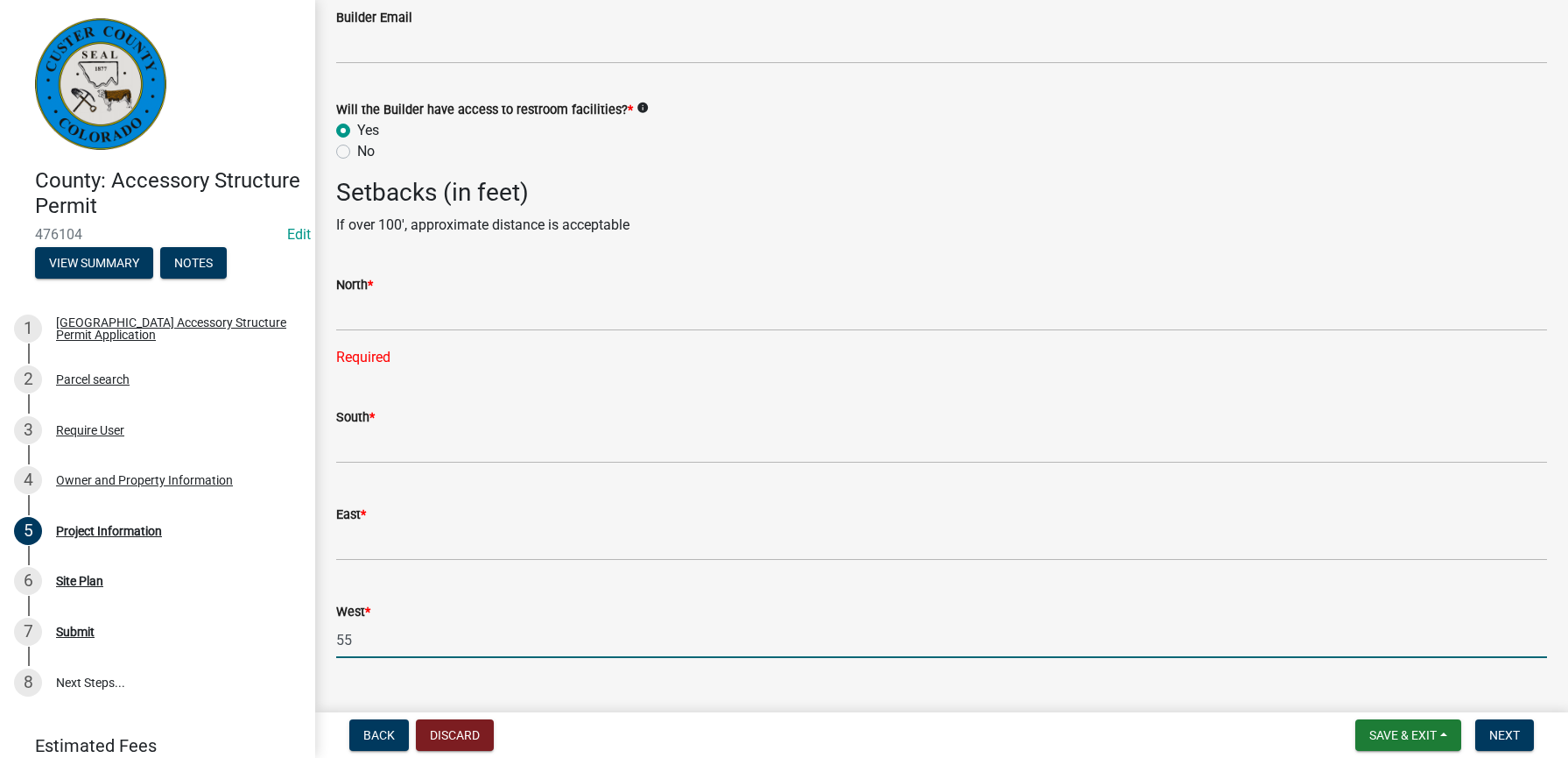
type input "55"
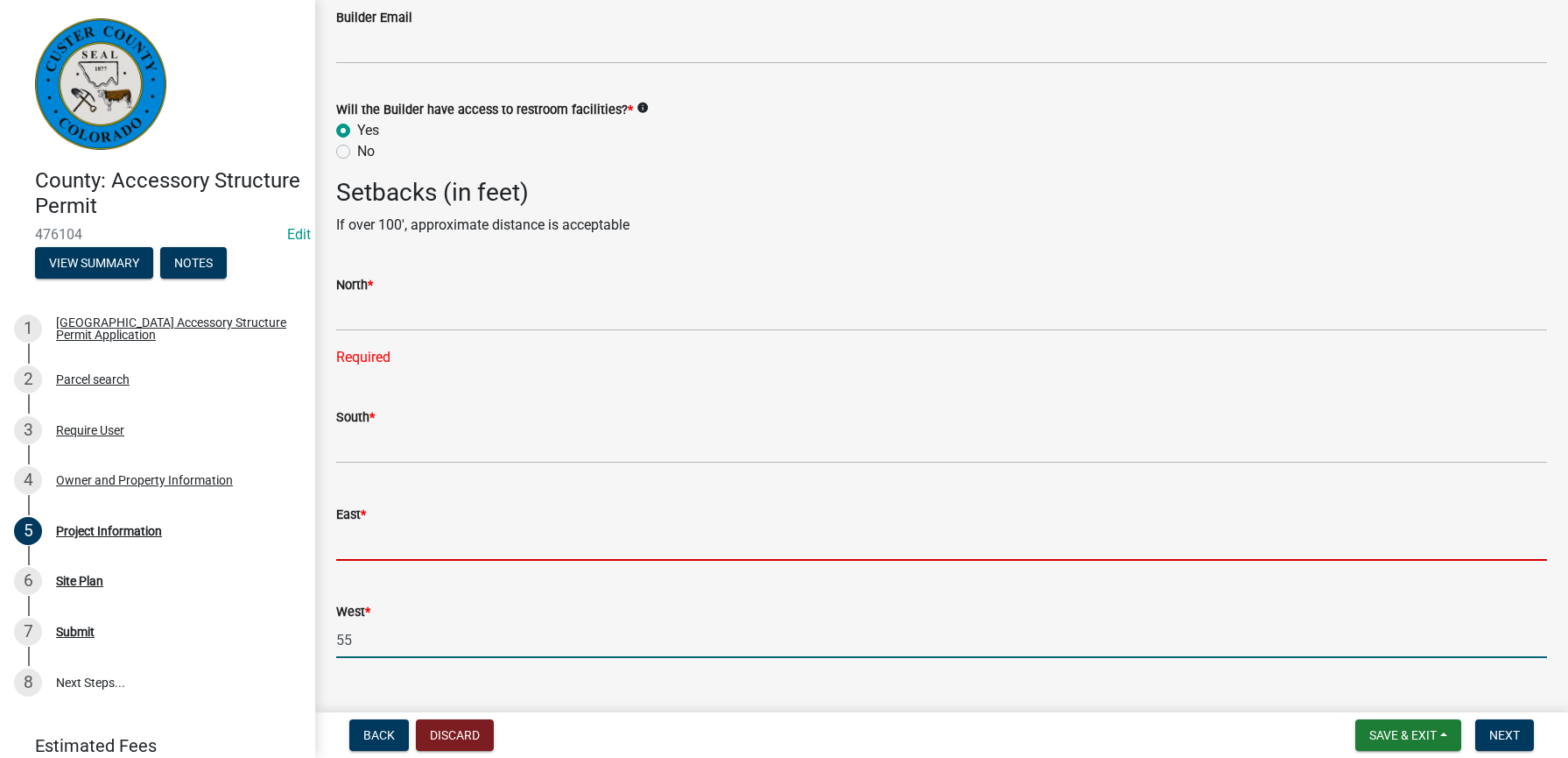
click at [413, 541] on input "text" at bounding box center [942, 543] width 1211 height 36
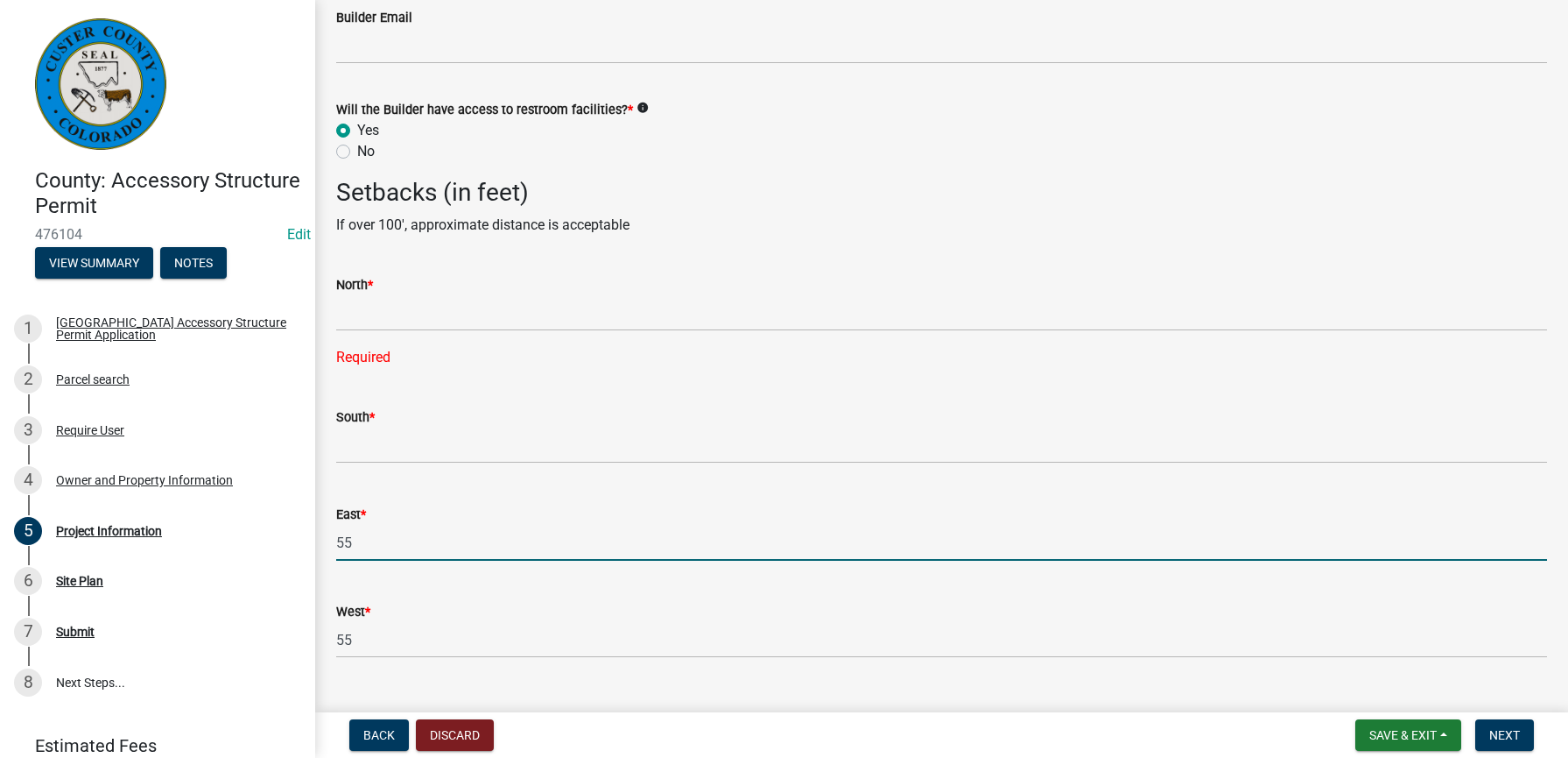
type input "5"
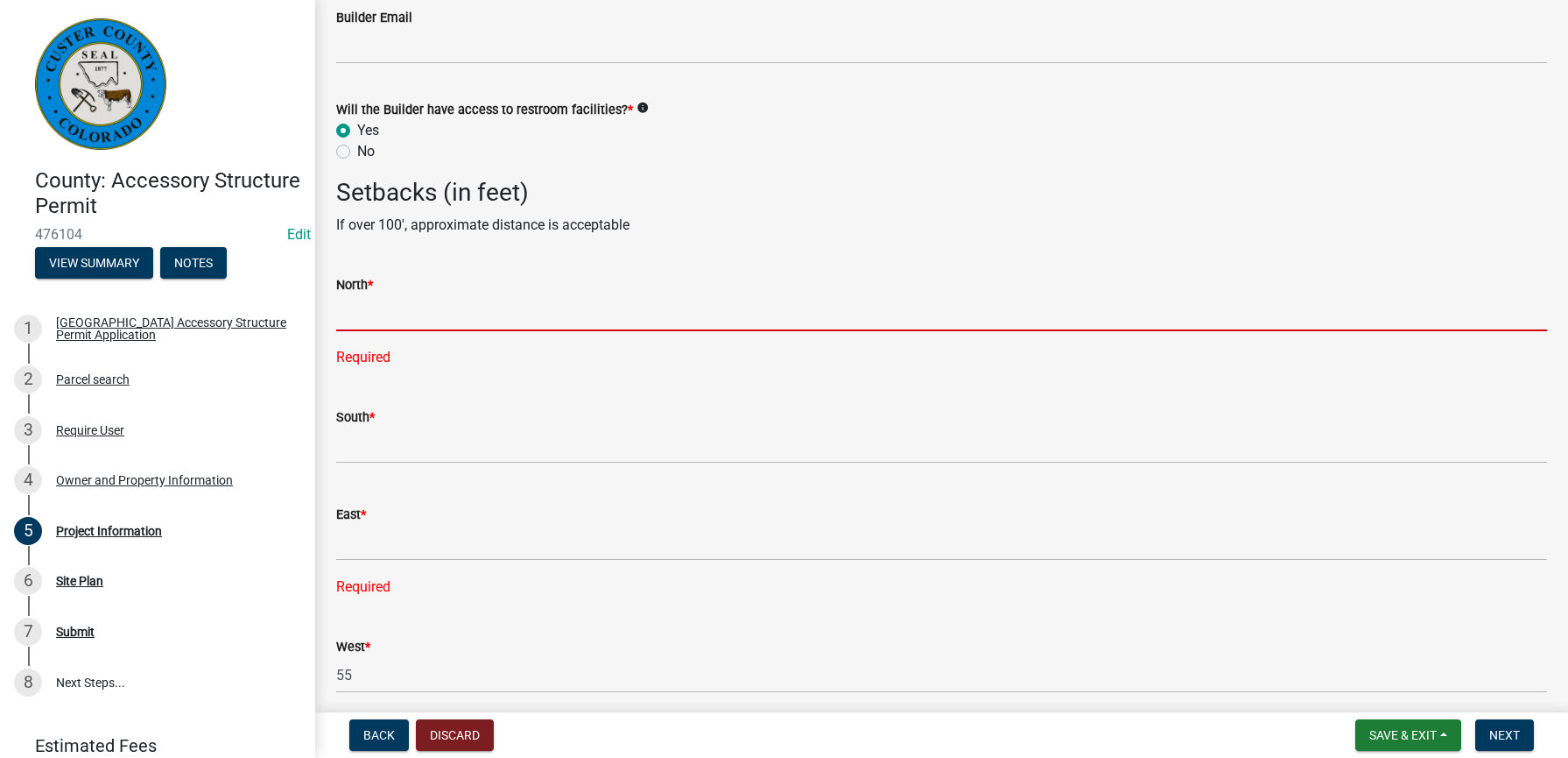
click at [427, 301] on input "text" at bounding box center [942, 313] width 1211 height 36
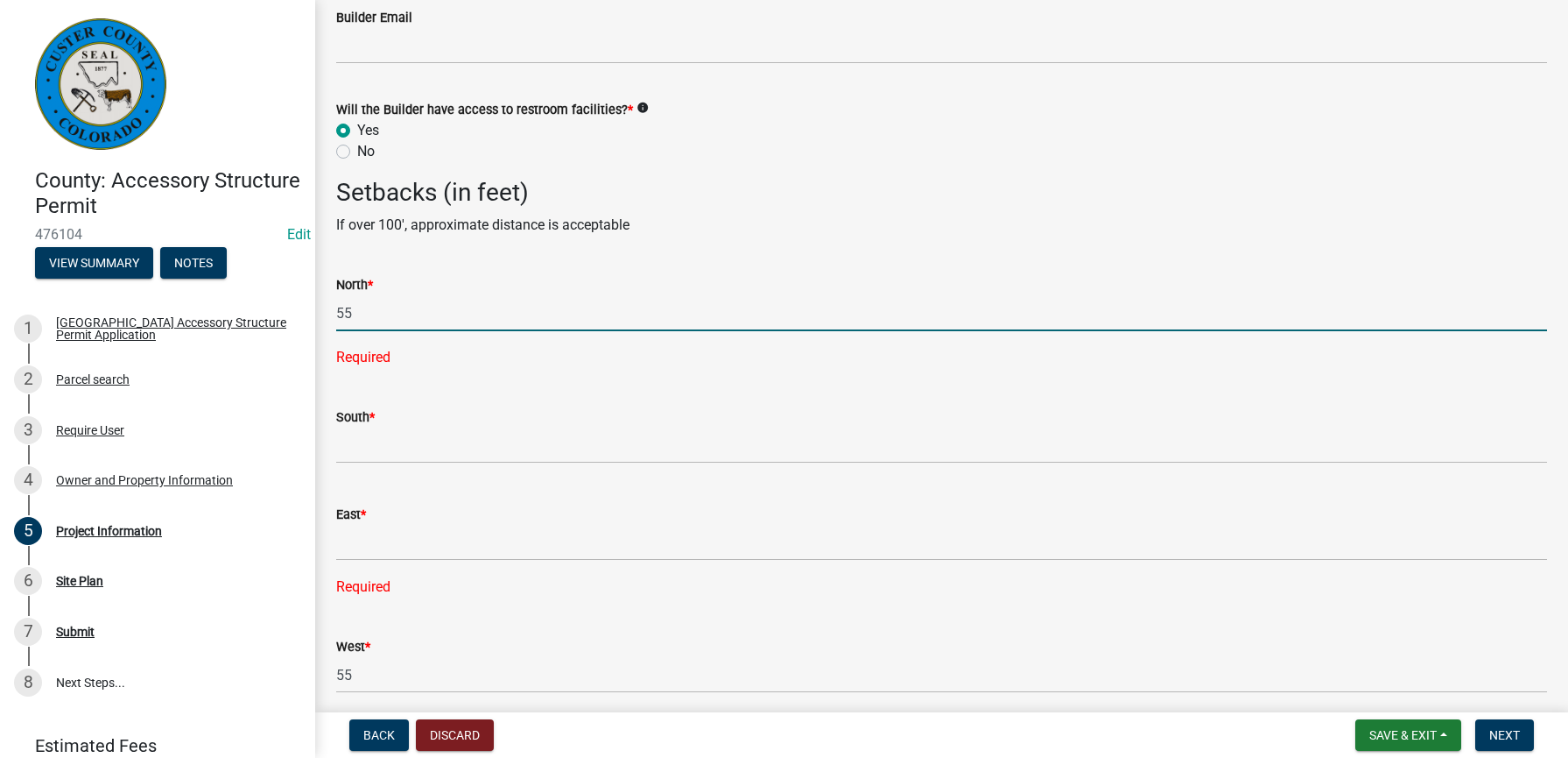
type input "55"
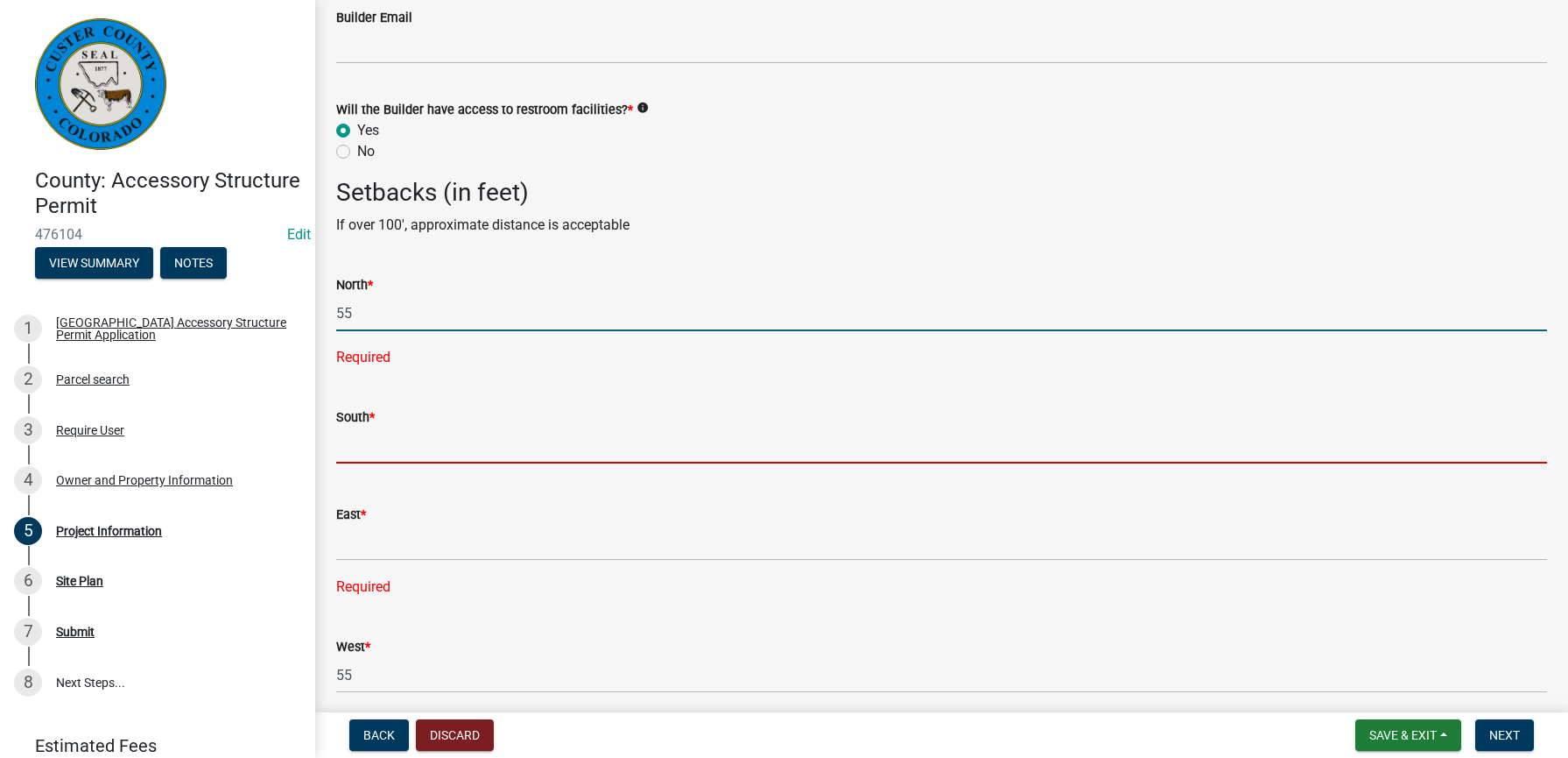
click at [510, 437] on wm-data-entity-input "South *" at bounding box center [942, 430] width 1211 height 97
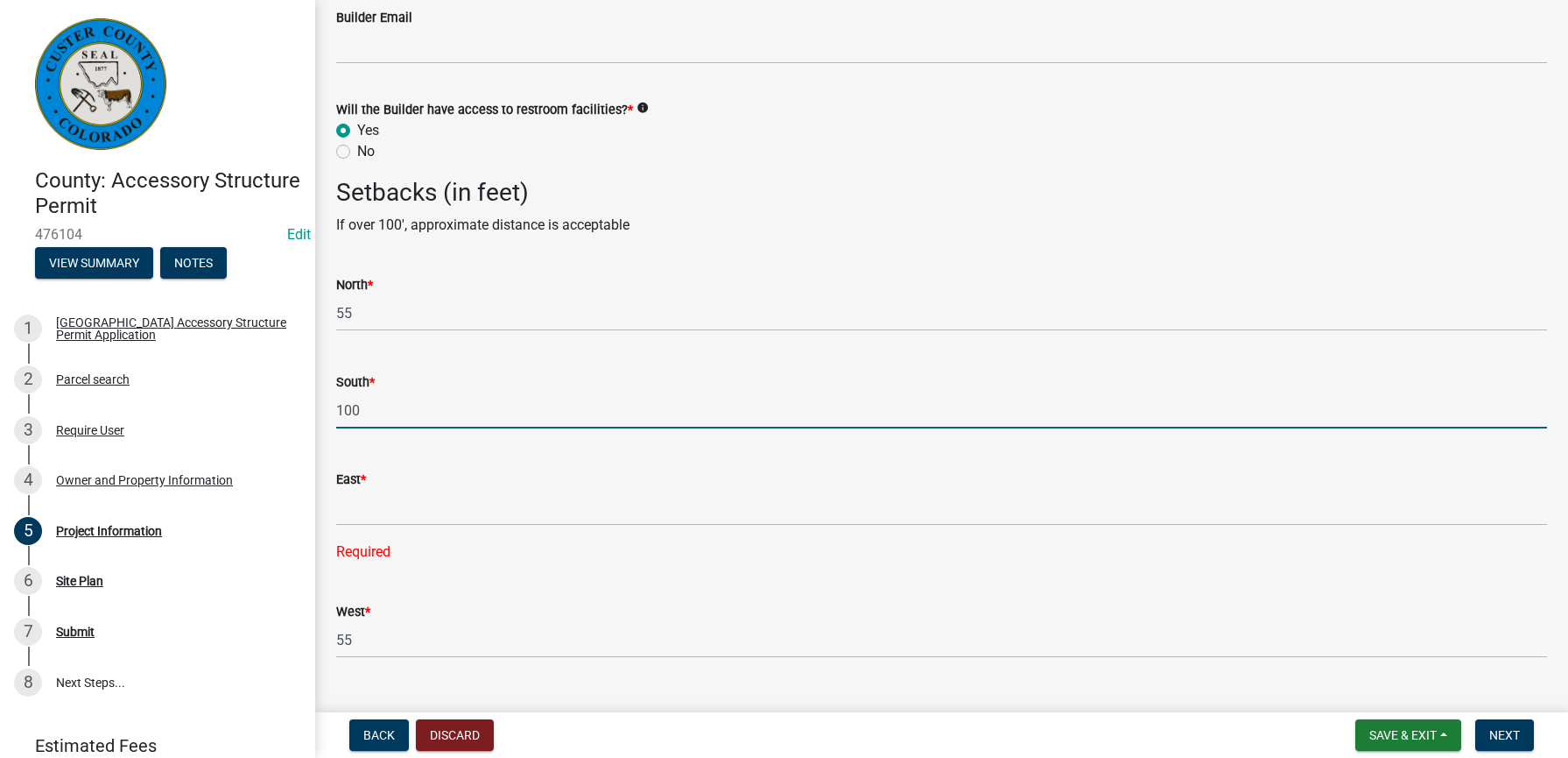
type input "100"
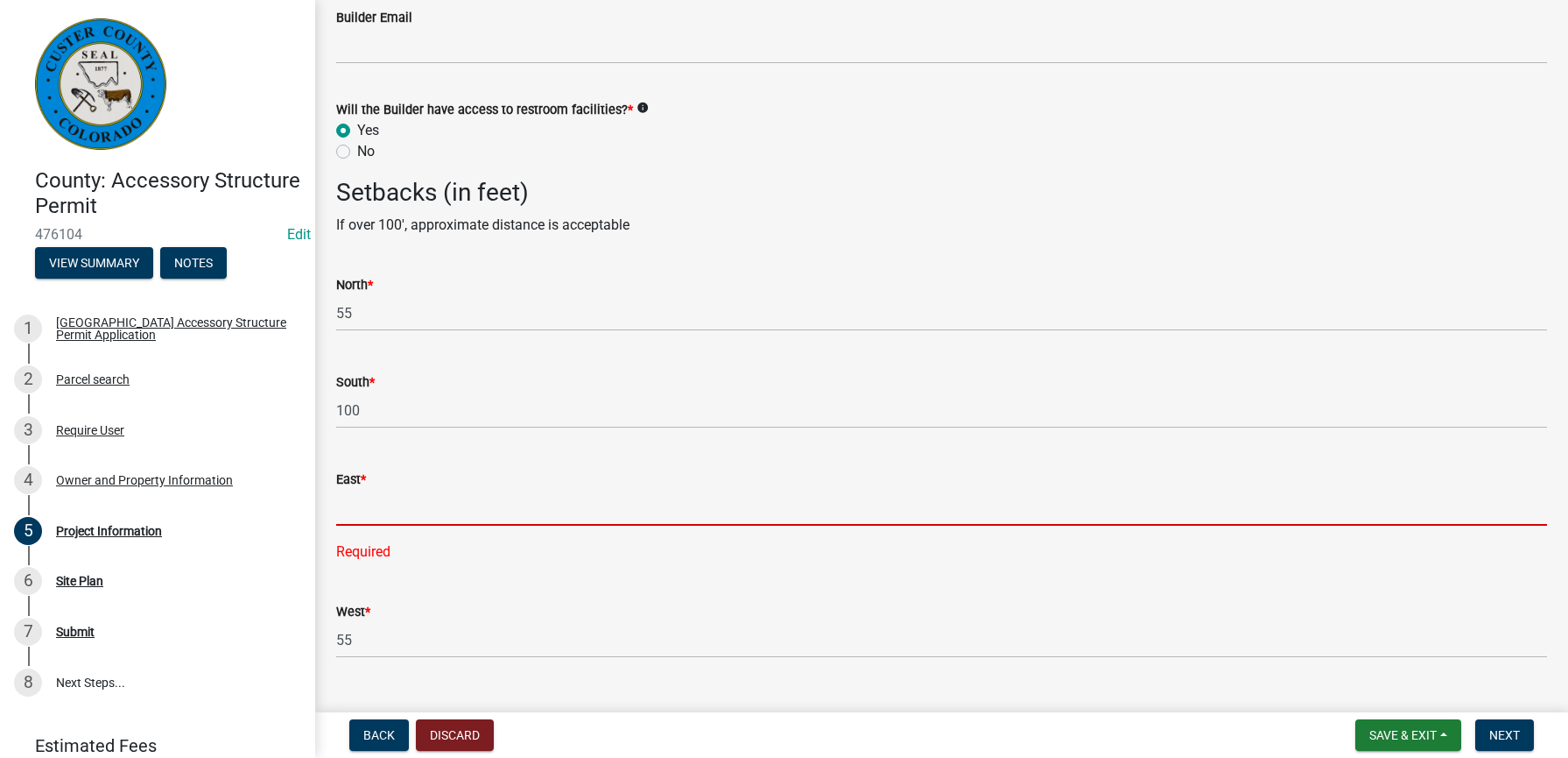
click at [368, 518] on input "text" at bounding box center [942, 508] width 1211 height 36
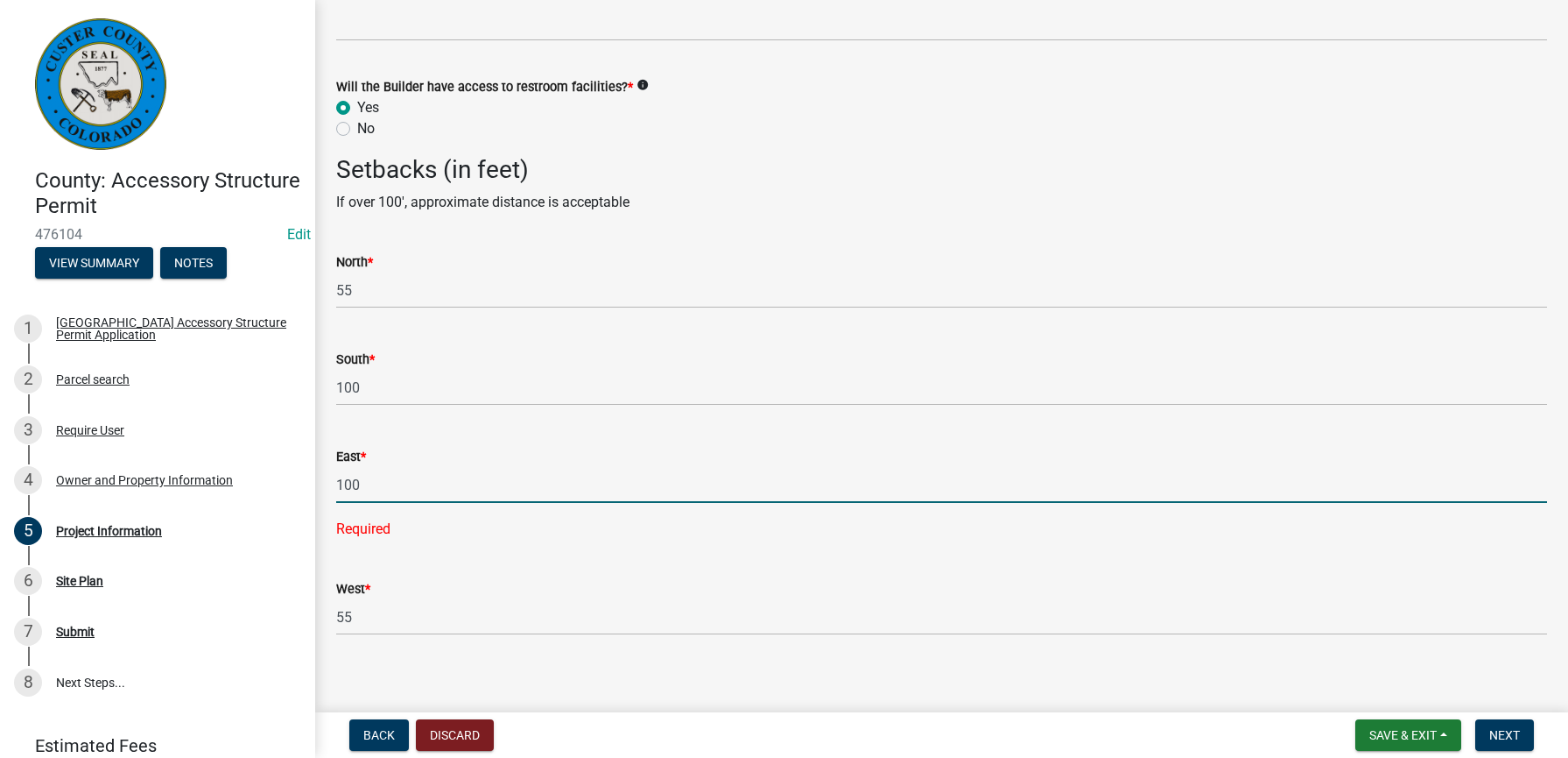
scroll to position [2695, 0]
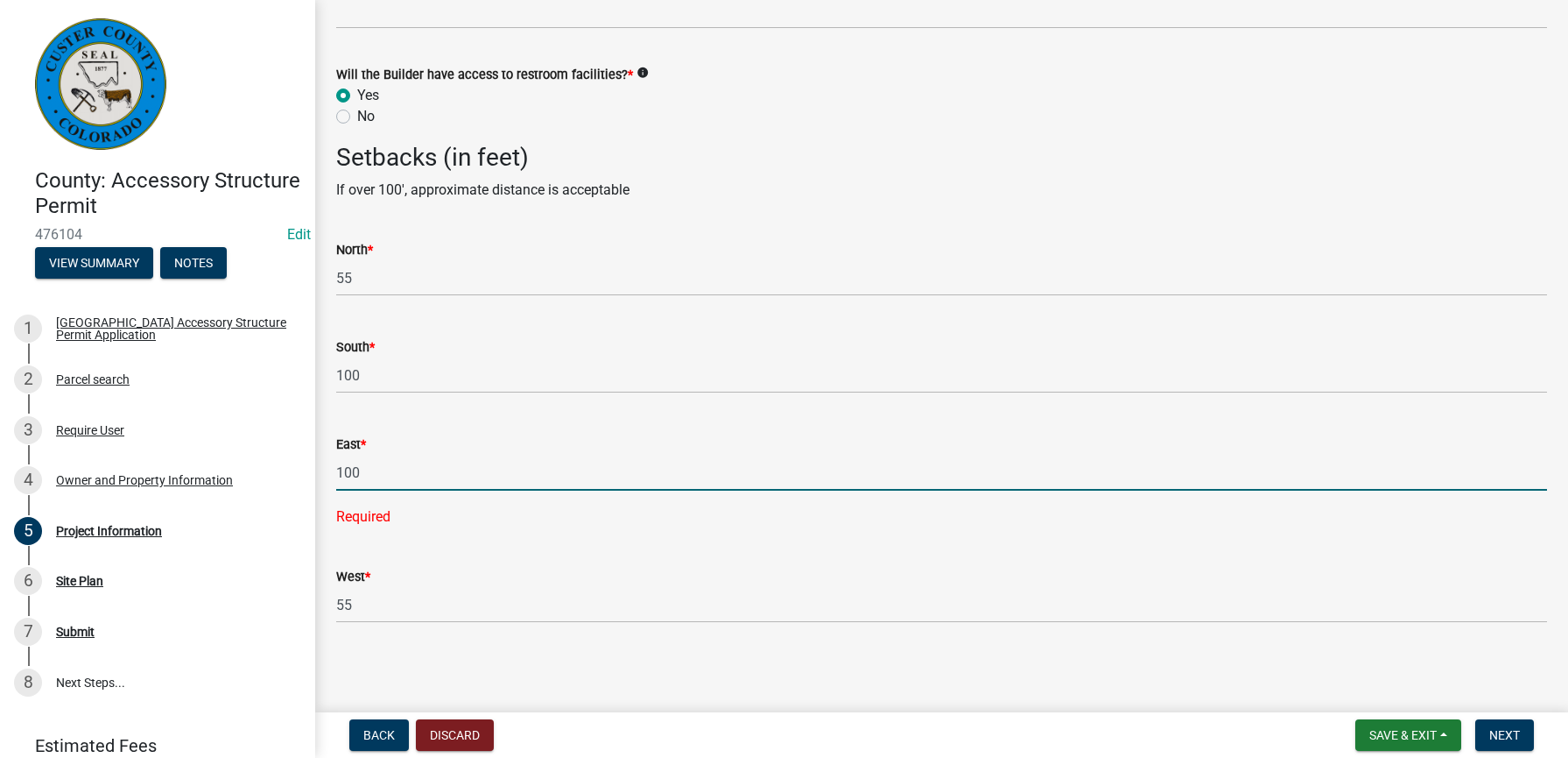
type input "100"
click at [1310, 671] on main "Project Information share Share Permit is for: * New Construction Addition to E…" at bounding box center [942, 352] width 1253 height 705
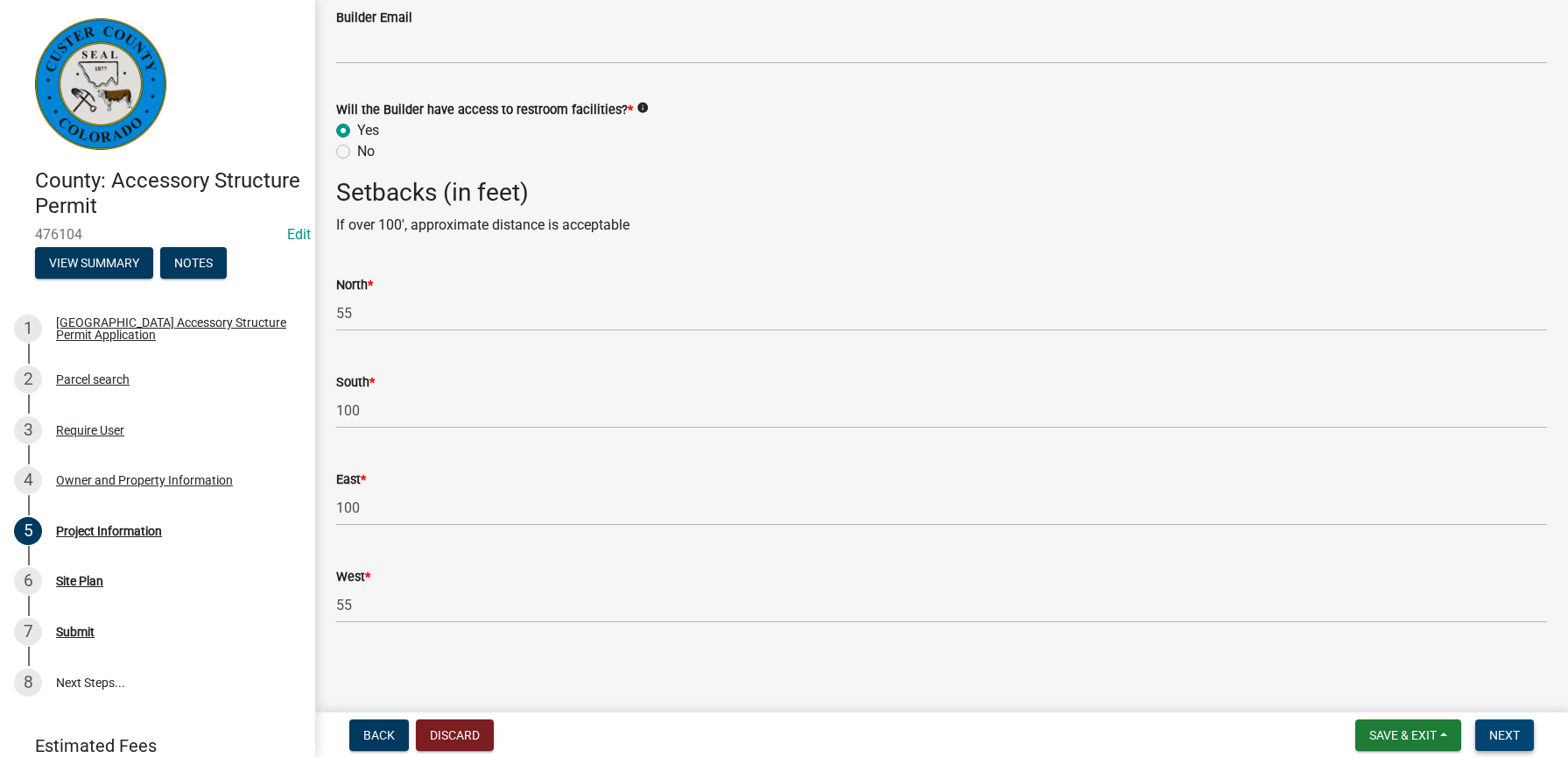
click at [1519, 735] on span "Next" at bounding box center [1504, 734] width 30 height 14
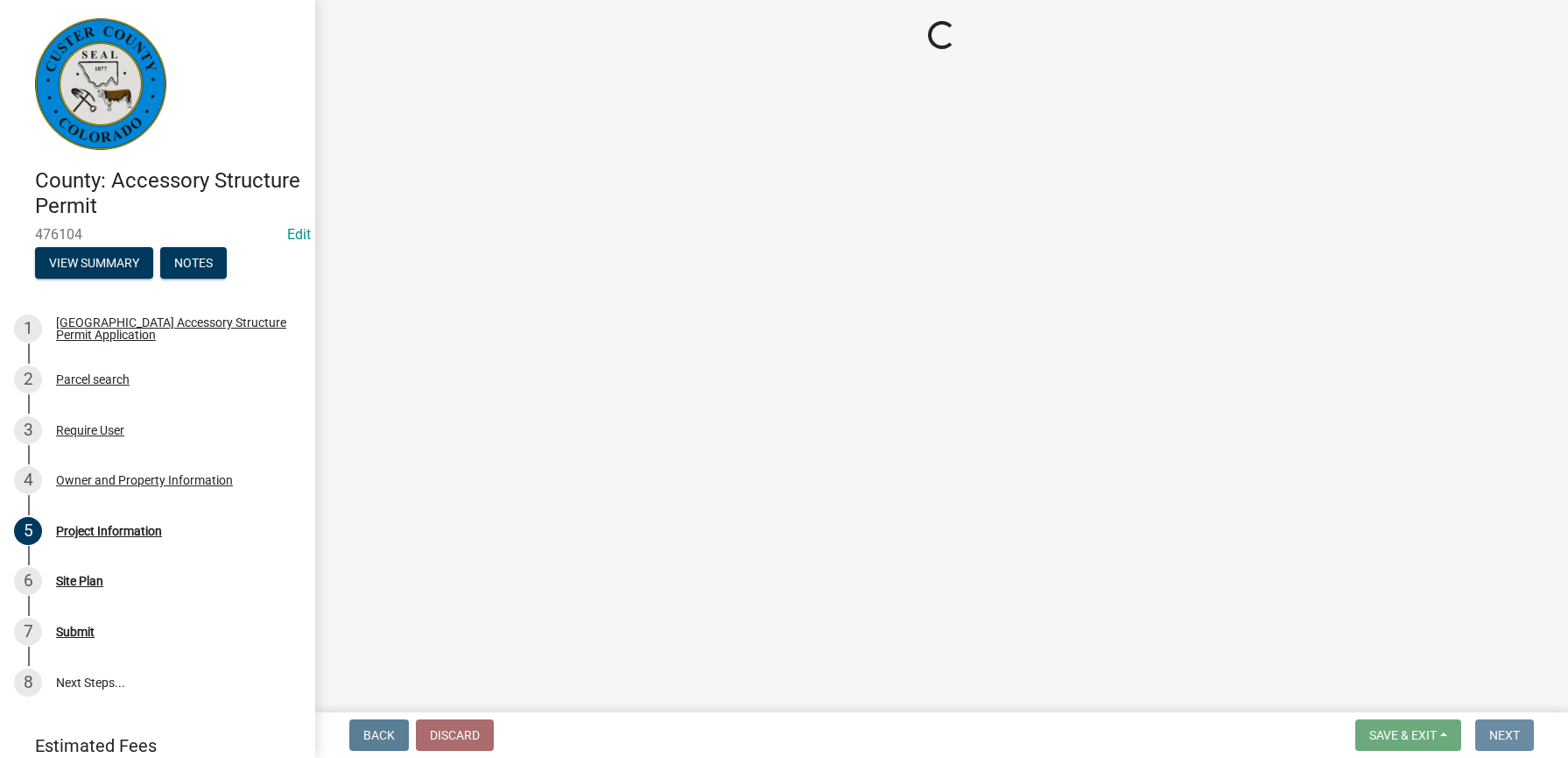
scroll to position [0, 0]
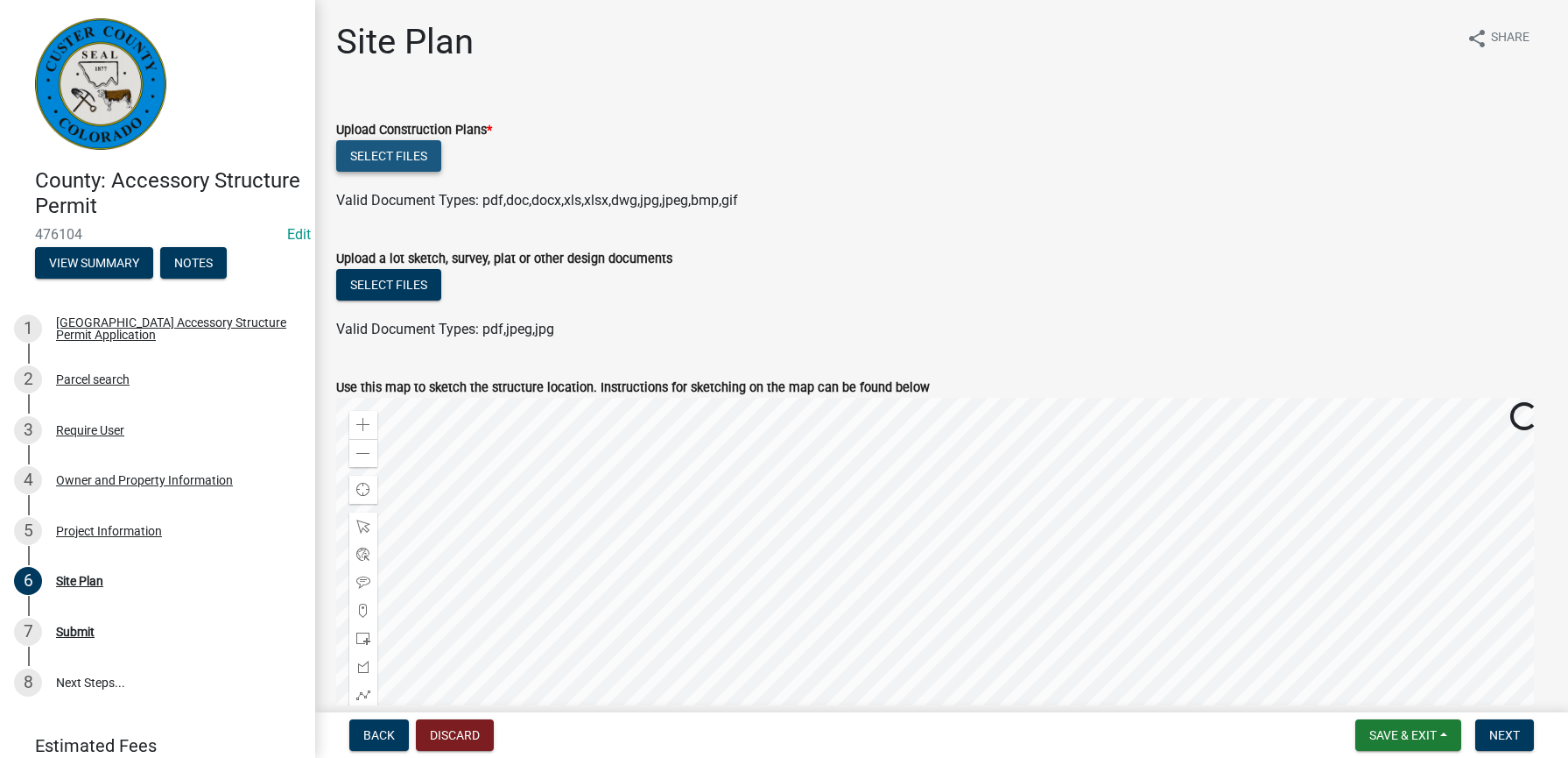
click at [406, 155] on button "Select files" at bounding box center [388, 155] width 105 height 31
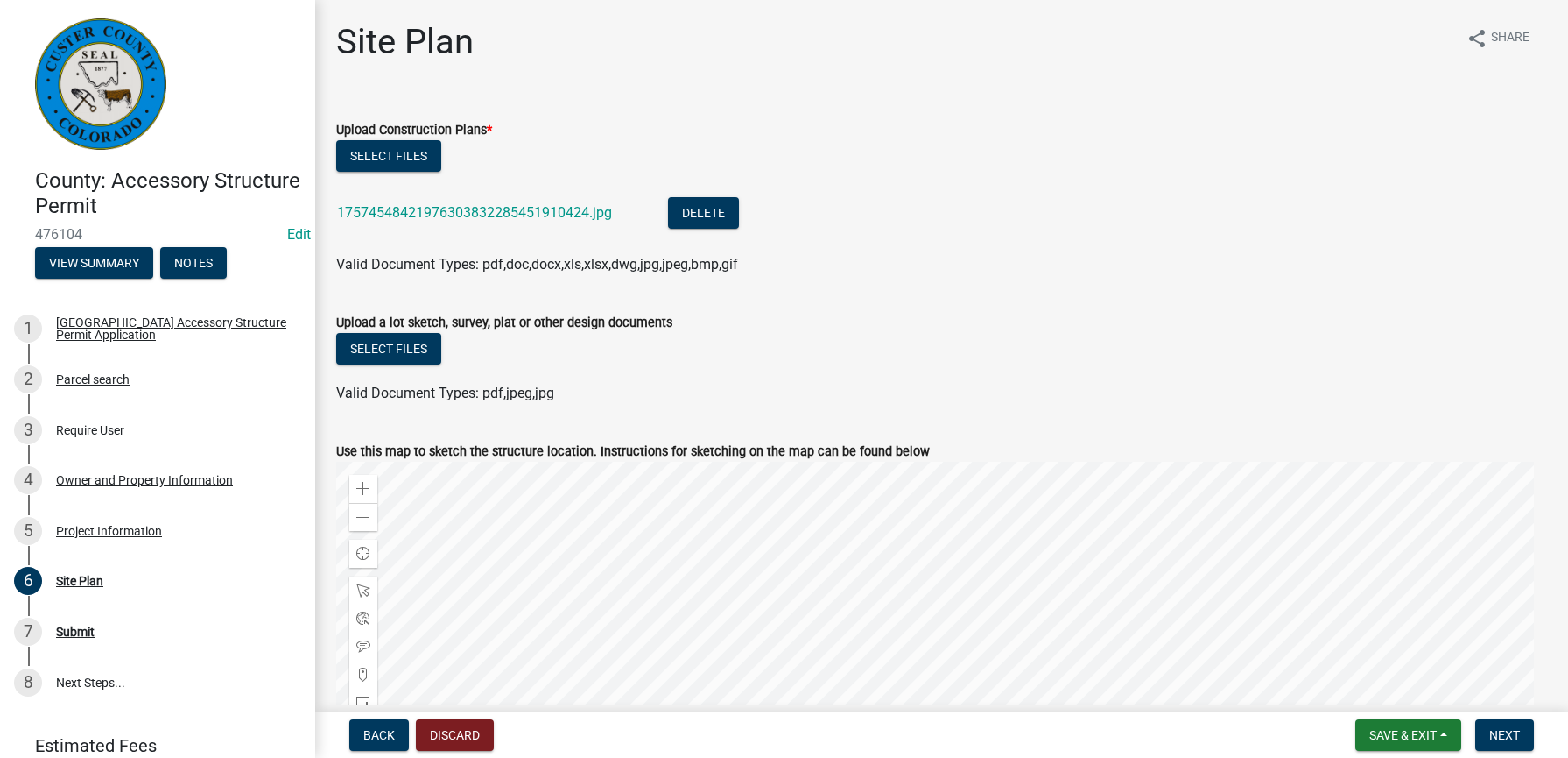
click at [677, 360] on div "Select files" at bounding box center [942, 350] width 1211 height 36
click at [394, 346] on button "Select files" at bounding box center [388, 348] width 105 height 31
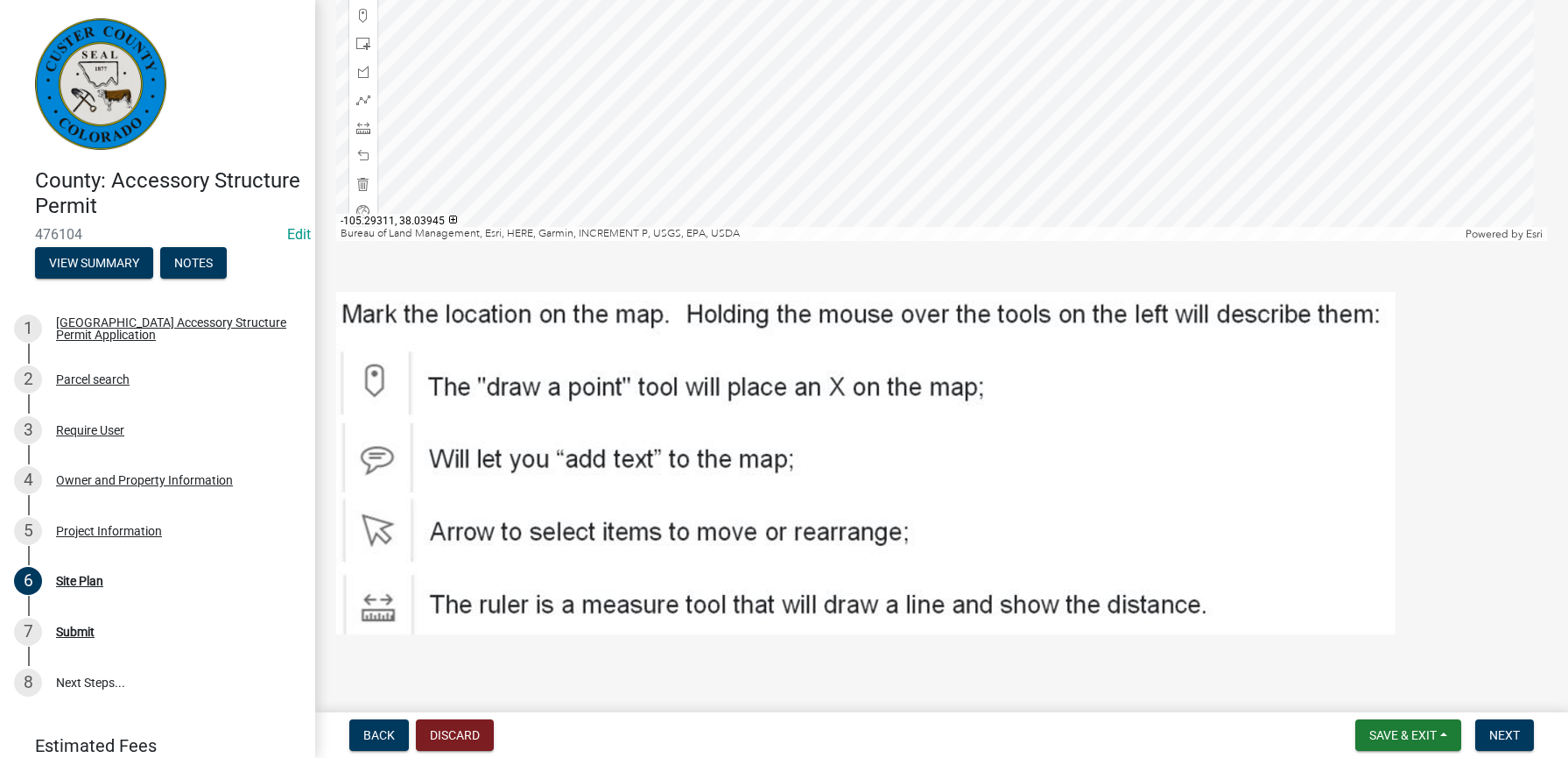
scroll to position [734, 0]
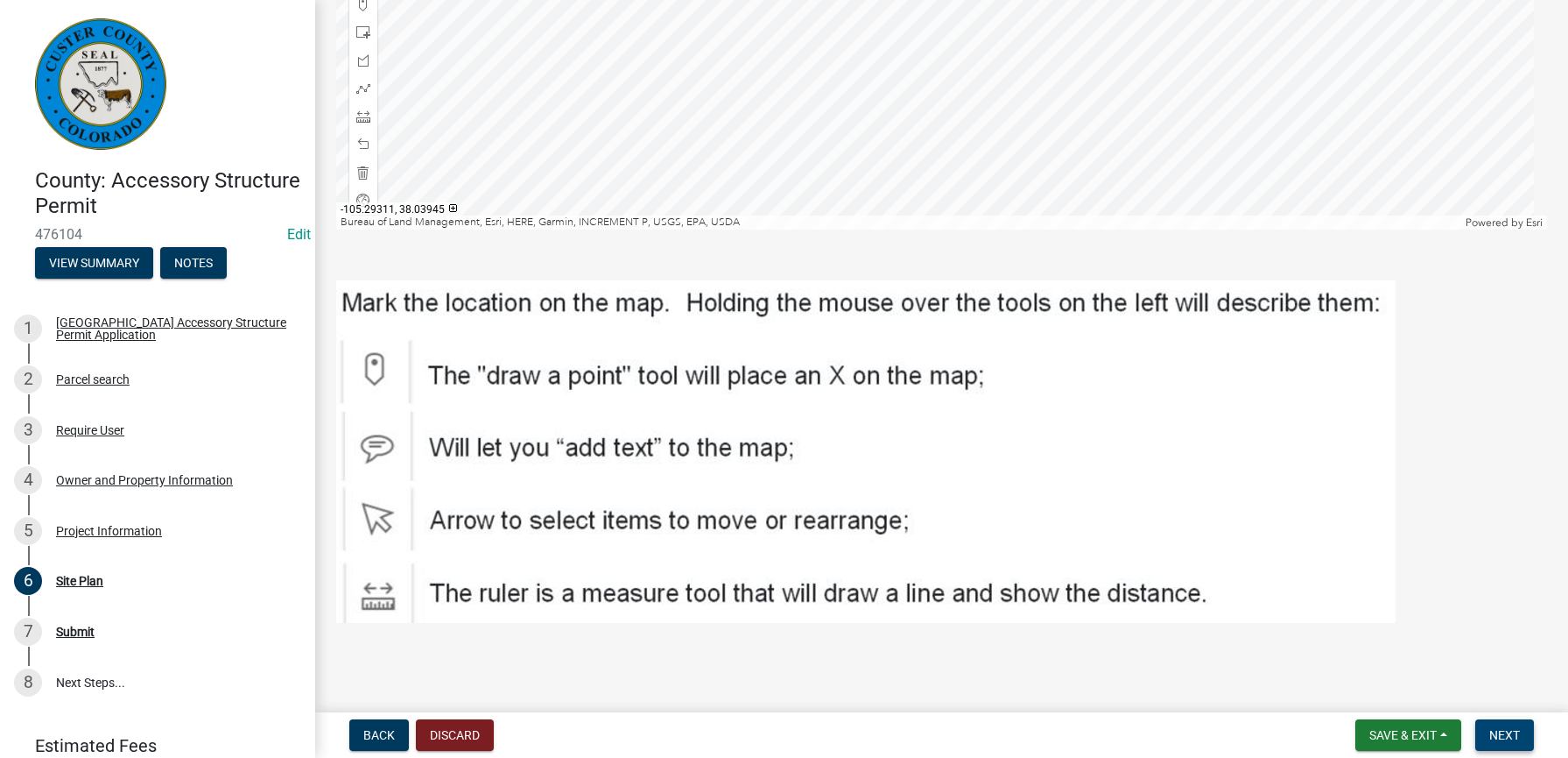
click at [1523, 733] on button "Next" at bounding box center [1505, 734] width 59 height 31
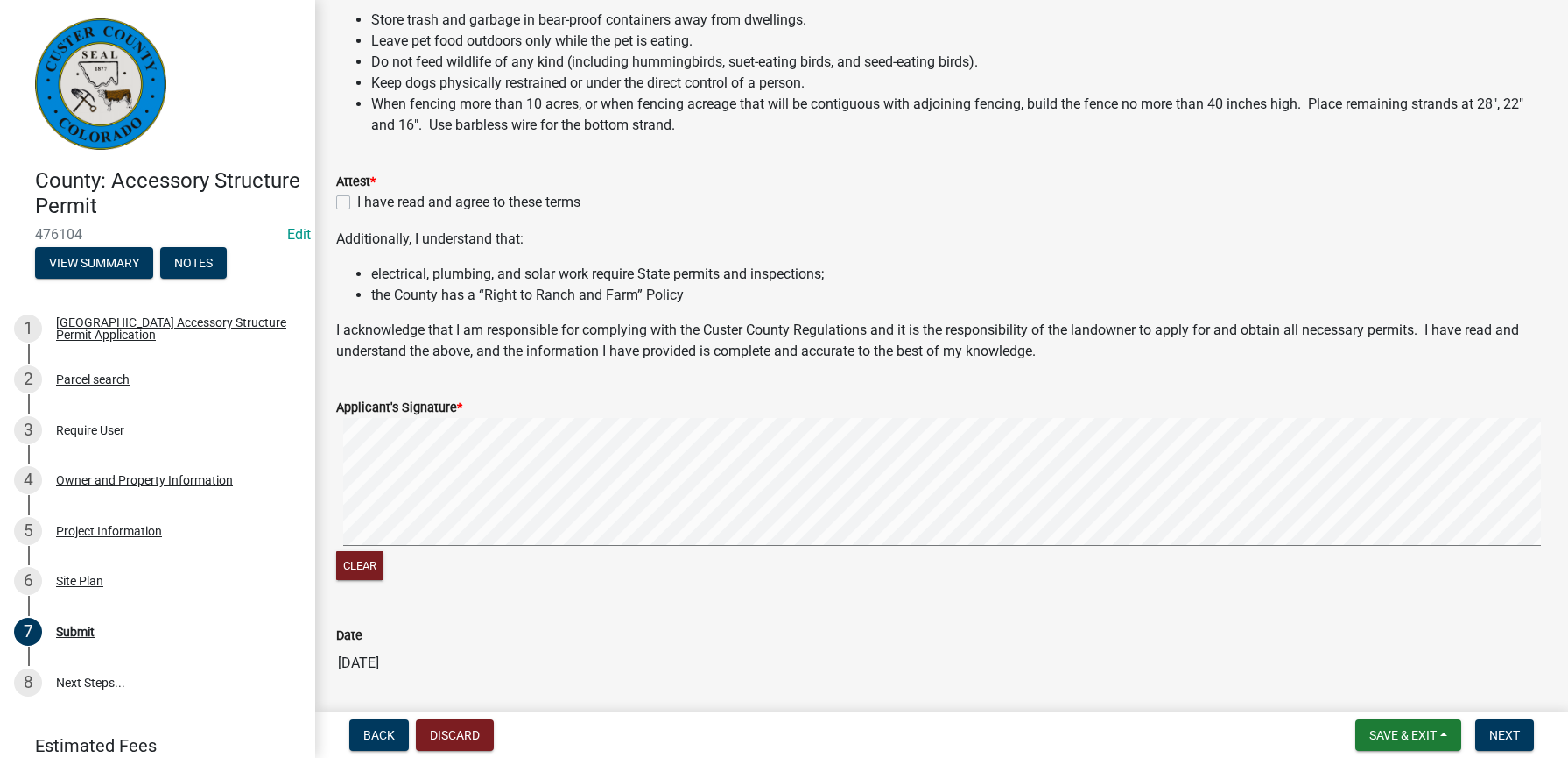
scroll to position [438, 0]
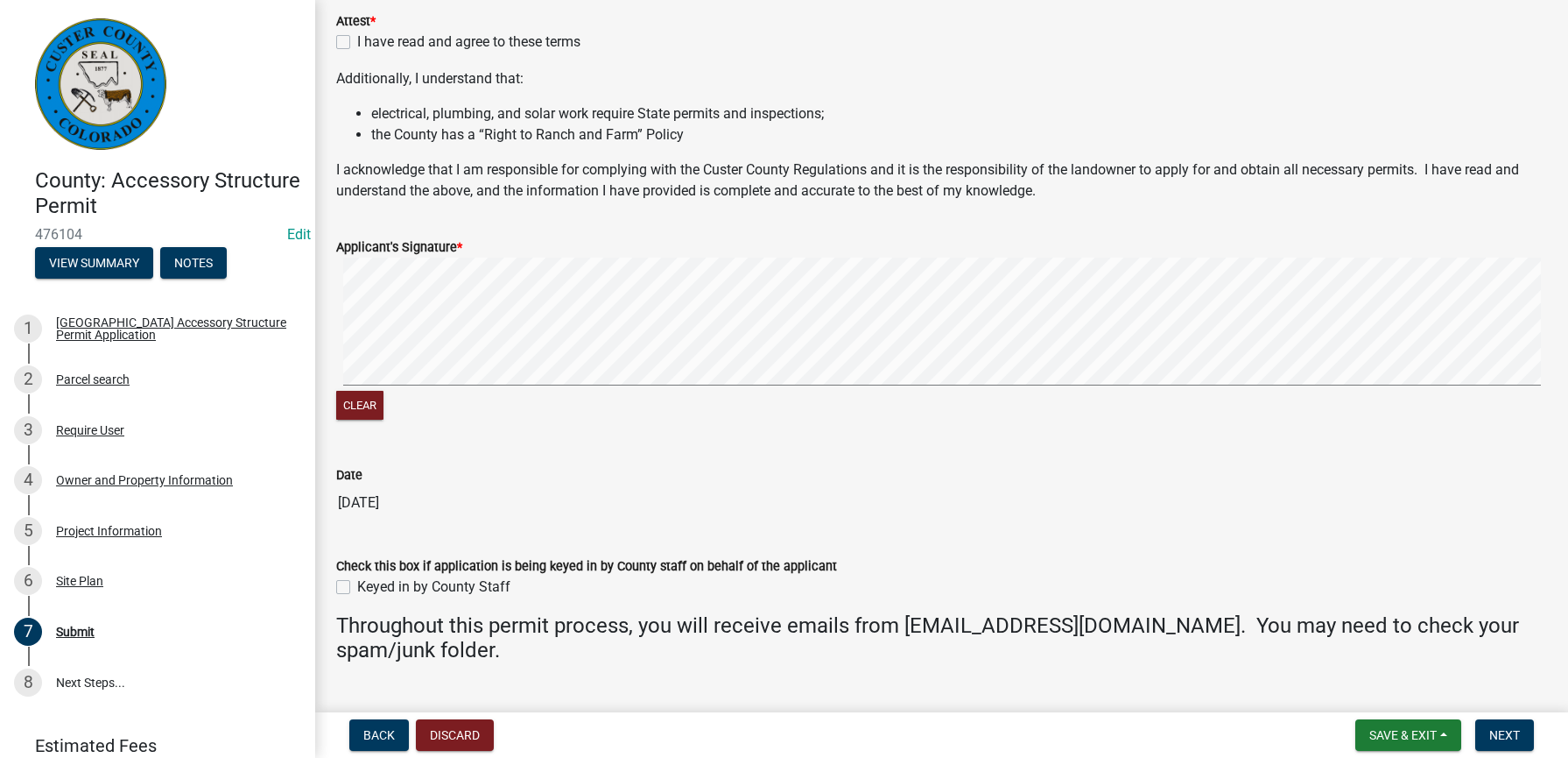
click at [357, 43] on label "I have read and agree to these terms" at bounding box center [468, 42] width 224 height 21
click at [357, 43] on input "I have read and agree to these terms" at bounding box center [363, 37] width 11 height 11
checkbox input "true"
click at [352, 584] on div "Keyed in by County Staff" at bounding box center [942, 587] width 1211 height 21
click at [358, 588] on label "Keyed in by County Staff" at bounding box center [433, 587] width 153 height 21
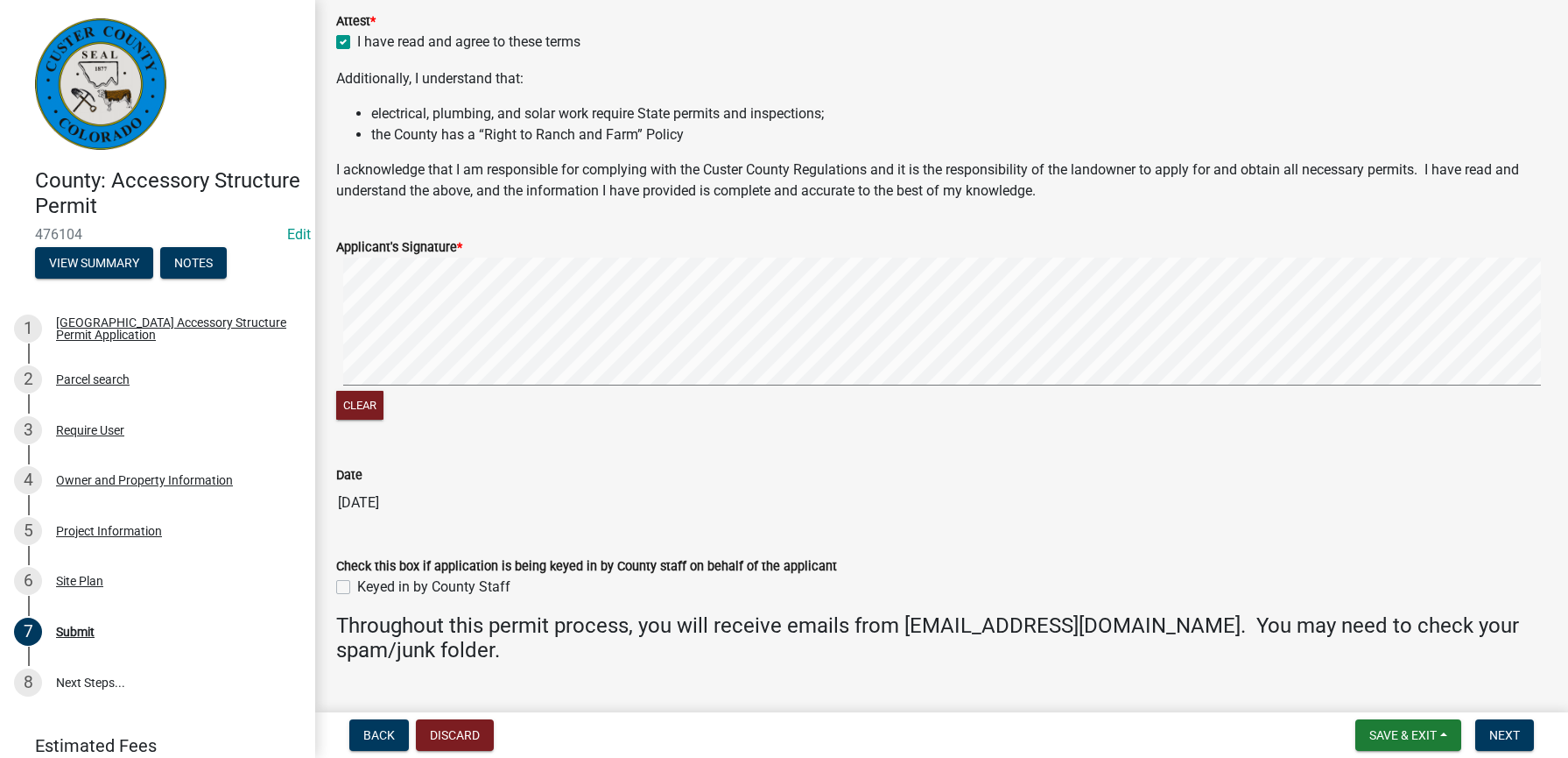
click at [358, 588] on input "Keyed in by County Staff" at bounding box center [363, 582] width 11 height 11
checkbox input "true"
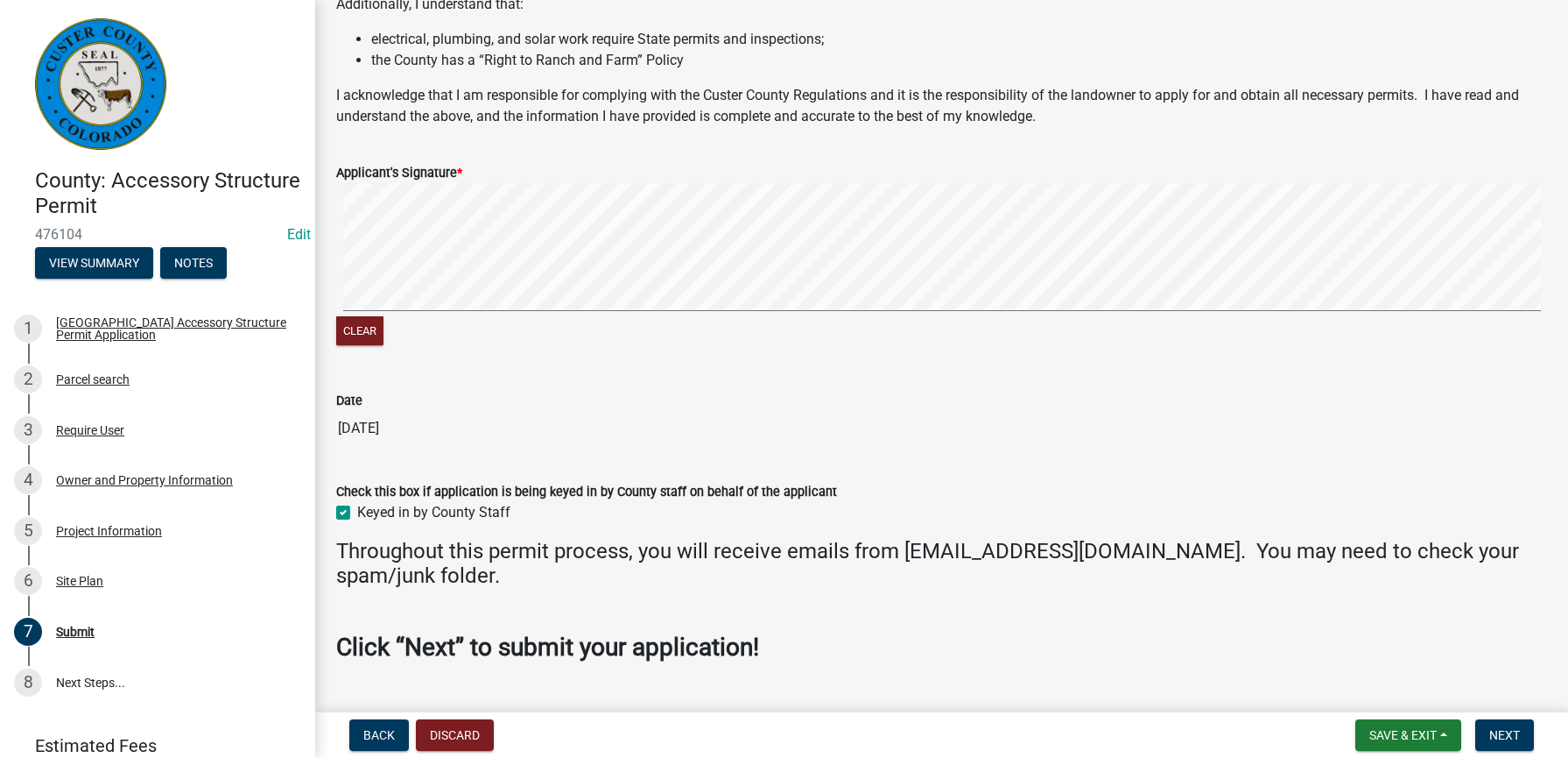
scroll to position [579, 0]
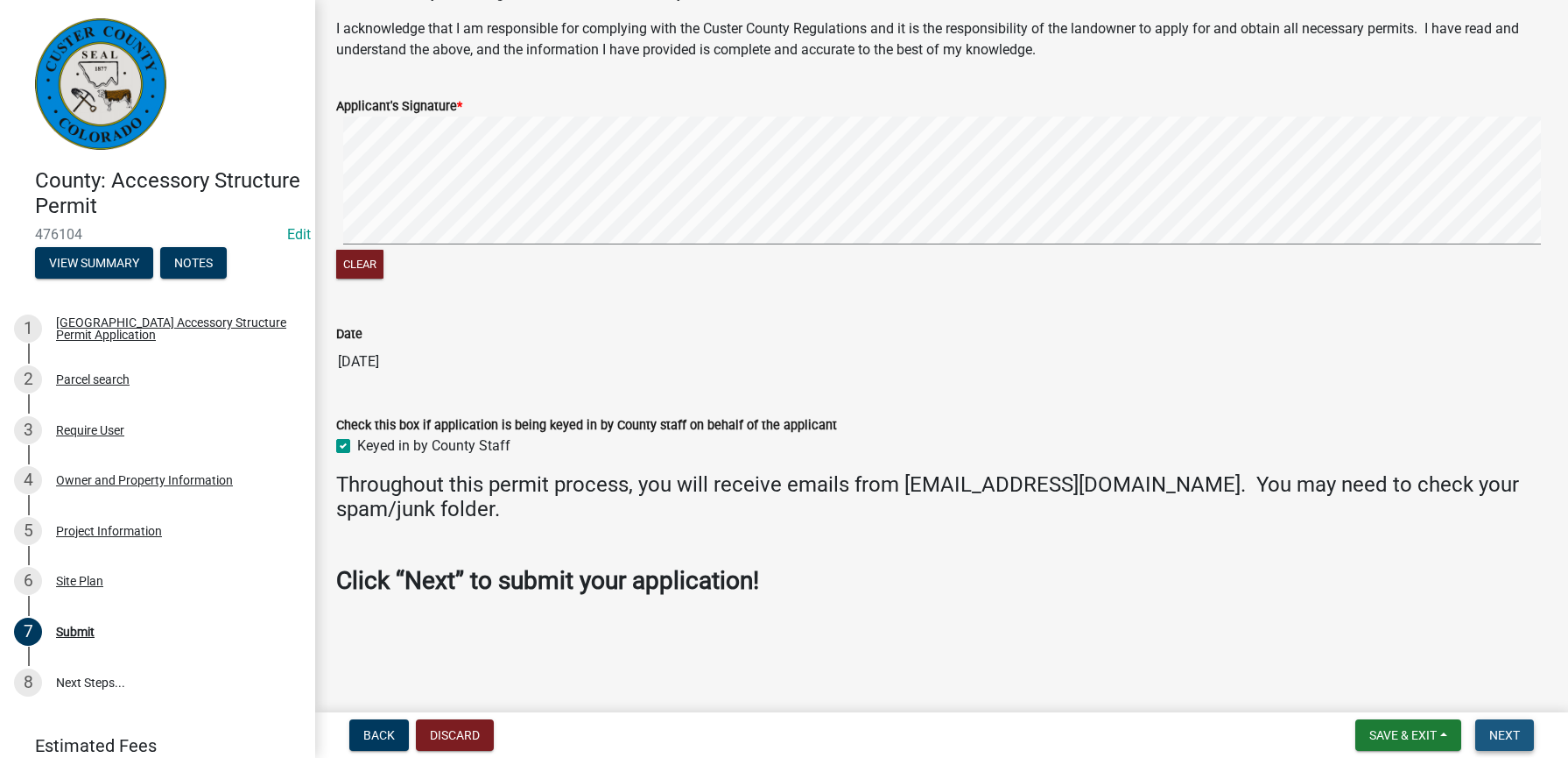
click at [1503, 730] on span "Next" at bounding box center [1504, 734] width 30 height 14
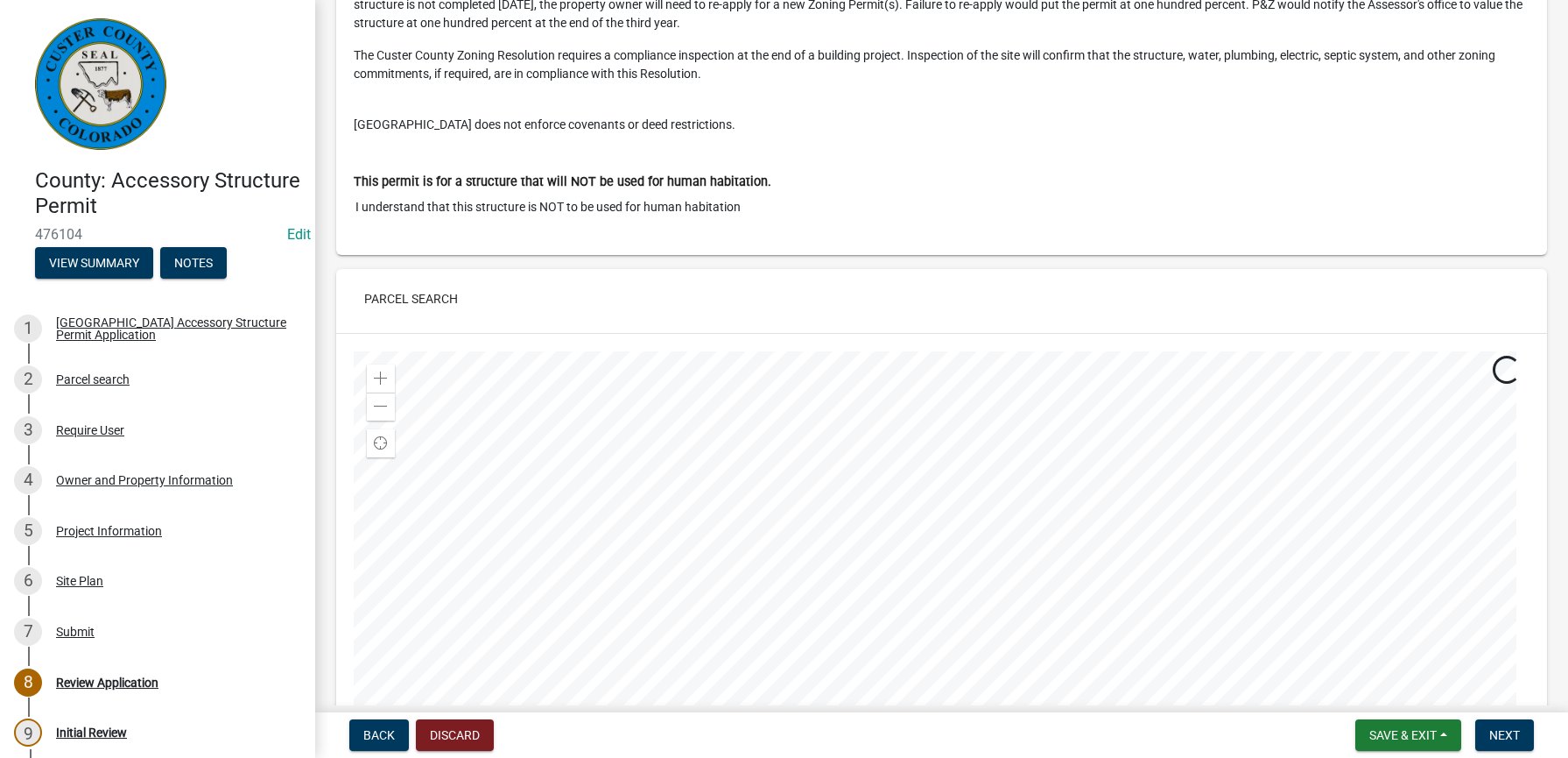
scroll to position [701, 0]
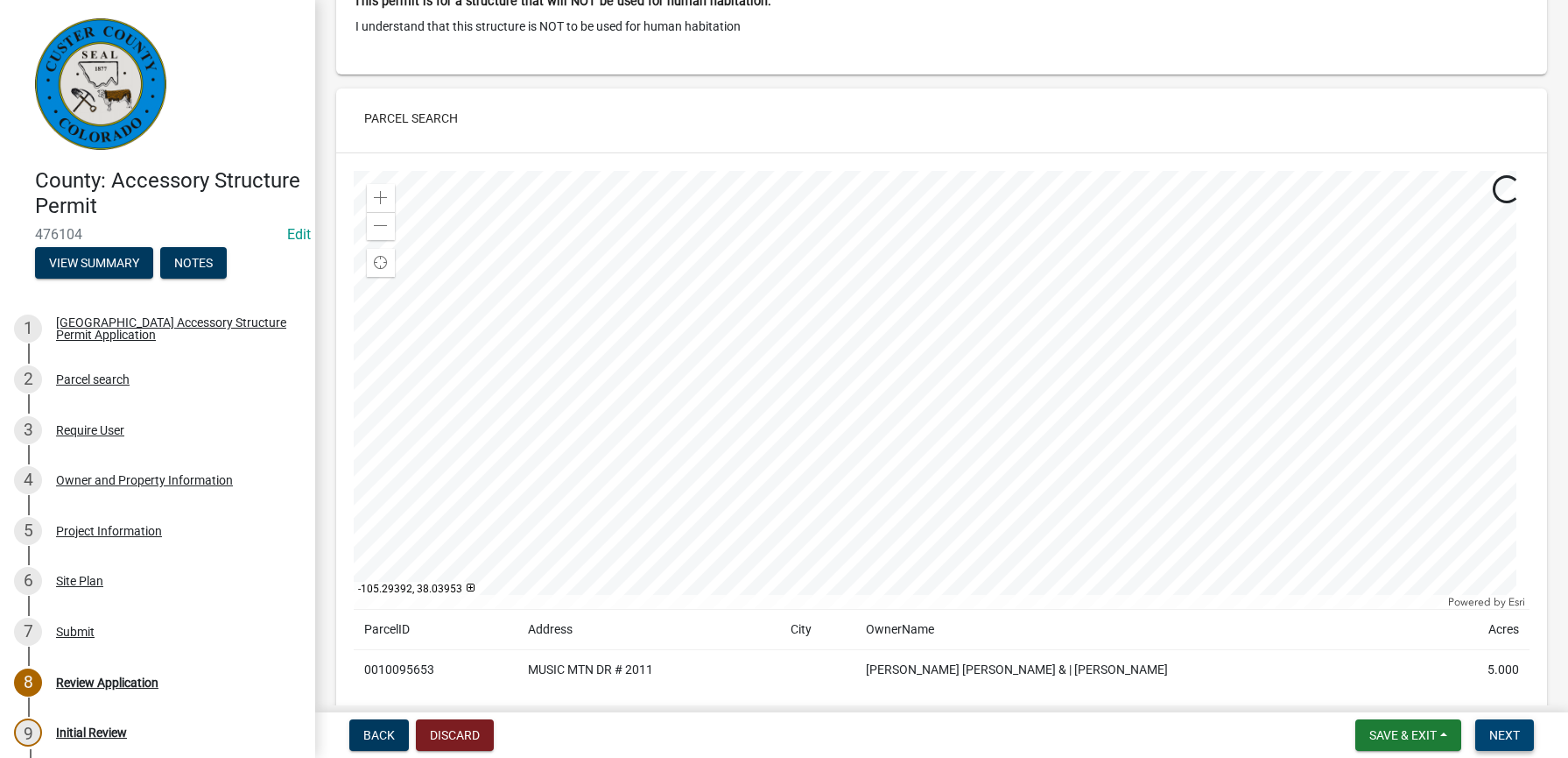
click at [1509, 730] on span "Next" at bounding box center [1504, 734] width 30 height 14
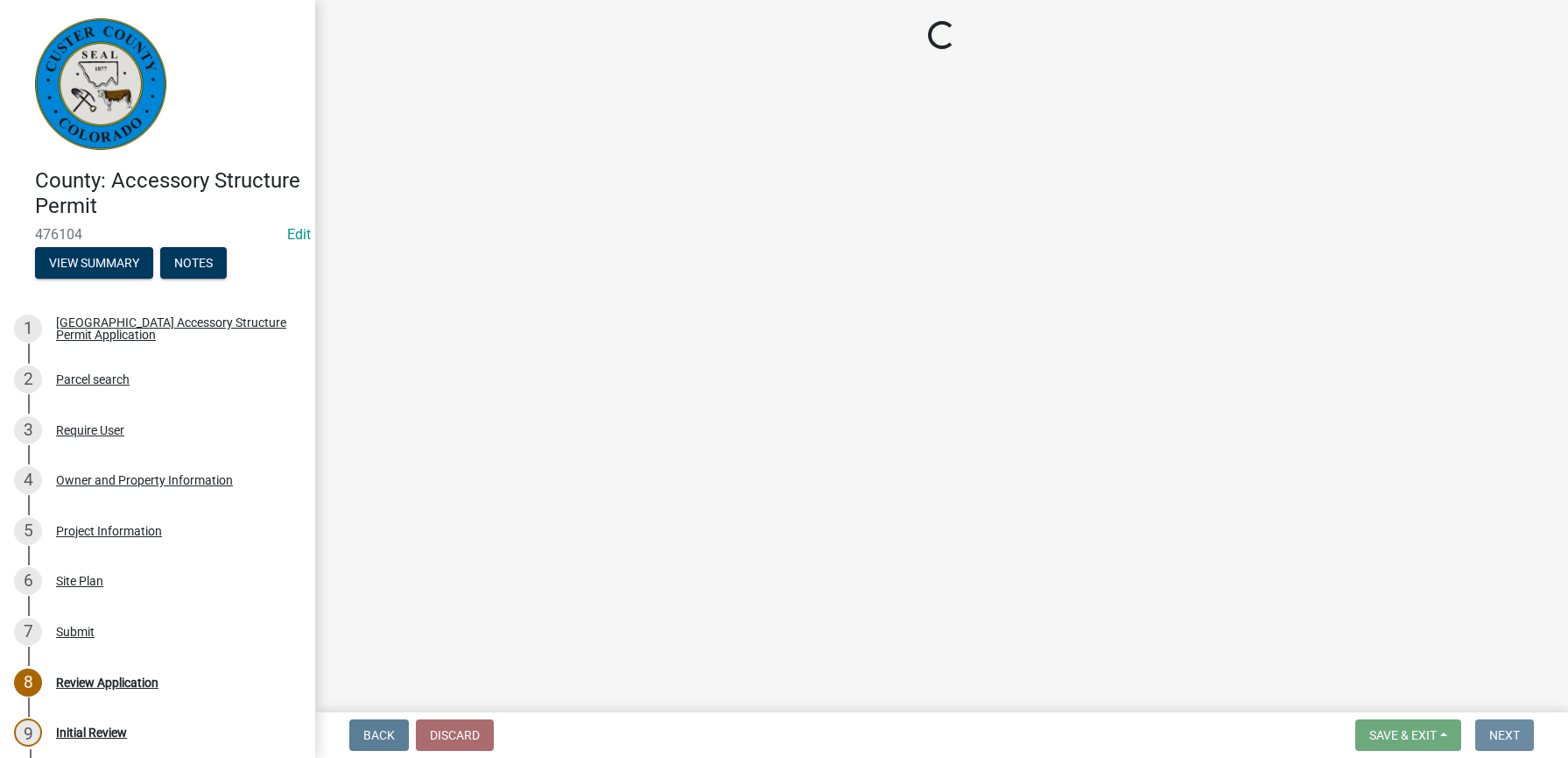
scroll to position [0, 0]
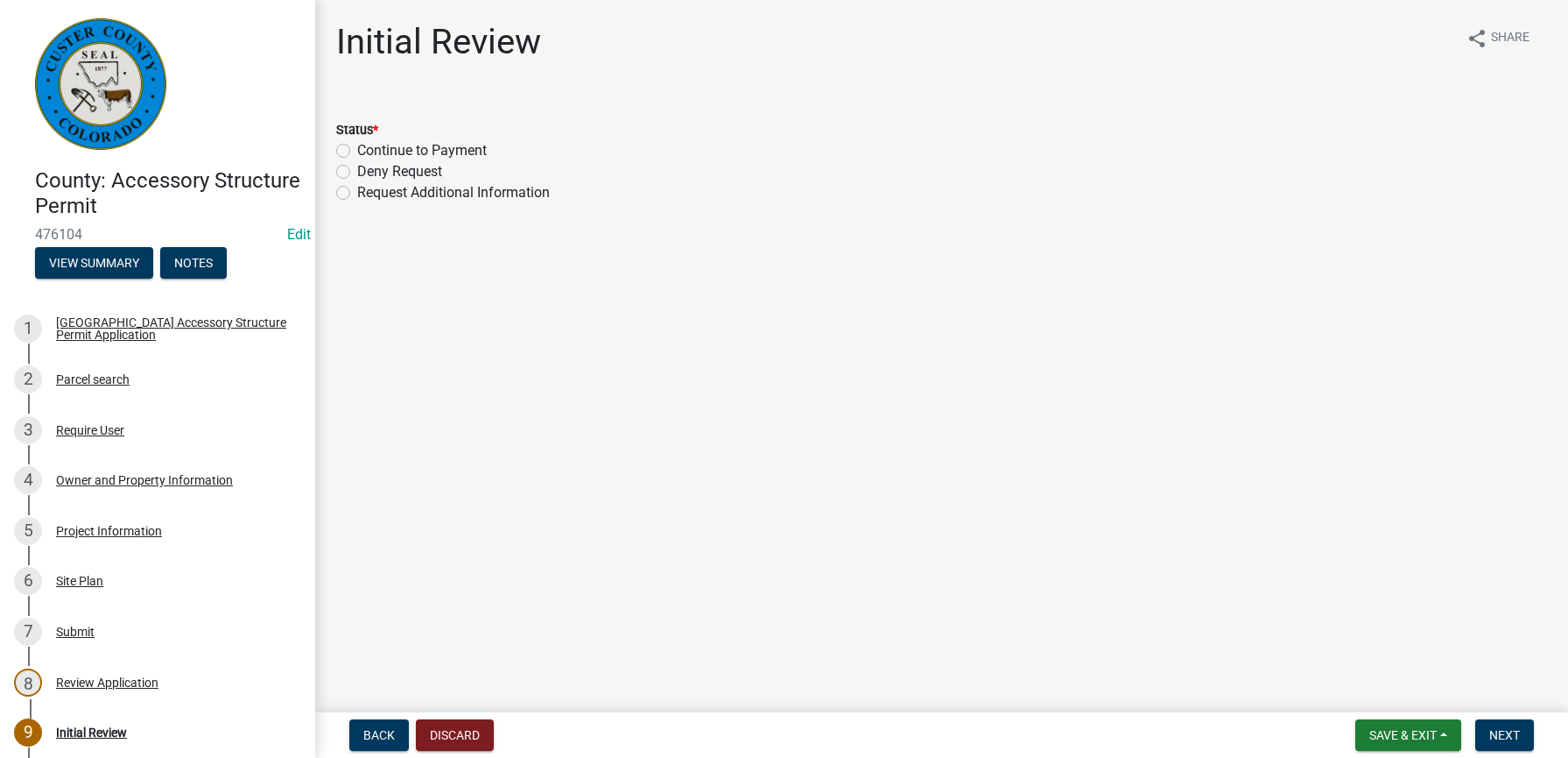
click at [357, 149] on label "Continue to Payment" at bounding box center [422, 150] width 129 height 21
click at [357, 149] on input "Continue to Payment" at bounding box center [363, 146] width 11 height 11
radio input "true"
click at [1504, 740] on span "Next" at bounding box center [1504, 734] width 30 height 14
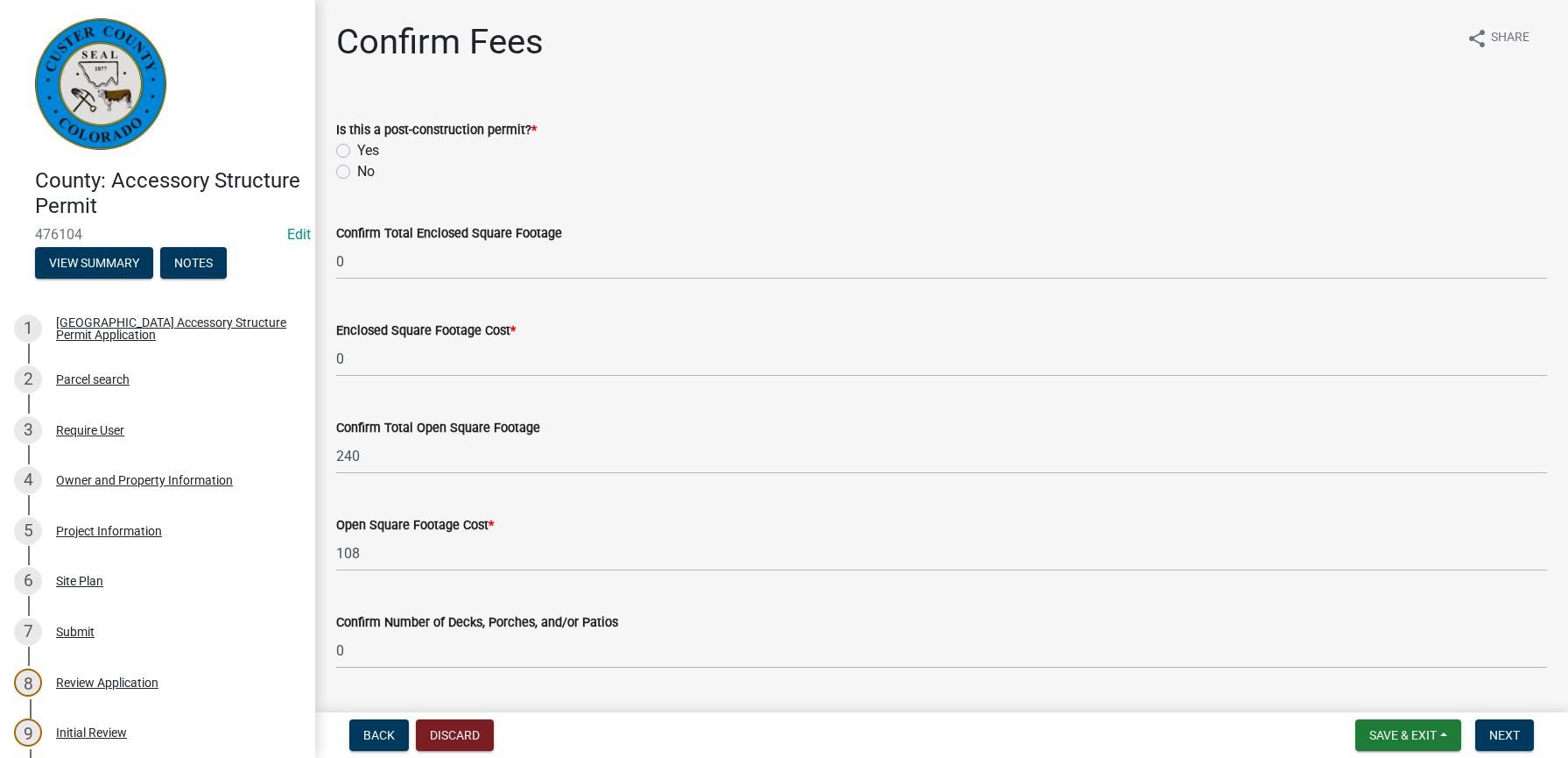
click at [357, 174] on label "No" at bounding box center [366, 171] width 17 height 21
click at [357, 172] on input "No" at bounding box center [363, 167] width 11 height 11
radio input "true"
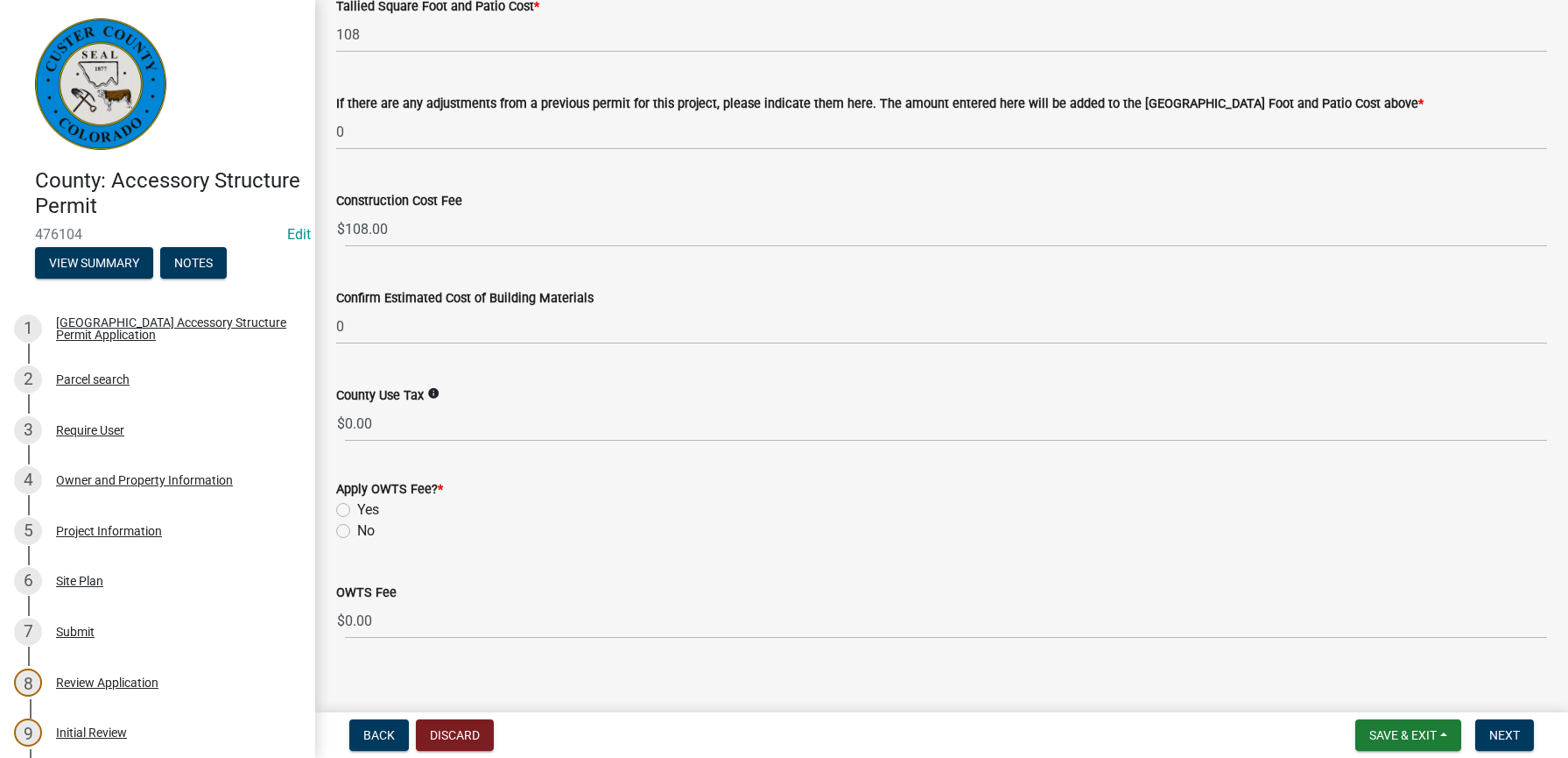
scroll to position [828, 0]
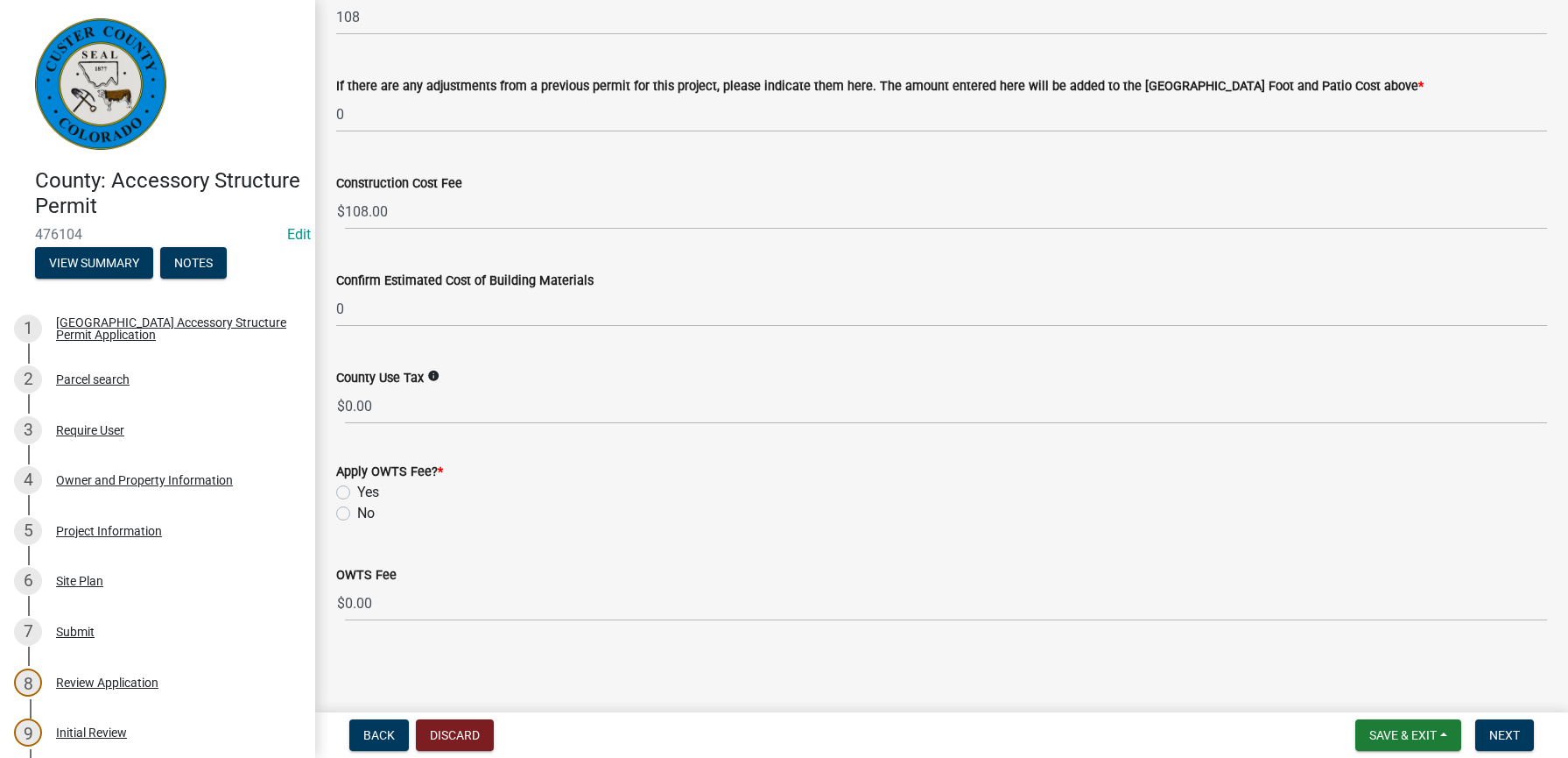
click at [357, 515] on label "No" at bounding box center [366, 513] width 17 height 21
click at [357, 514] on input "No" at bounding box center [363, 509] width 11 height 11
radio input "true"
click at [1513, 728] on span "Next" at bounding box center [1504, 734] width 30 height 14
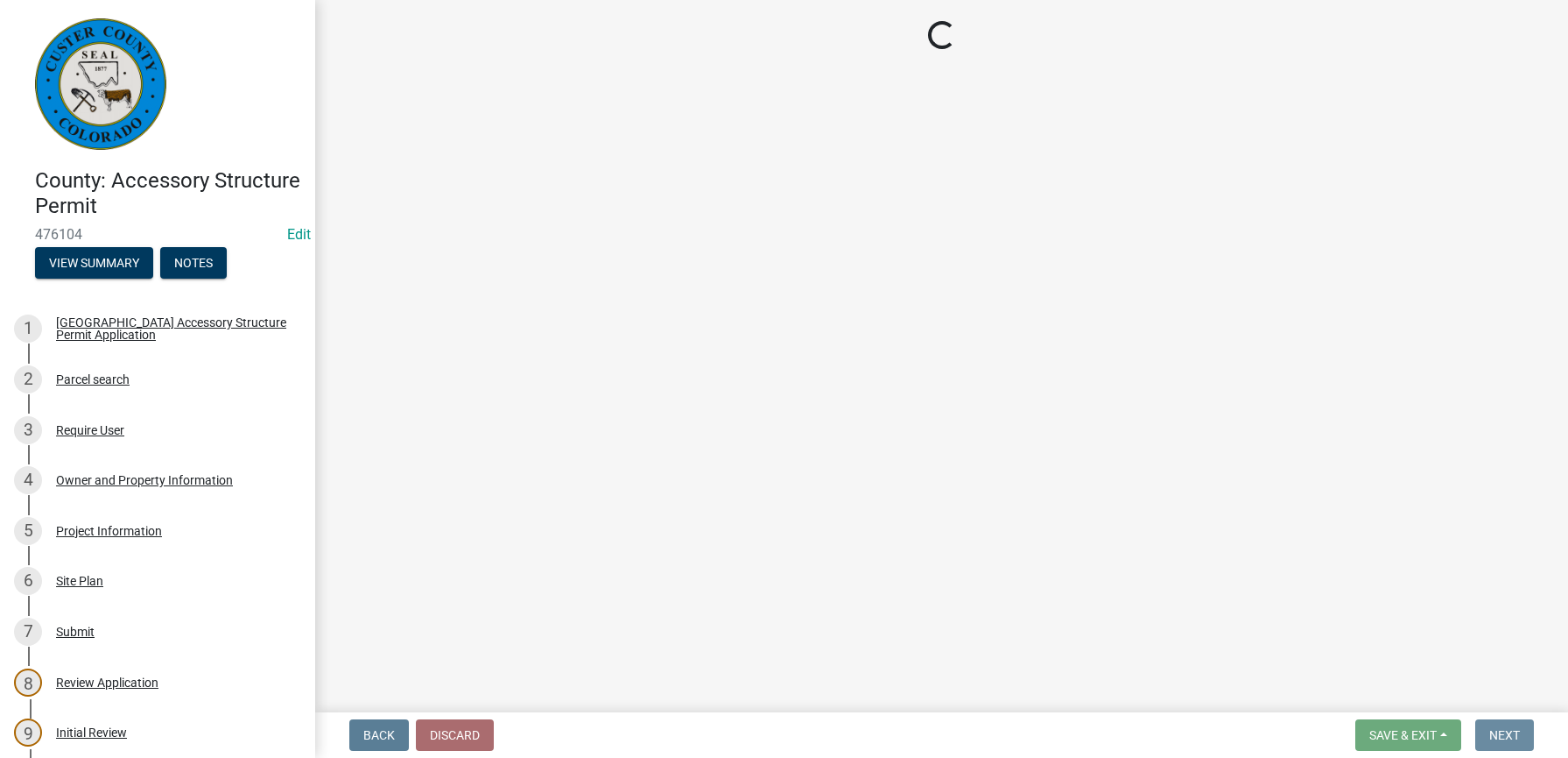
scroll to position [0, 0]
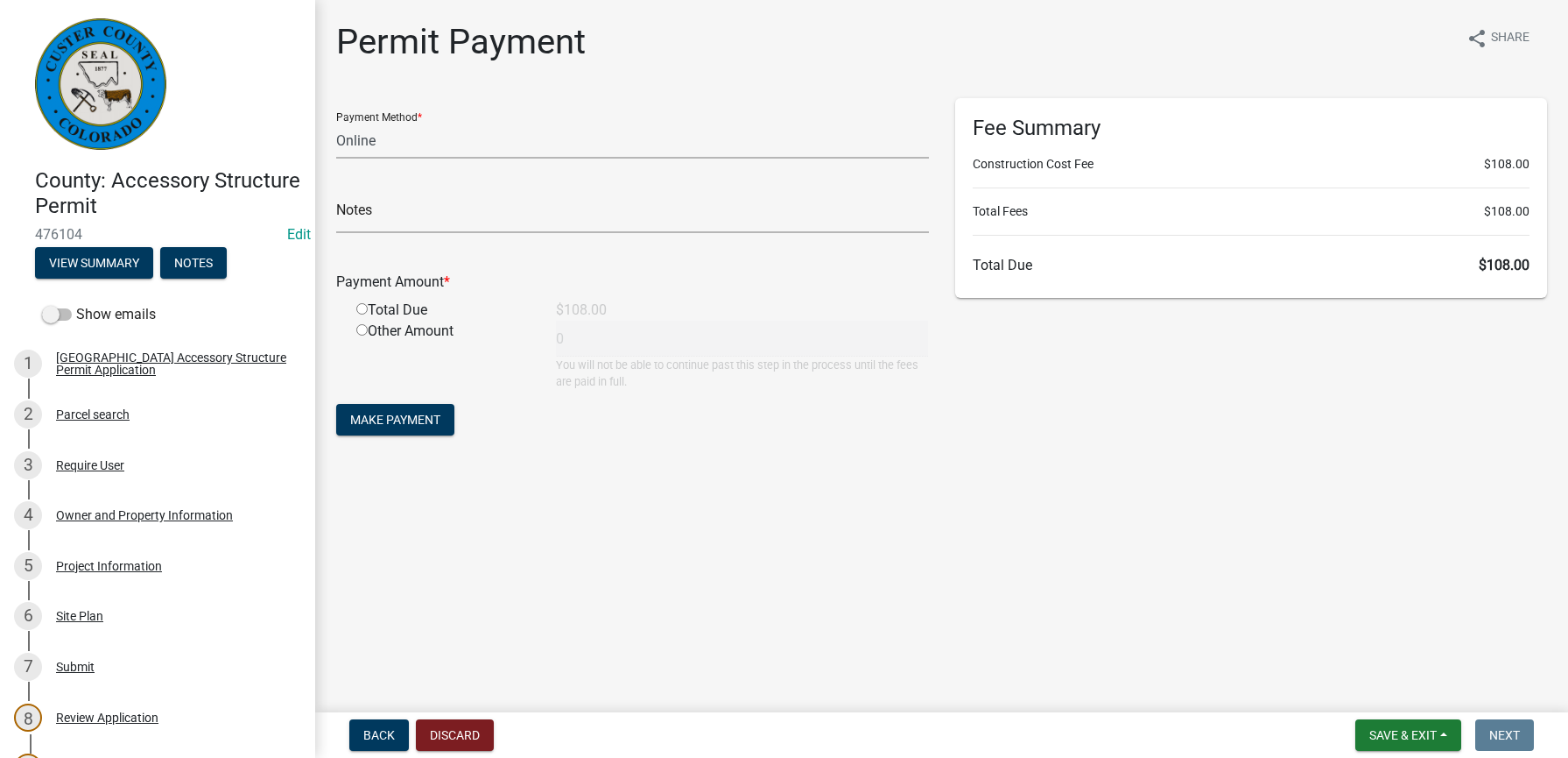
click at [999, 595] on main "Permit Payment share Share Payment Method * Credit Card POS Check Cash Online N…" at bounding box center [942, 352] width 1253 height 705
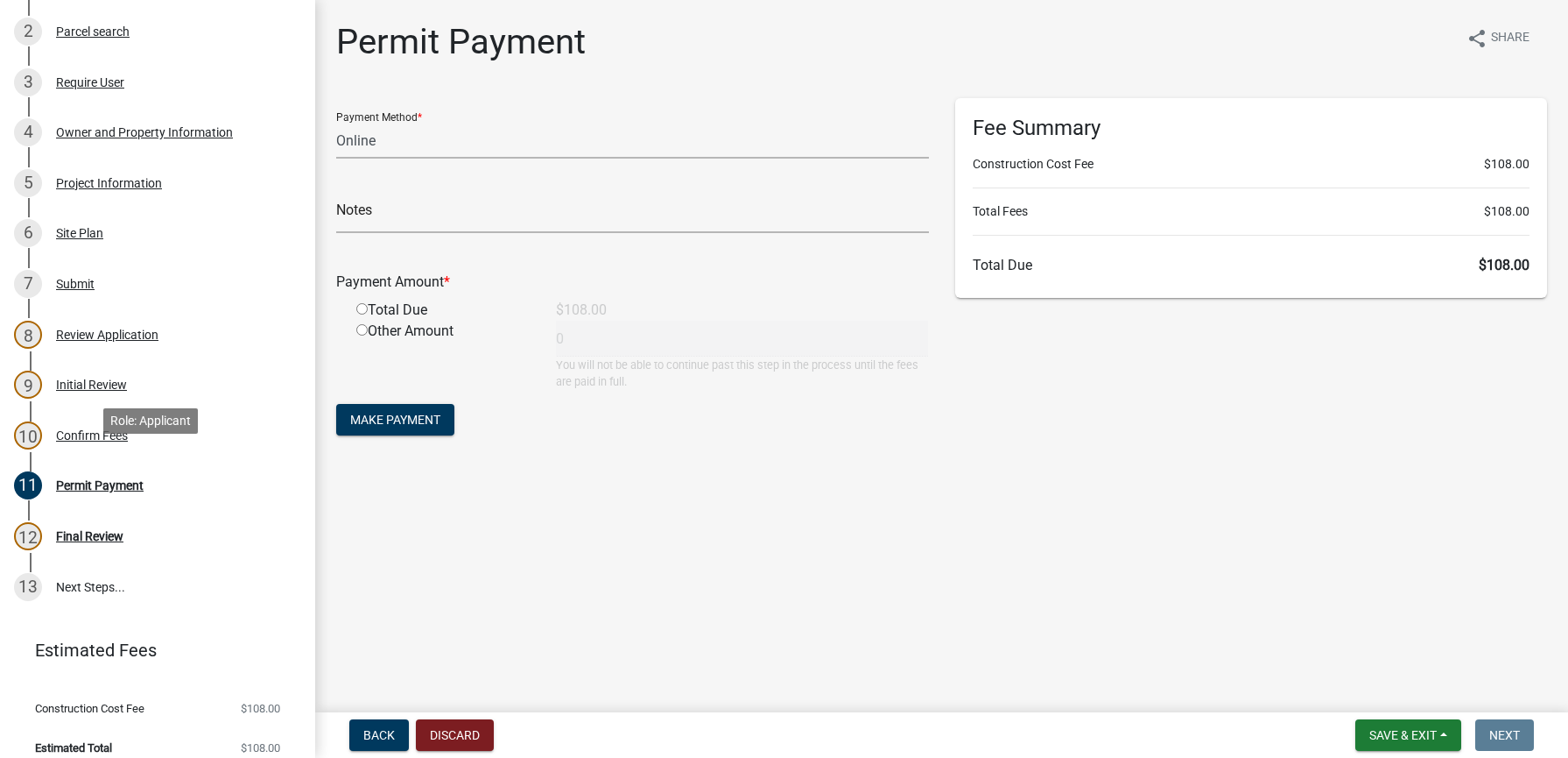
scroll to position [399, 0]
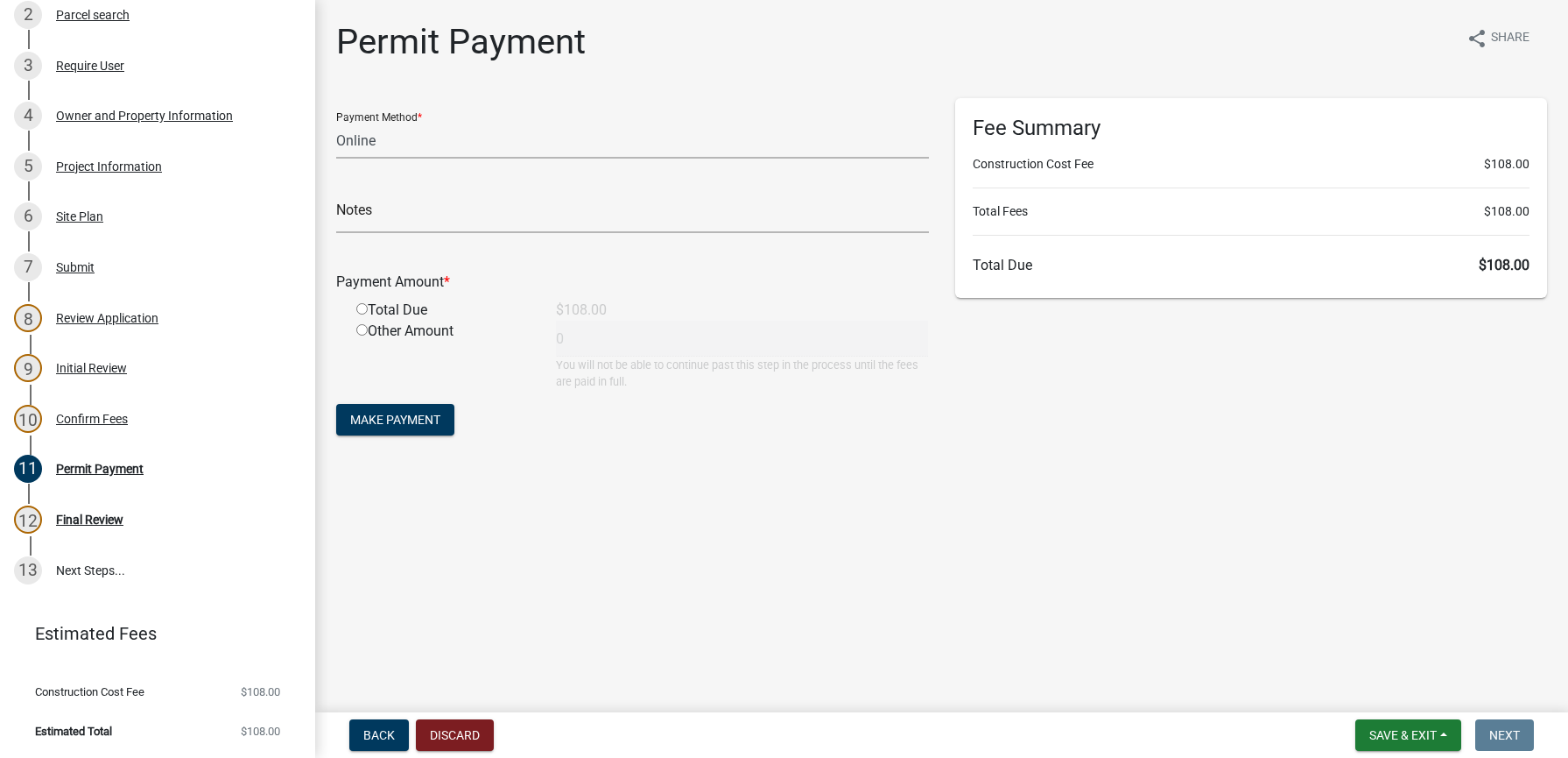
click at [758, 628] on main "Permit Payment share Share Payment Method * Credit Card POS Check Cash Online N…" at bounding box center [942, 352] width 1253 height 705
click at [1217, 435] on div "Fee Summary Construction Cost Fee $108.00 Total Fees $108.00 Total Due $108.00" at bounding box center [1252, 276] width 619 height 357
click at [1370, 492] on main "Permit Payment share Share Payment Method * Credit Card POS Check Cash Online N…" at bounding box center [942, 352] width 1253 height 705
click at [496, 616] on main "Permit Payment share Share Payment Method * Credit Card POS Check Cash Online N…" at bounding box center [942, 352] width 1253 height 705
click at [824, 532] on main "Permit Payment share Share Payment Method * Credit Card POS Check Cash Online N…" at bounding box center [942, 352] width 1253 height 705
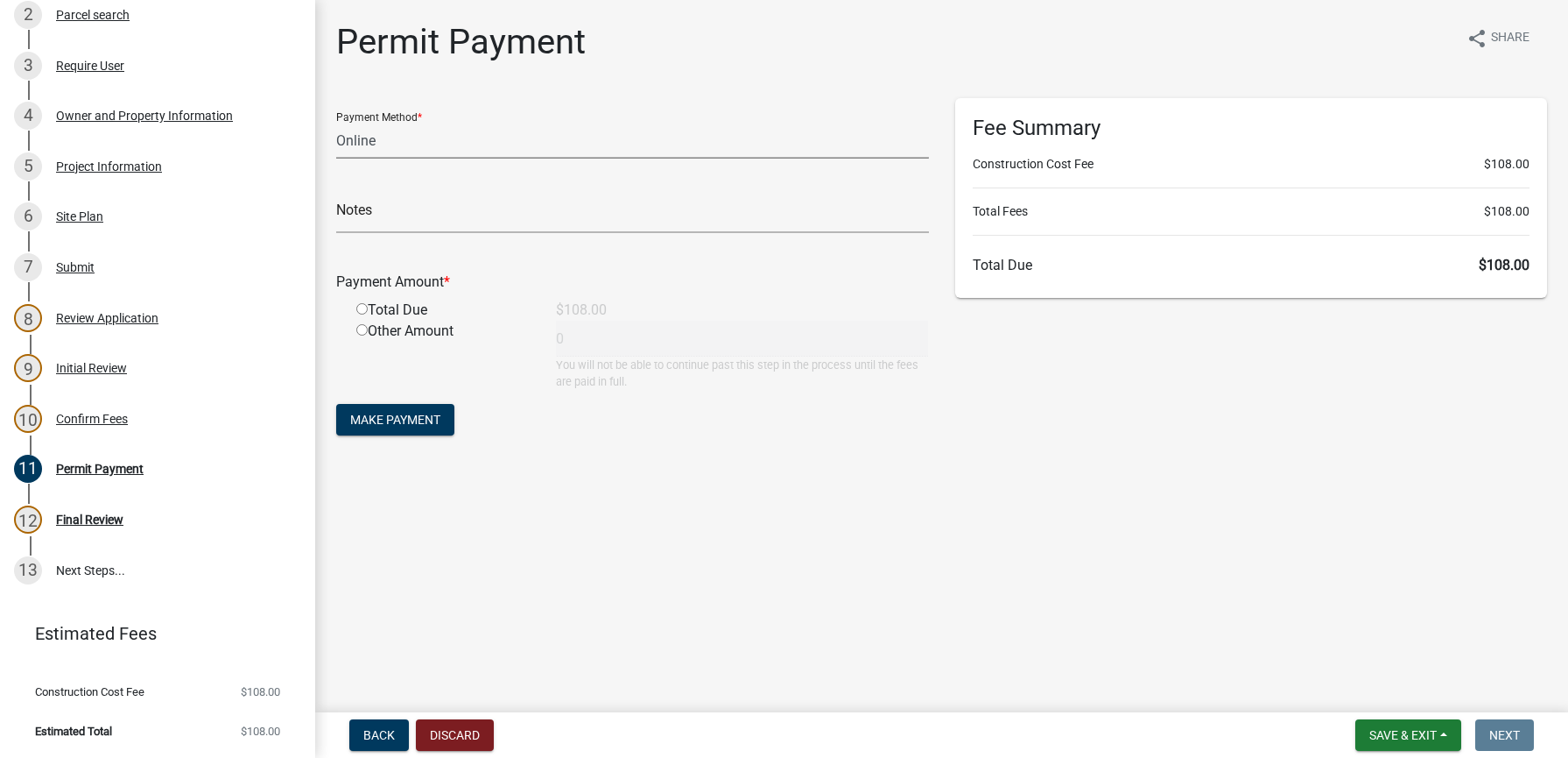
click at [426, 138] on select "Credit Card POS Check Cash Online" at bounding box center [632, 141] width 593 height 36
click at [745, 682] on main "Permit Payment share Share Payment Method * Credit Card POS Check Cash Online N…" at bounding box center [942, 352] width 1253 height 705
click at [452, 145] on select "Credit Card POS Check Cash Online" at bounding box center [632, 141] width 593 height 36
click at [336, 123] on select "Credit Card POS Check Cash Online" at bounding box center [632, 141] width 593 height 36
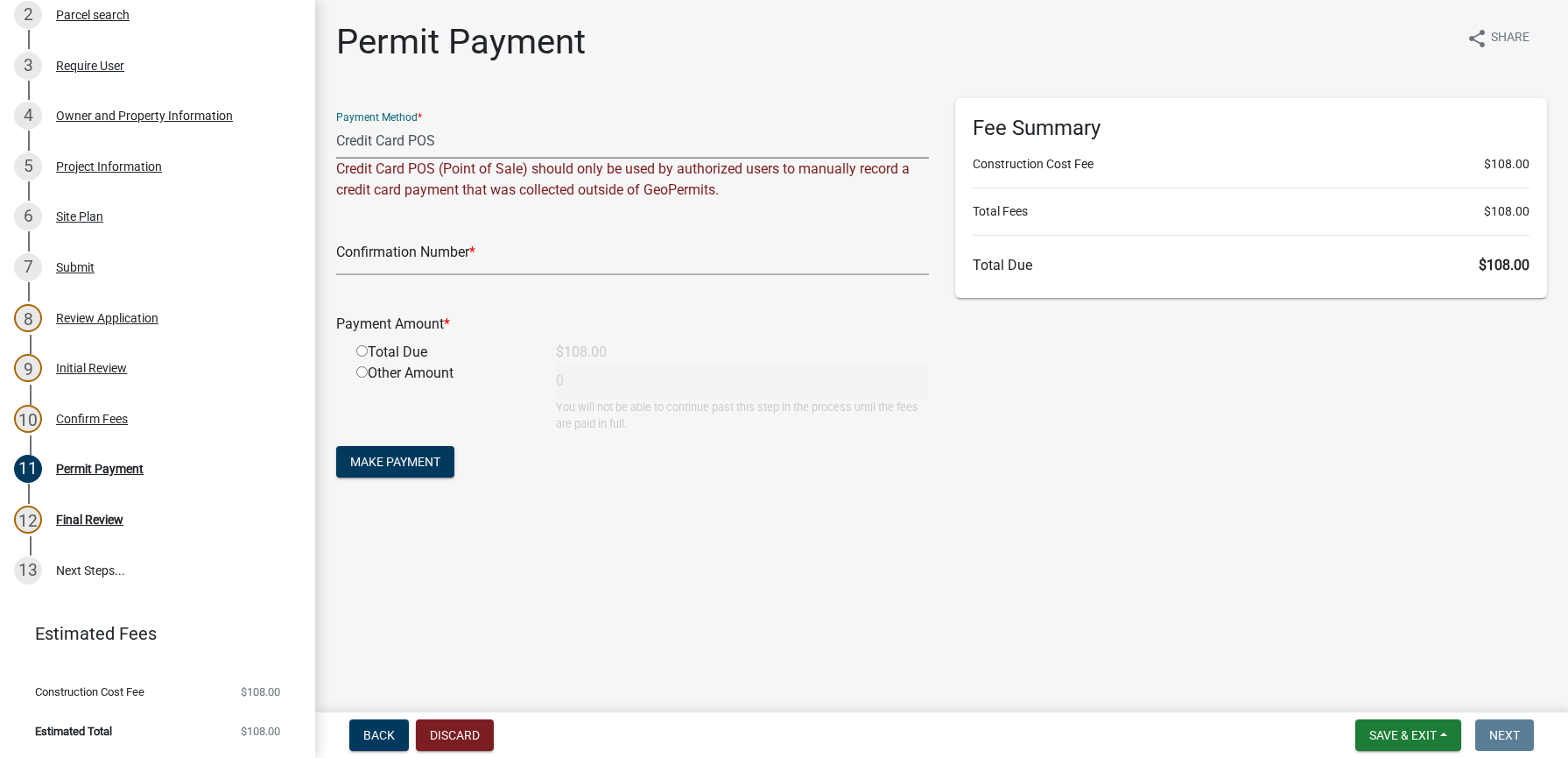
click at [481, 136] on select "Credit Card POS Check Cash Online" at bounding box center [632, 141] width 593 height 36
select select "3: 3"
click at [336, 123] on select "Credit Card POS Check Cash Online" at bounding box center [632, 141] width 593 height 36
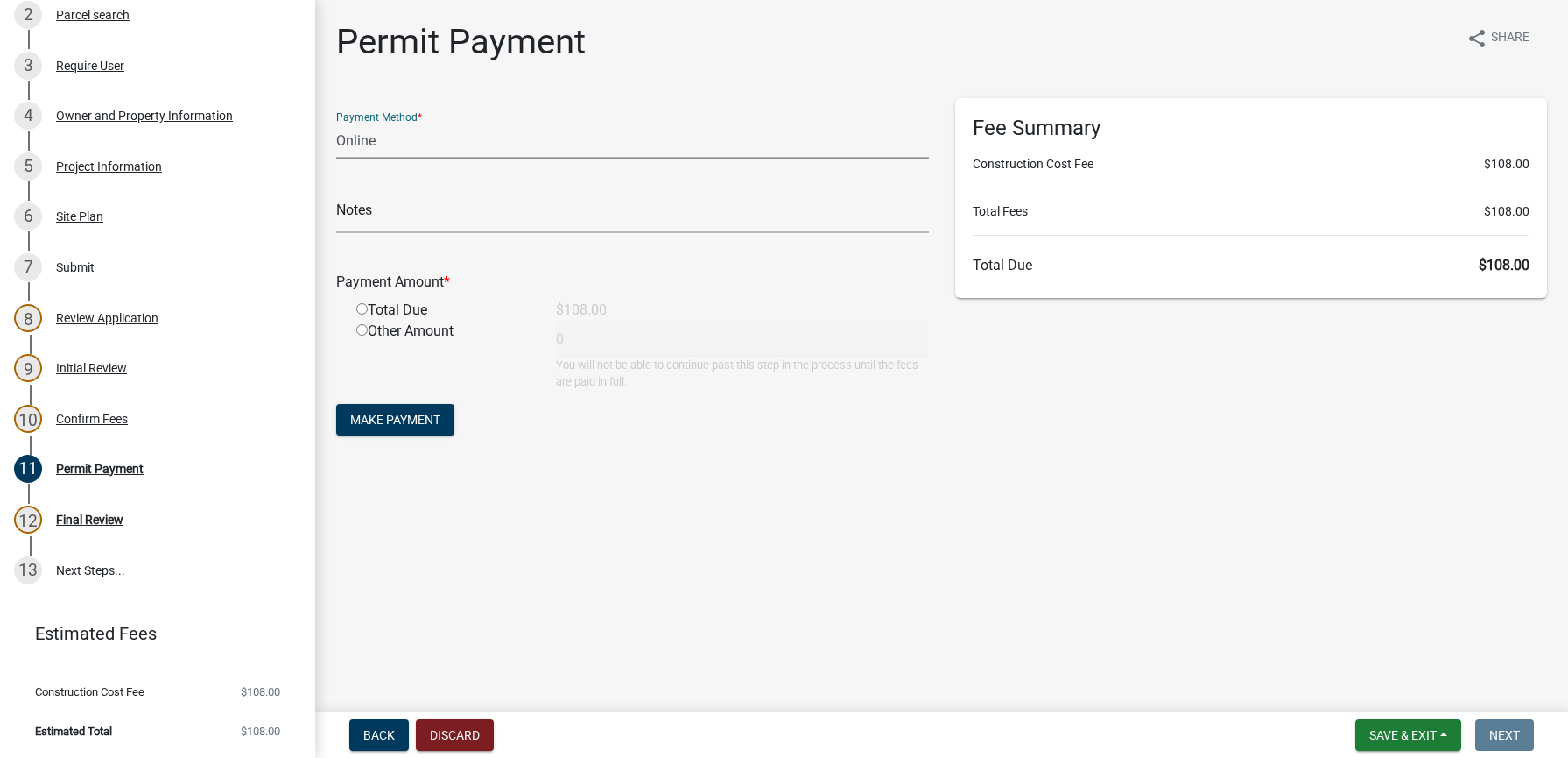
click at [361, 306] on input "radio" at bounding box center [362, 309] width 11 height 11
radio input "true"
type input "108"
click at [400, 425] on span "Make Payment" at bounding box center [395, 419] width 90 height 14
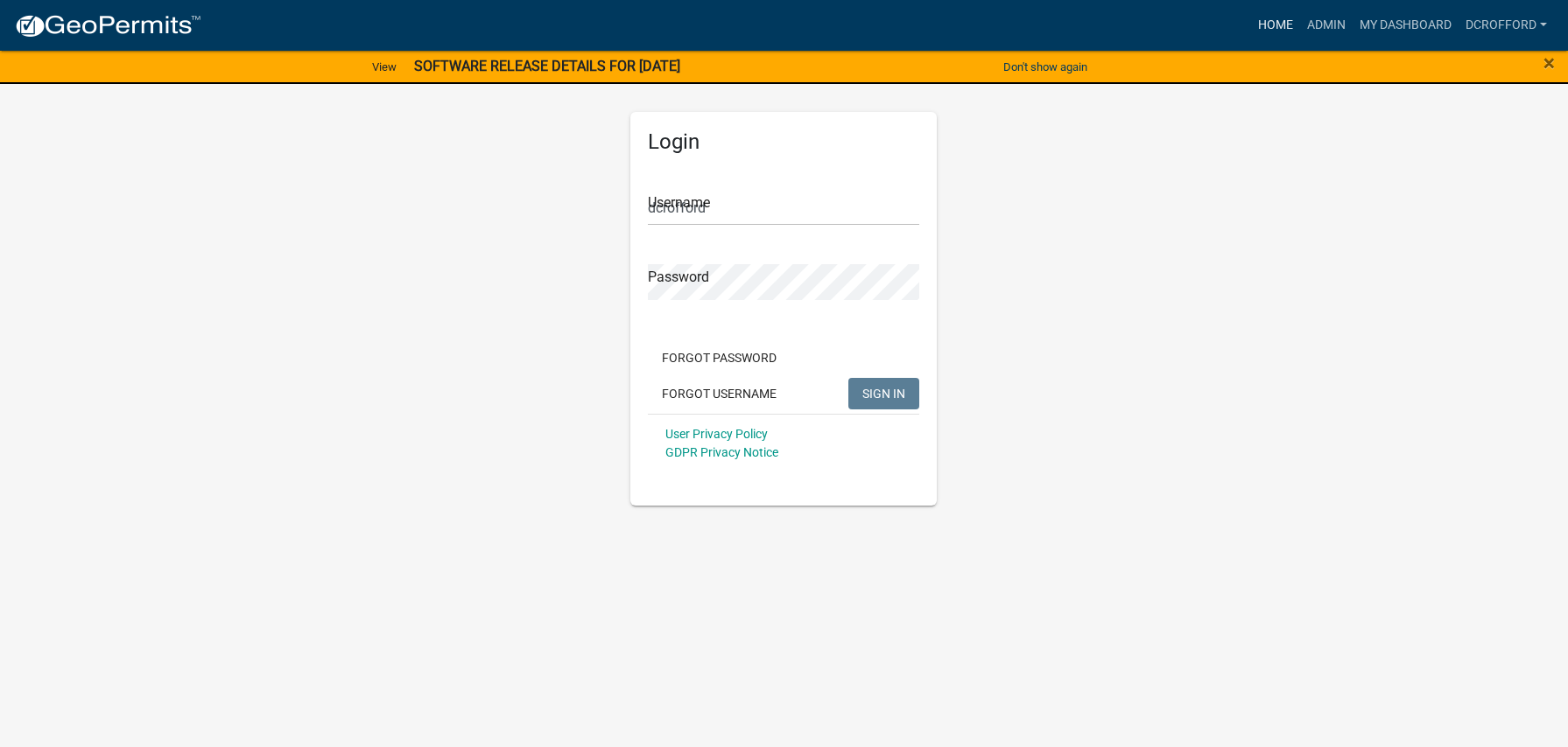
click at [1261, 25] on link "Home" at bounding box center [1276, 25] width 50 height 33
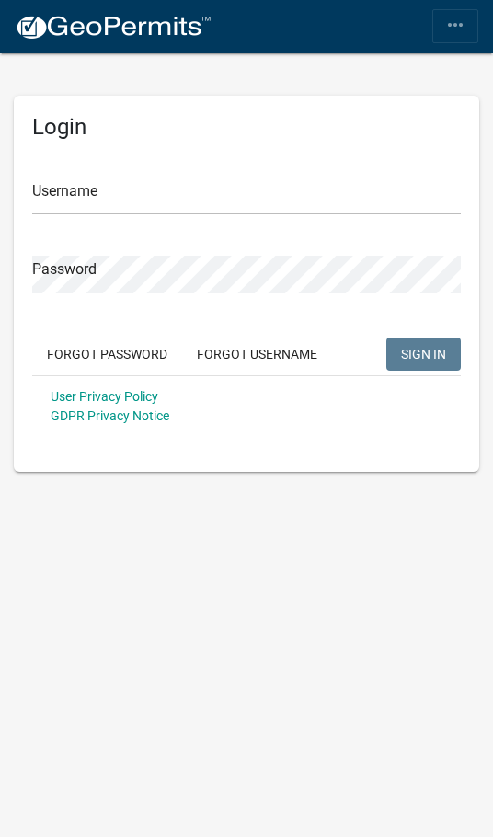
type input "dcrofford"
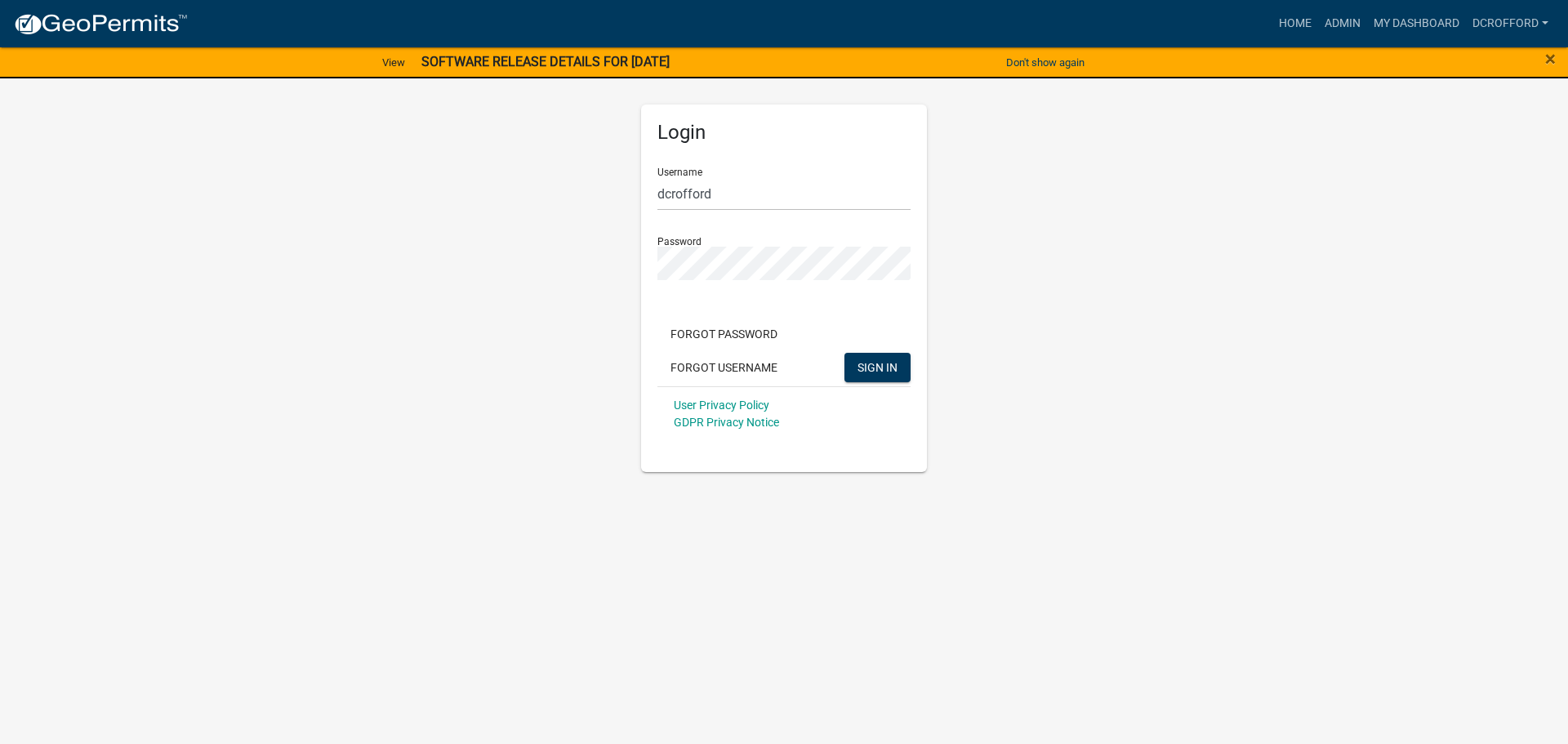
click at [1345, 292] on app-login-view "more_horiz Home Admin My Dashboard dcrofford Admin Account Logout View SOFTWARE…" at bounding box center [784, 237] width 1568 height 471
click at [1336, 20] on link "Admin" at bounding box center [1342, 23] width 49 height 31
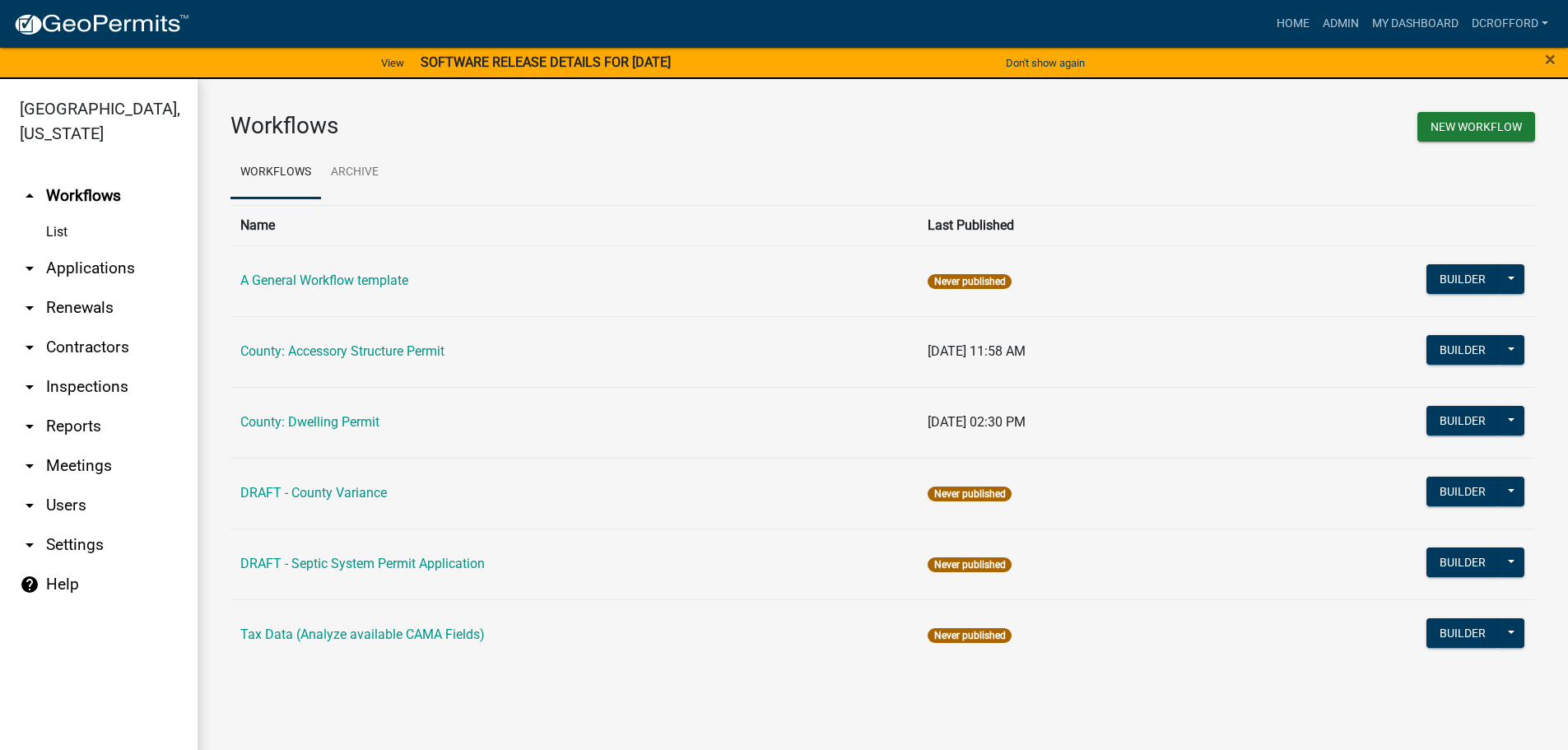
click at [737, 127] on h3 "Workflows" at bounding box center [551, 125] width 641 height 28
click at [998, 106] on div "Workflows New Workflow Workflows Archive Name Last Published A General Workflow…" at bounding box center [882, 397] width 1370 height 637
click at [86, 264] on link "arrow_drop_down Applications" at bounding box center [98, 268] width 198 height 39
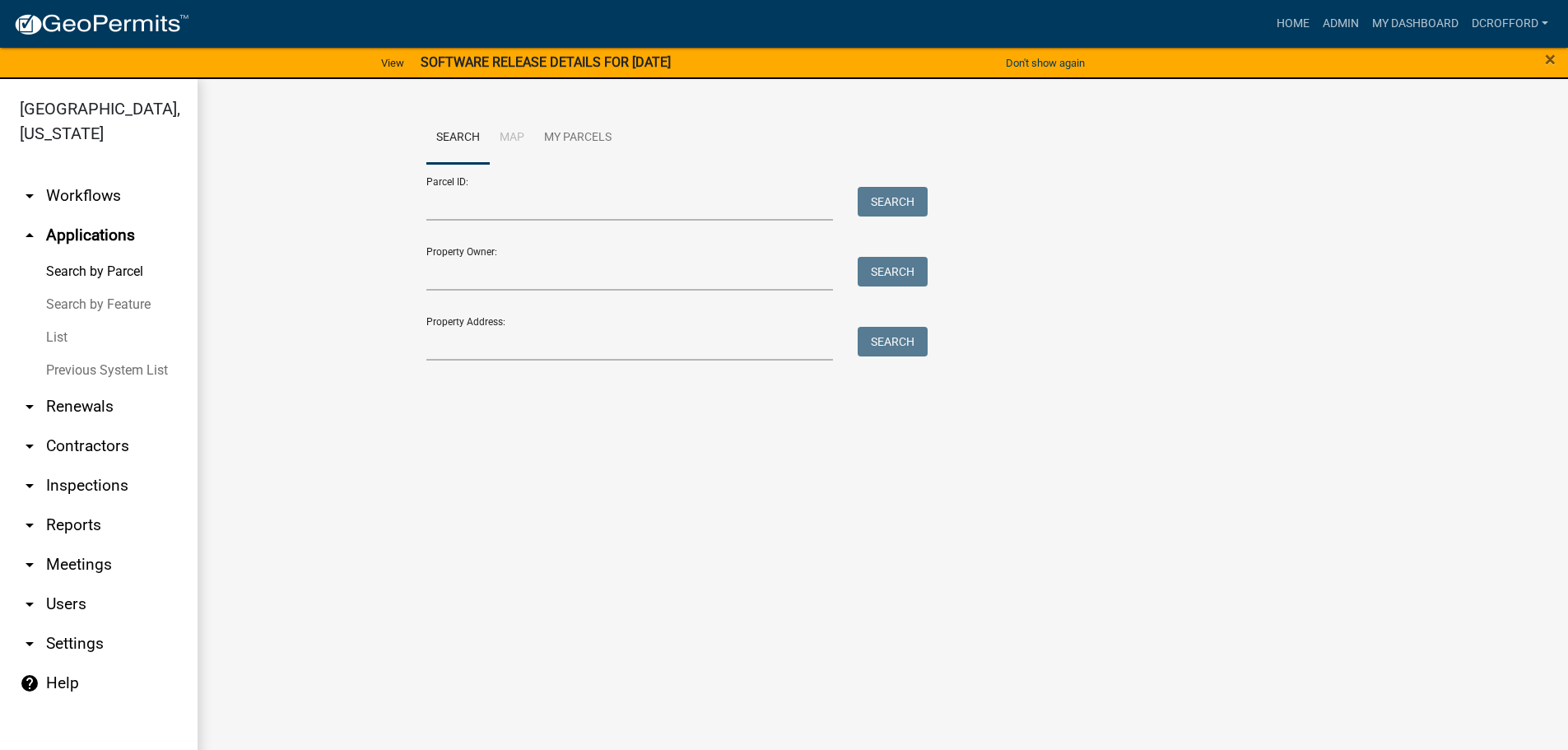
click at [56, 343] on link "List" at bounding box center [98, 337] width 198 height 33
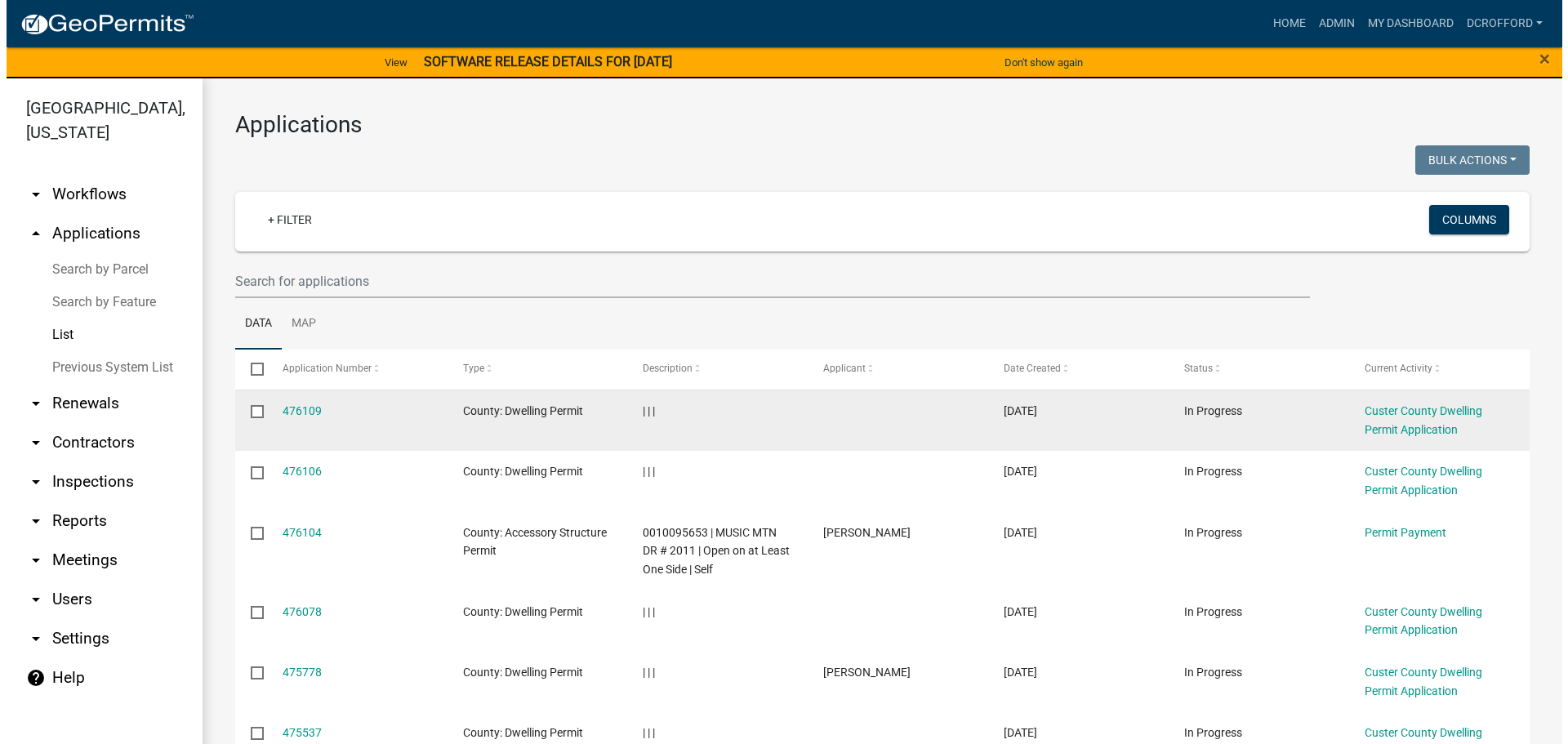
scroll to position [82, 0]
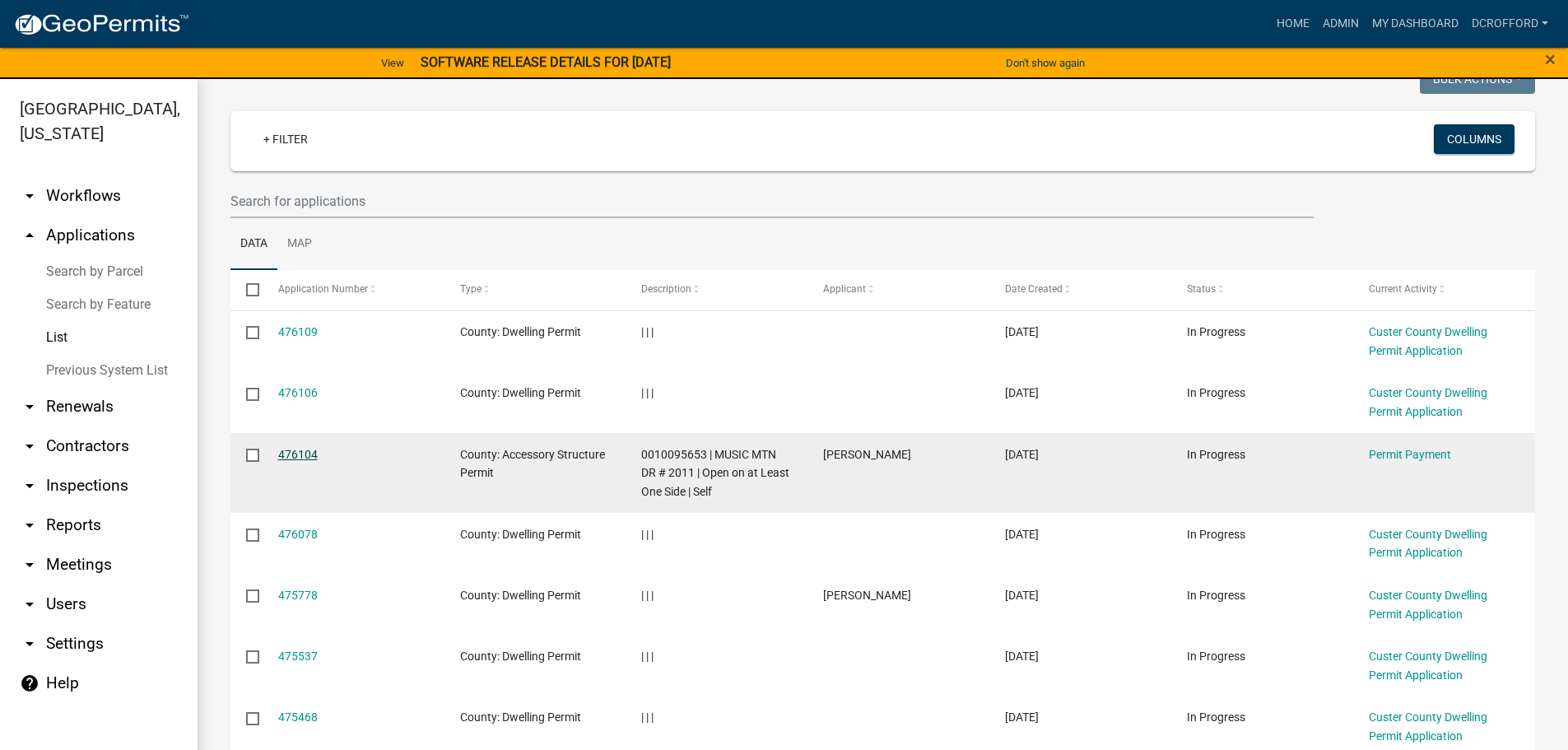
click at [288, 459] on link "476104" at bounding box center [298, 454] width 39 height 13
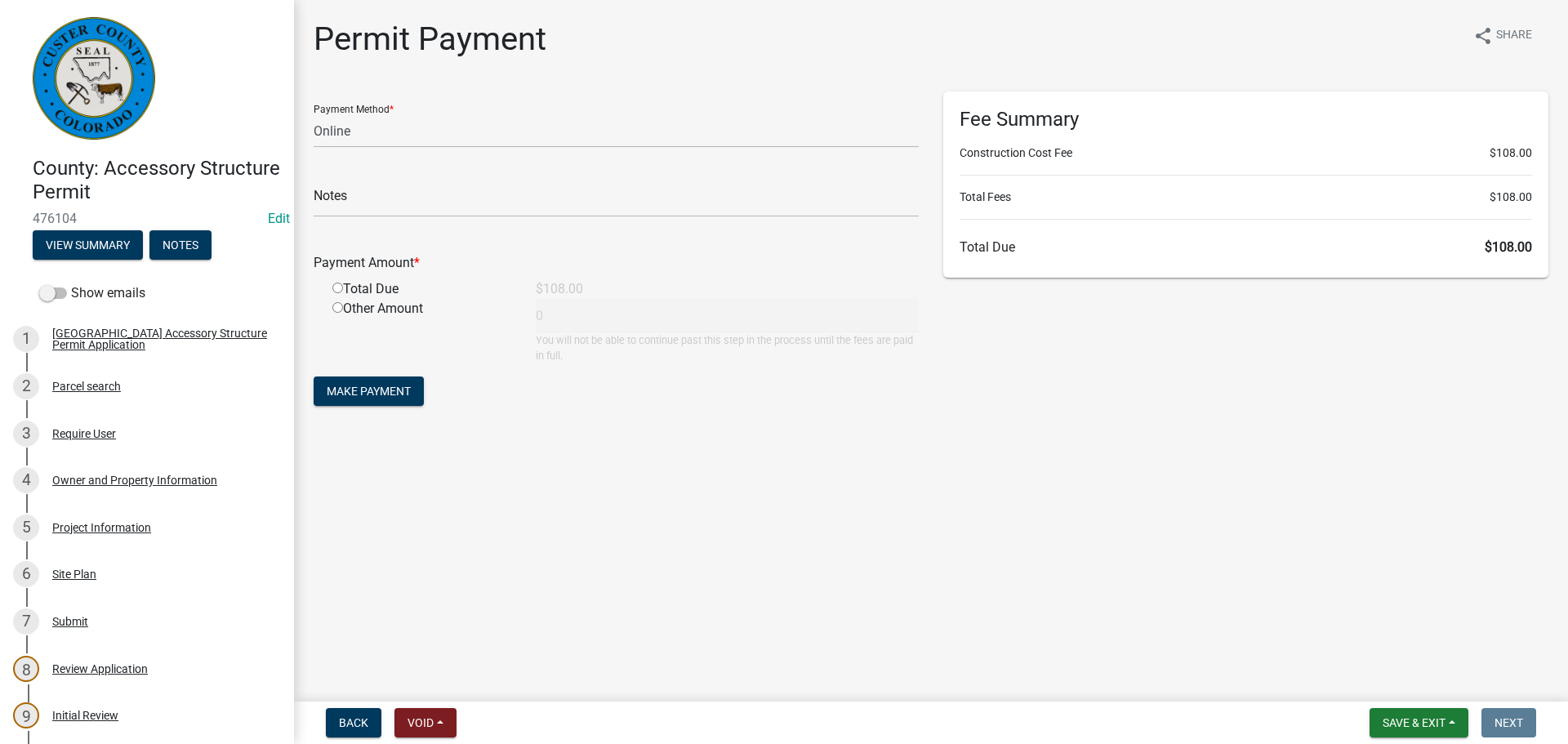
click at [921, 531] on main "Permit Payment share Share Payment Method * Credit Card POS Check Cash Online N…" at bounding box center [931, 347] width 1274 height 695
click at [381, 126] on select "Credit Card POS Check Cash Online" at bounding box center [616, 131] width 606 height 34
select select "2: 1"
click at [313, 115] on select "Credit Card POS Check Cash Online" at bounding box center [616, 131] width 606 height 34
click at [361, 204] on input "text" at bounding box center [616, 201] width 606 height 34
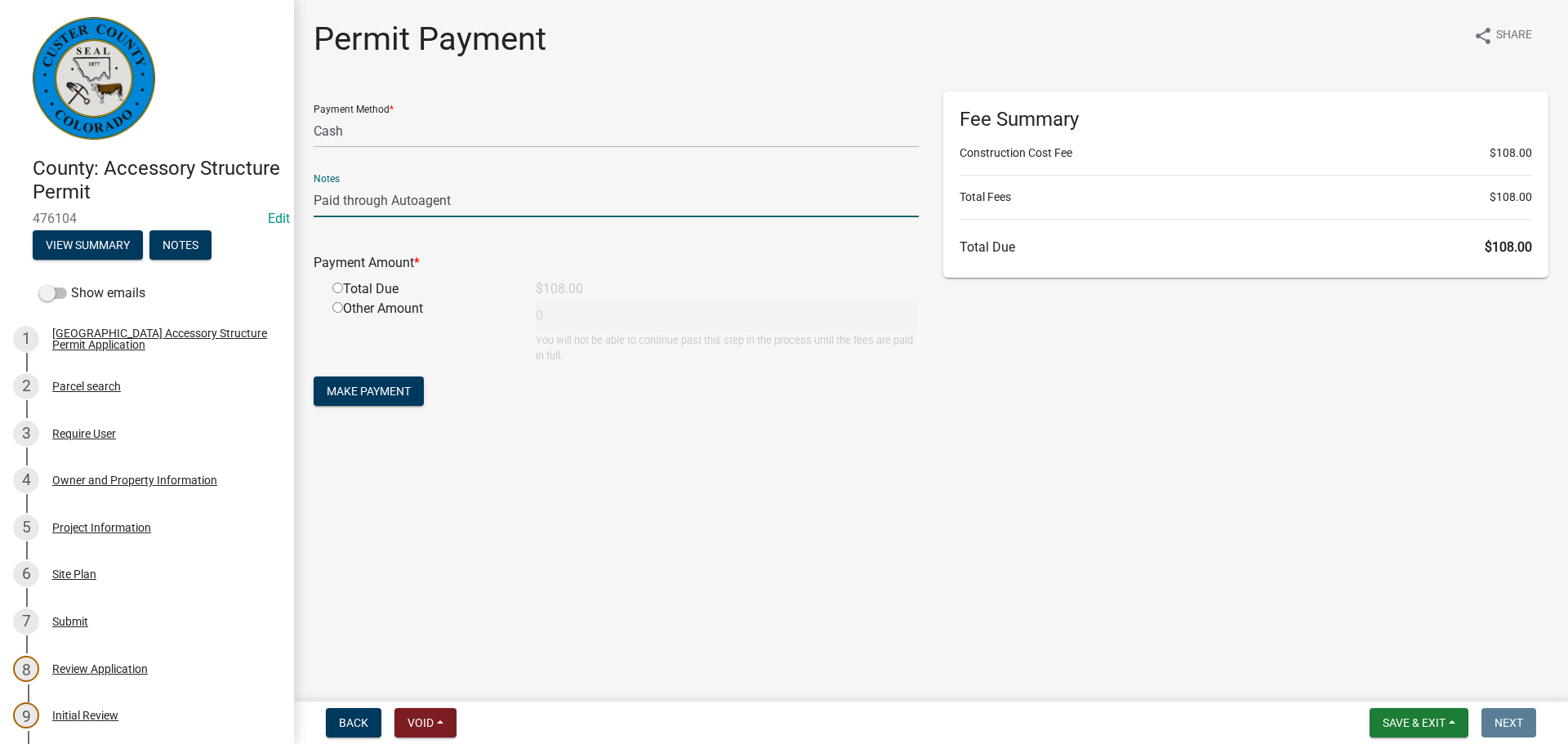
type input "Paid through Autoagent"
click at [337, 287] on input "radio" at bounding box center [337, 288] width 11 height 11
radio input "true"
type input "108"
click at [366, 397] on span "Make Payment" at bounding box center [368, 391] width 84 height 13
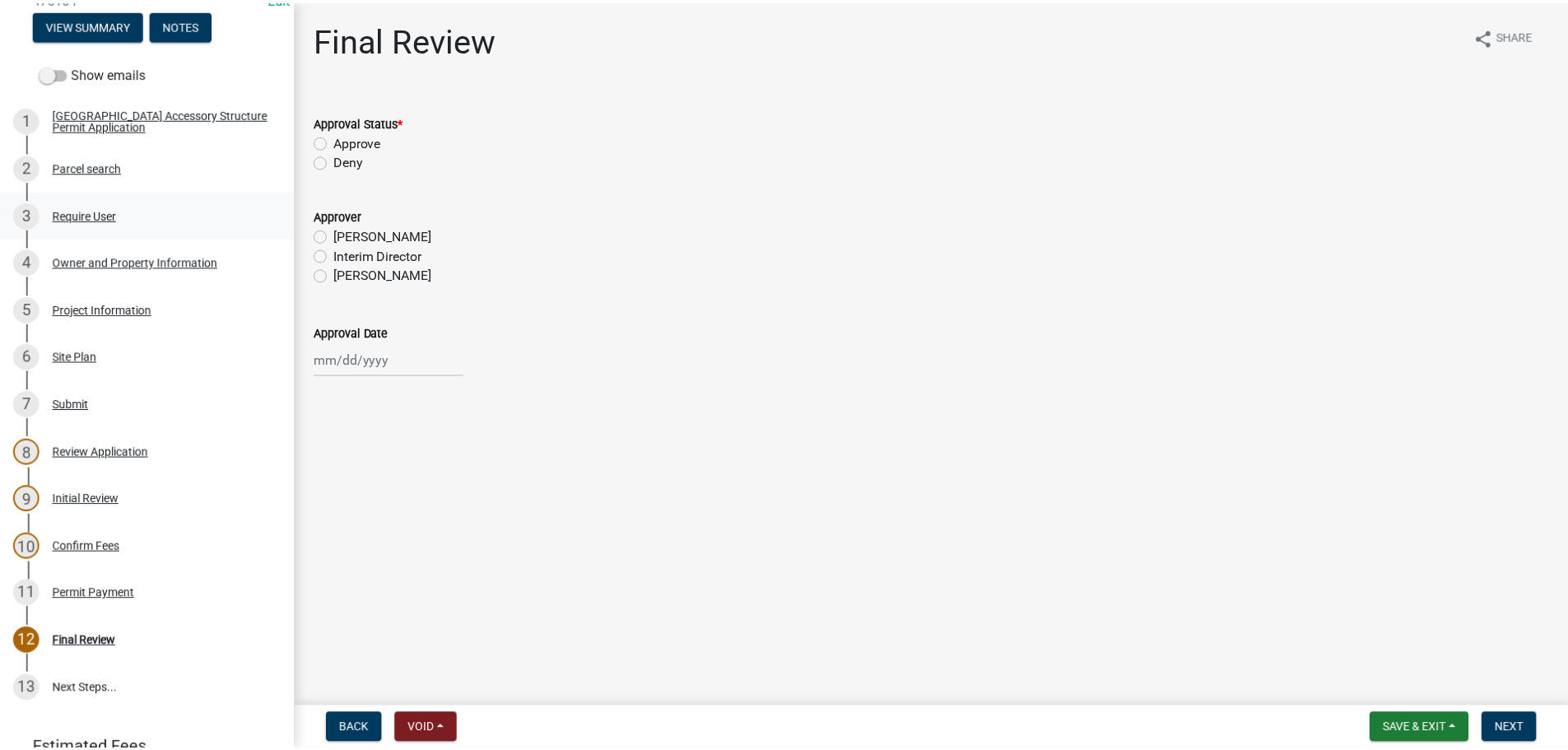
scroll to position [247, 0]
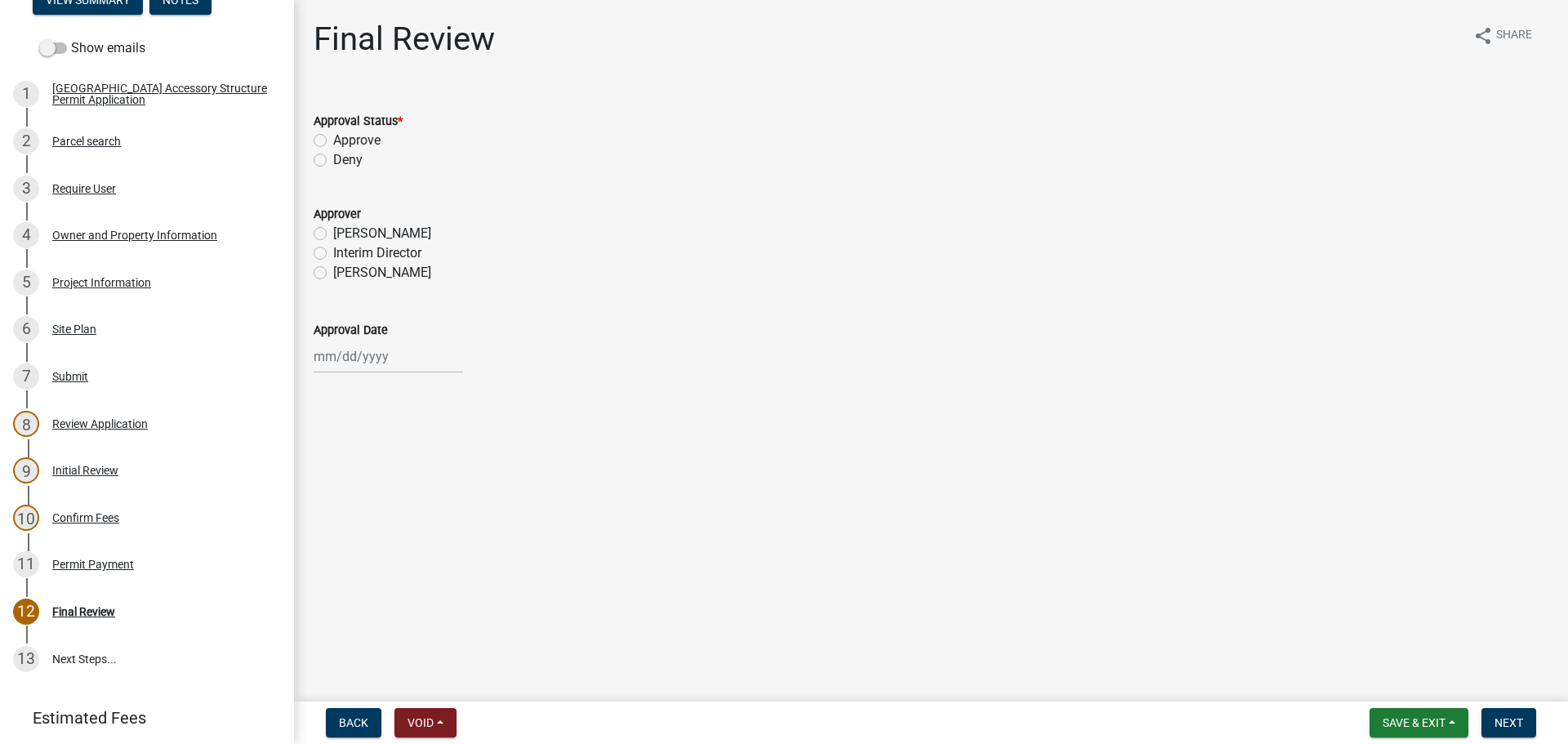
click at [333, 139] on label "Approve" at bounding box center [356, 140] width 47 height 20
click at [333, 139] on input "Approve" at bounding box center [338, 136] width 11 height 11
radio input "true"
click at [333, 275] on label "Sheyenne Shy" at bounding box center [382, 273] width 98 height 20
click at [333, 273] on input "Sheyenne Shy" at bounding box center [338, 268] width 11 height 11
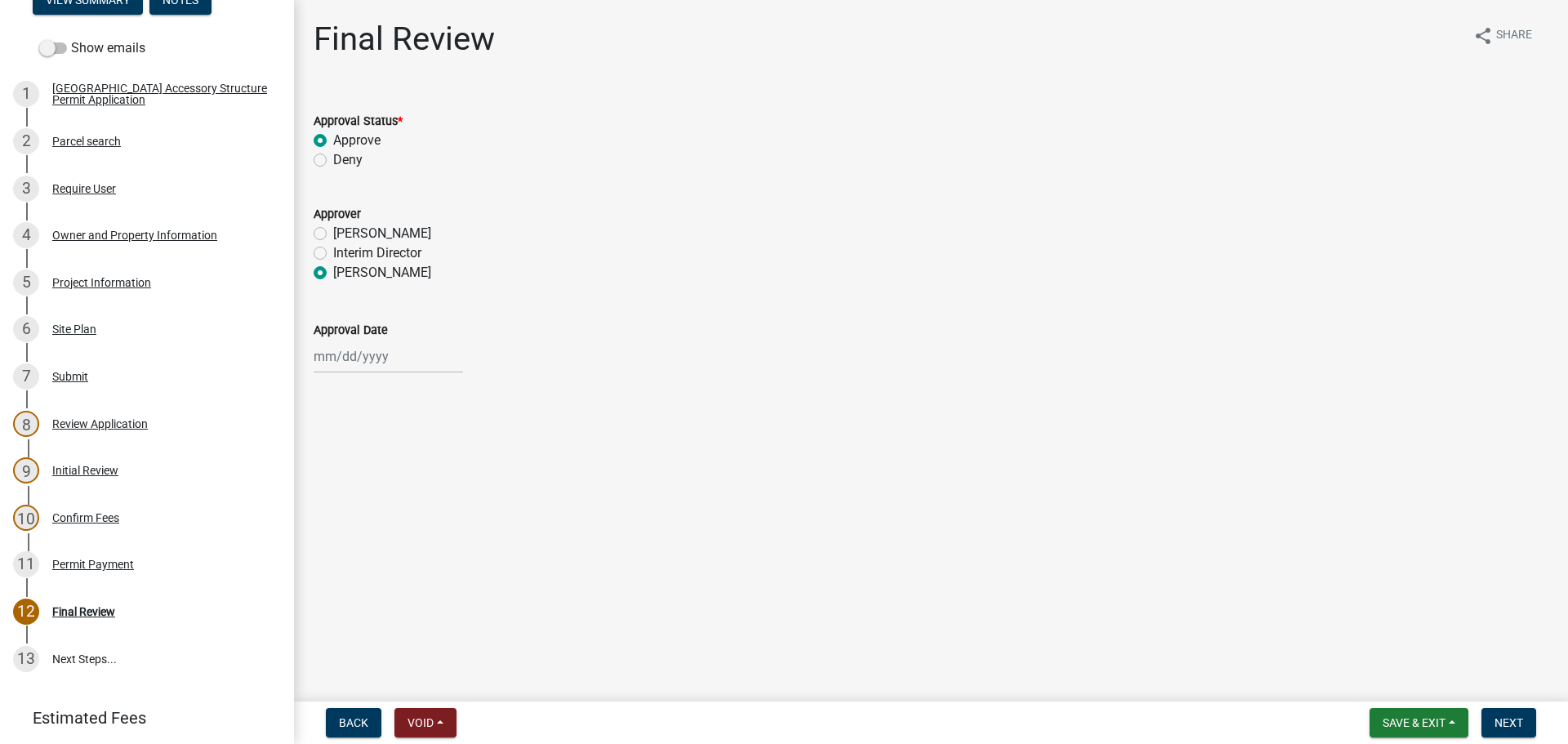
radio input "true"
click at [345, 360] on div at bounding box center [388, 357] width 149 height 34
select select "9"
select select "2025"
click at [357, 472] on div "9" at bounding box center [355, 469] width 26 height 26
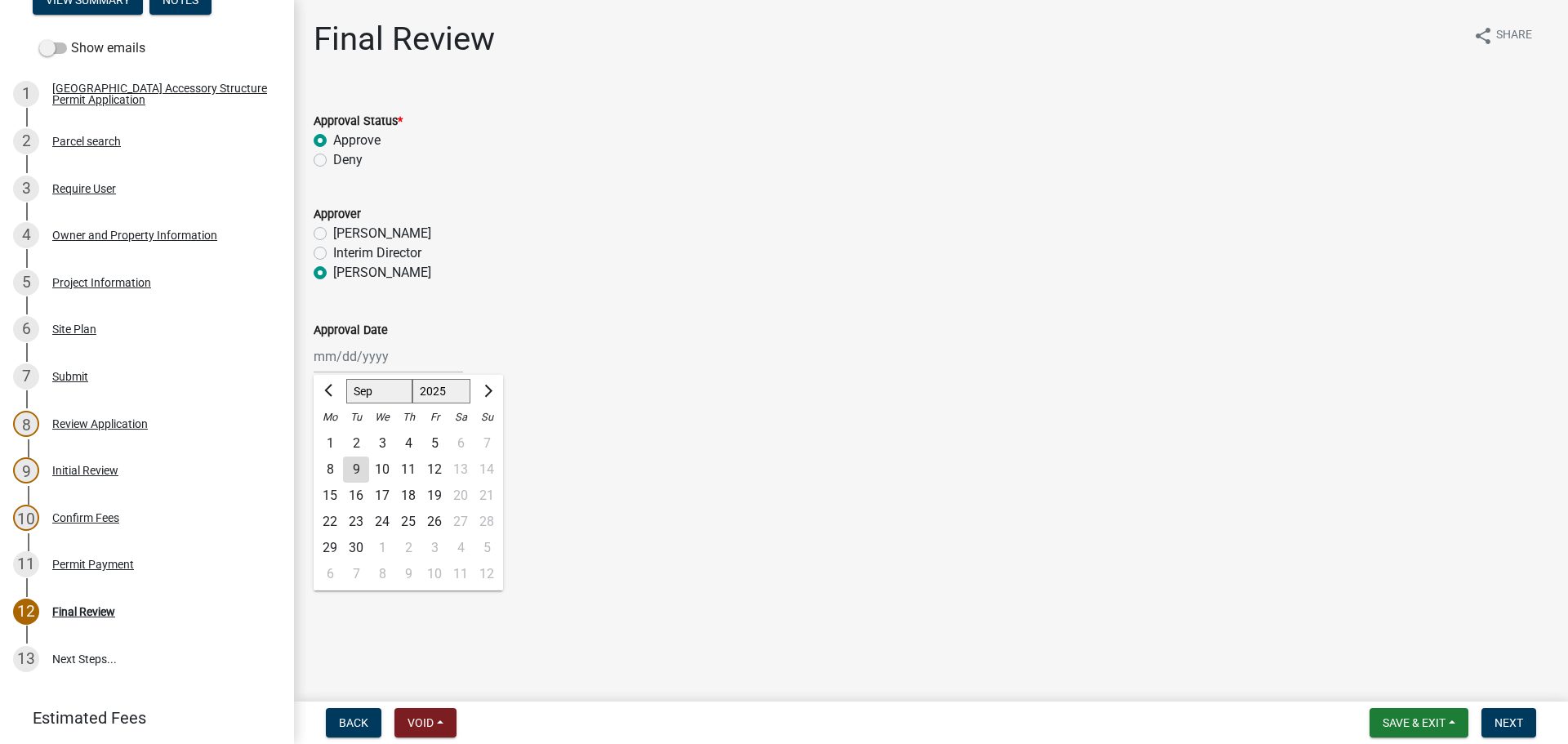
type input "09/09/2025"
click at [1461, 697] on span "Next" at bounding box center [1509, 723] width 28 height 13
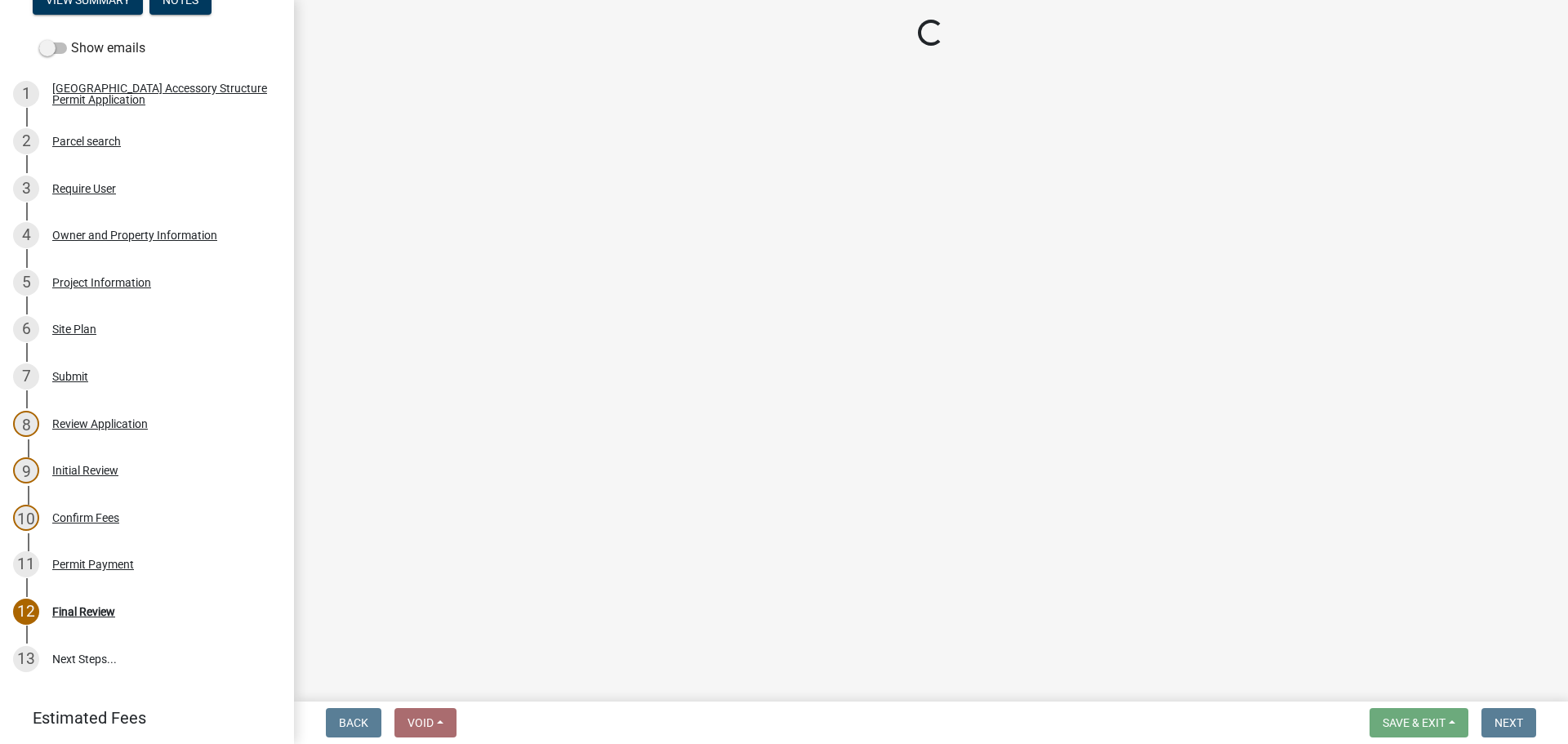
select select "cd09b013-b94f-4524-a046-a3f04ce1867e"
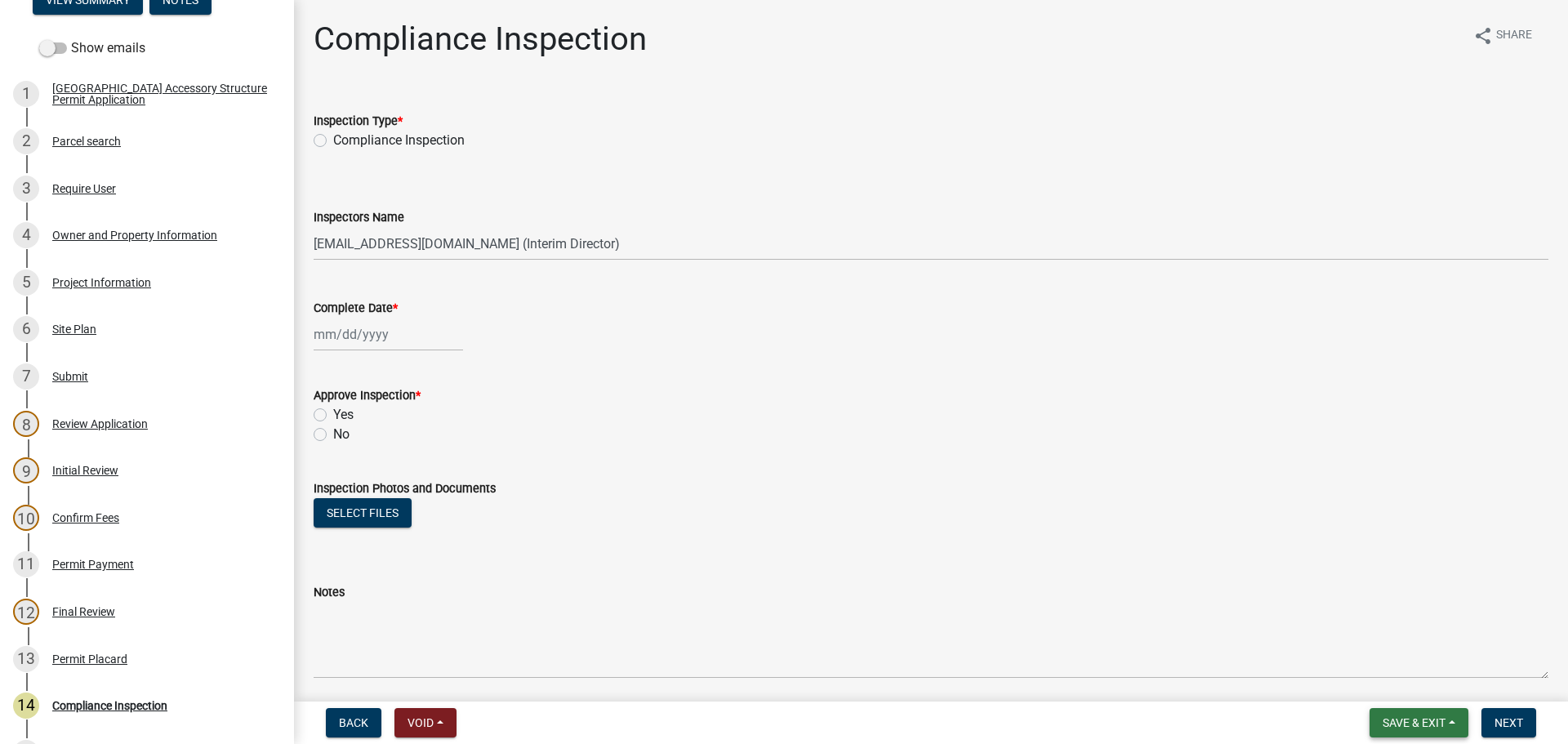
click at [1408, 697] on span "Save & Exit" at bounding box center [1414, 723] width 63 height 13
click at [1391, 689] on button "Save & Exit" at bounding box center [1402, 680] width 131 height 39
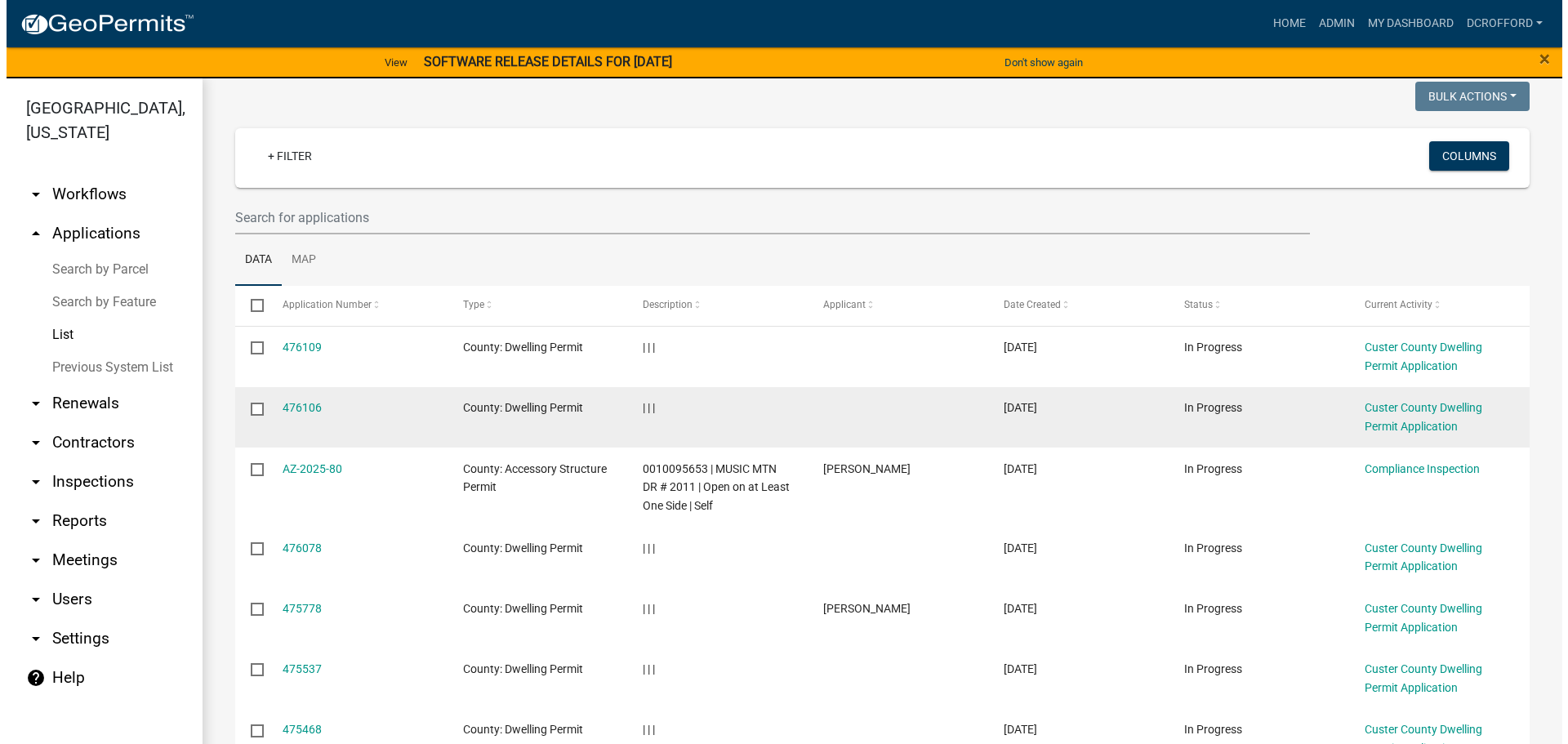
scroll to position [82, 0]
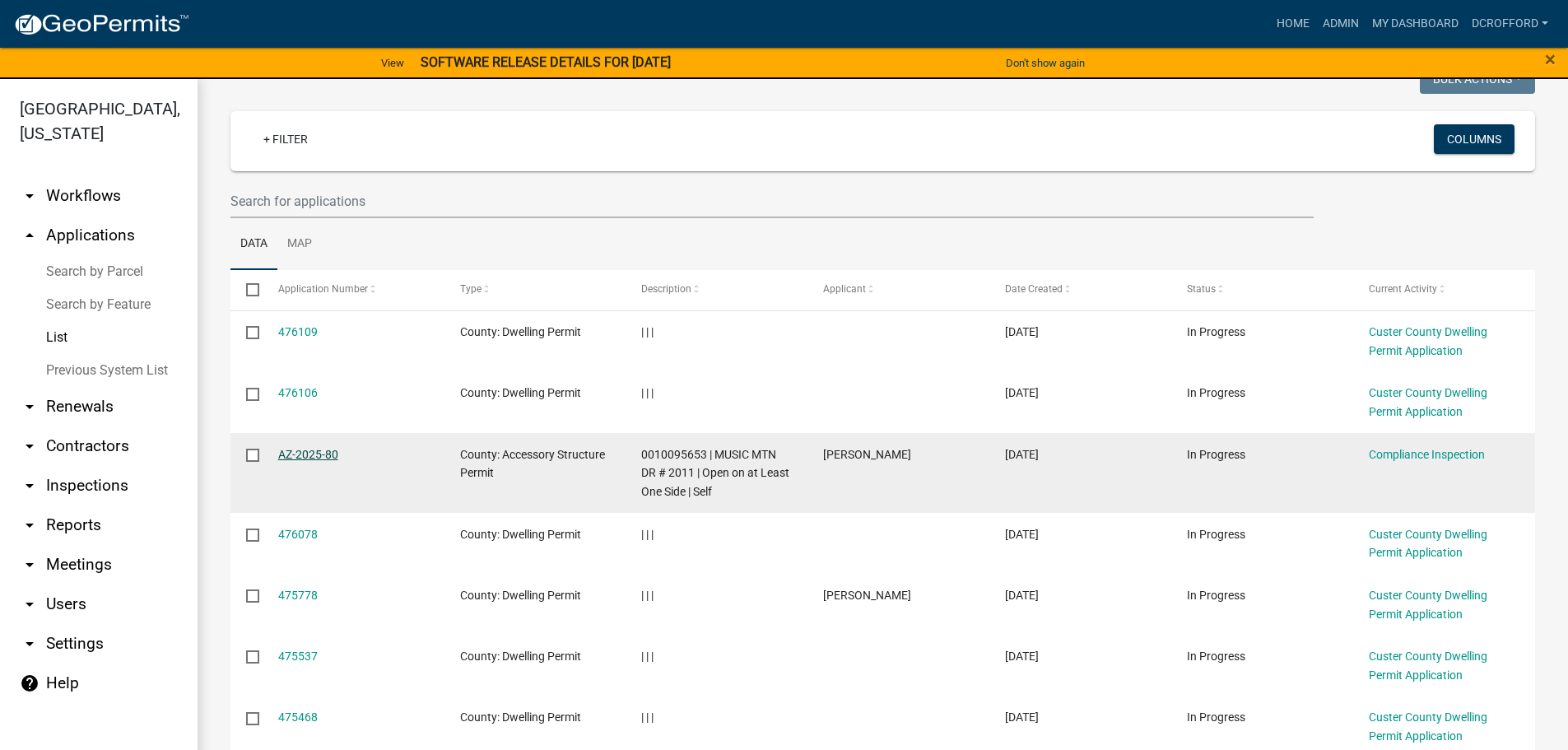
click at [323, 455] on link "AZ-2025-80" at bounding box center [308, 454] width 60 height 13
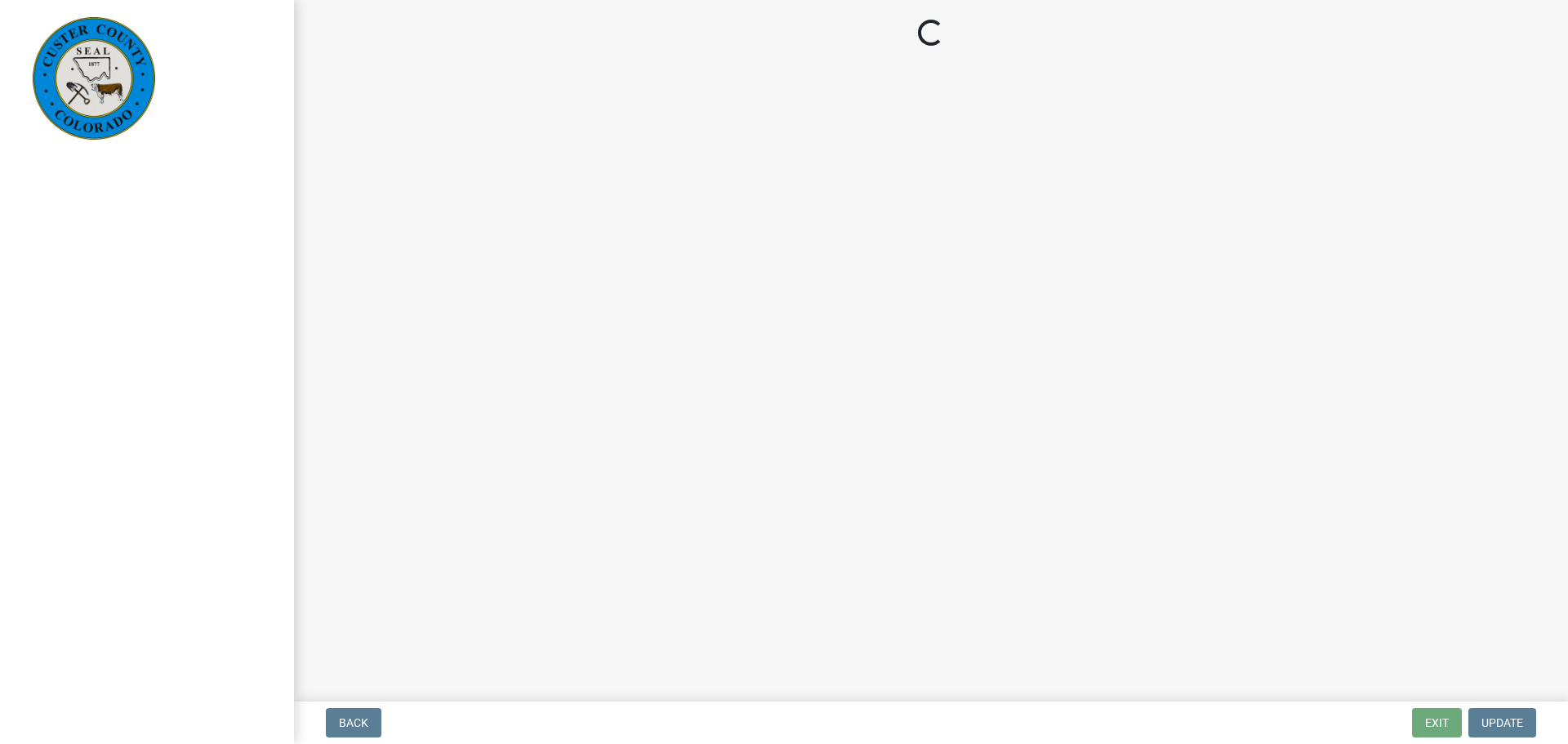
select select "cd09b013-b94f-4524-a046-a3f04ce1867e"
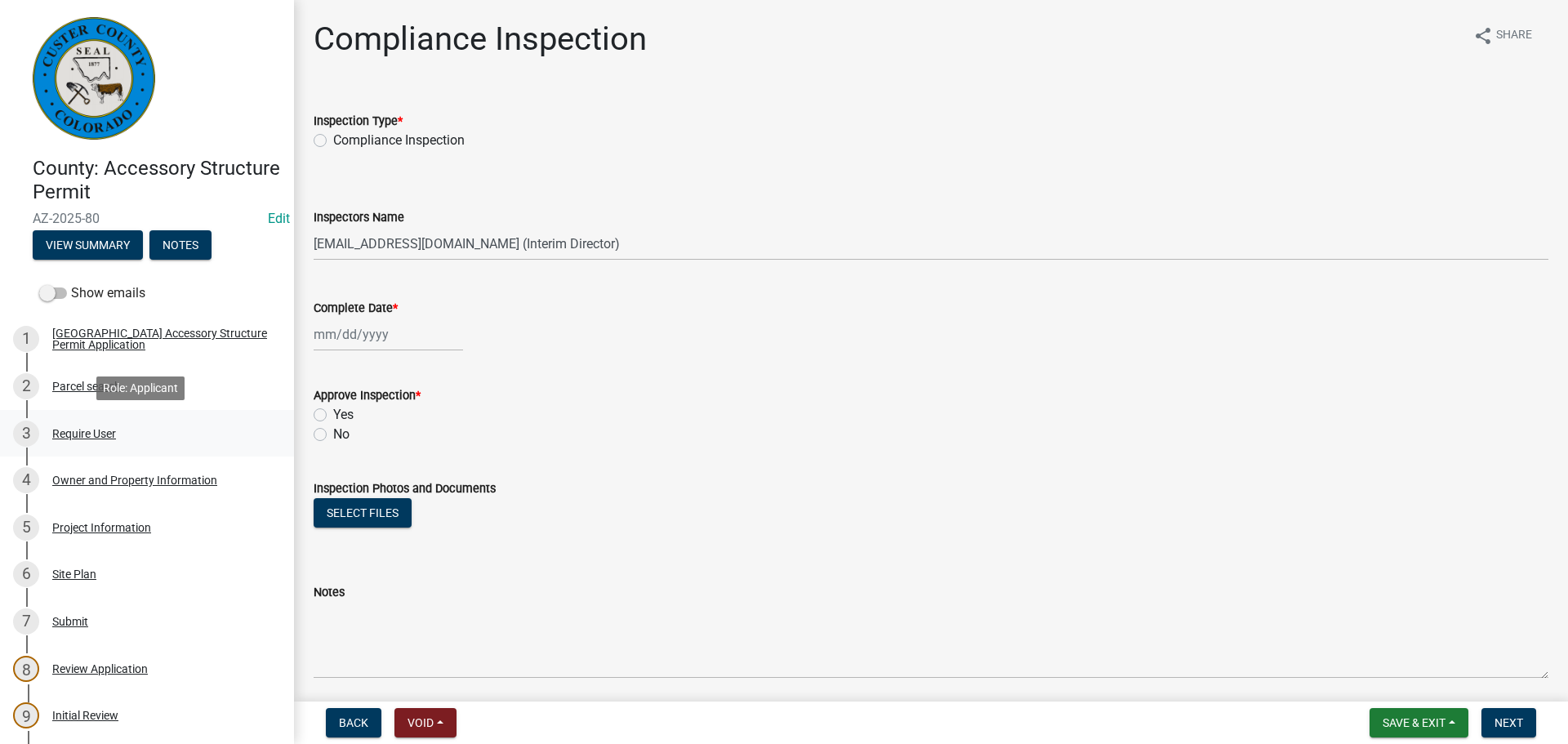
click at [77, 430] on div "Require User" at bounding box center [84, 433] width 64 height 12
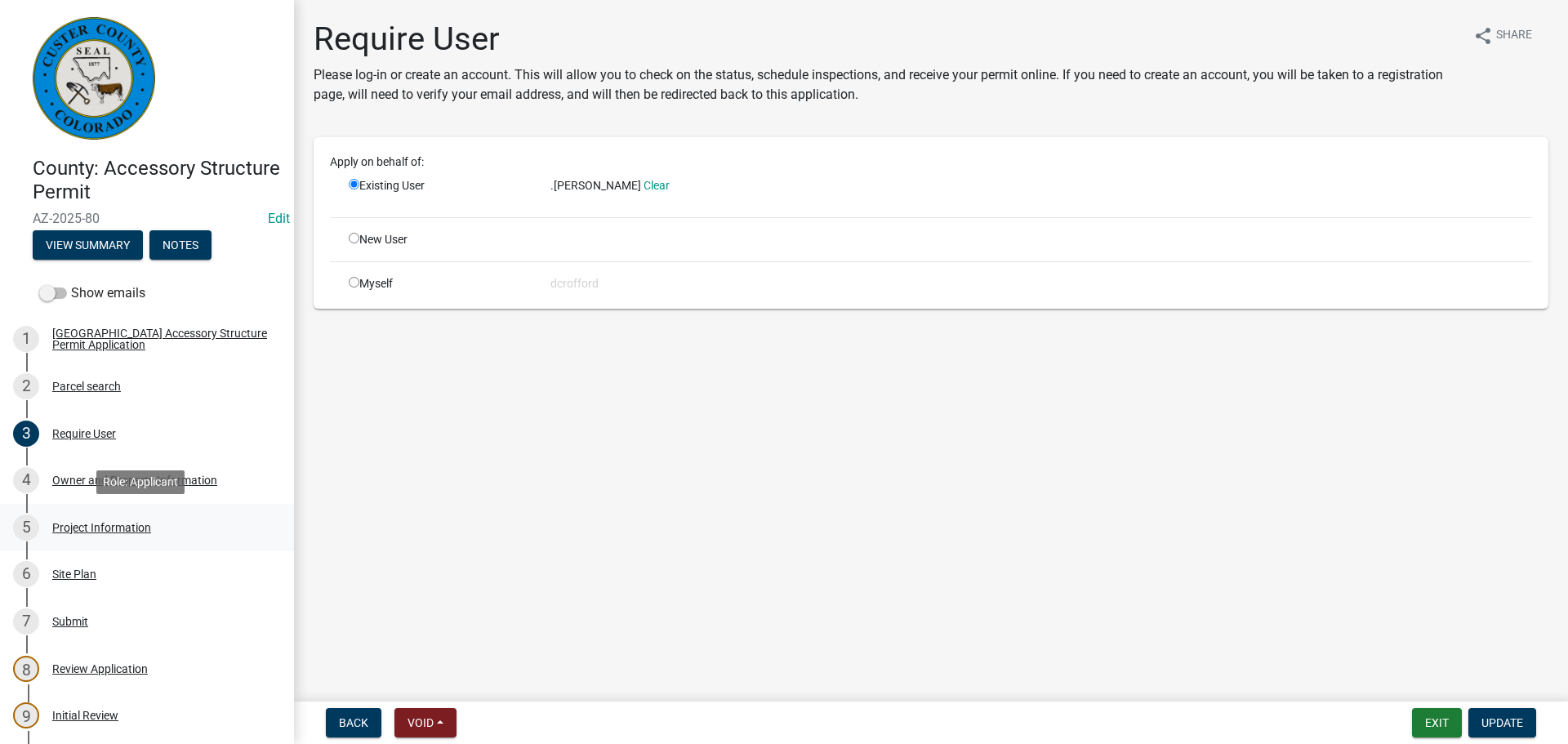
click at [107, 526] on div "Project Information" at bounding box center [101, 527] width 99 height 12
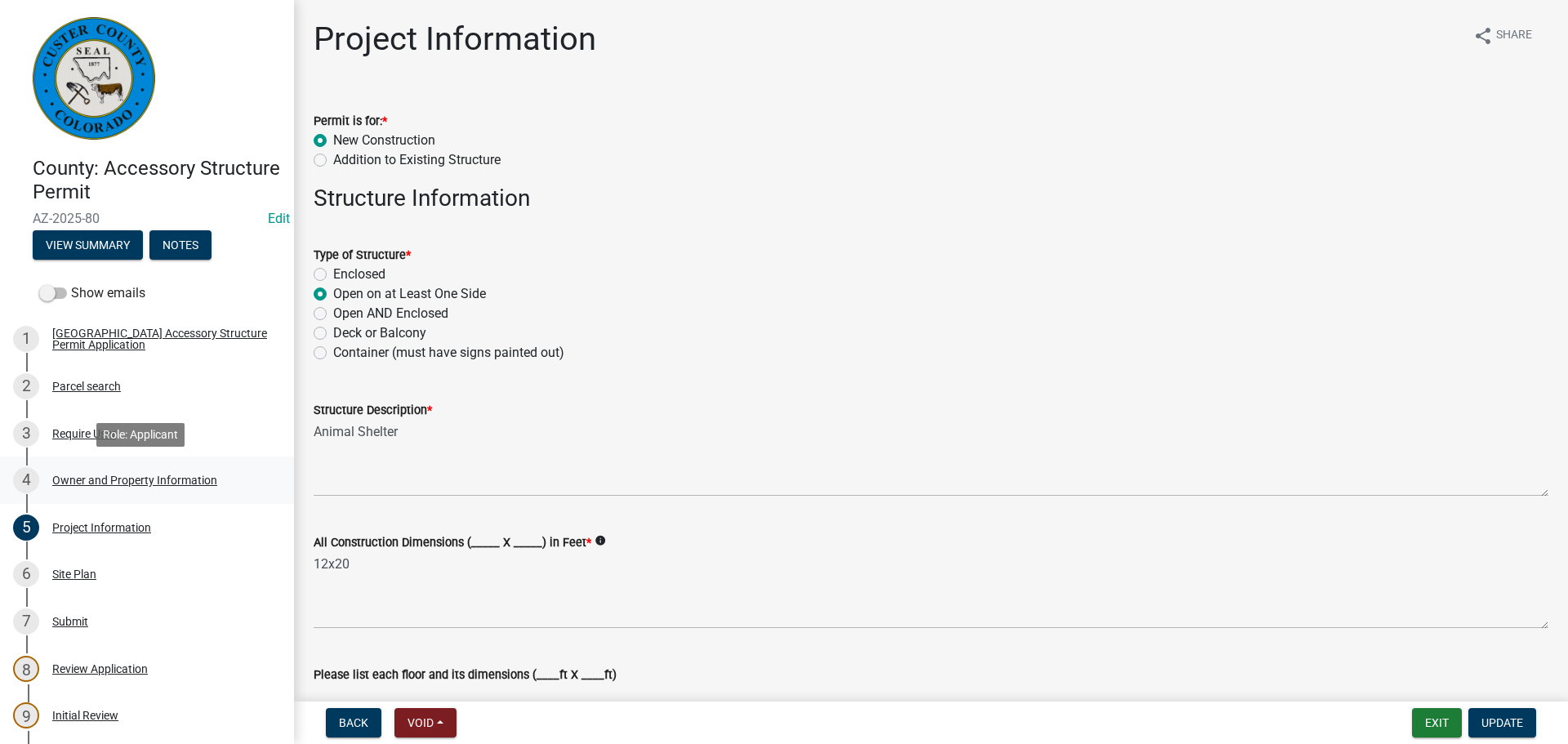
click at [172, 481] on div "Owner and Property Information" at bounding box center [135, 479] width 165 height 12
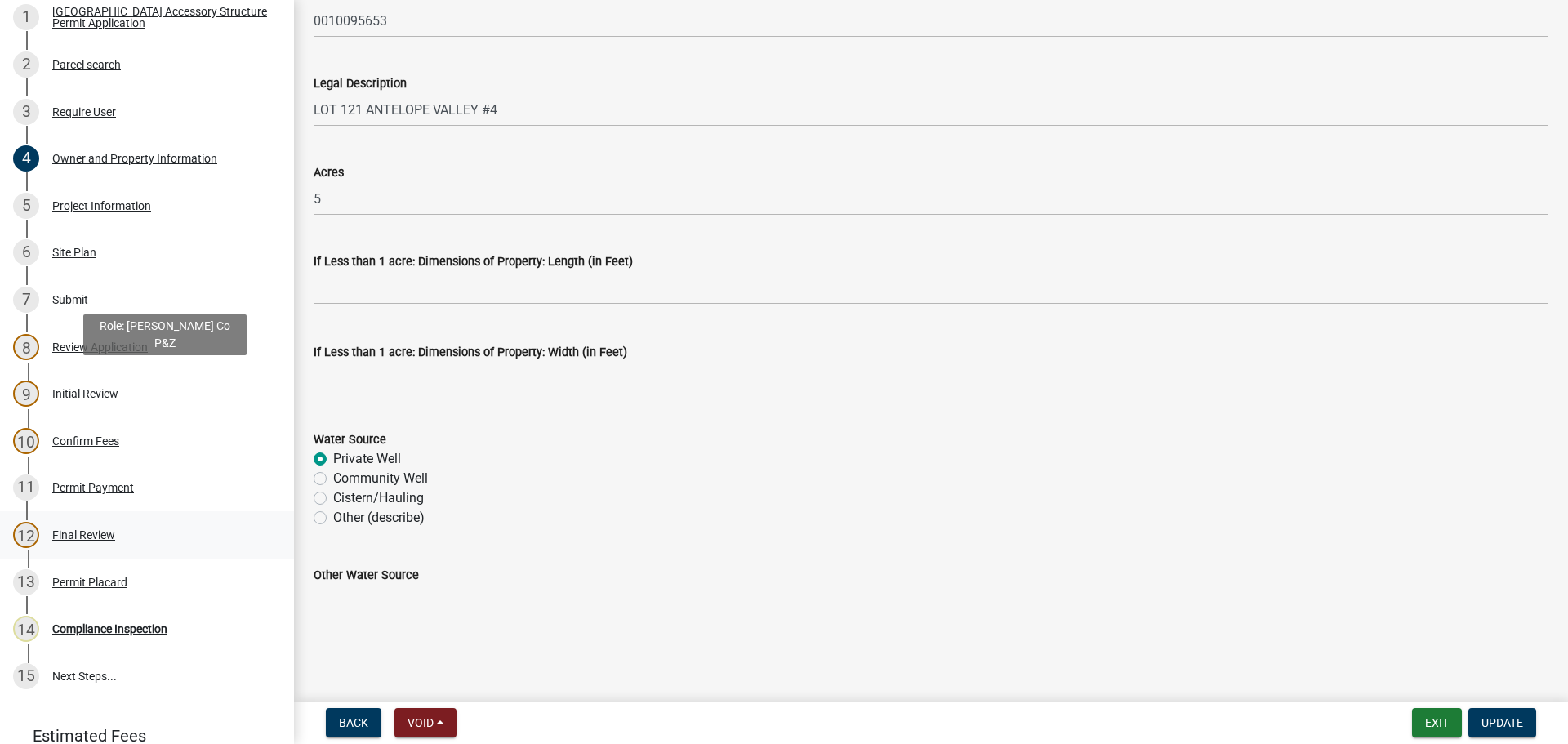
scroll to position [327, 0]
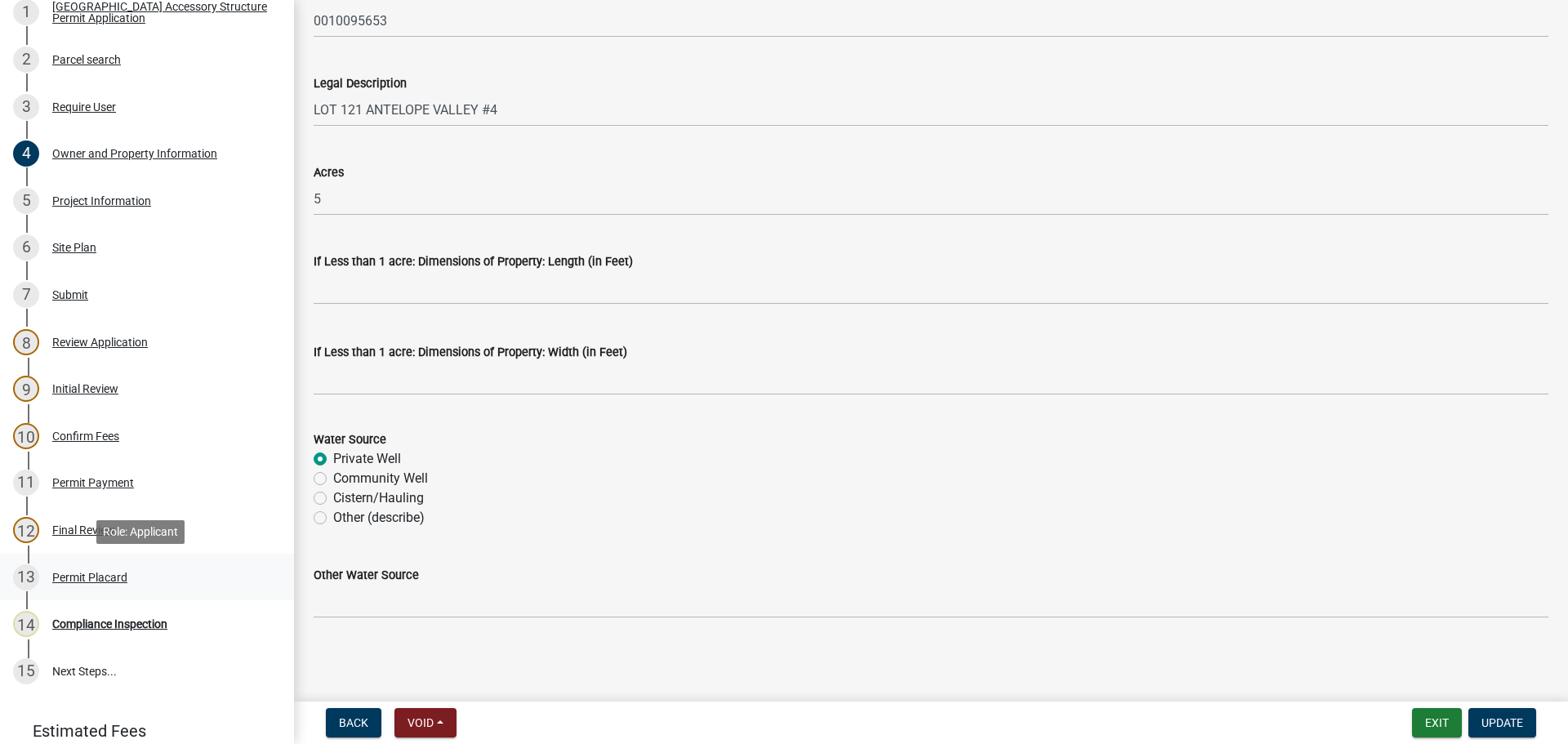
click at [110, 573] on div "Permit Placard" at bounding box center [90, 577] width 75 height 12
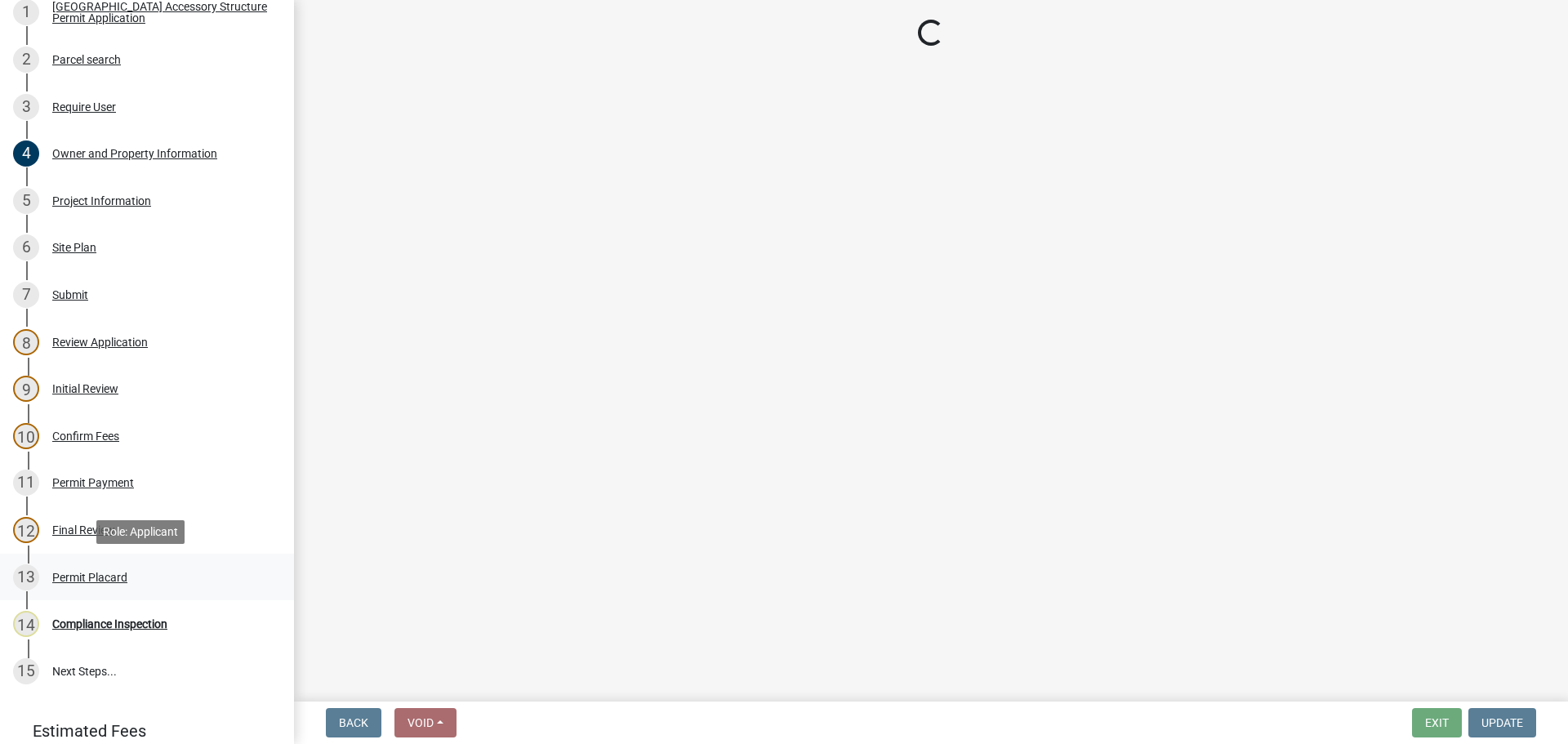
scroll to position [0, 0]
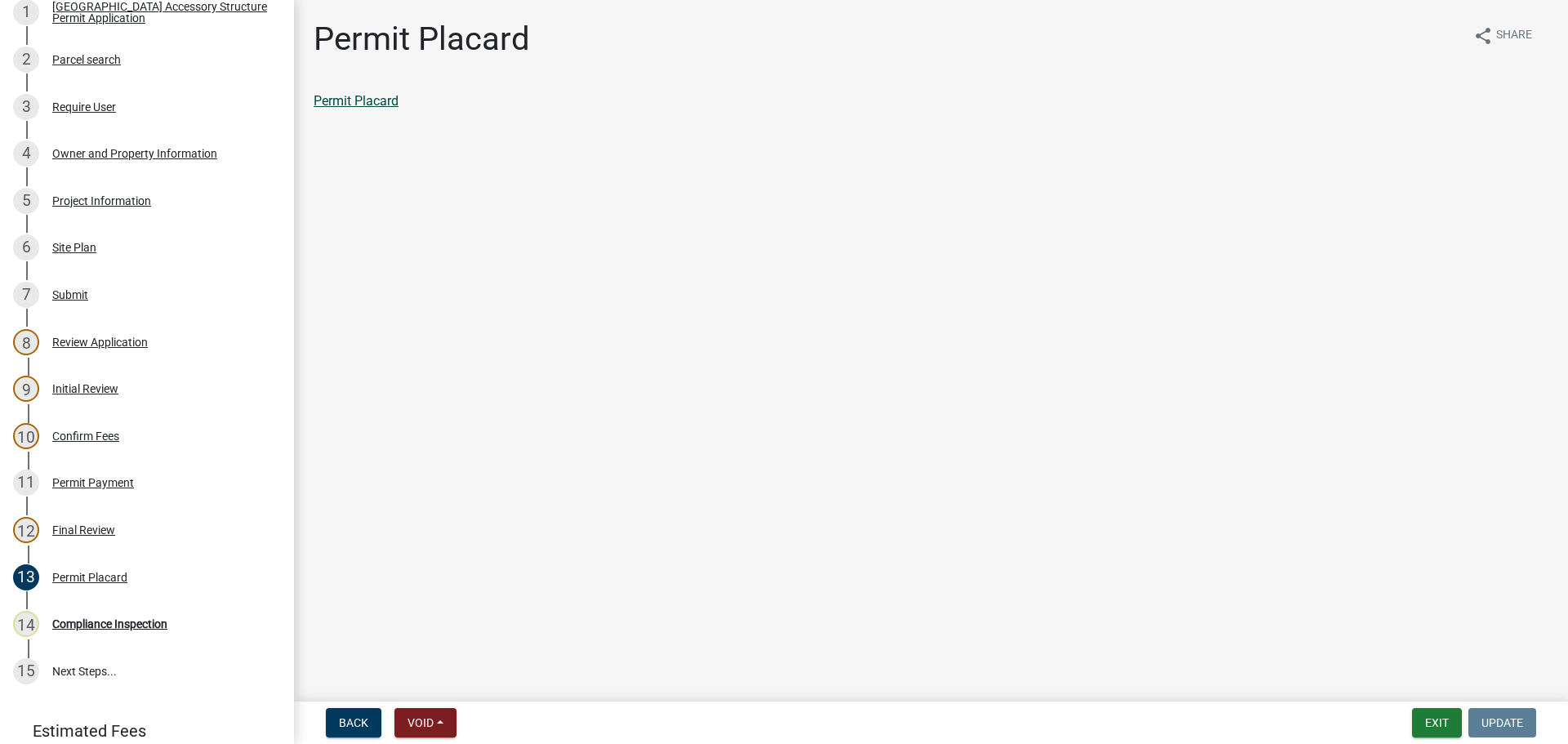
click at [360, 101] on link "Permit Placard" at bounding box center [356, 100] width 85 height 15
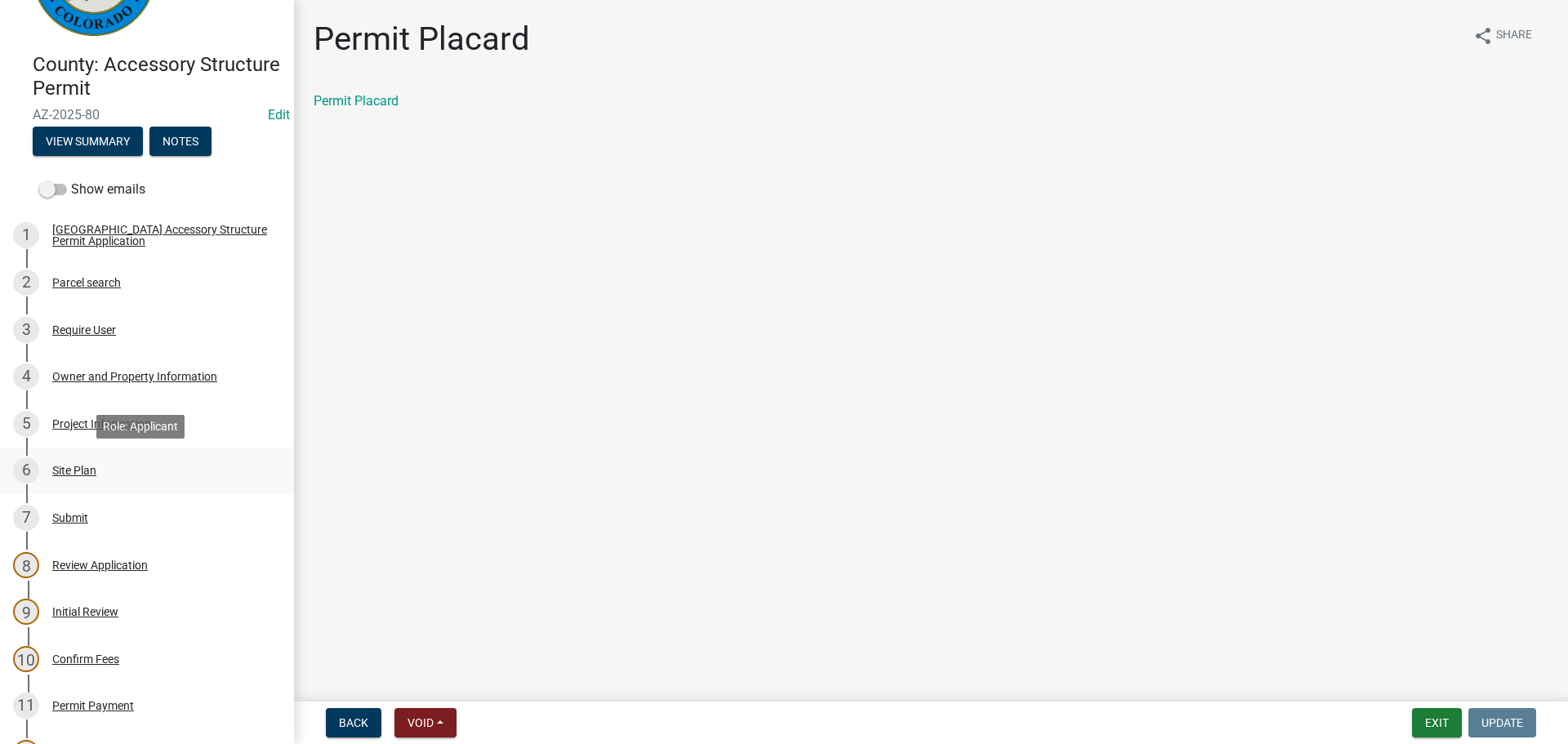
scroll to position [103, 0]
click at [97, 328] on div "Require User" at bounding box center [84, 330] width 64 height 12
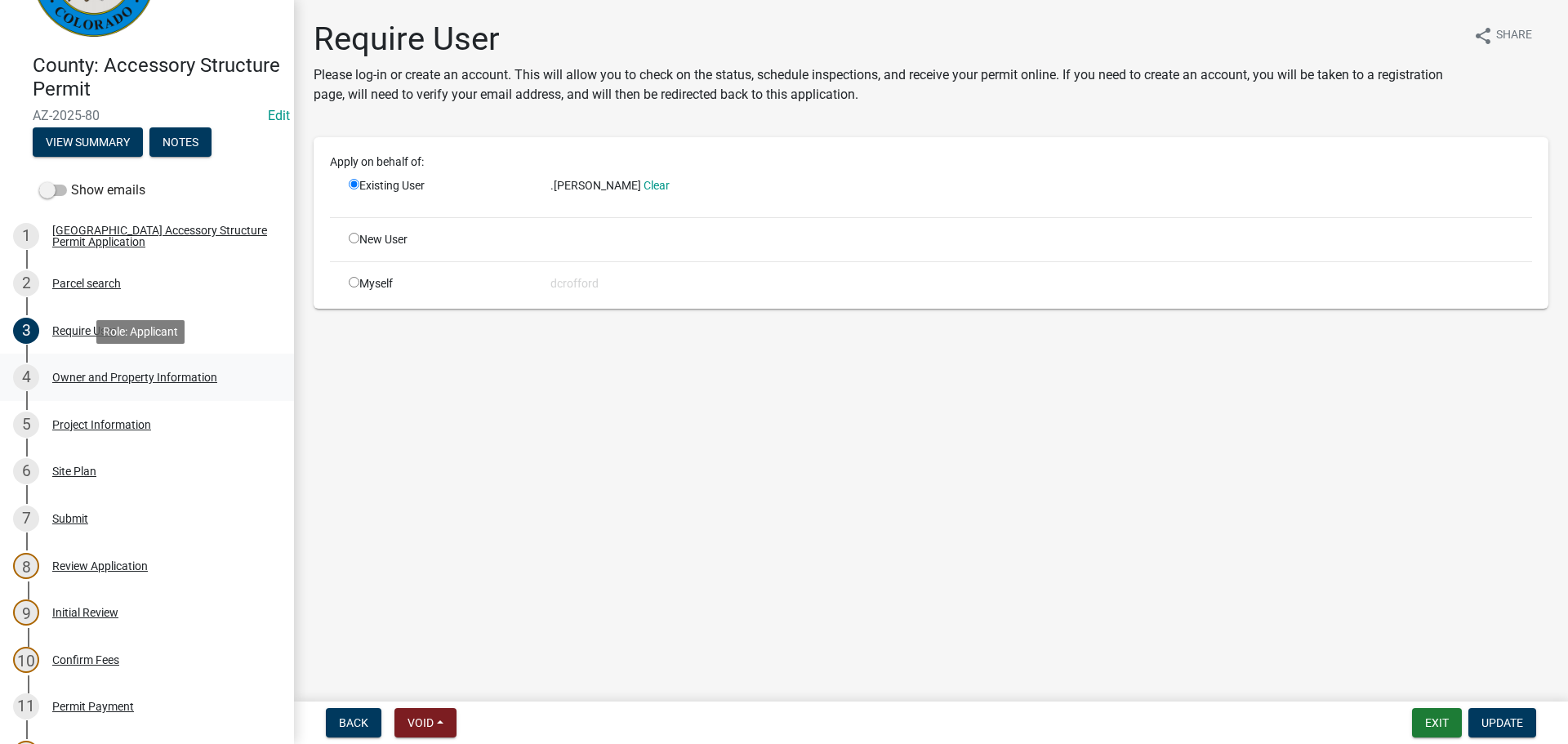
click at [98, 378] on div "Owner and Property Information" at bounding box center [135, 376] width 165 height 12
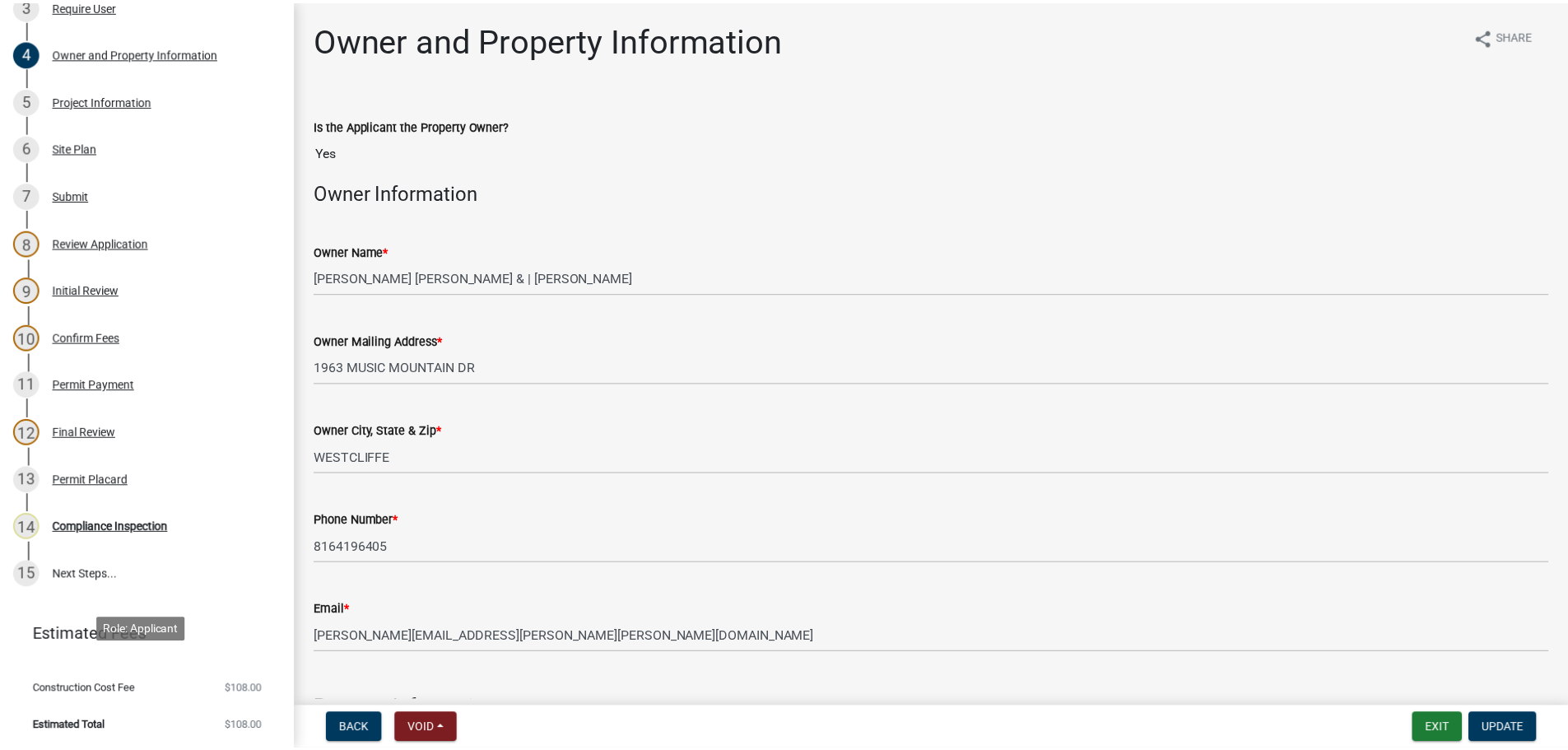
scroll to position [433, 0]
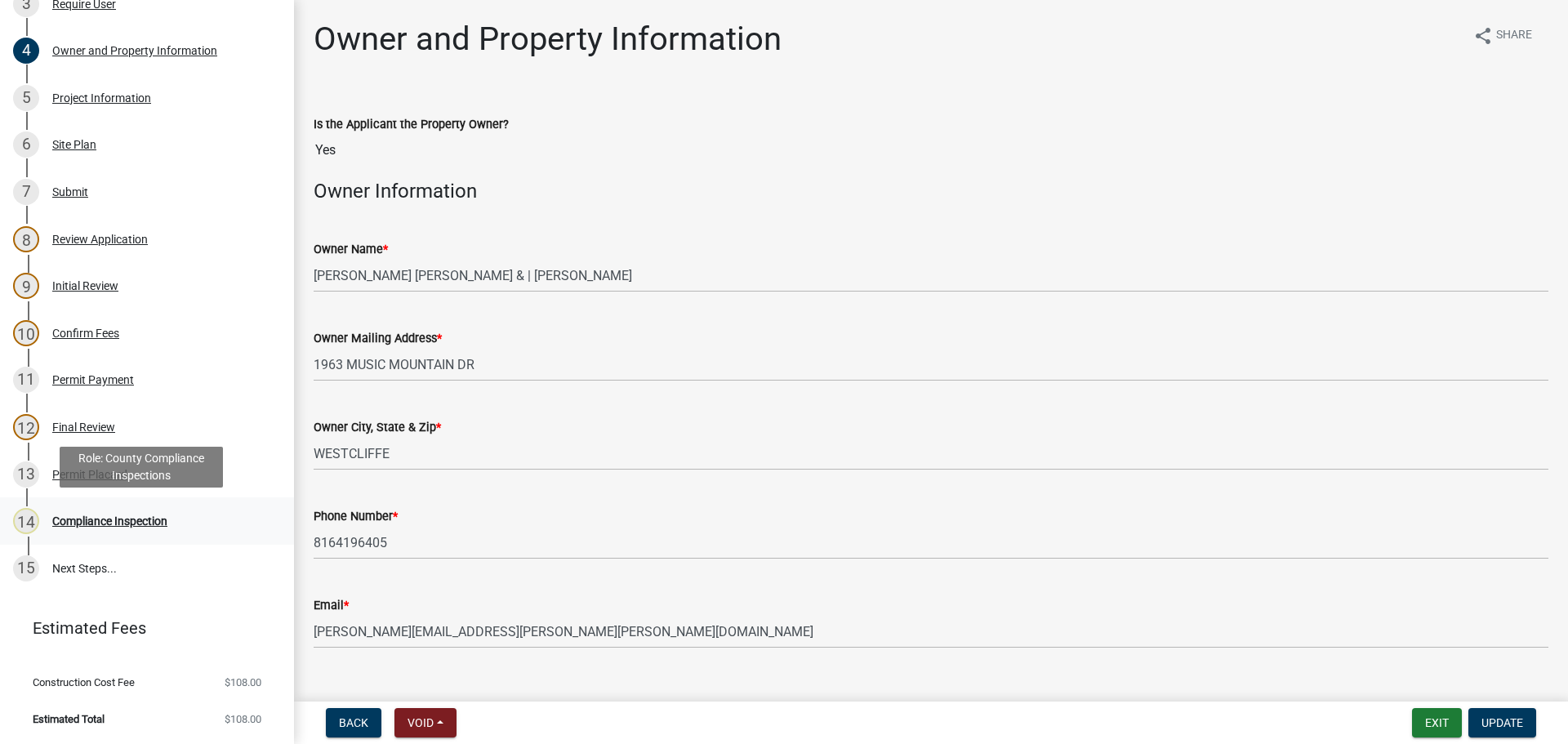
click at [86, 524] on div "Compliance Inspection" at bounding box center [110, 520] width 115 height 12
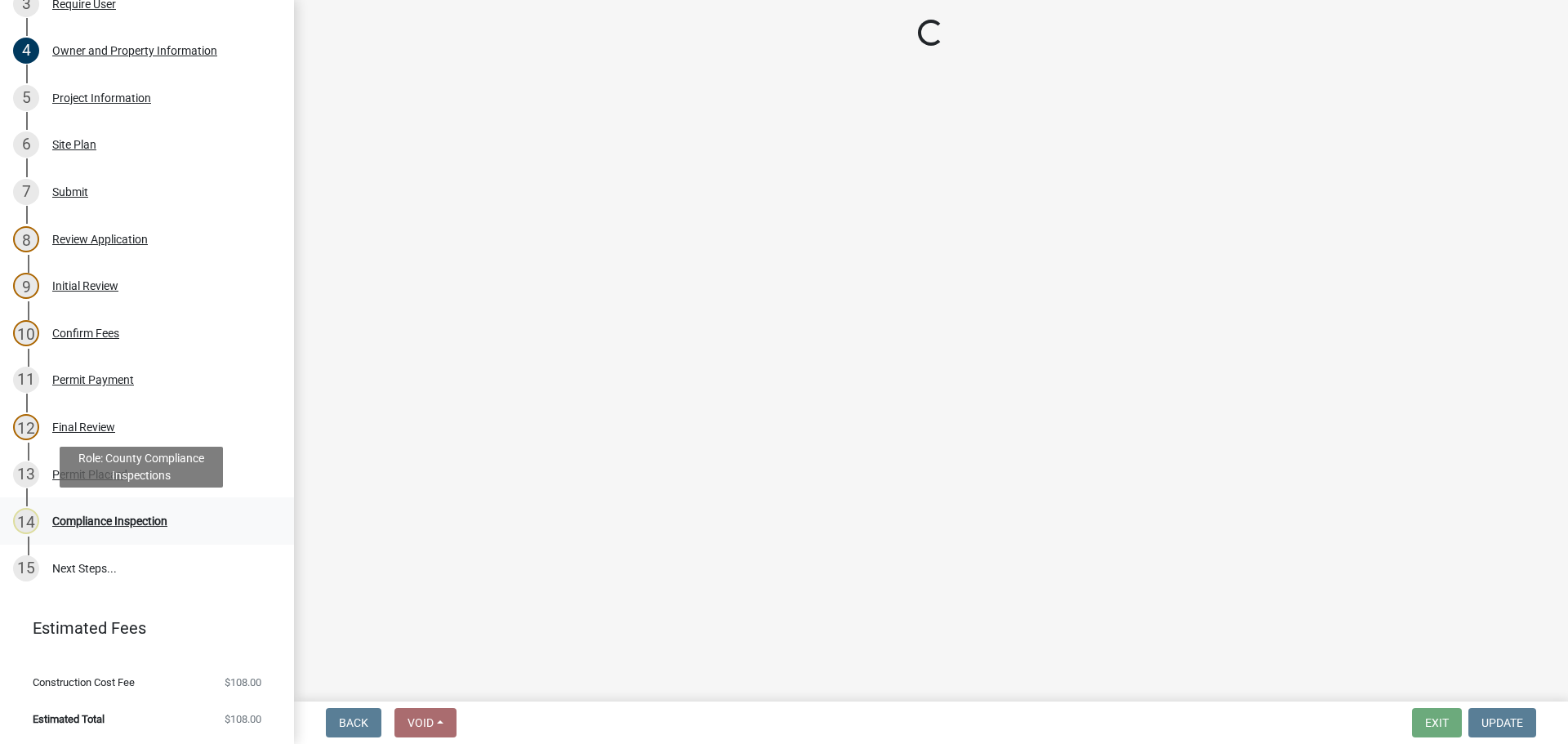
select select "cd09b013-b94f-4524-a046-a3f04ce1867e"
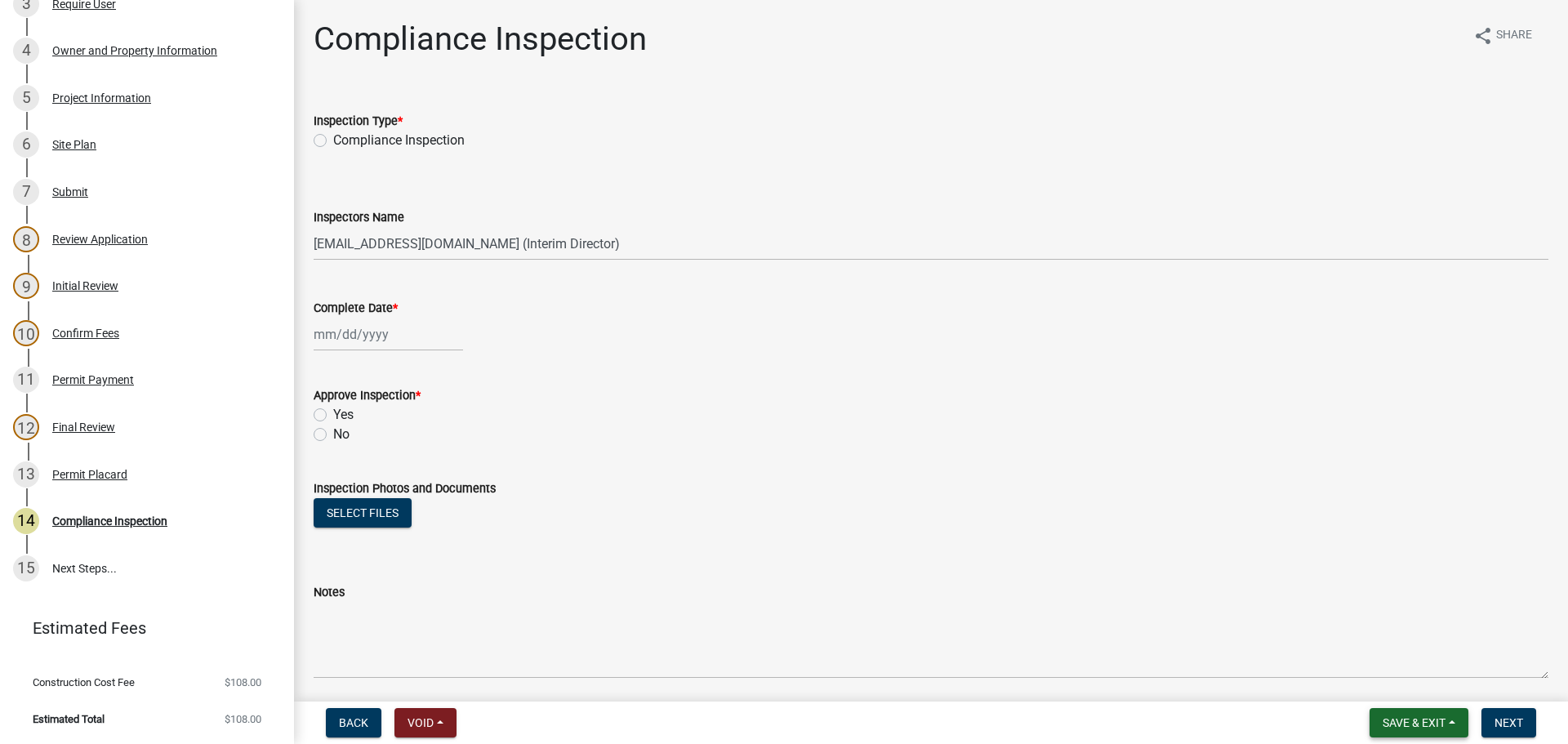
click at [1399, 697] on span "Save & Exit" at bounding box center [1414, 723] width 63 height 13
click at [1388, 687] on button "Save & Exit" at bounding box center [1402, 680] width 131 height 39
